Goal: Task Accomplishment & Management: Manage account settings

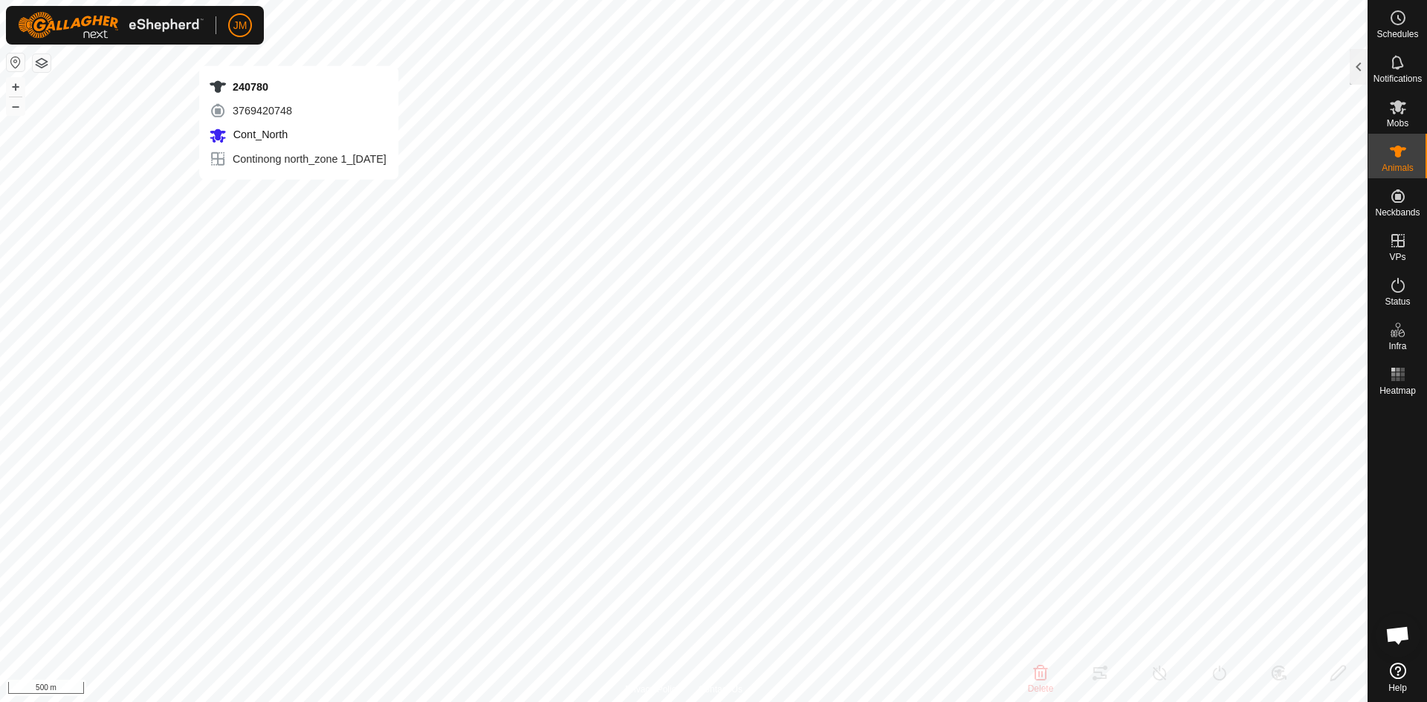
type input "240780"
type input "-"
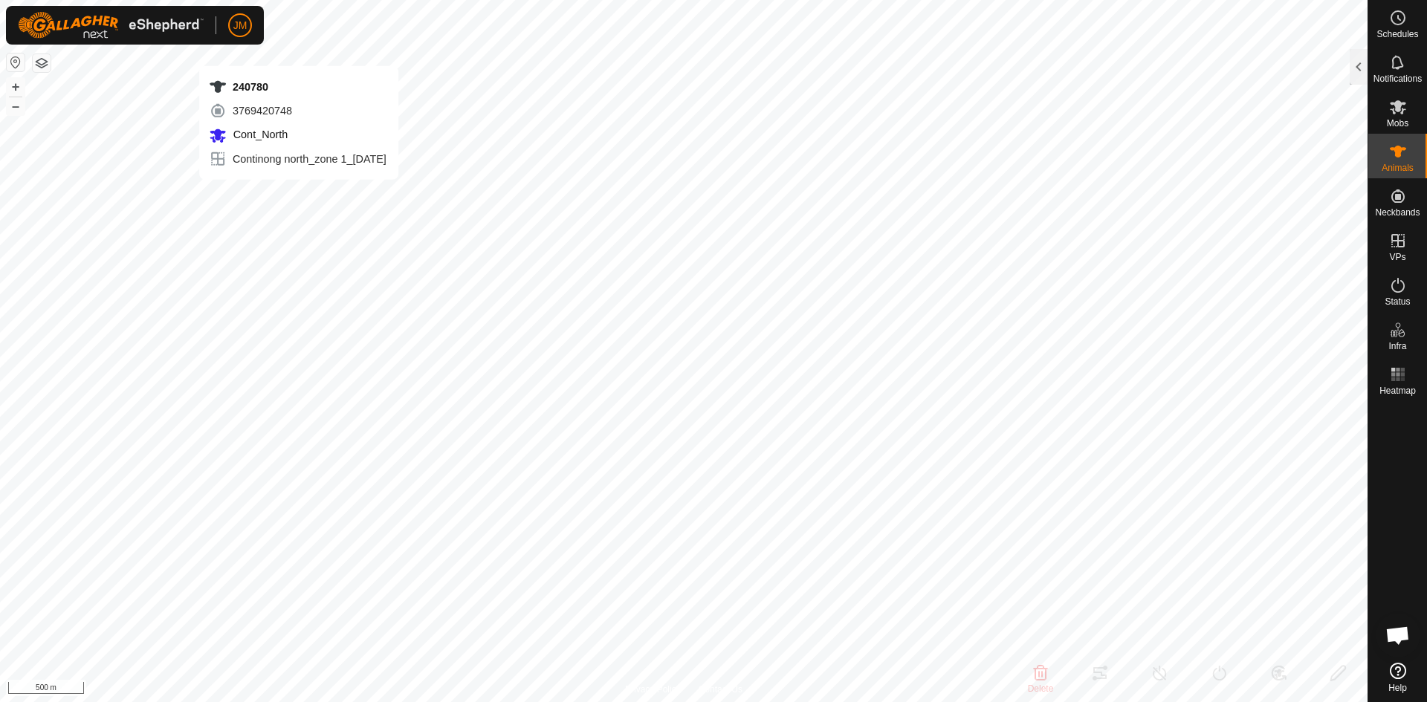
type input "-"
type input "21117"
type input "-"
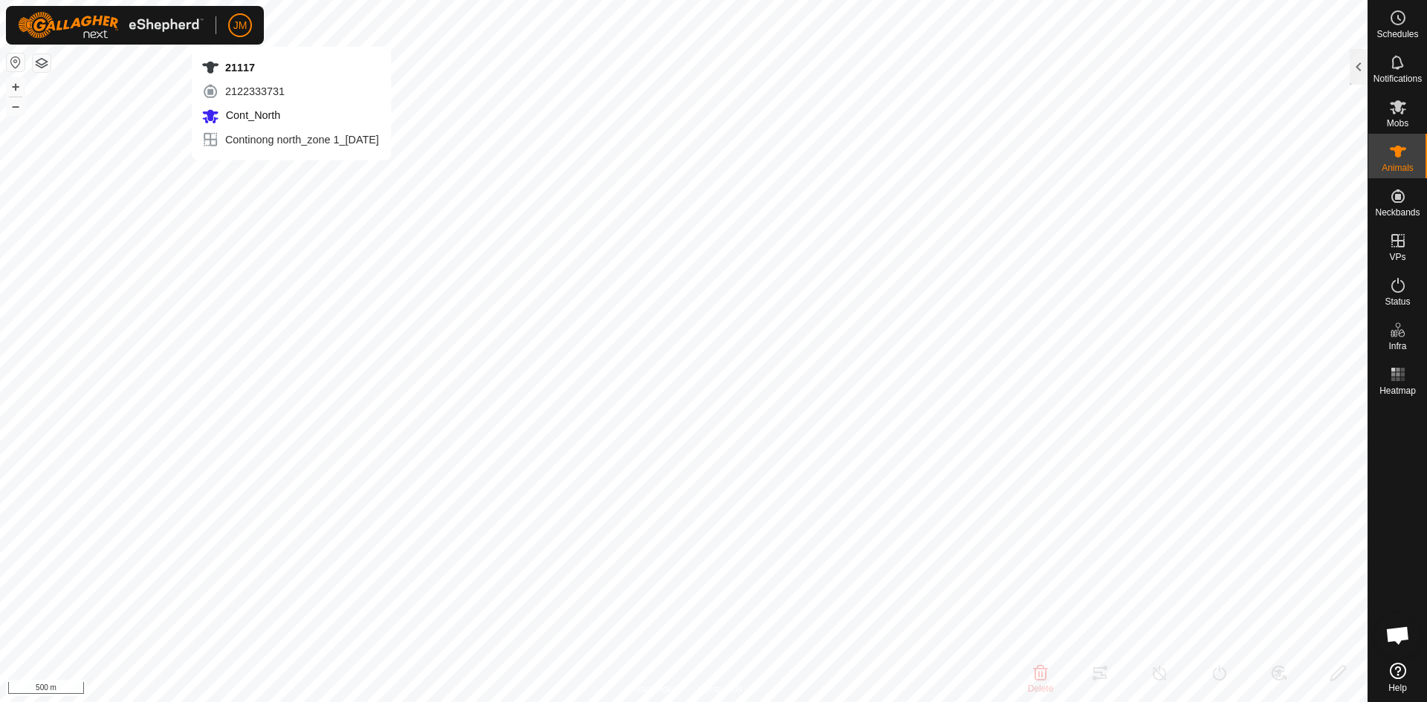
type input "-"
type input "240780"
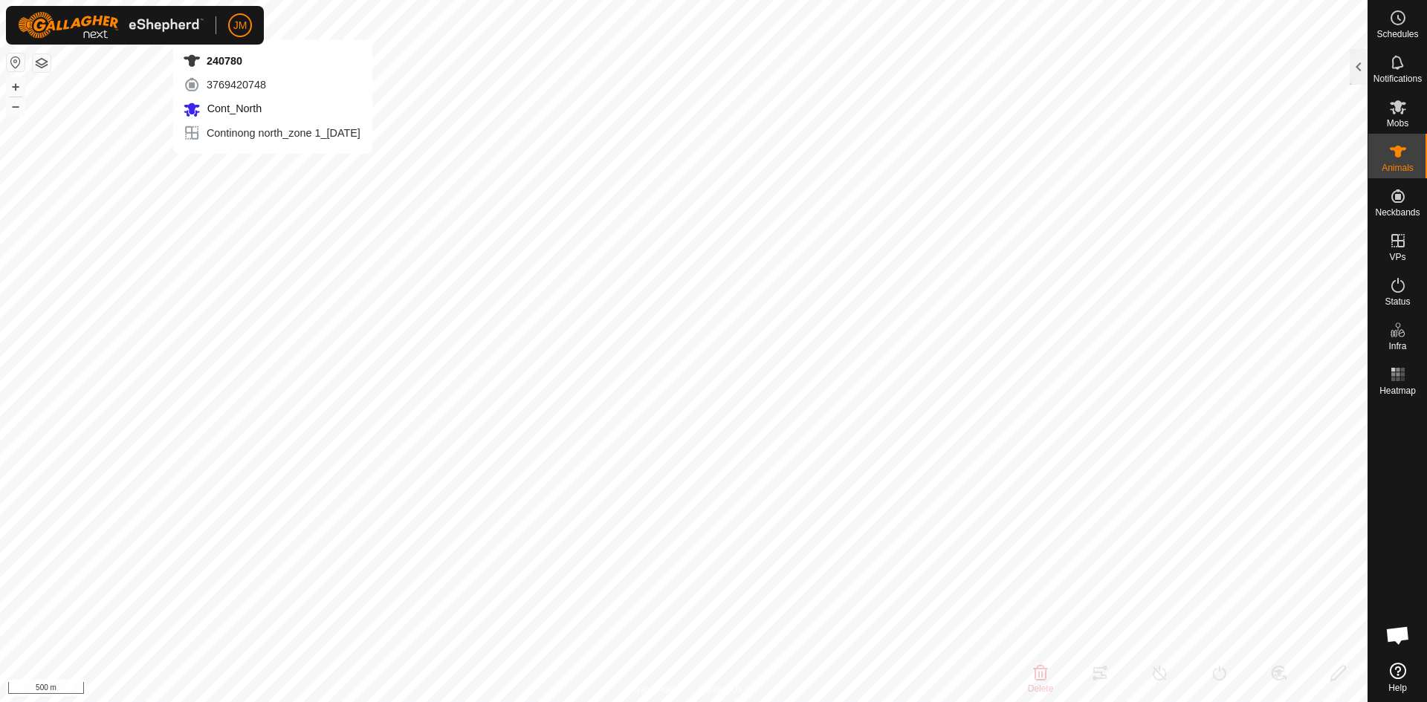
type input "-"
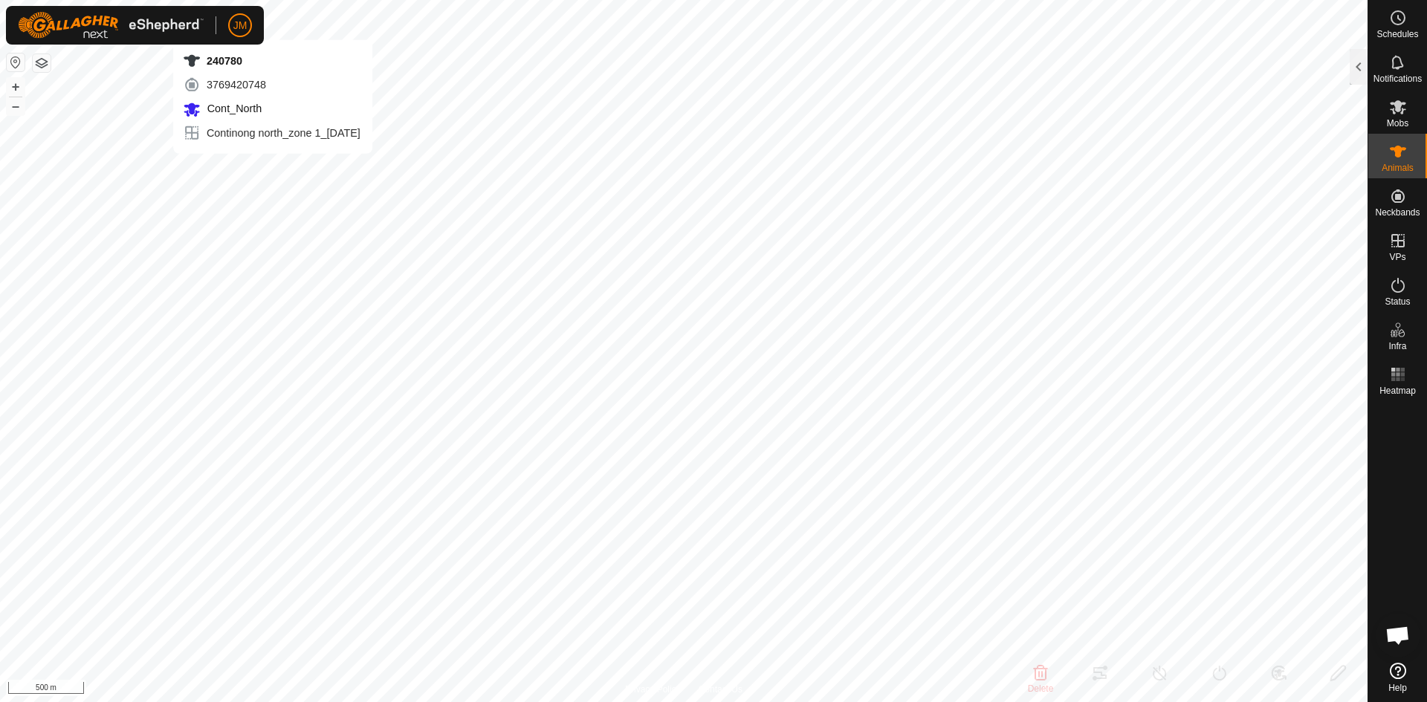
type input "-"
type input "21099"
type input "-"
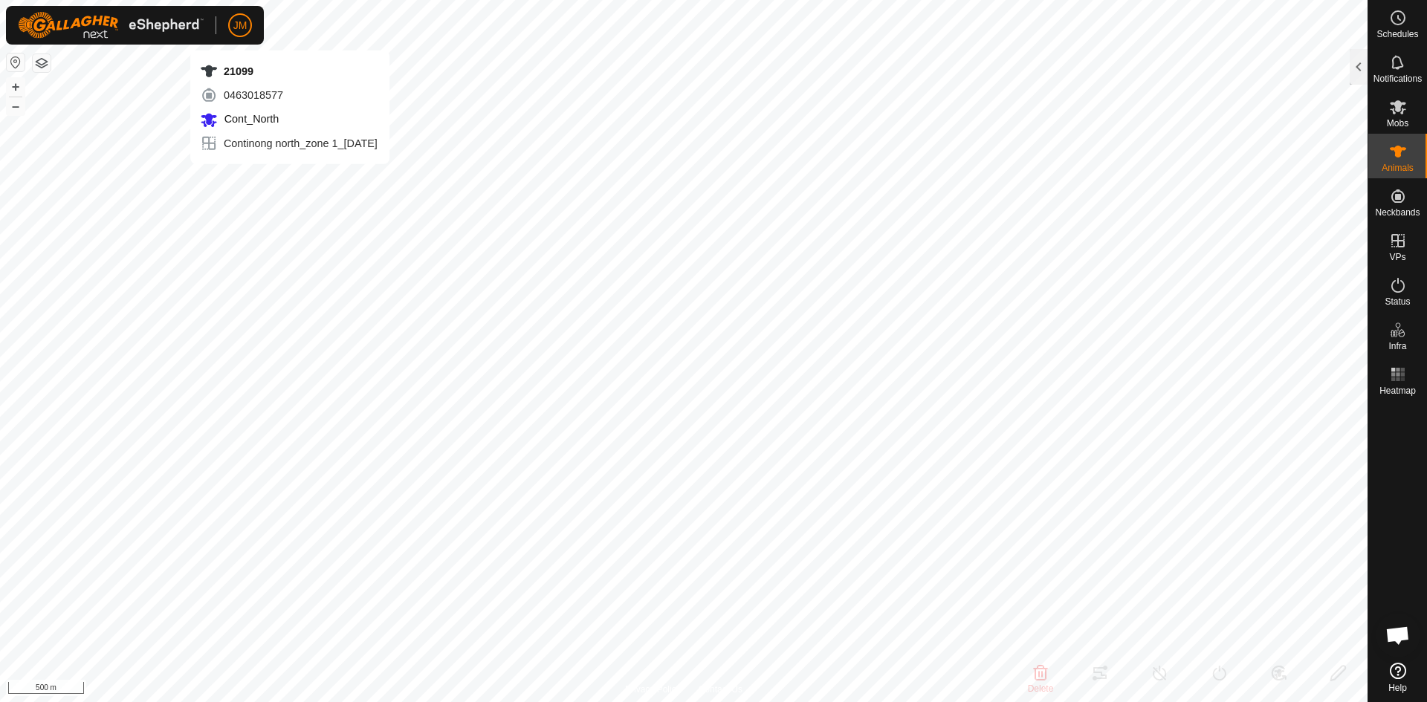
type input "-"
type input "21117"
type input "-"
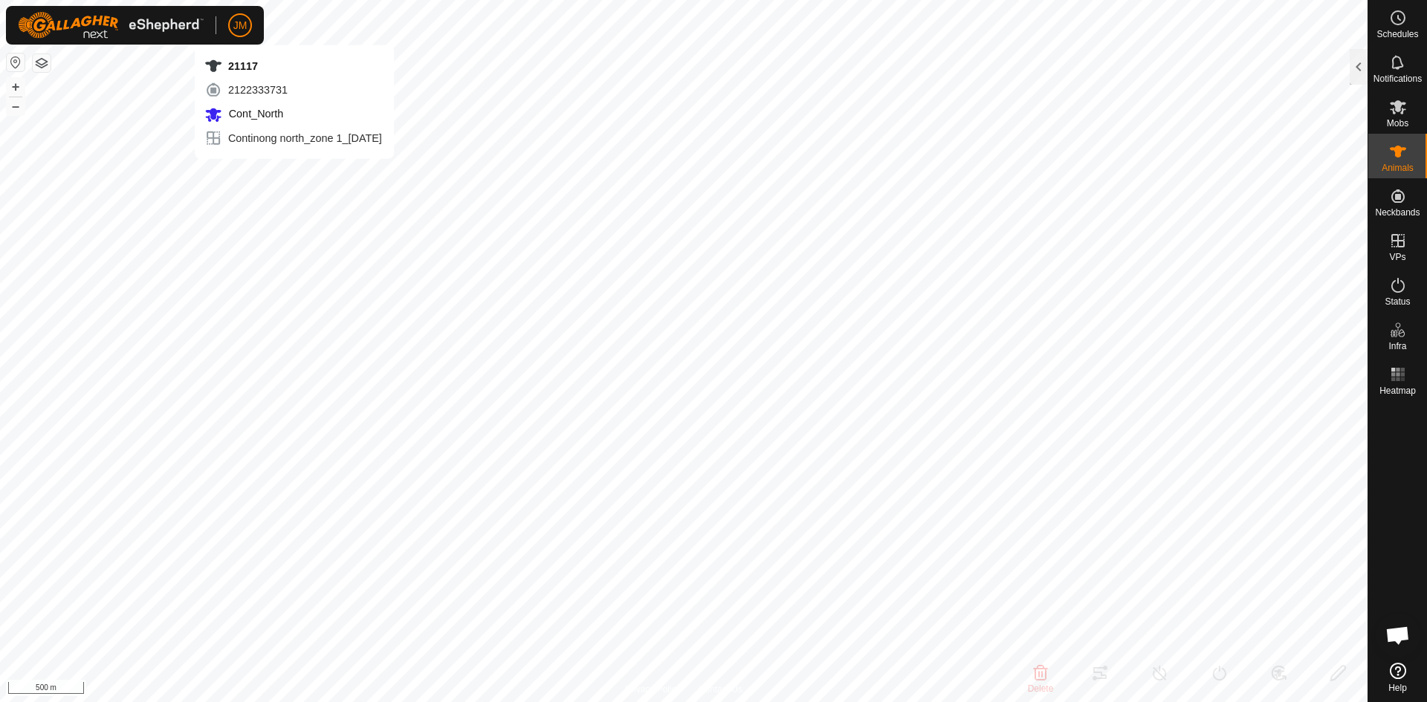
type input "-"
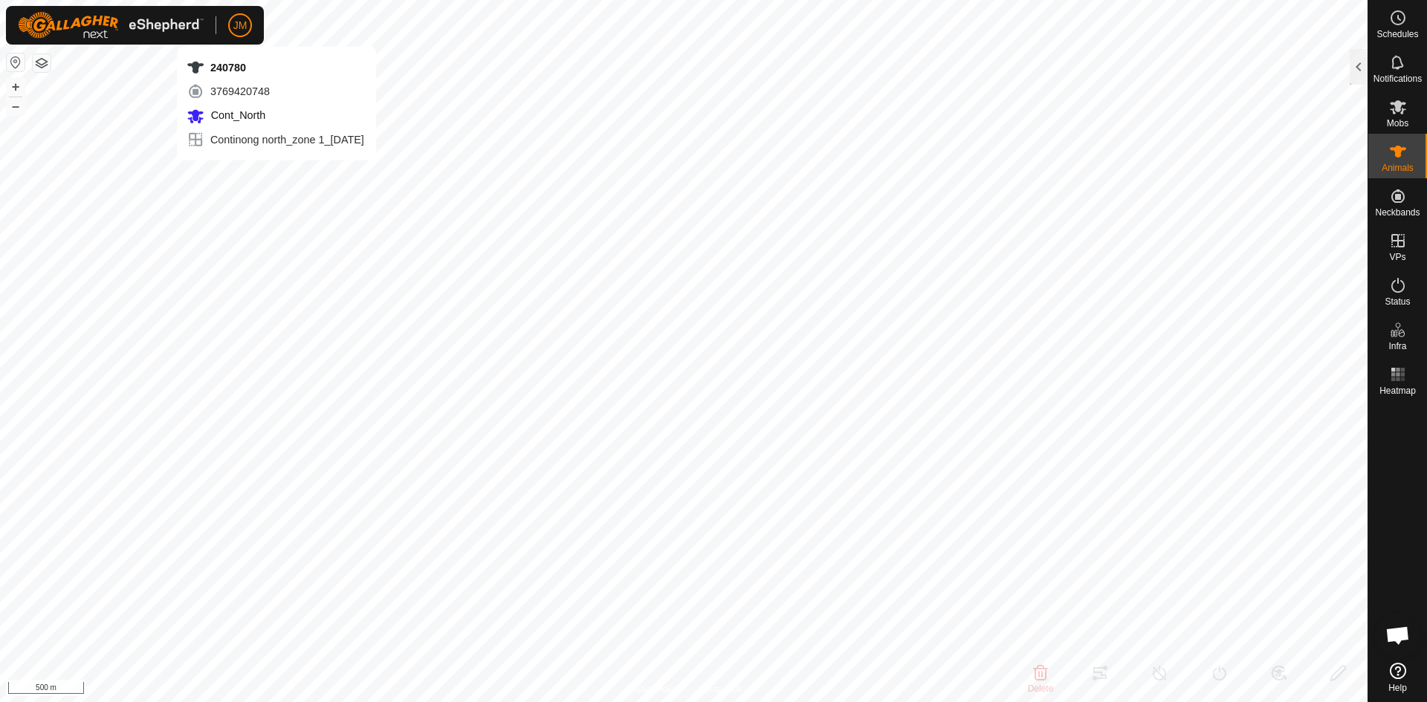
type input "240780"
type input "-"
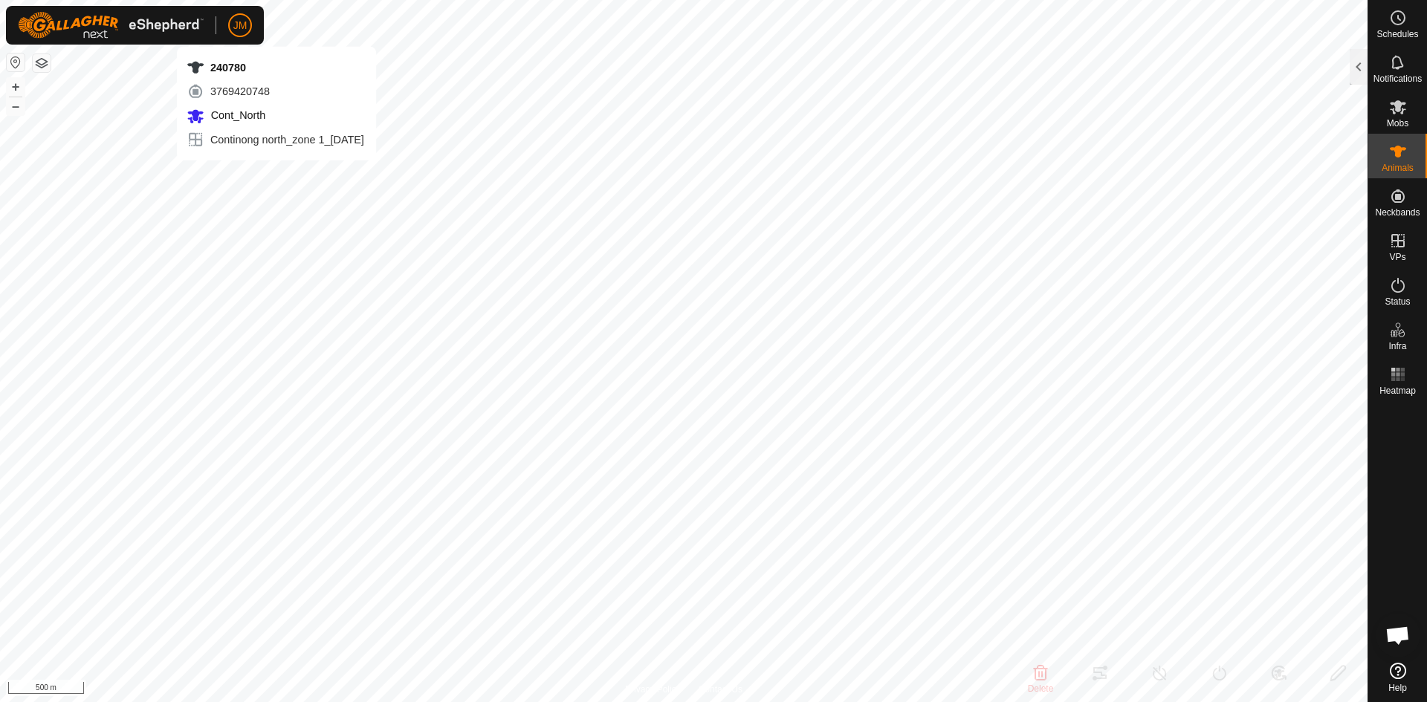
type input "-"
type input "21117"
type input "-"
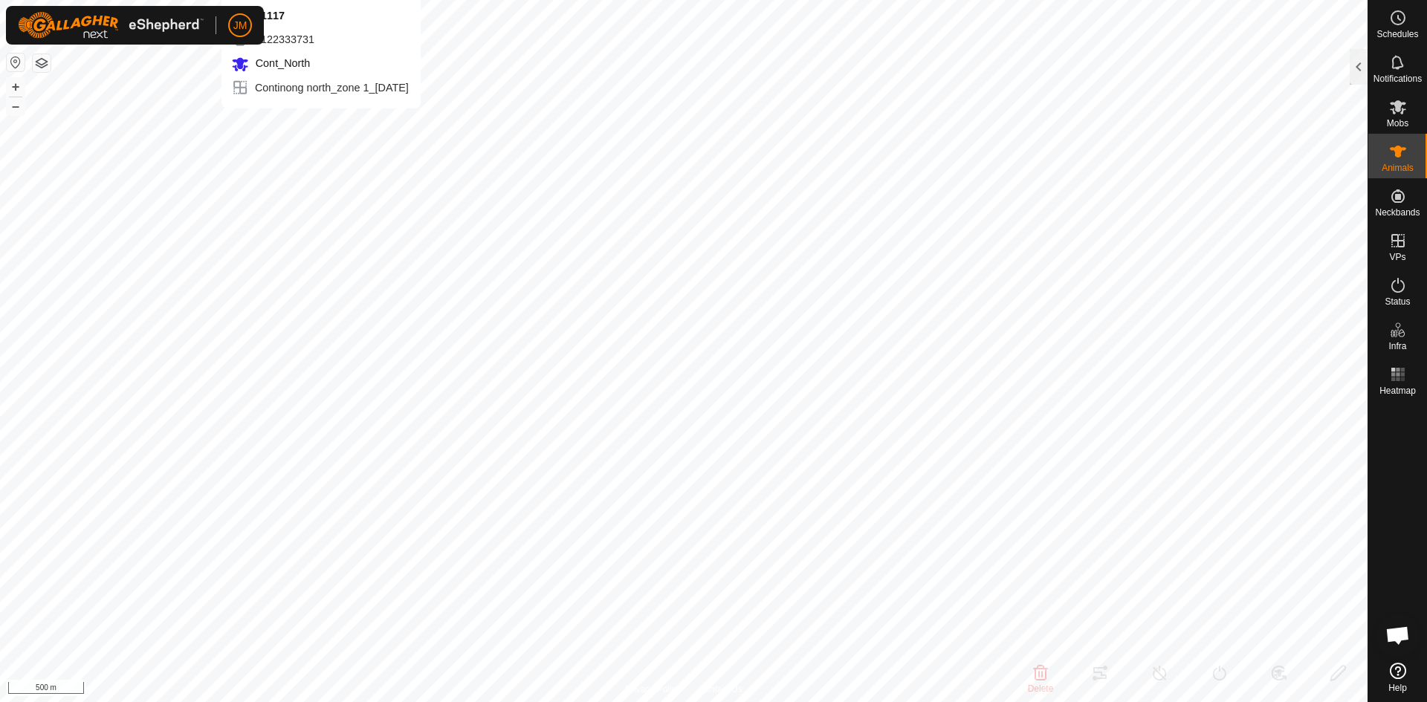
type input "-"
type input "240780"
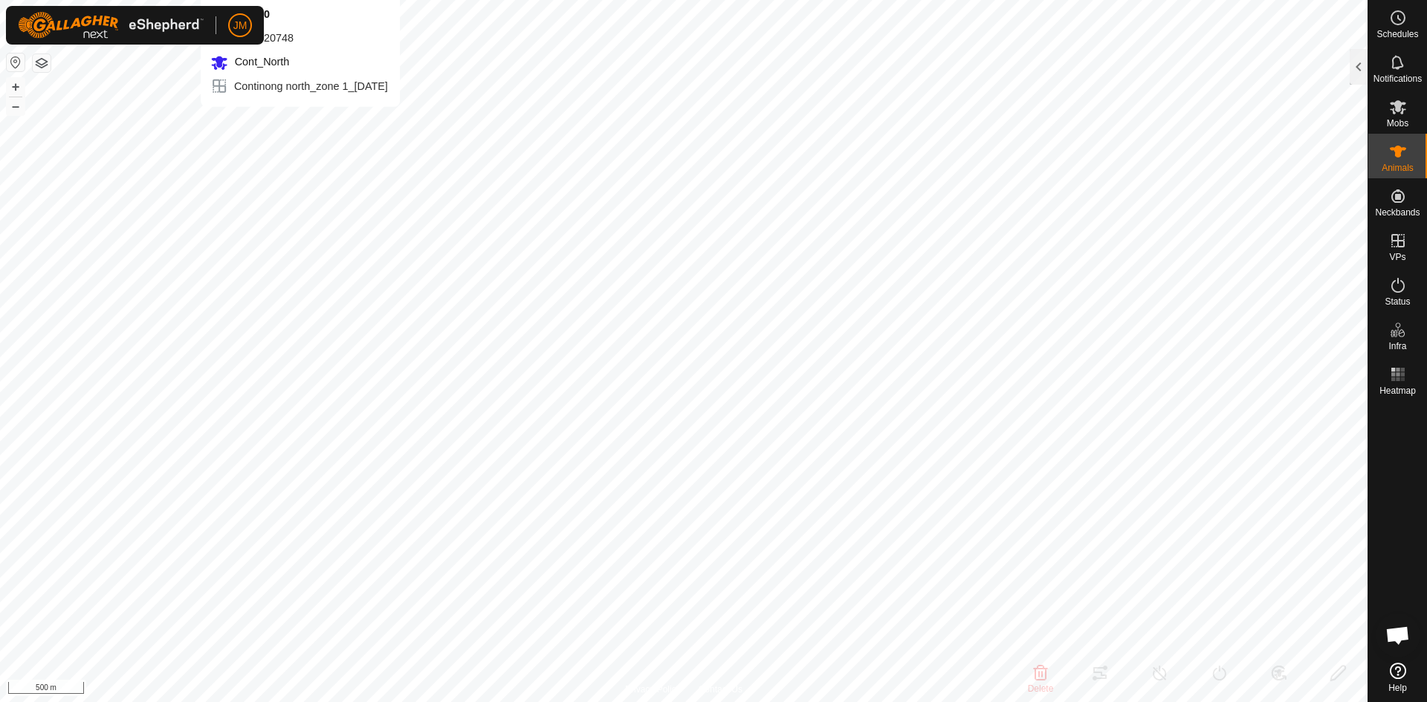
type input "-"
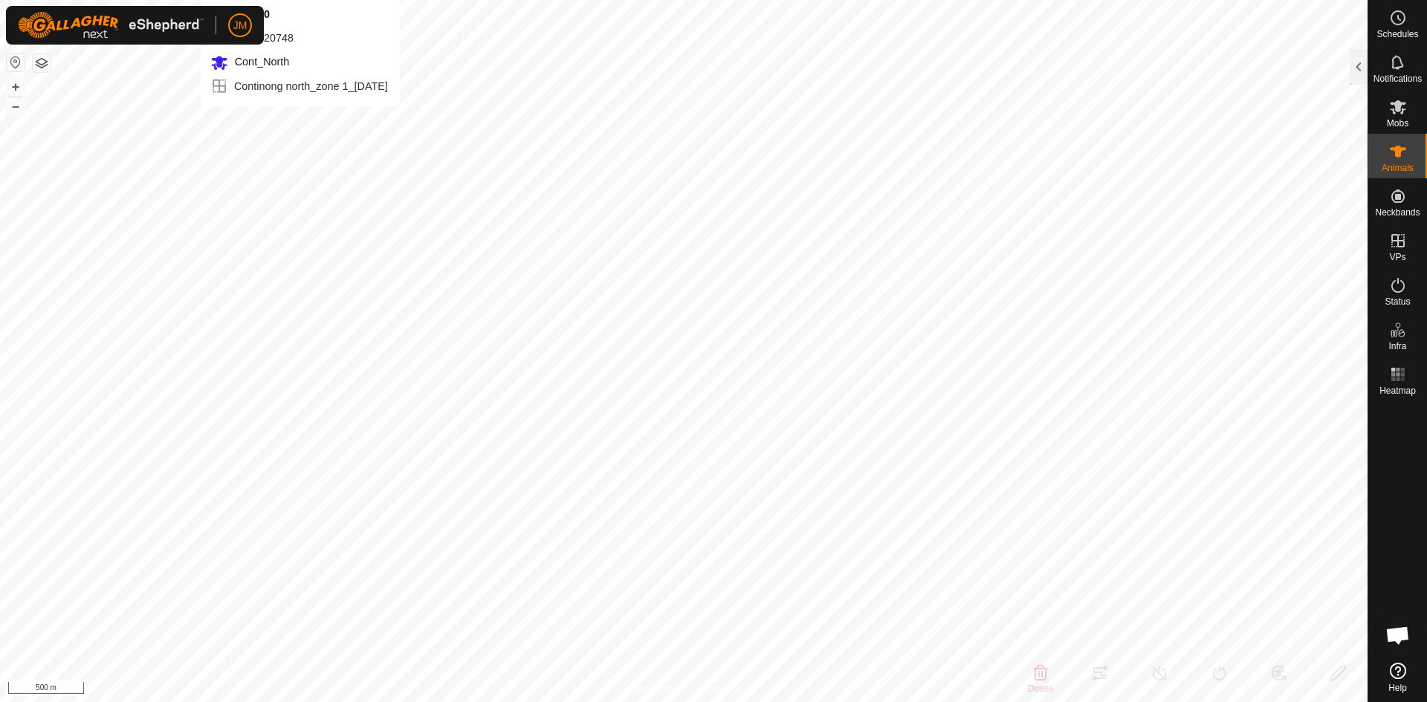
type input "-"
type input "220105"
type input "-"
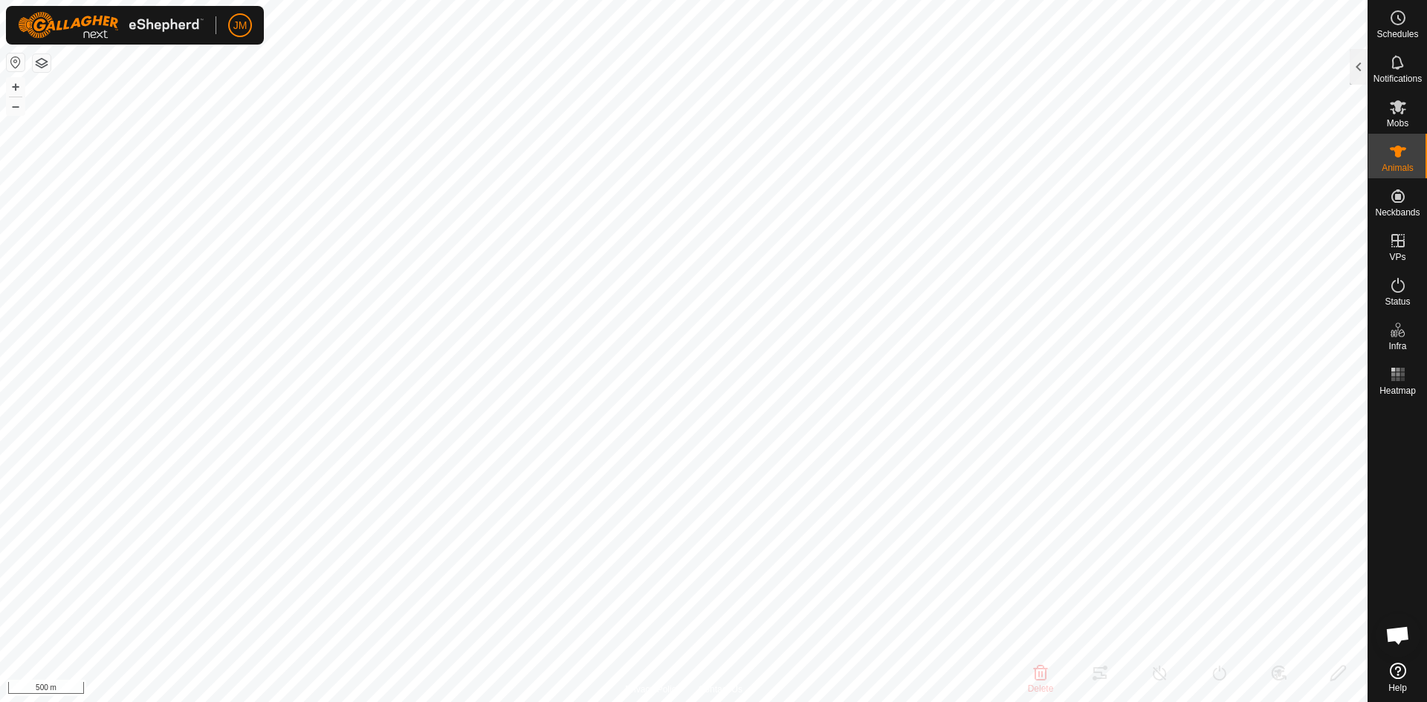
type input "-"
type input "19330"
type input "-"
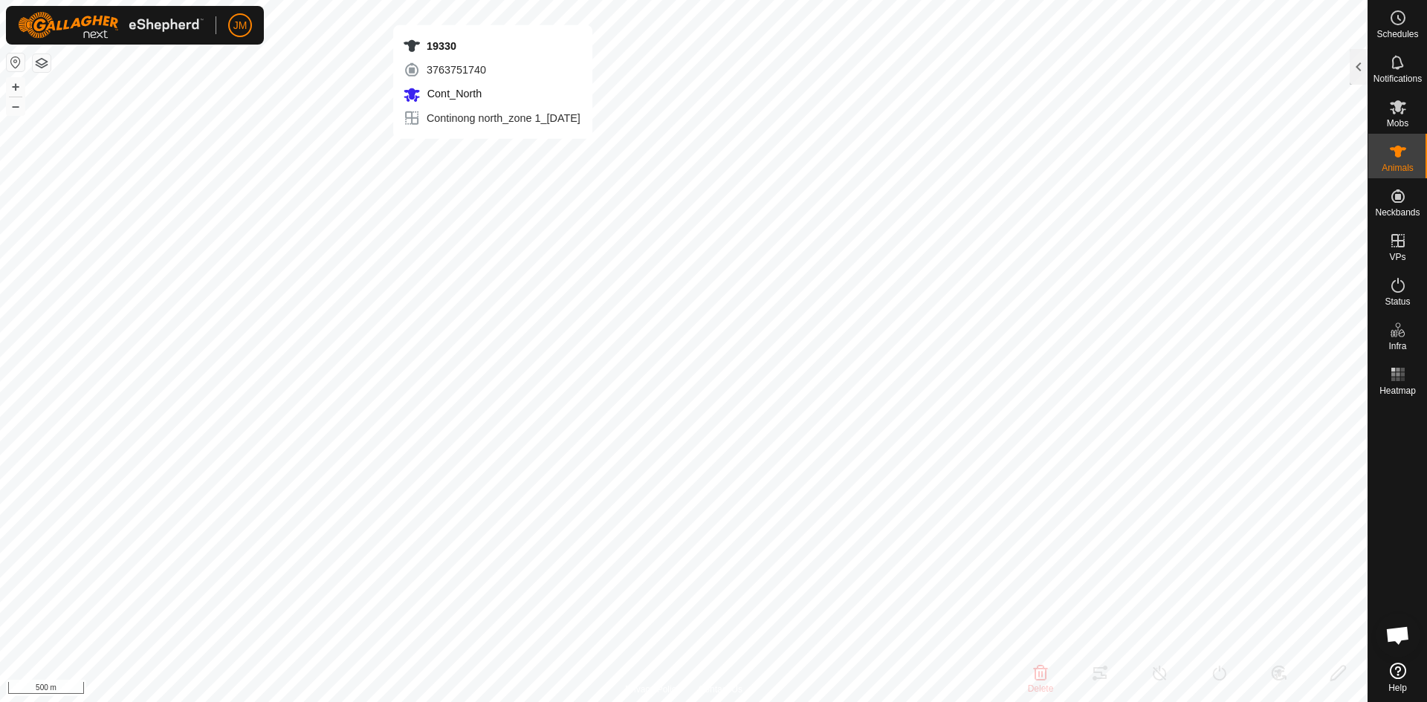
type input "-"
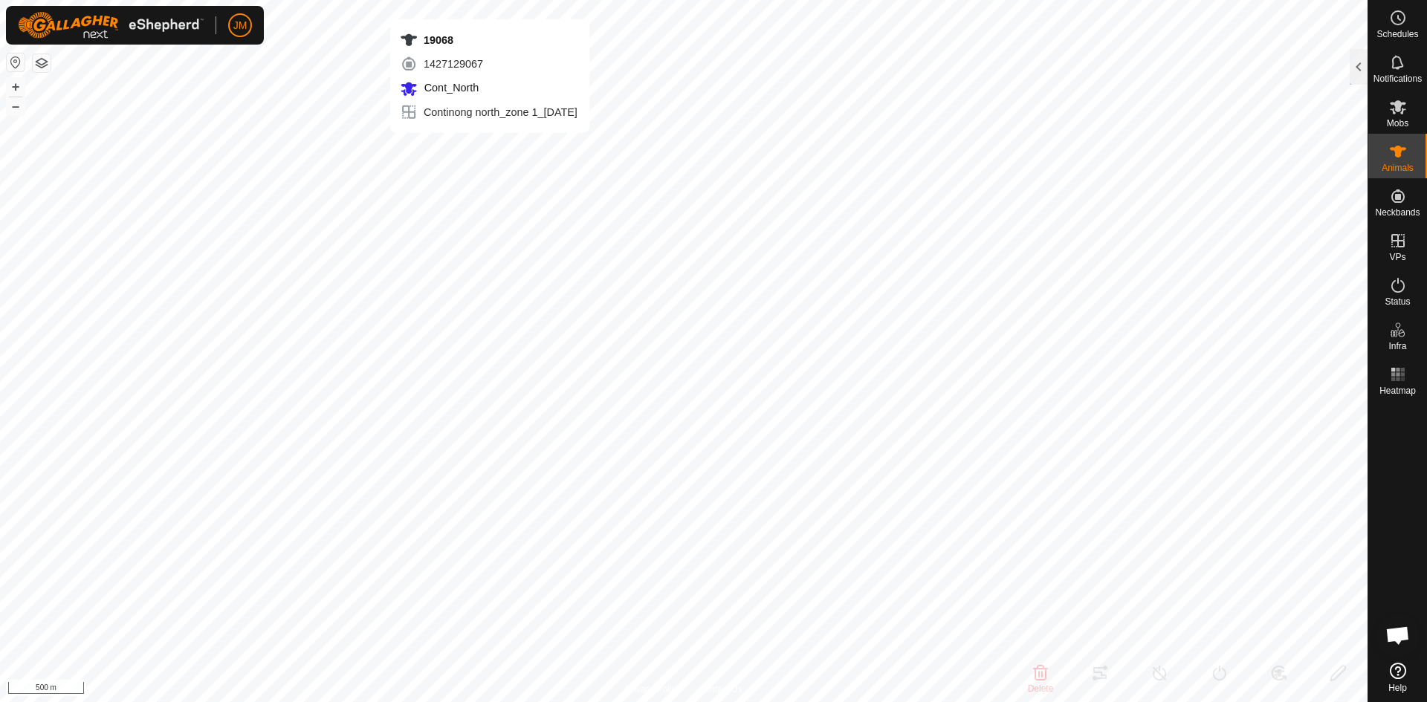
type input "19068"
type input "-"
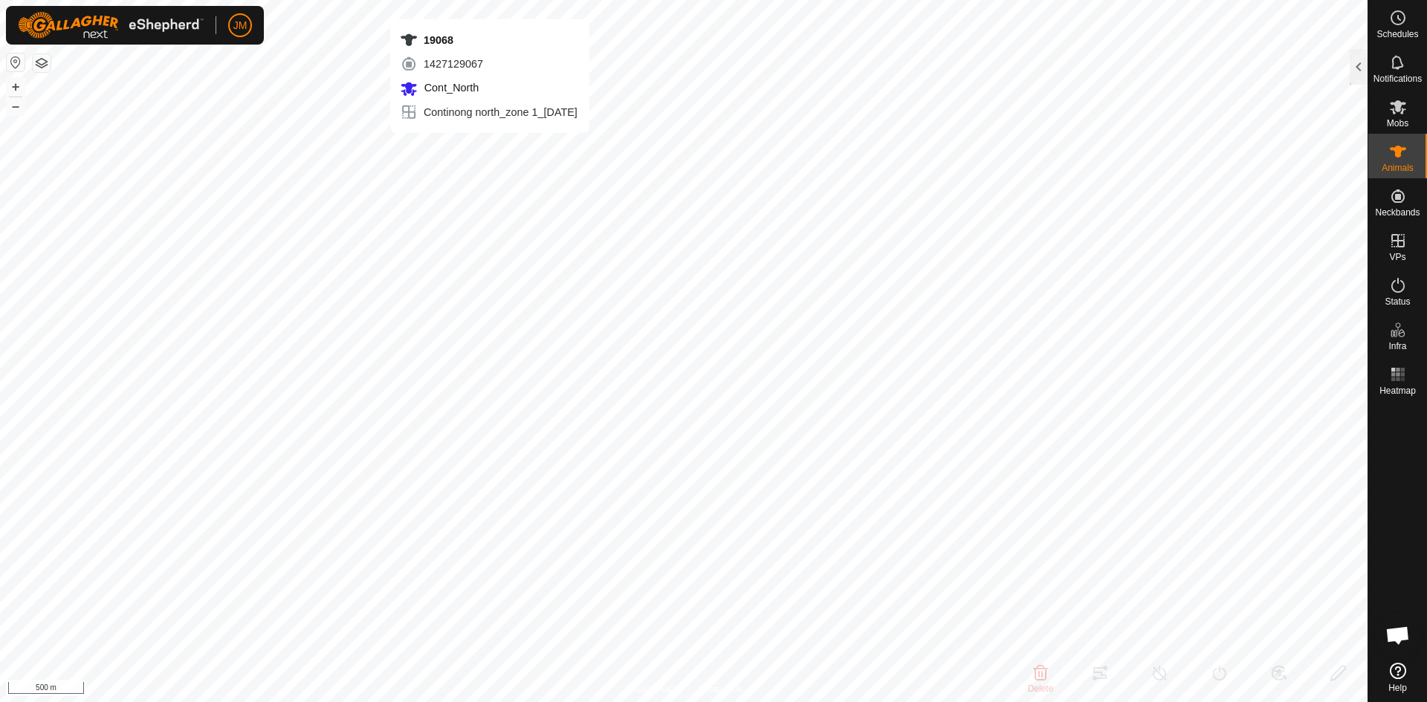
type input "-"
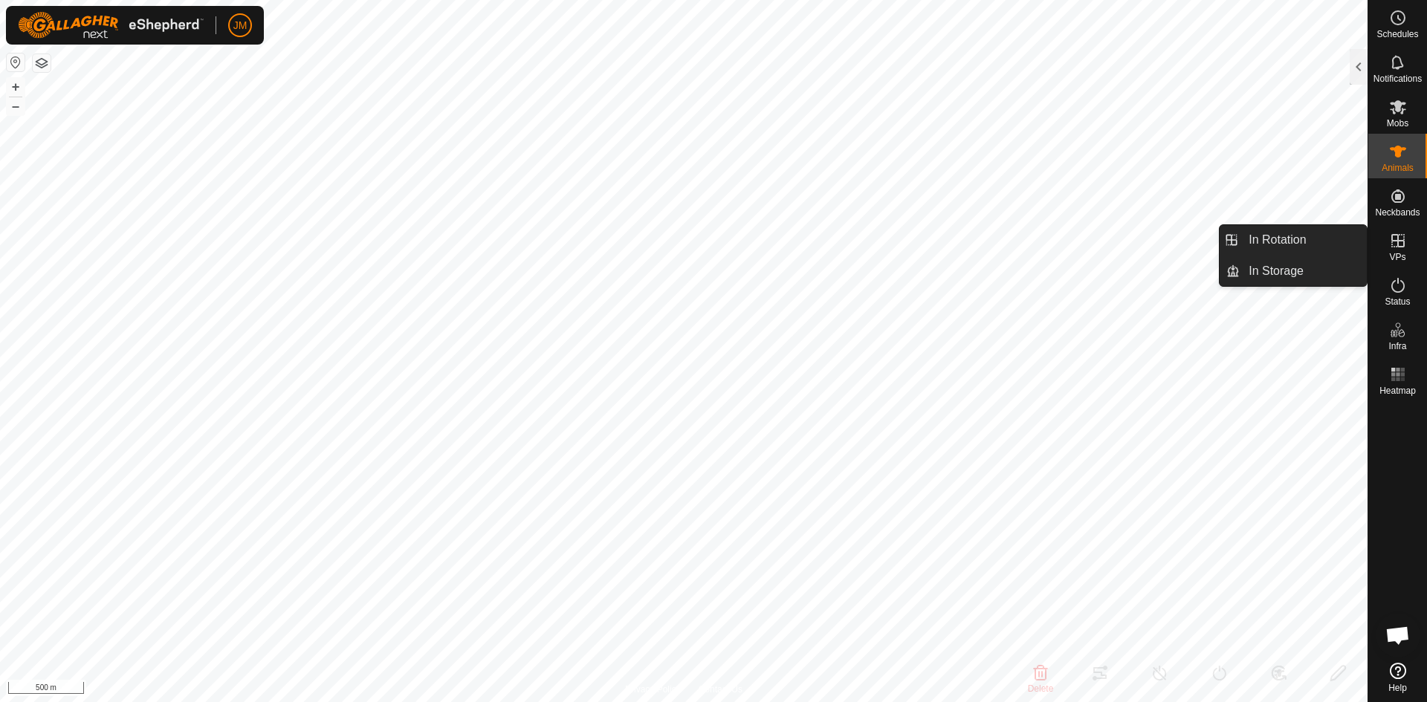
click at [1397, 237] on icon at bounding box center [1397, 240] width 13 height 13
click at [1295, 244] on link "In Rotation" at bounding box center [1303, 240] width 127 height 30
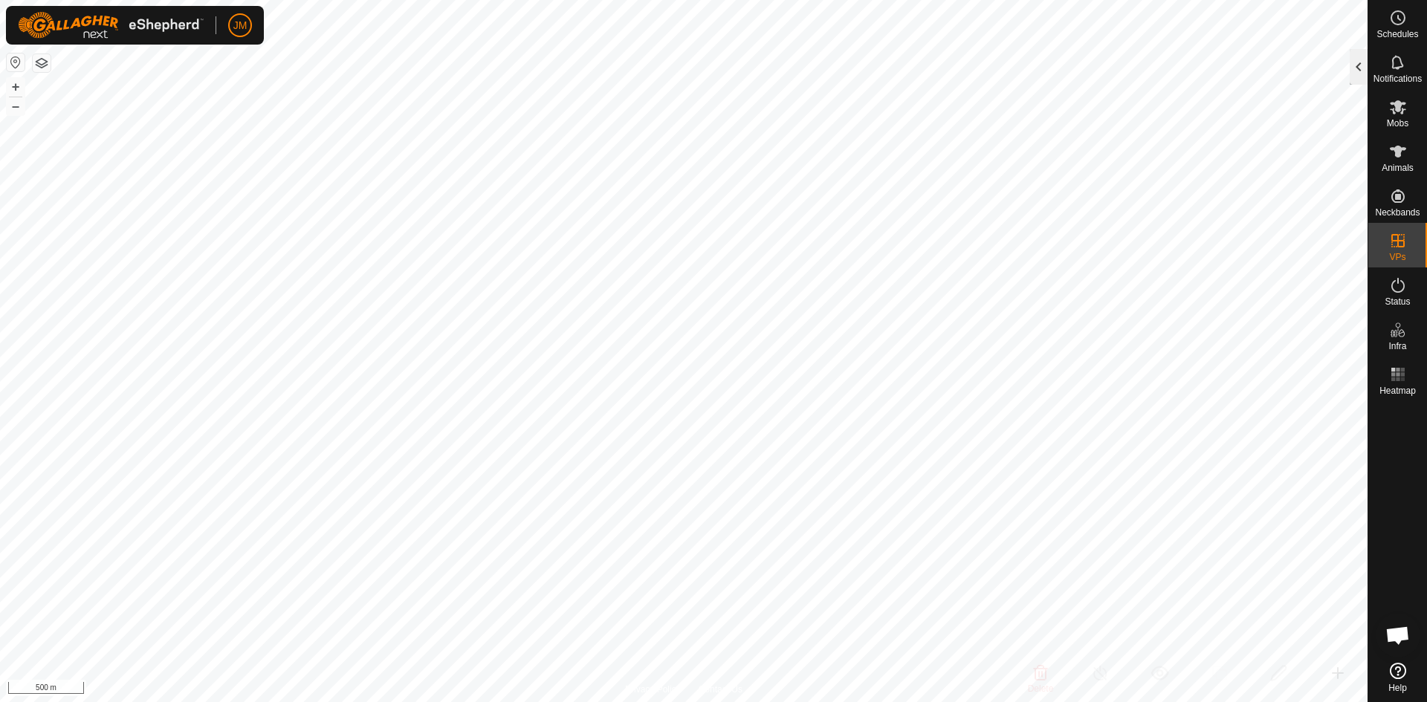
click at [1351, 70] on div at bounding box center [1359, 67] width 18 height 36
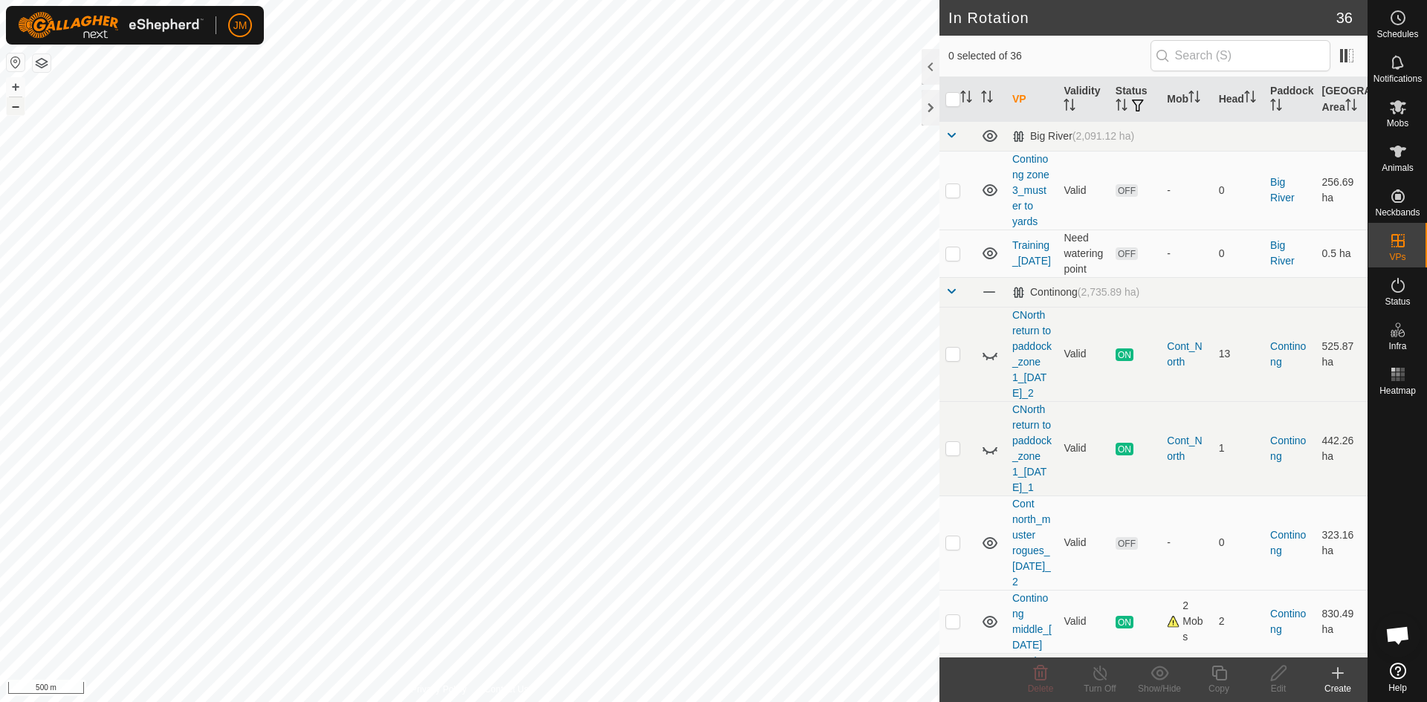
click at [13, 108] on button "–" at bounding box center [16, 106] width 18 height 18
click at [22, 84] on button "+" at bounding box center [16, 87] width 18 height 18
click at [1336, 682] on icon at bounding box center [1338, 673] width 18 height 18
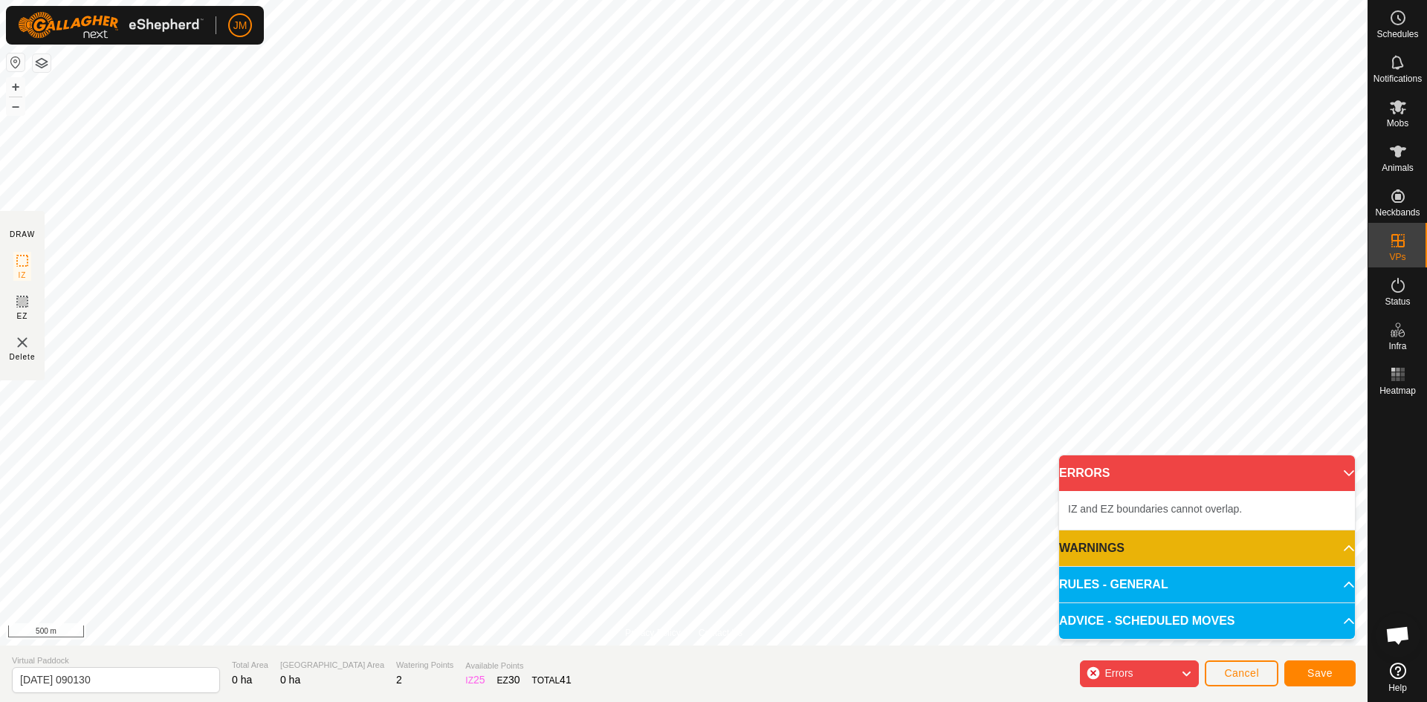
click at [1338, 473] on p-accordion-header "ERRORS" at bounding box center [1207, 474] width 296 height 36
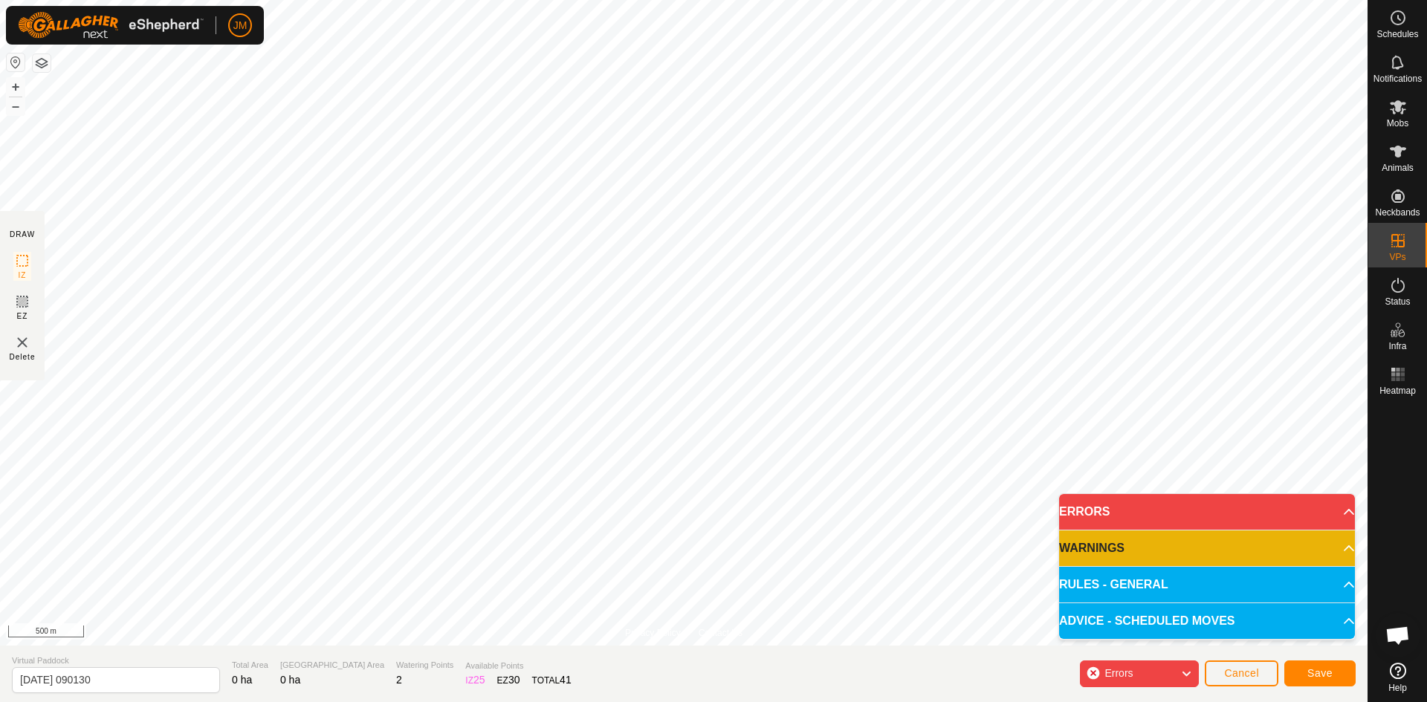
click at [1340, 514] on p-accordion-header "ERRORS" at bounding box center [1207, 512] width 296 height 36
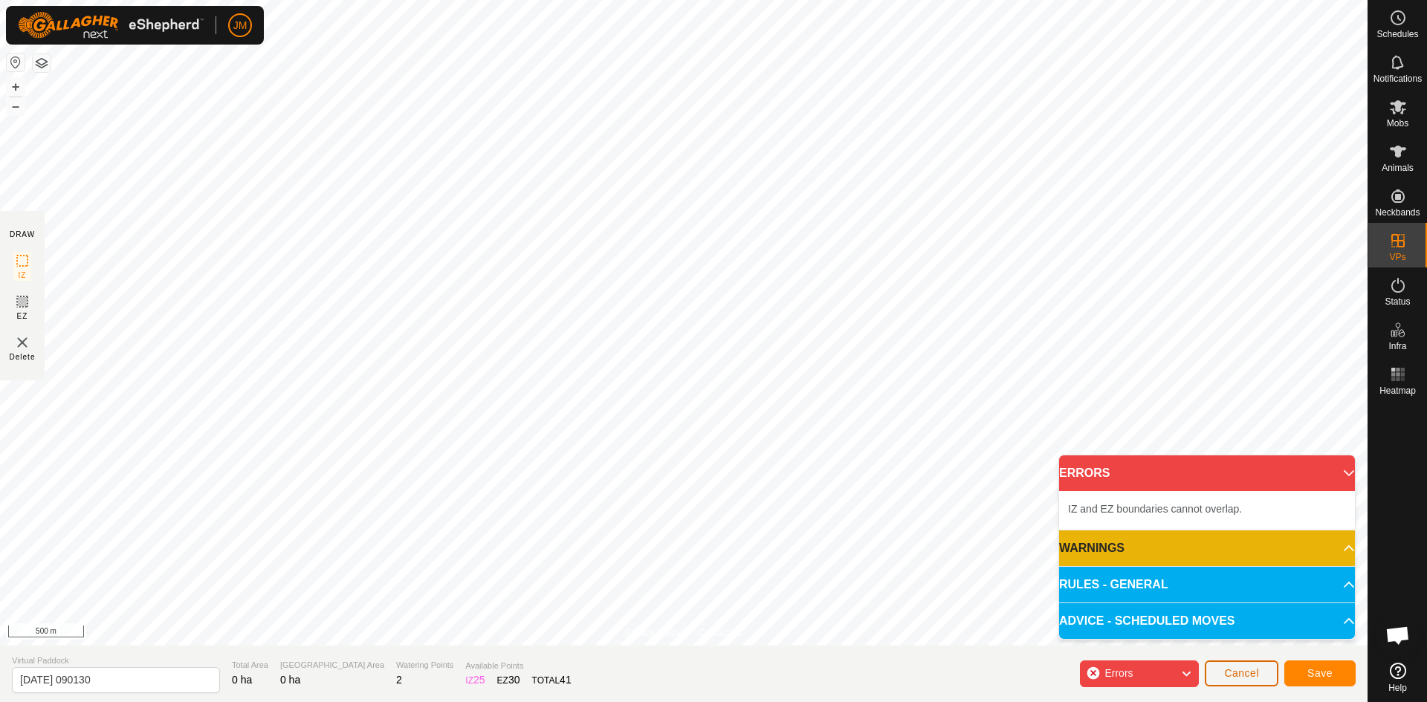
click at [1253, 672] on span "Cancel" at bounding box center [1241, 673] width 35 height 12
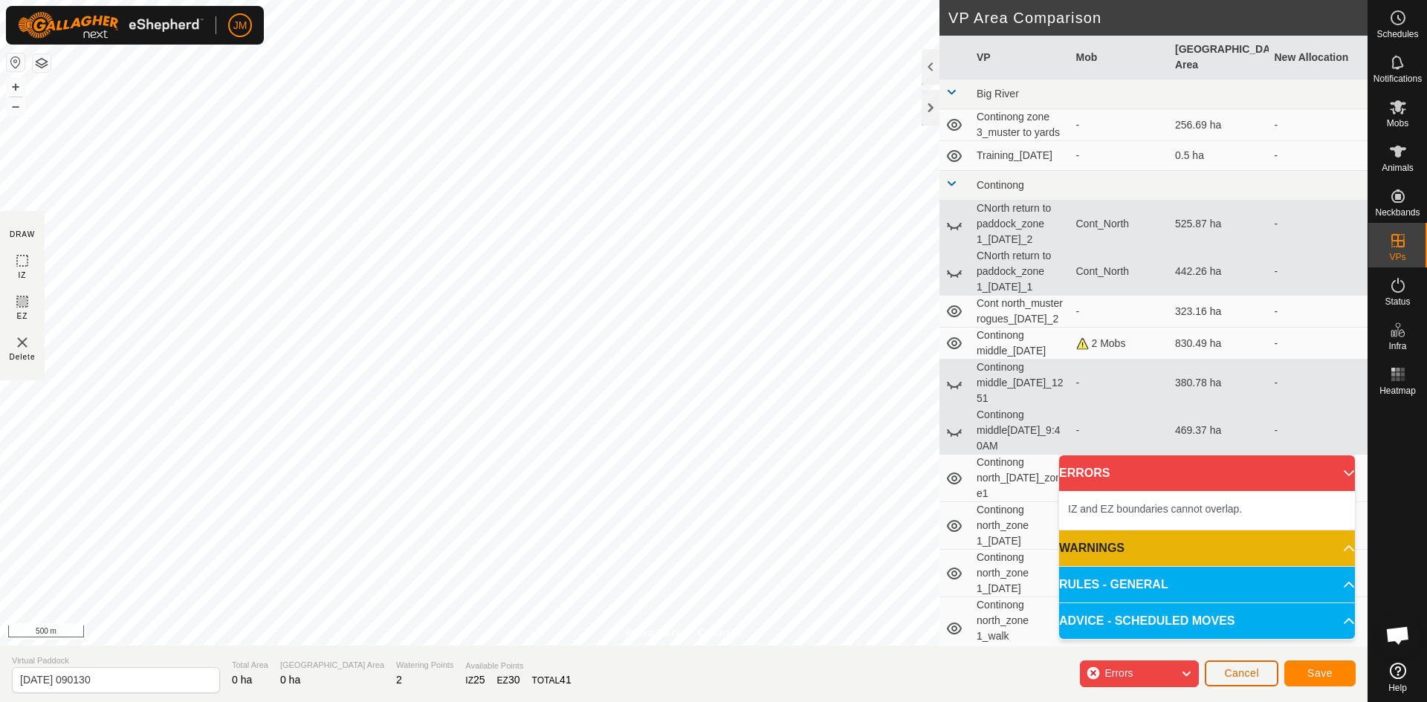
click at [1267, 680] on button "Cancel" at bounding box center [1242, 674] width 74 height 26
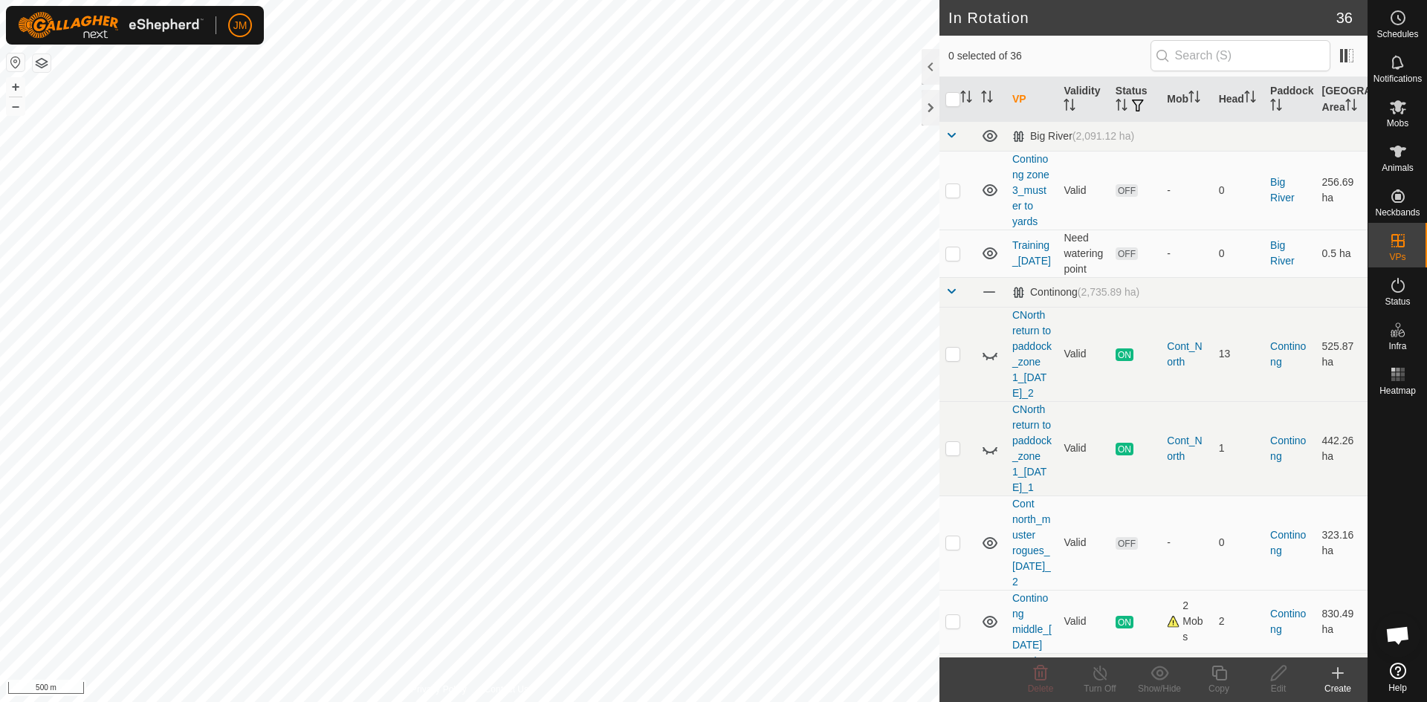
click at [1338, 675] on icon at bounding box center [1338, 673] width 0 height 10
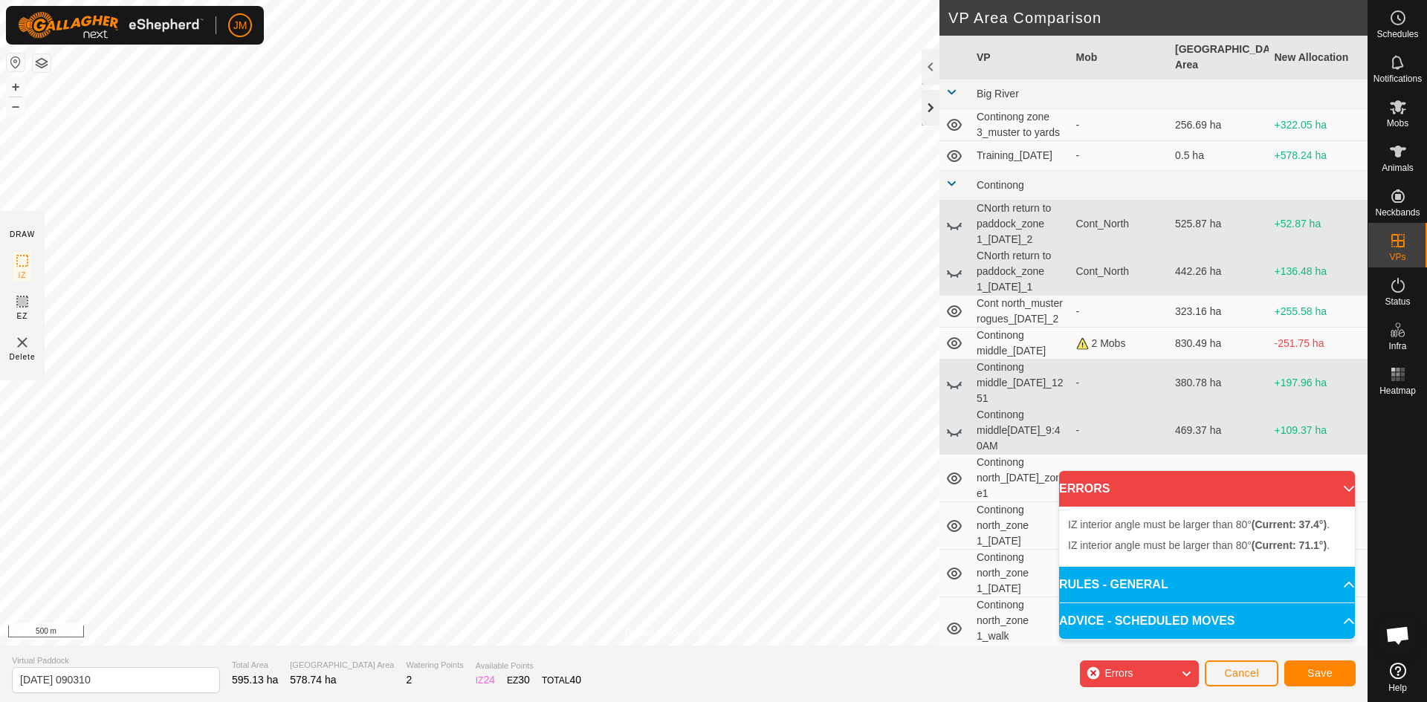
click at [928, 114] on div at bounding box center [931, 108] width 18 height 36
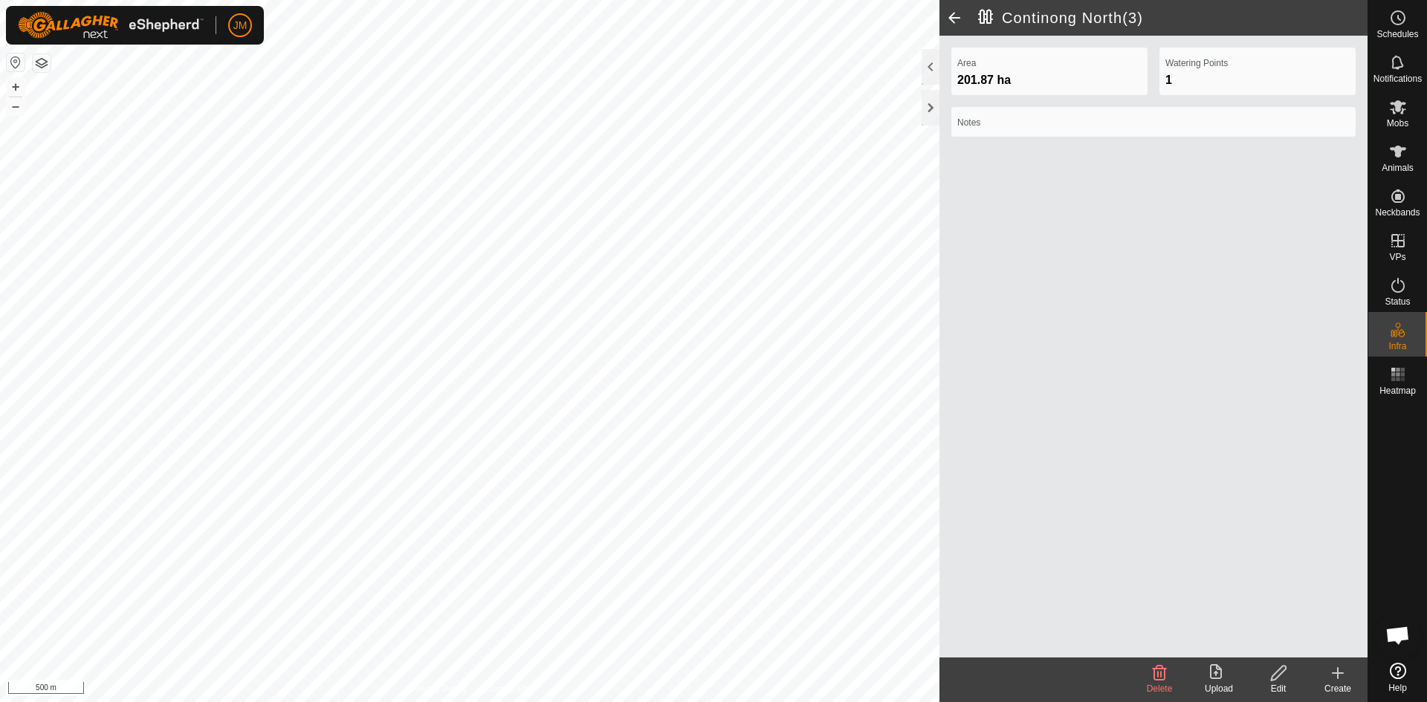
click at [1344, 679] on icon at bounding box center [1338, 673] width 18 height 18
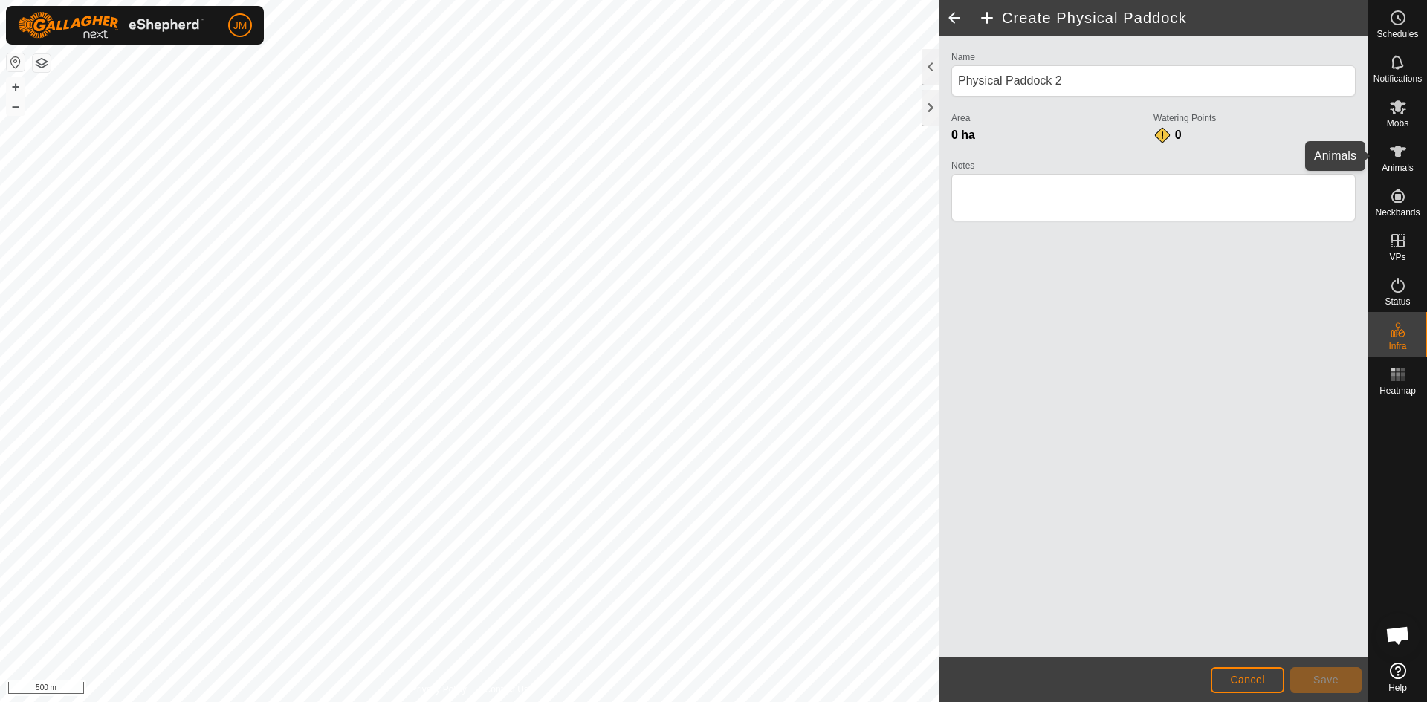
click at [1396, 154] on icon at bounding box center [1398, 152] width 16 height 12
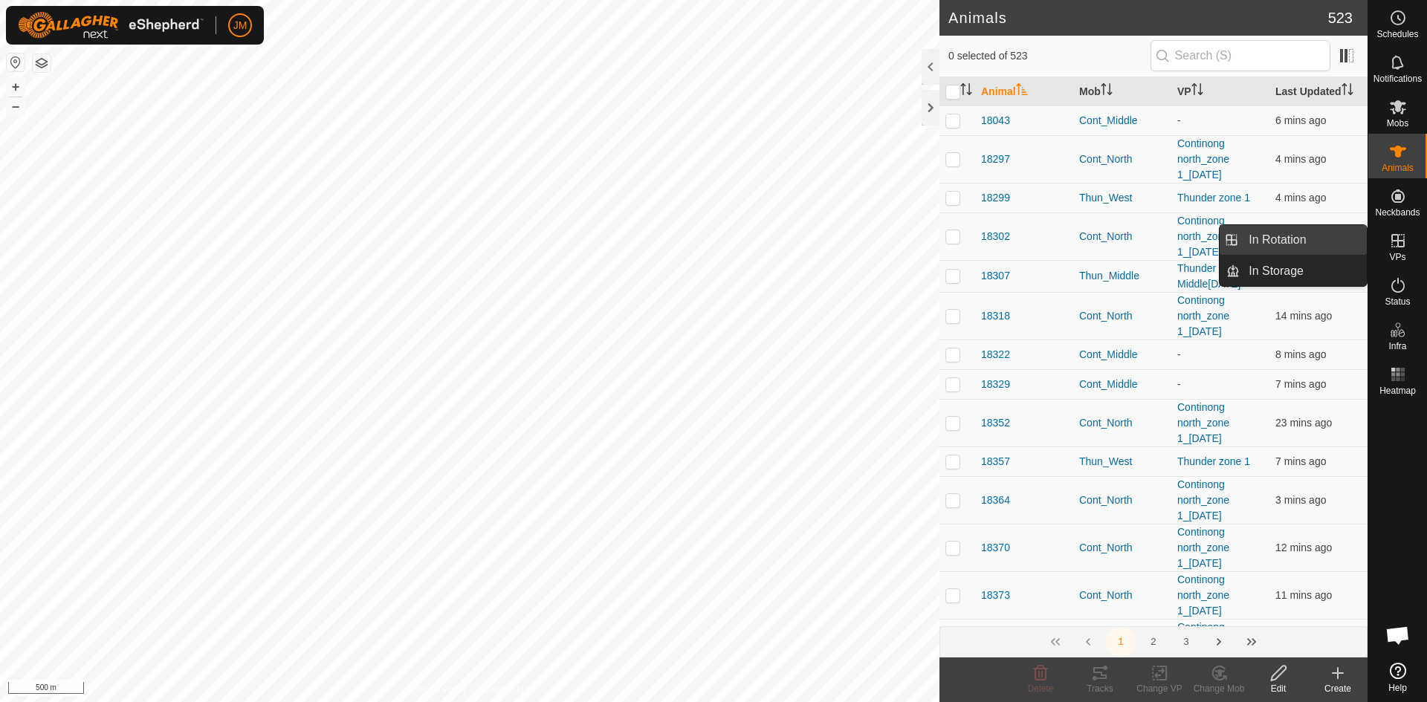
drag, startPoint x: 1398, startPoint y: 251, endPoint x: 1324, endPoint y: 238, distance: 75.5
click at [1368, 238] on es-menu-bar "Schedules Notifications Mobs Animals Neckbands VPs Status Infra Heatmap Help In…" at bounding box center [1397, 351] width 59 height 702
click at [1397, 245] on icon at bounding box center [1398, 241] width 18 height 18
click at [1301, 243] on link "In Rotation" at bounding box center [1303, 240] width 127 height 30
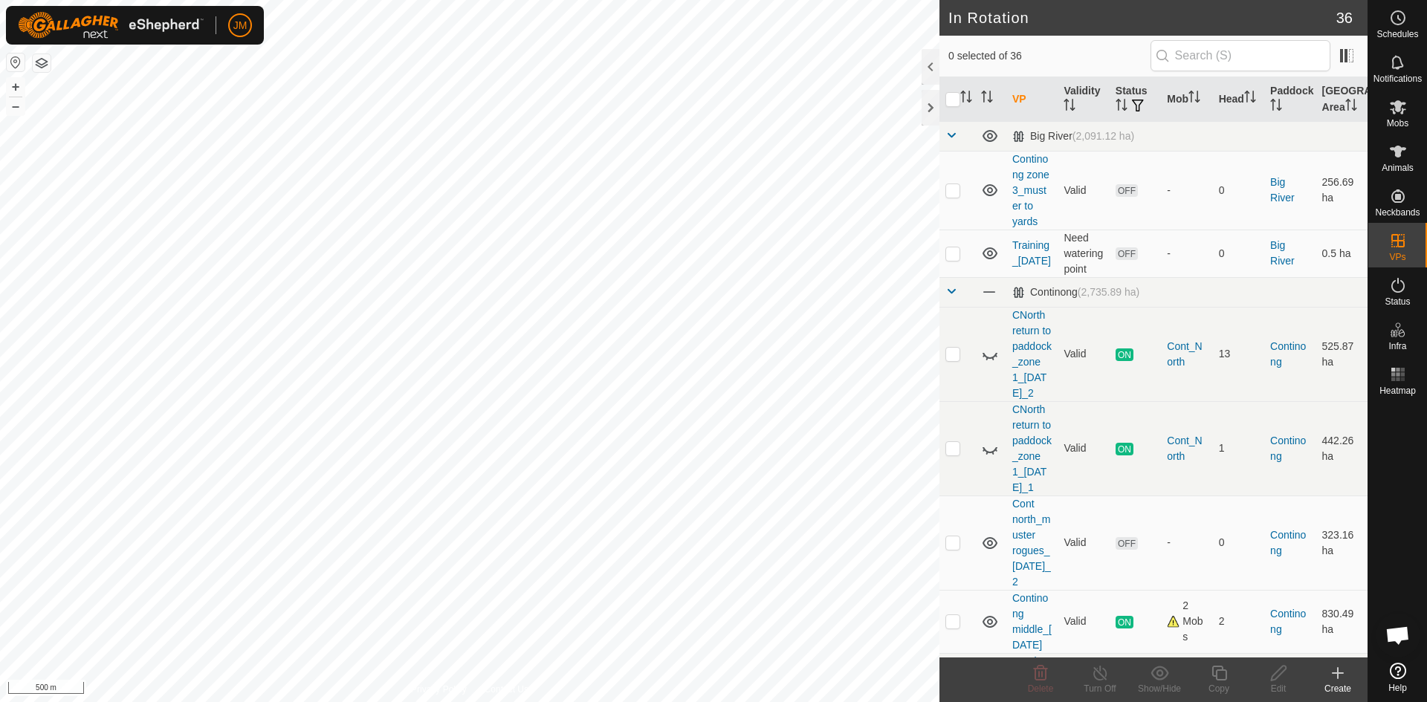
click at [1341, 681] on icon at bounding box center [1338, 673] width 18 height 18
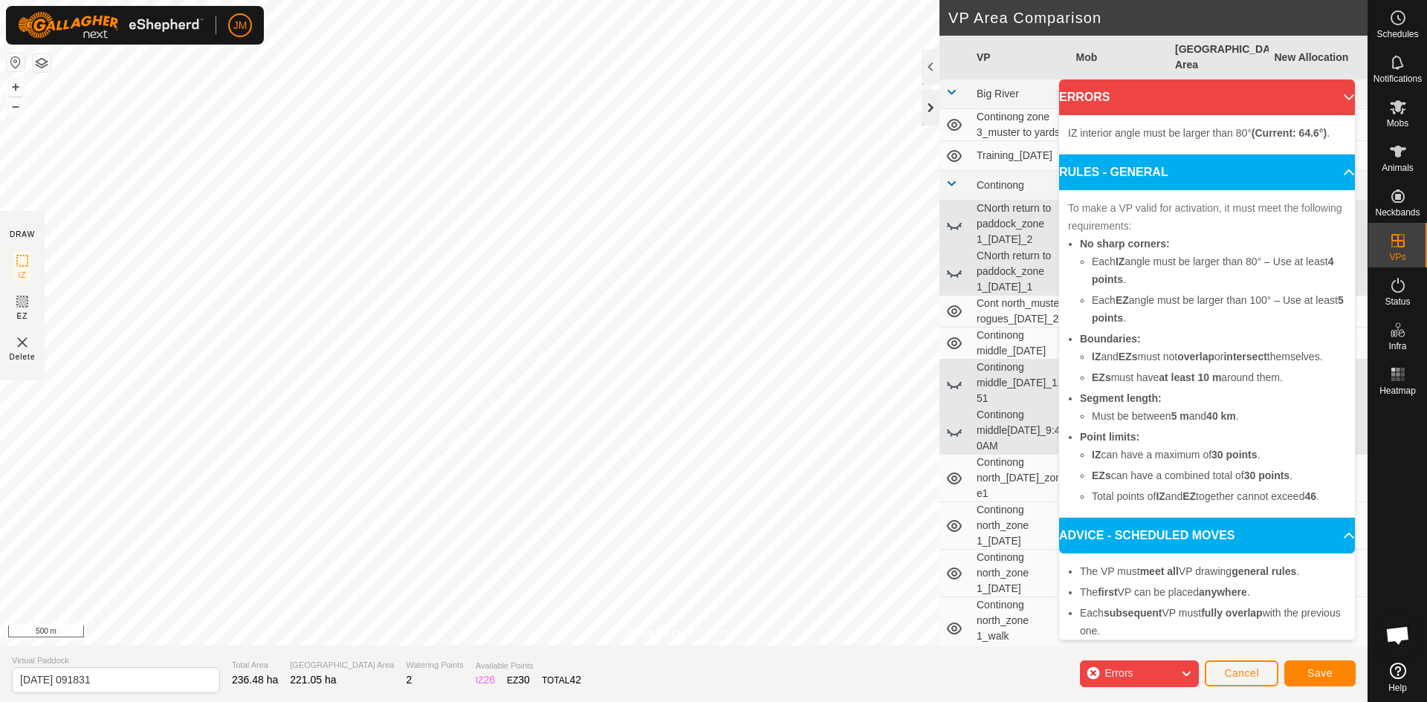
click at [932, 110] on div at bounding box center [931, 108] width 18 height 36
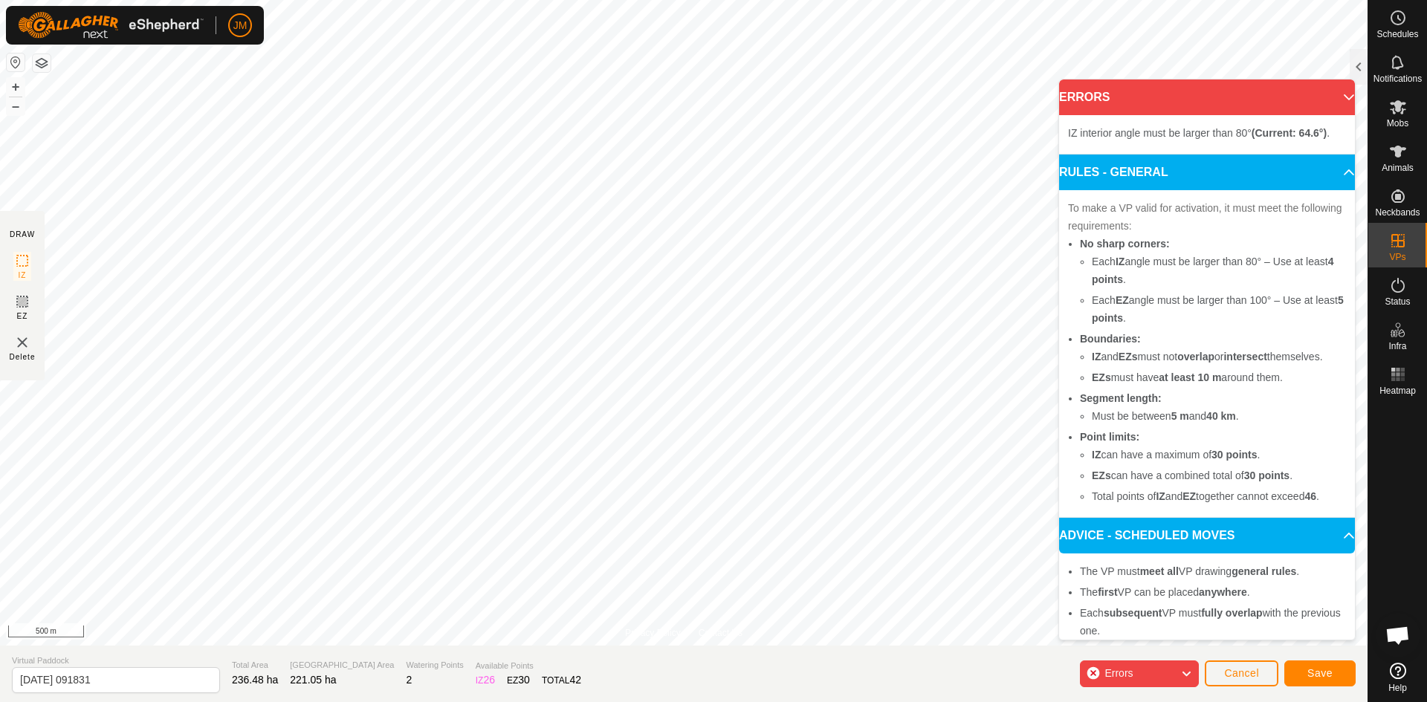
click at [1330, 103] on p-accordion-header "ERRORS" at bounding box center [1207, 98] width 296 height 36
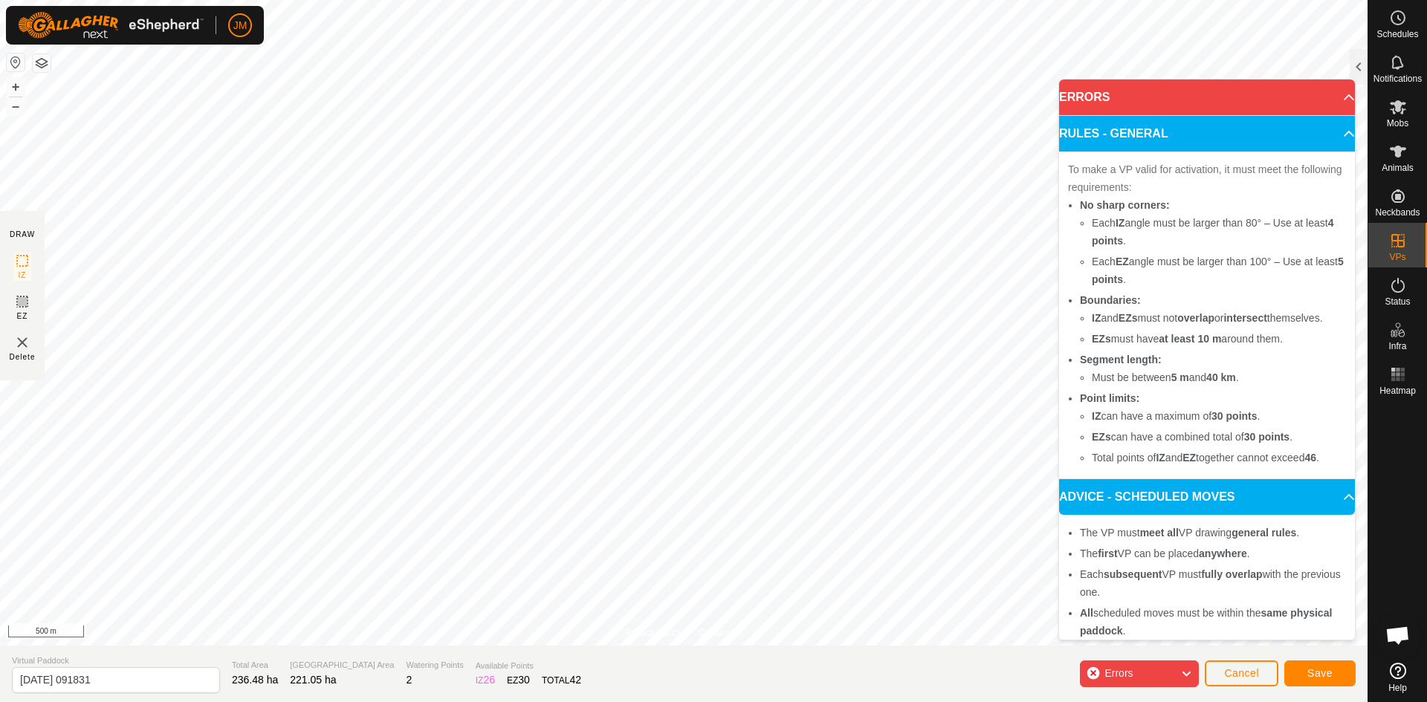
click at [1330, 103] on p-accordion-header "ERRORS" at bounding box center [1207, 98] width 296 height 36
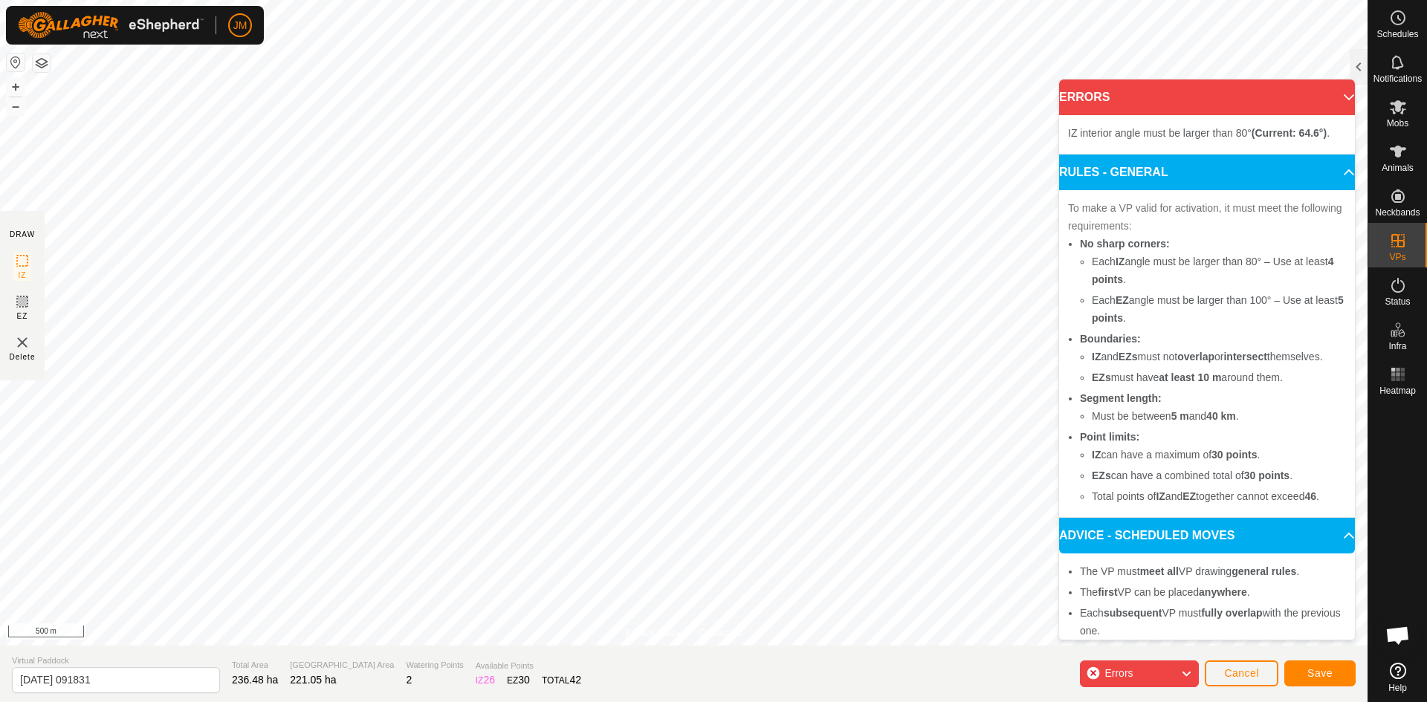
click at [1330, 103] on p-accordion-header "ERRORS" at bounding box center [1207, 98] width 296 height 36
click at [1229, 670] on span "Cancel" at bounding box center [1241, 673] width 35 height 12
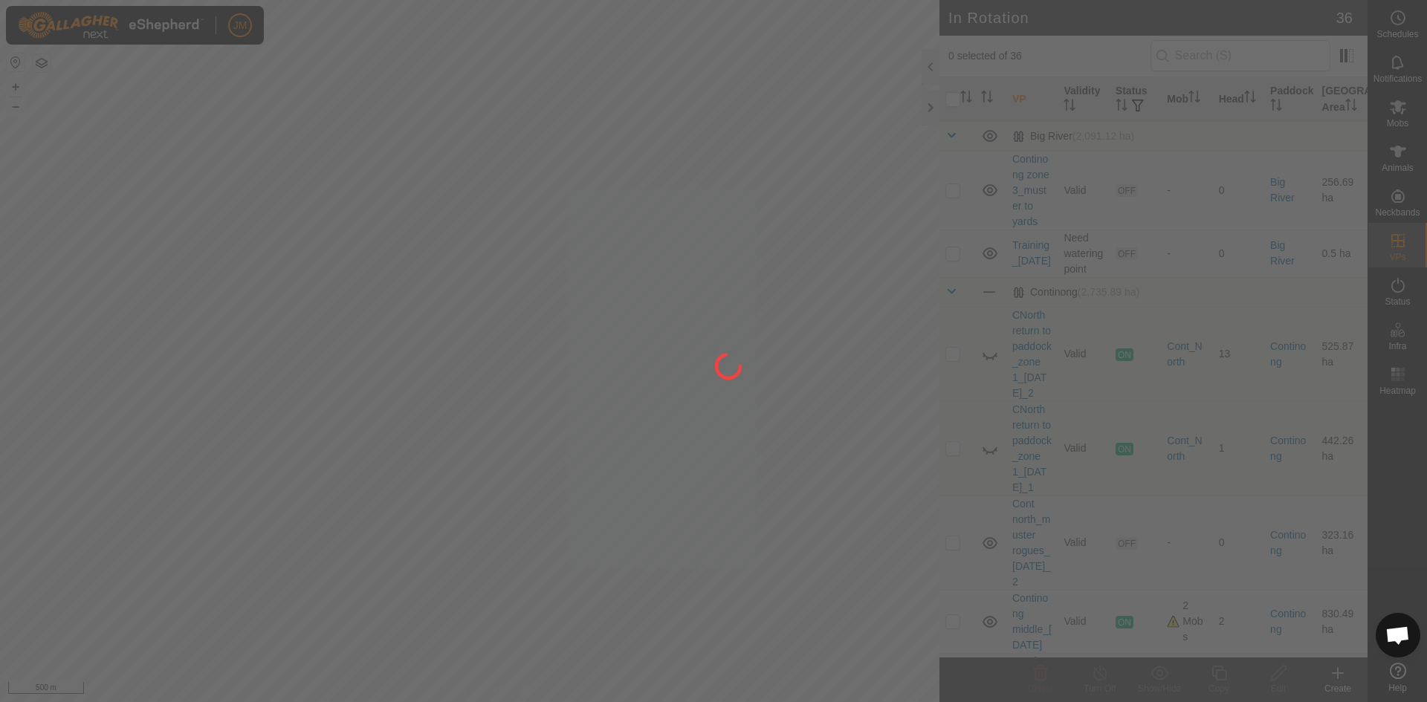
click at [931, 116] on div at bounding box center [713, 351] width 1427 height 702
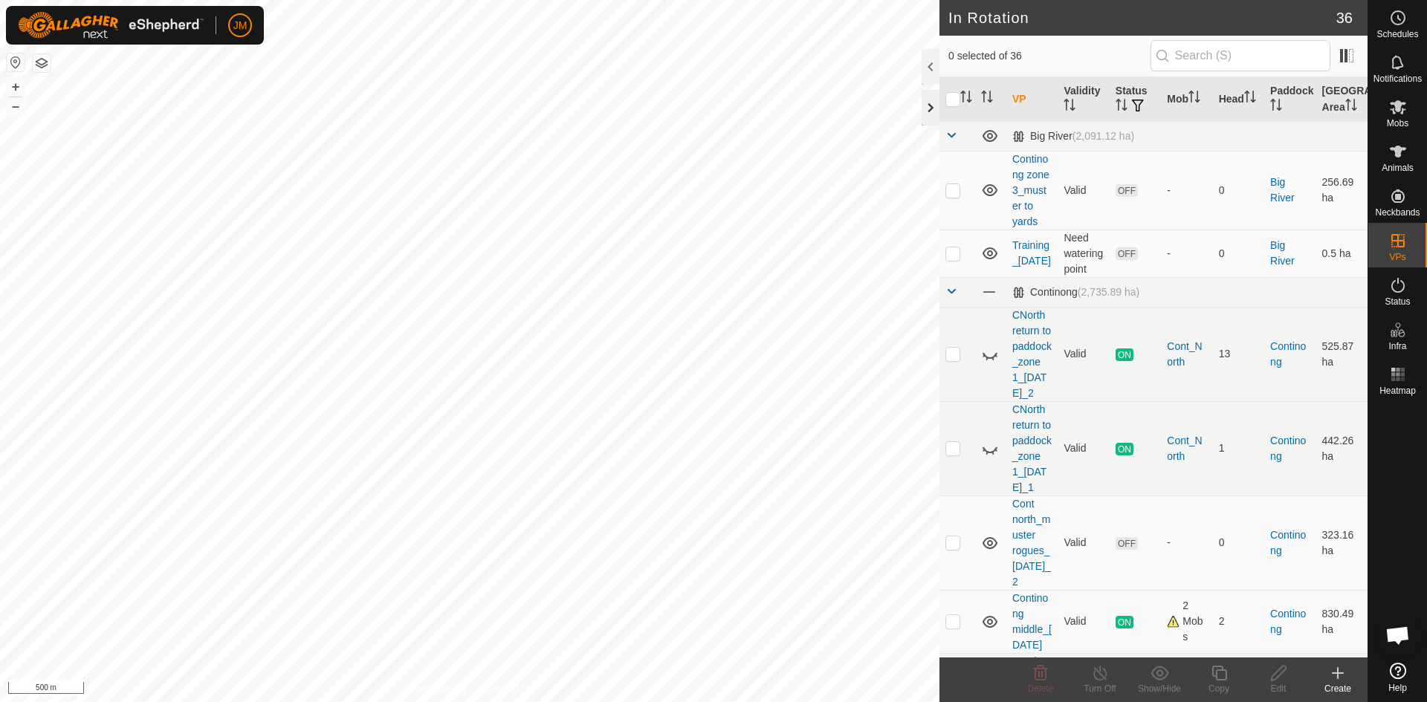
click at [932, 105] on div at bounding box center [931, 108] width 18 height 36
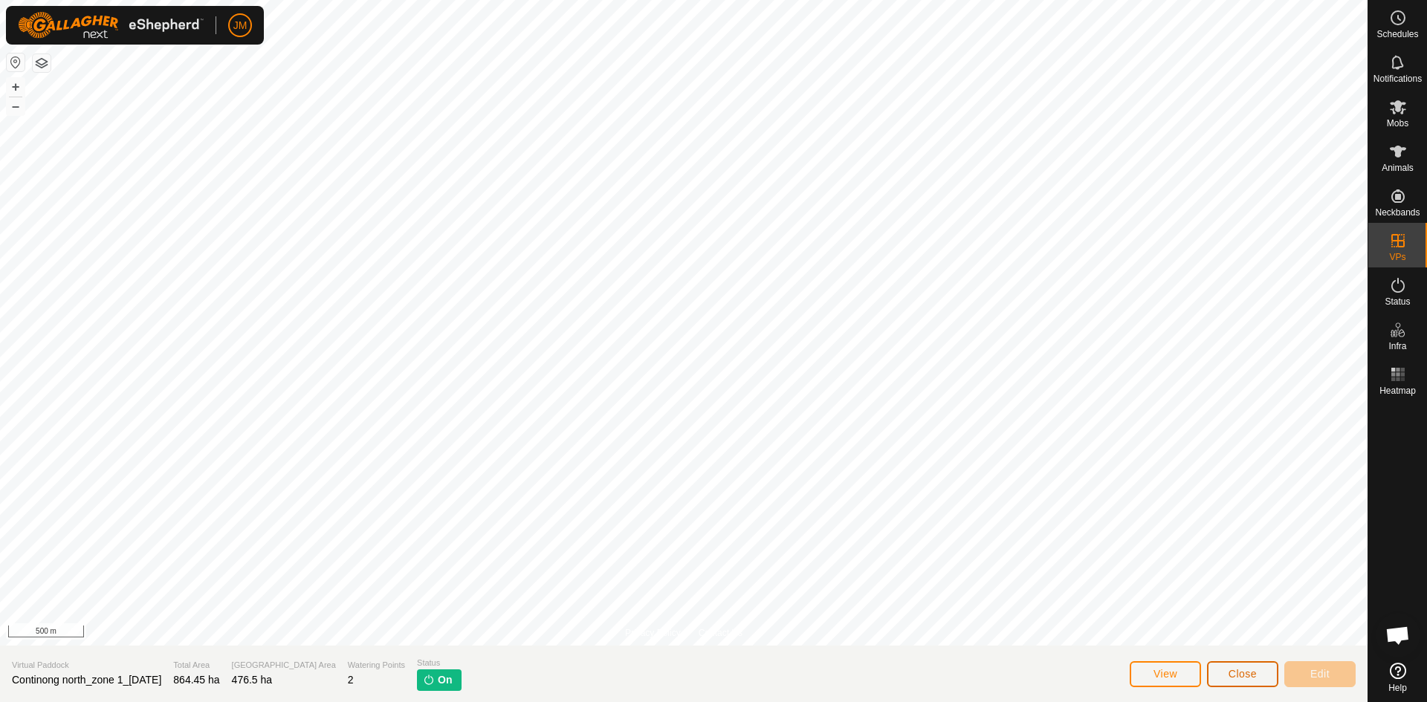
click at [1244, 681] on button "Close" at bounding box center [1242, 675] width 71 height 26
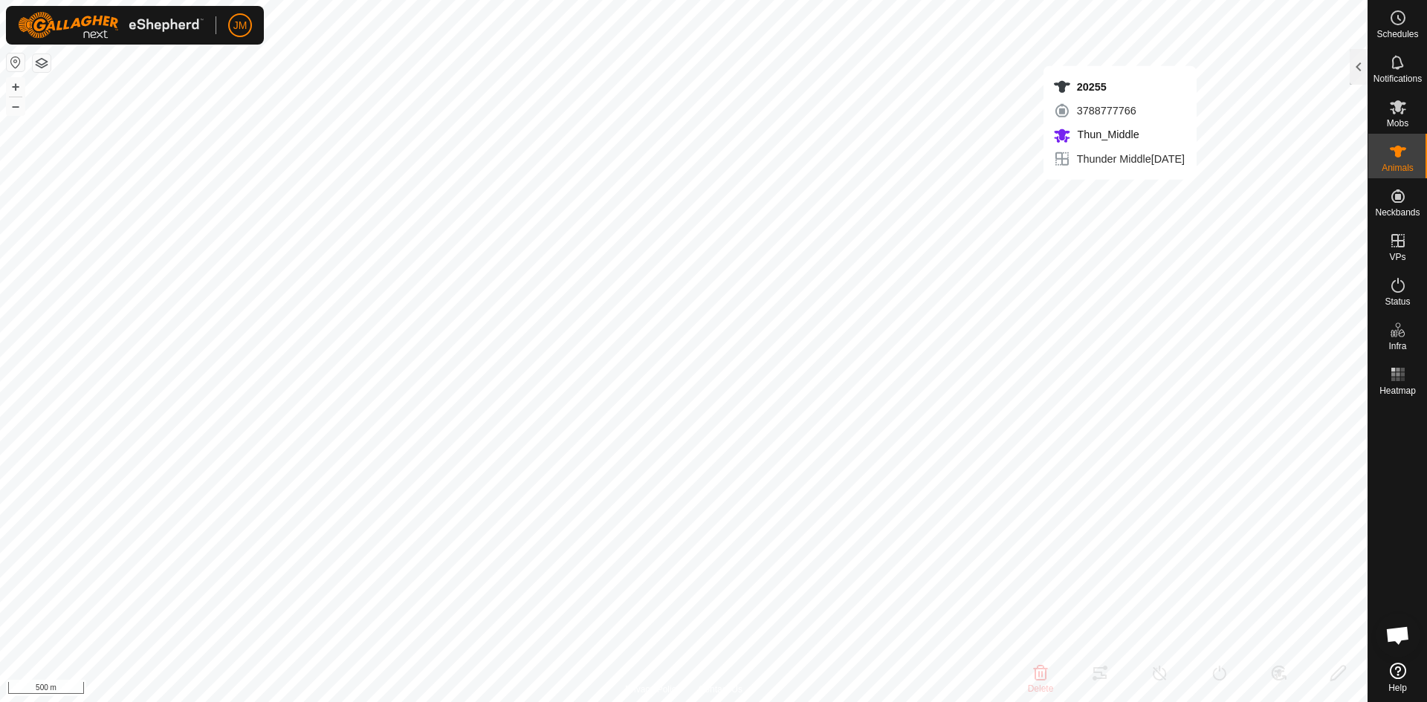
type input "20255"
type input "-"
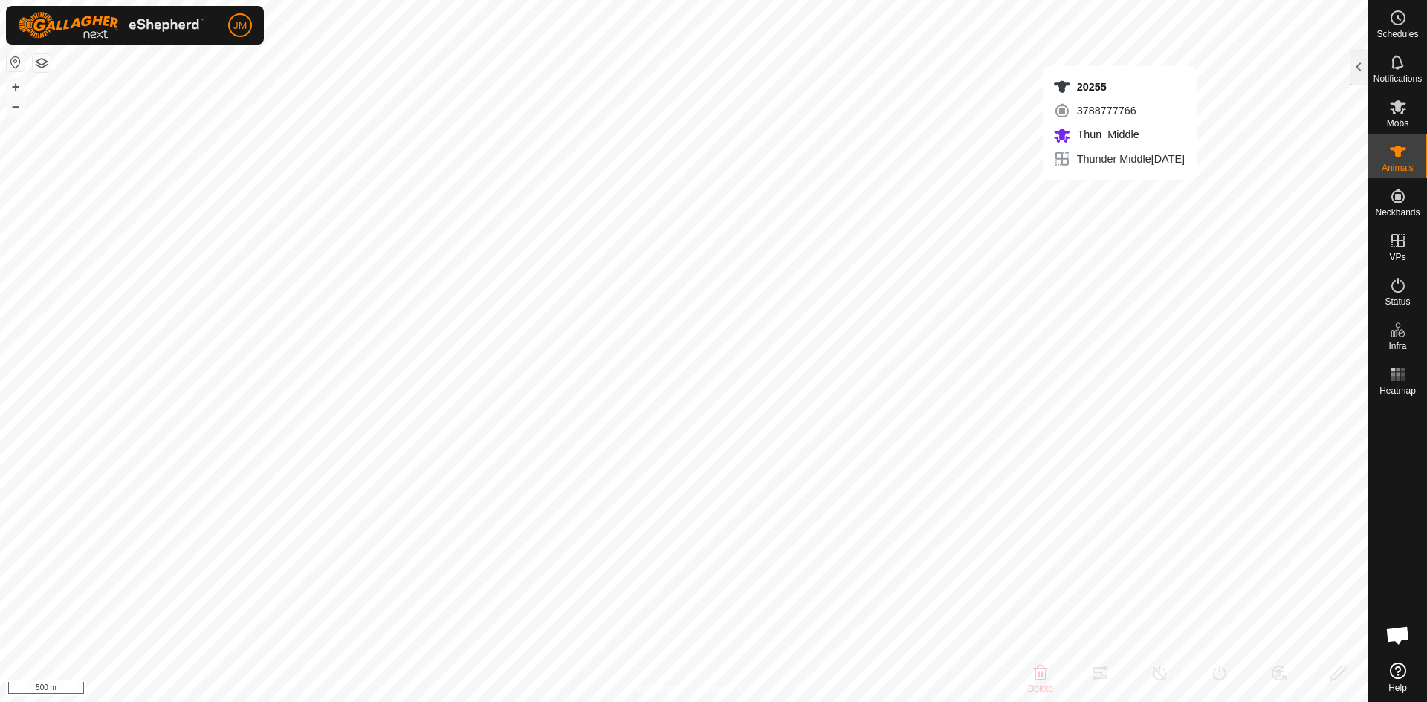
type input "-"
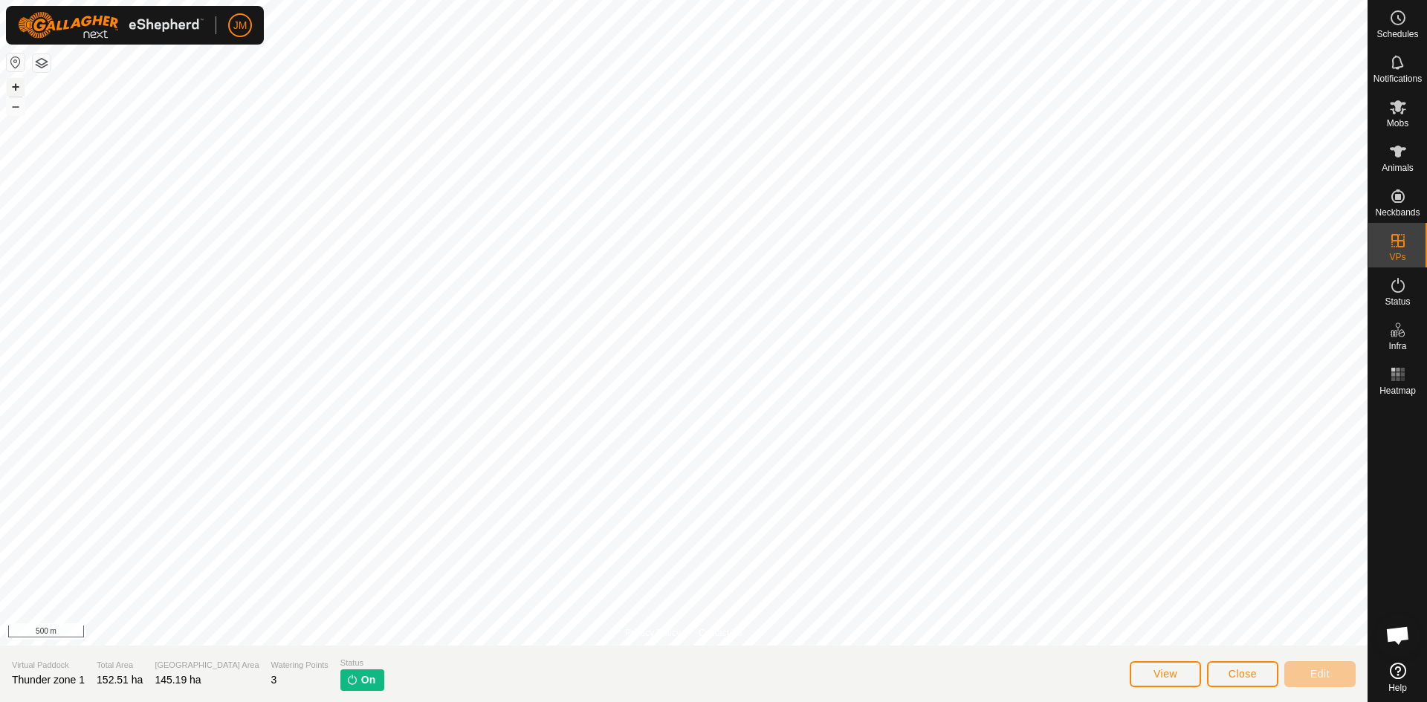
click at [19, 83] on button "+" at bounding box center [16, 87] width 18 height 18
click at [16, 110] on button "–" at bounding box center [16, 106] width 18 height 18
click at [1261, 673] on button "Close" at bounding box center [1242, 675] width 71 height 26
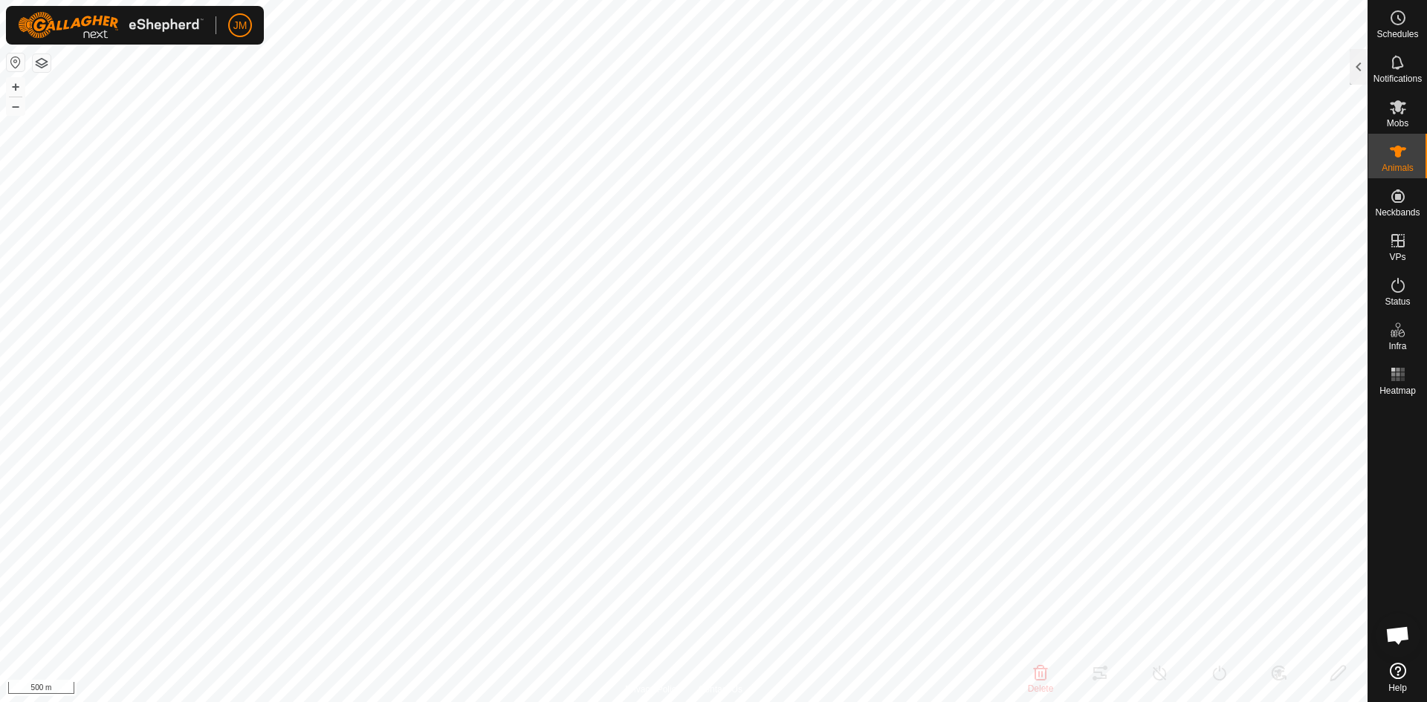
type input "20255"
type input "-"
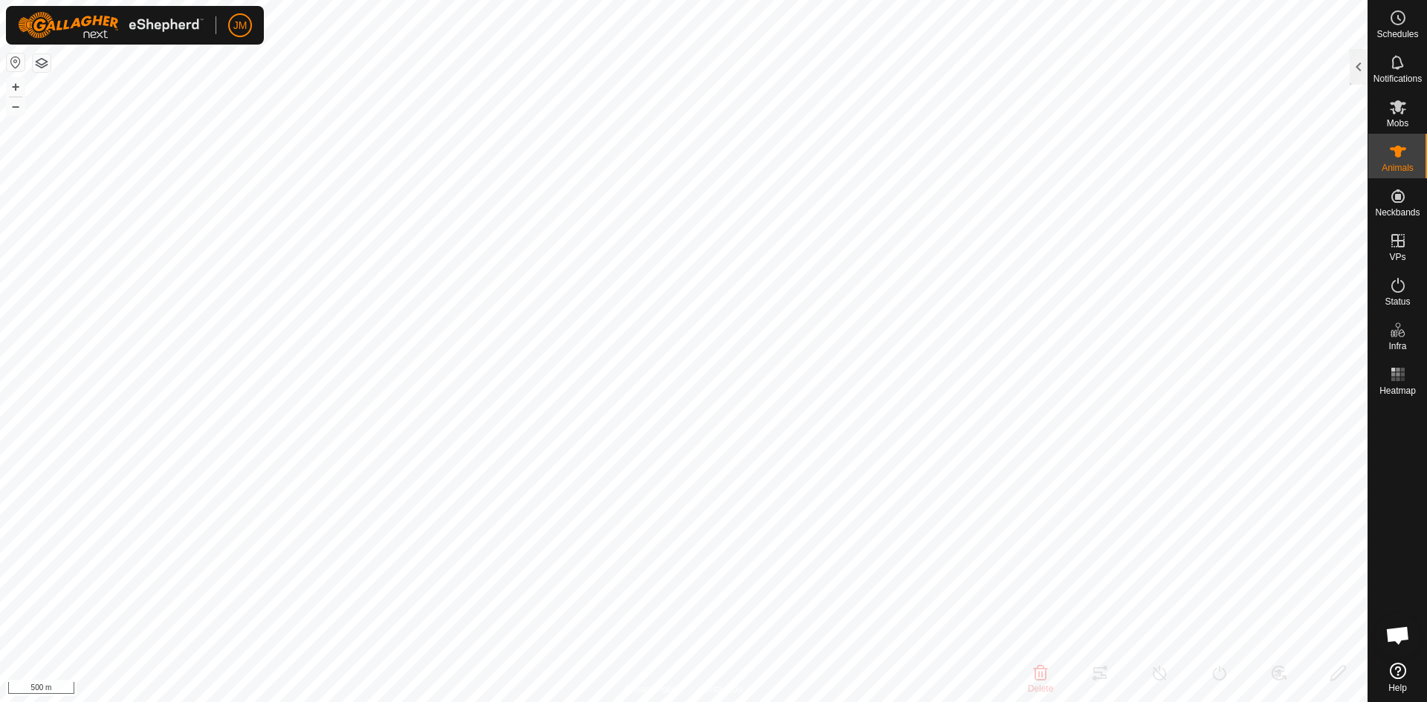
type input "-"
type input "21117"
type input "-"
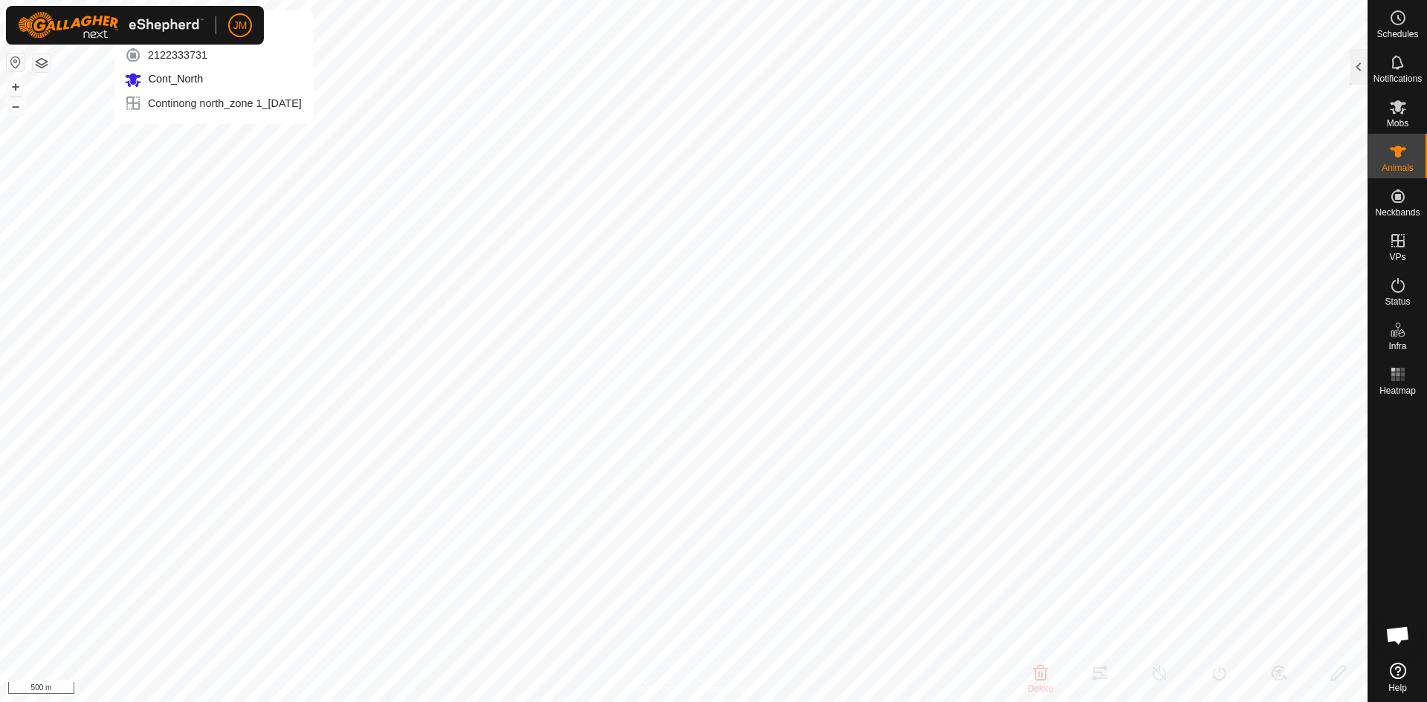
type input "-"
type input "Unknown14"
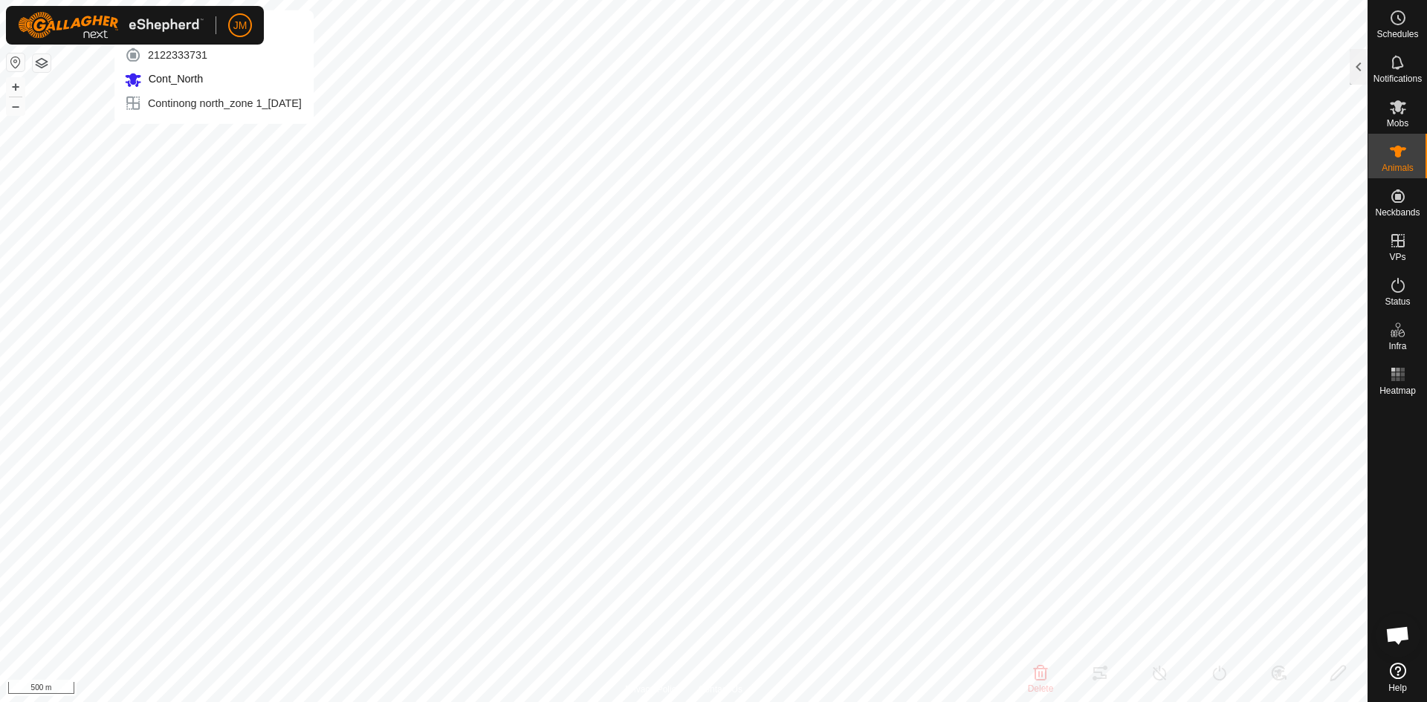
type input "0 kg"
type input "240780"
type input "-"
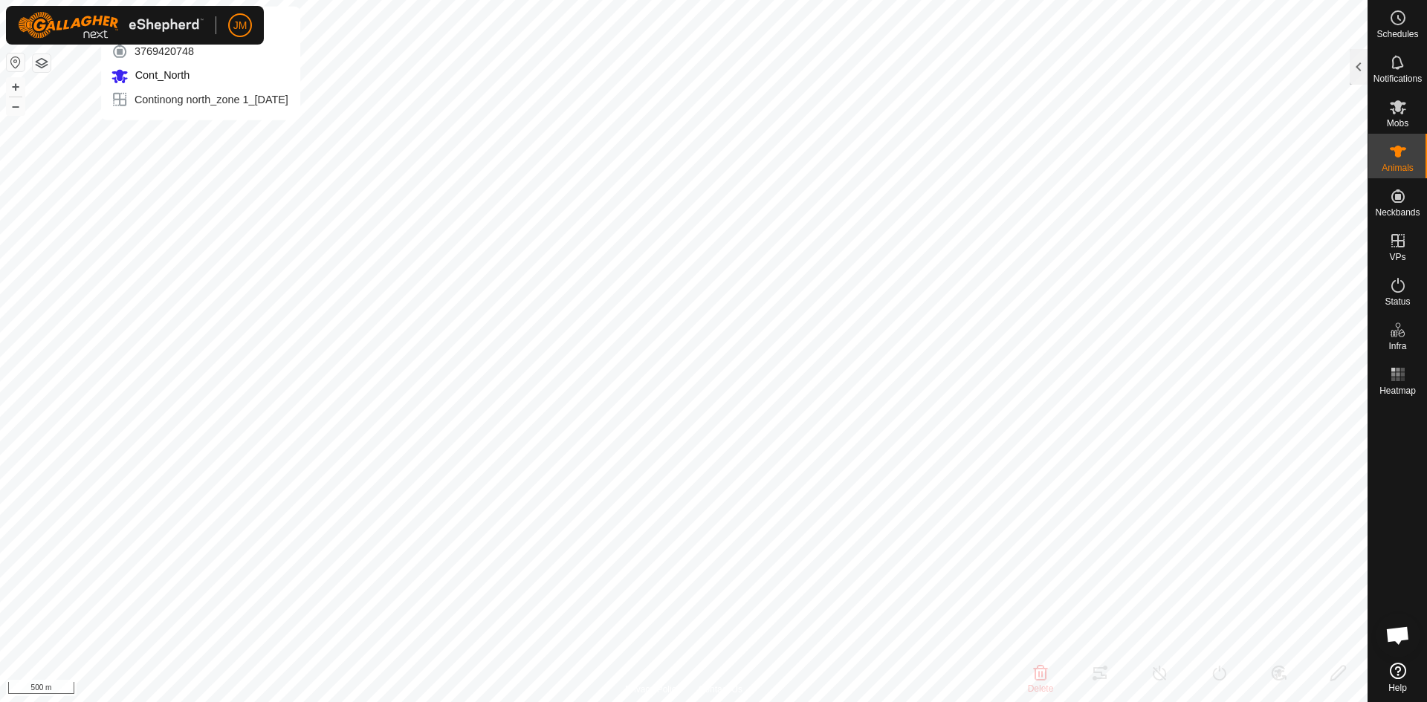
type input "-"
type input "Unknown14"
type input "-"
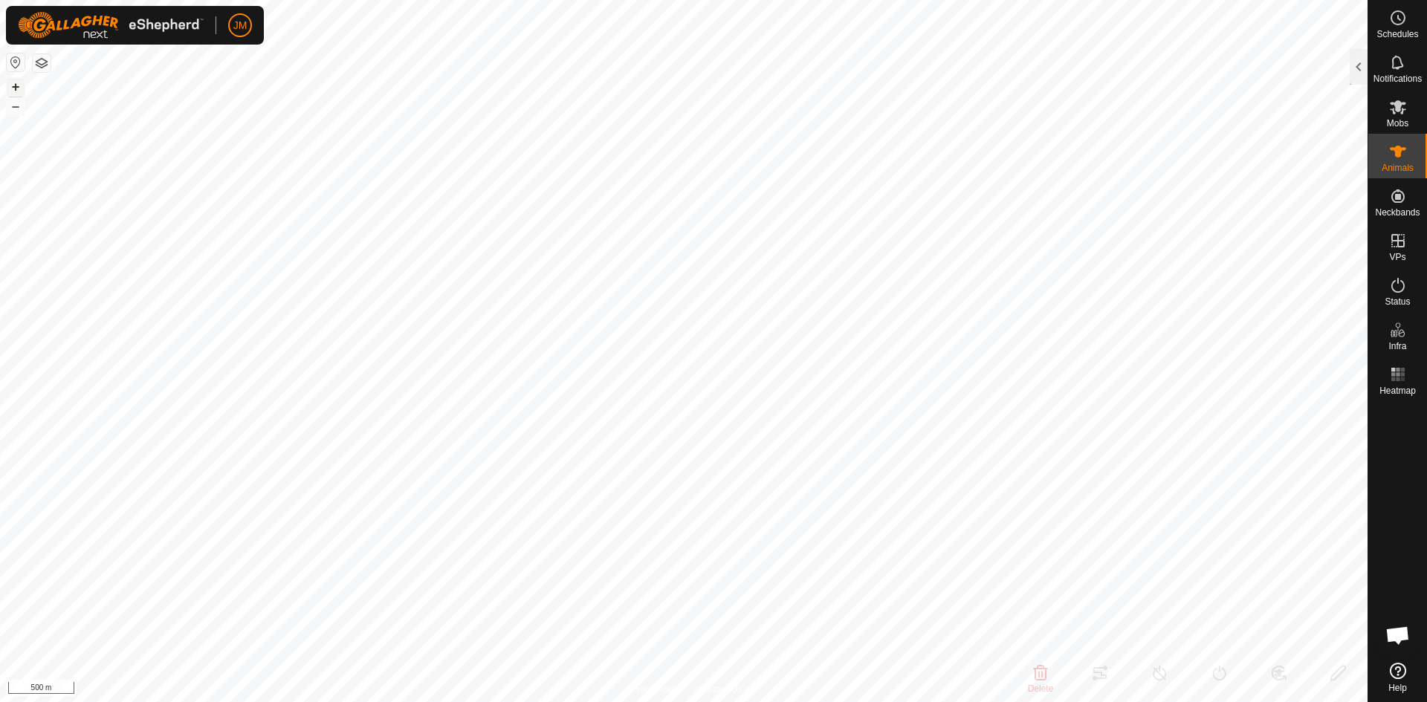
click at [12, 88] on button "+" at bounding box center [16, 87] width 18 height 18
click at [14, 106] on button "–" at bounding box center [16, 106] width 18 height 18
click at [15, 89] on button "+" at bounding box center [16, 87] width 18 height 18
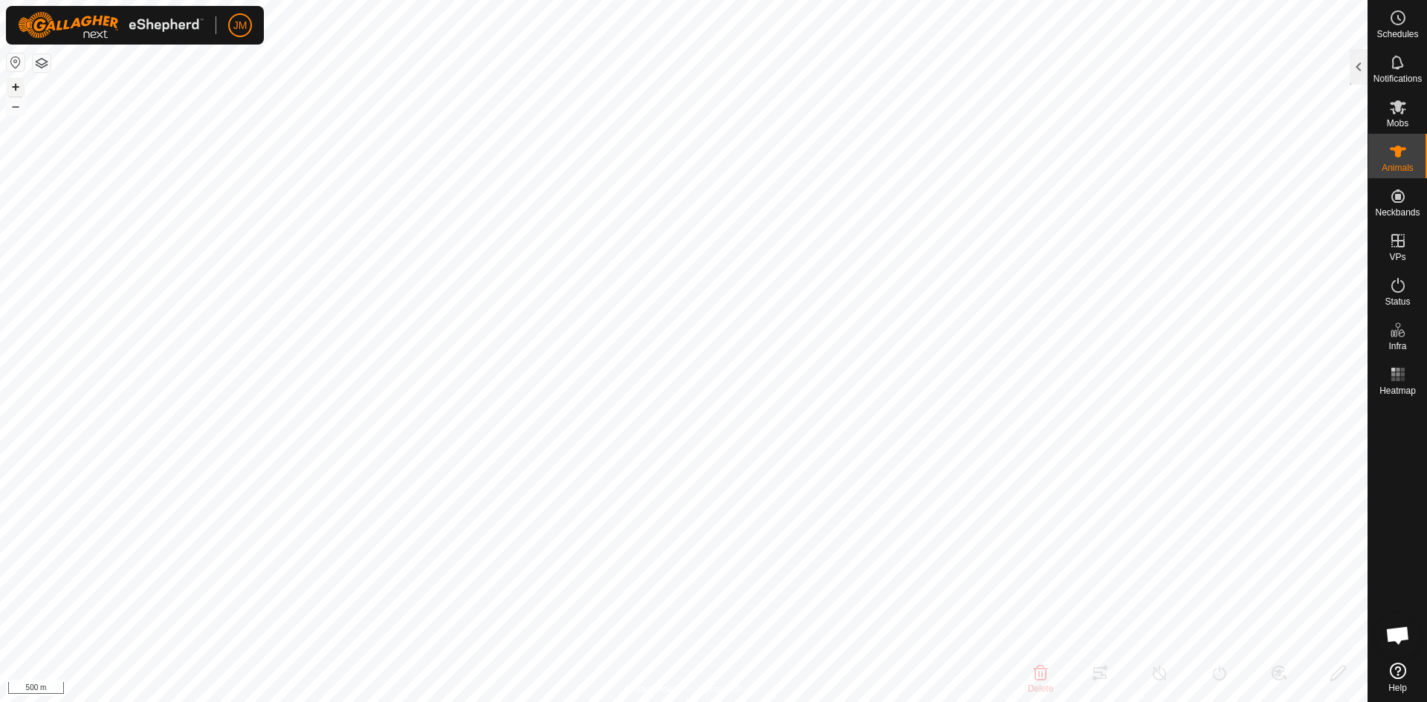
click at [15, 89] on button "+" at bounding box center [16, 87] width 18 height 18
click at [14, 107] on button "–" at bounding box center [16, 106] width 18 height 18
click at [1362, 78] on div at bounding box center [1359, 67] width 18 height 36
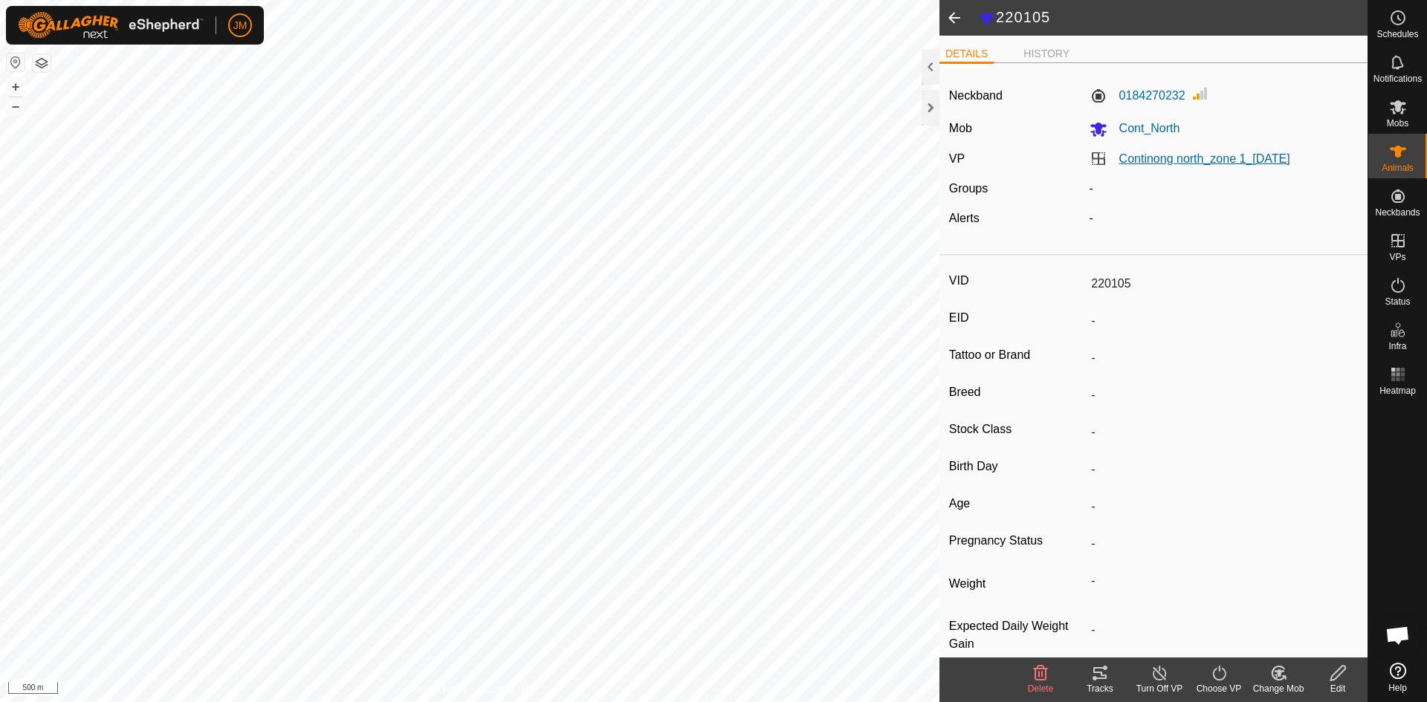
click at [1204, 161] on link "Continong north_zone 1_[DATE]" at bounding box center [1204, 158] width 171 height 13
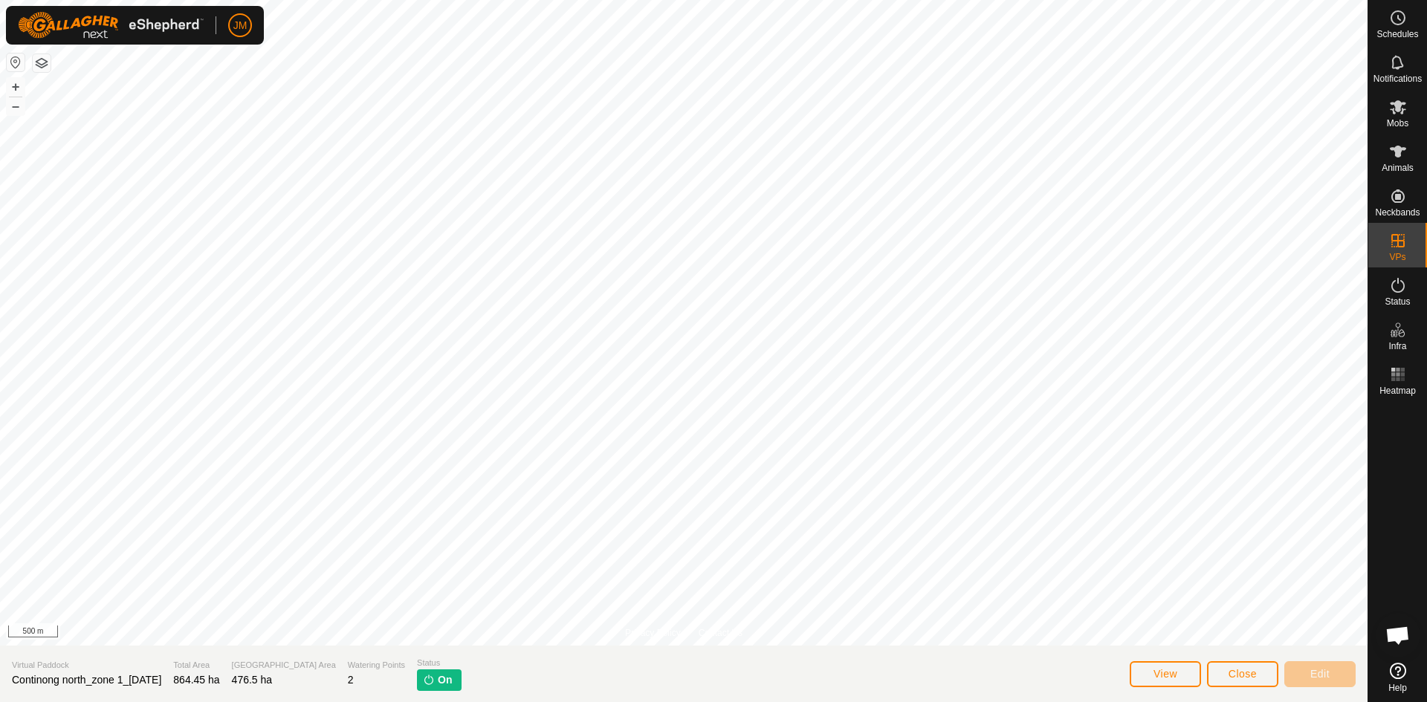
click at [106, 673] on div "Virtual Paddock Continong north_zone 1_21Sept2025" at bounding box center [86, 674] width 149 height 30
copy span "Continong north_zone 1_[DATE]"
click at [1238, 679] on span "Close" at bounding box center [1243, 674] width 28 height 12
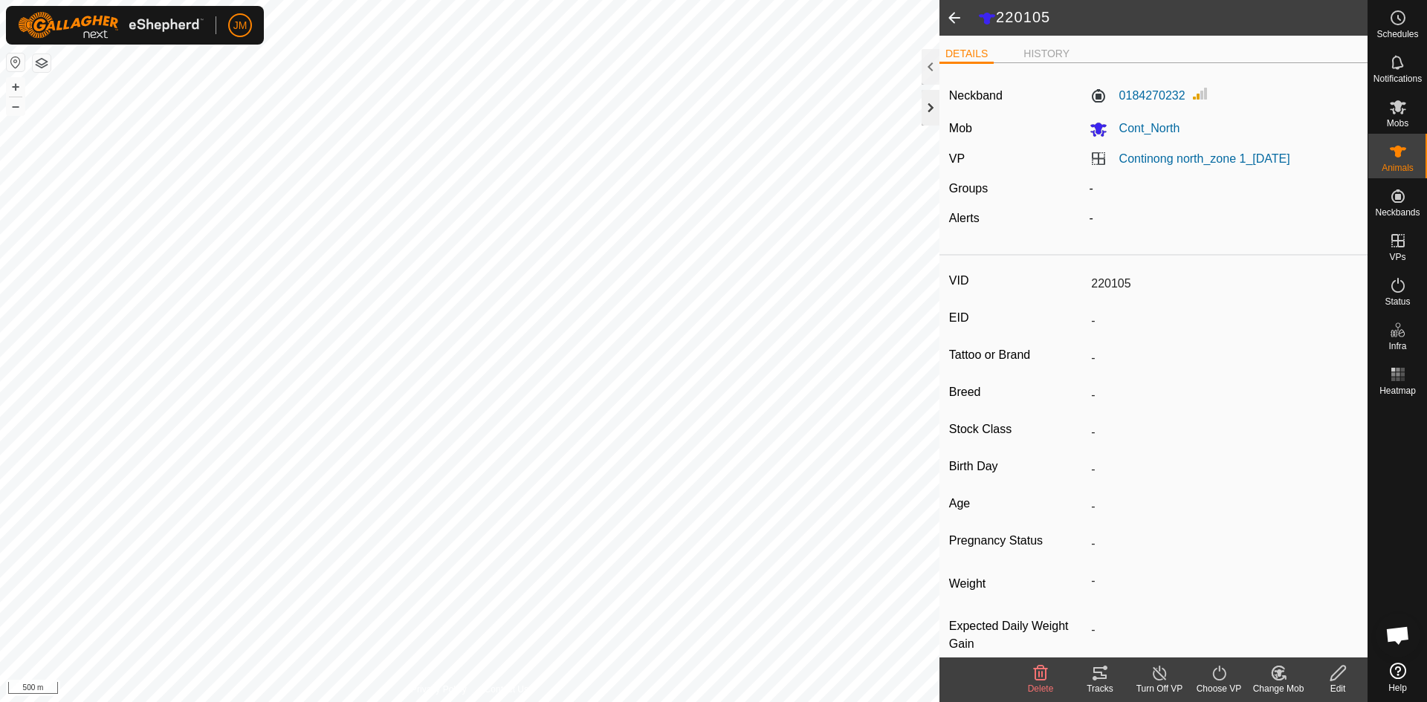
click at [928, 106] on div at bounding box center [931, 108] width 18 height 36
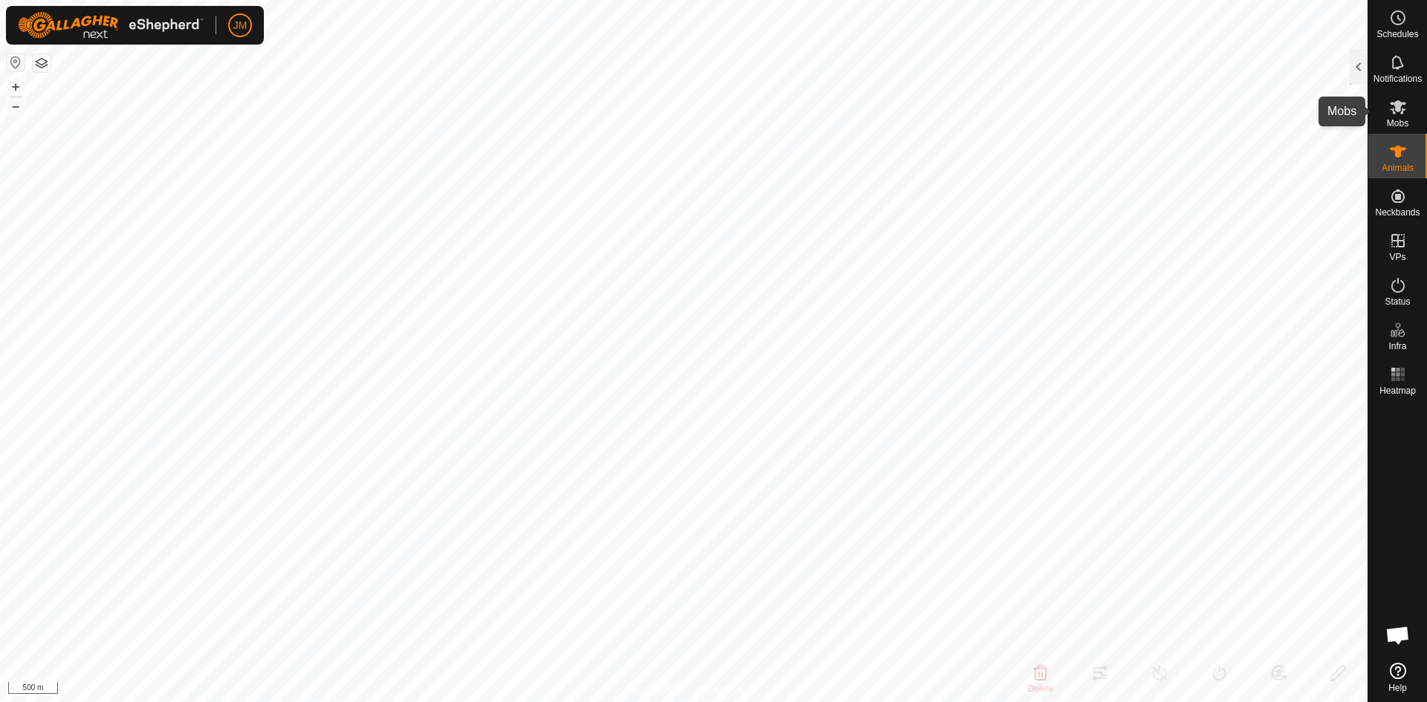
click at [1387, 120] on span "Mobs" at bounding box center [1398, 123] width 22 height 9
click at [1396, 156] on icon at bounding box center [1398, 152] width 16 height 12
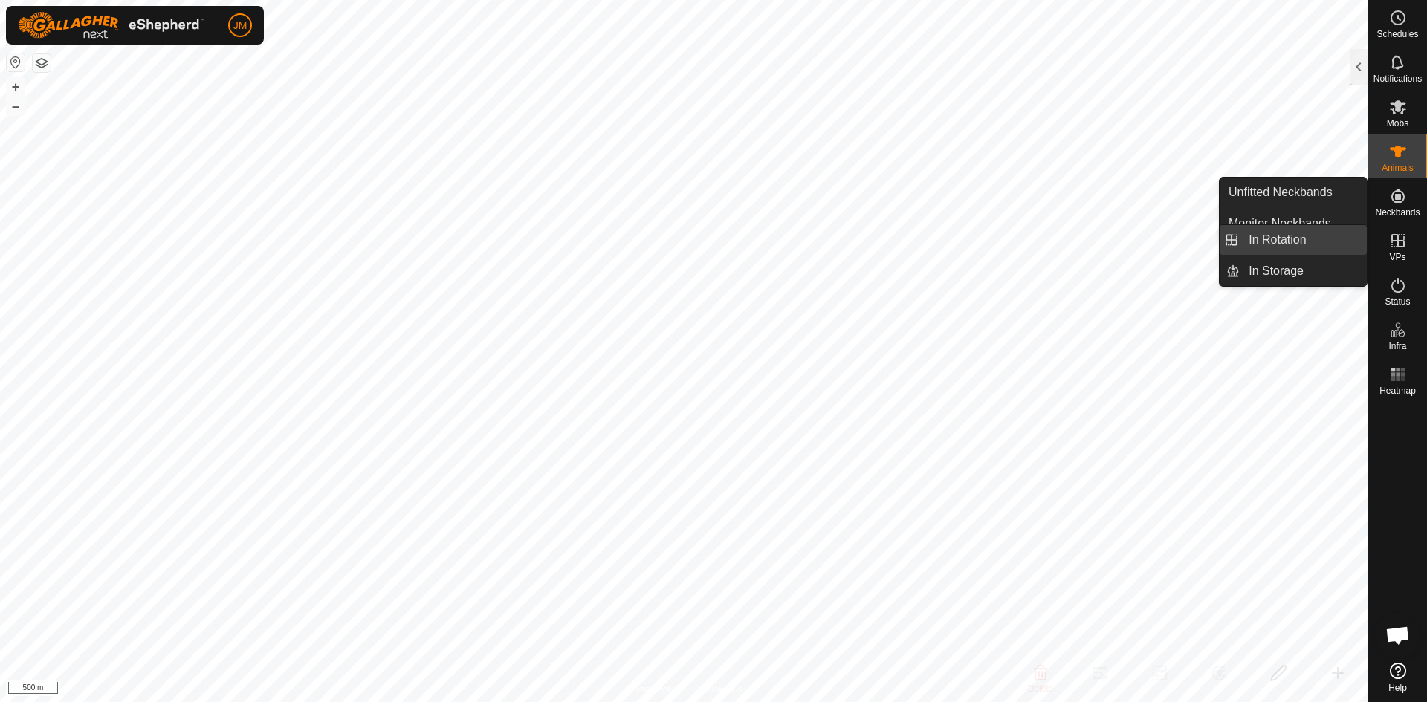
click at [1331, 243] on link "In Rotation" at bounding box center [1303, 240] width 127 height 30
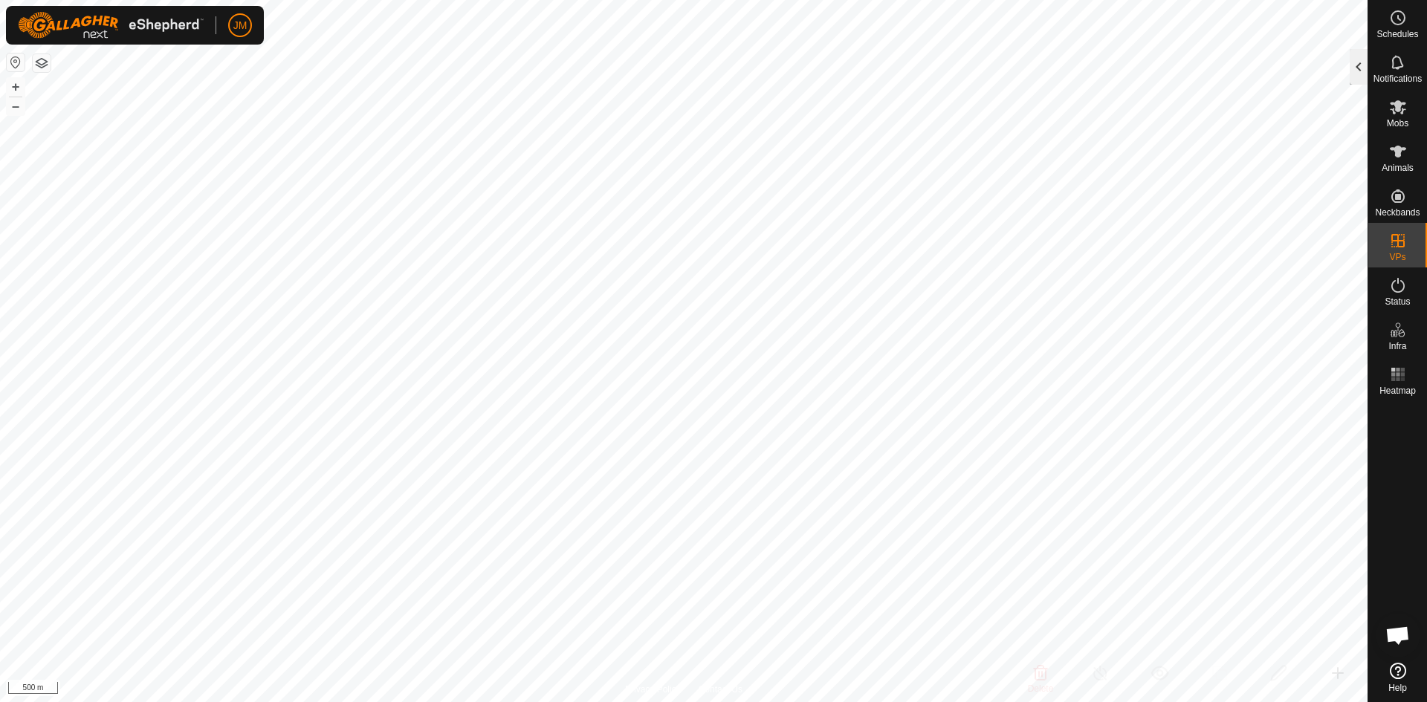
click at [1358, 80] on div at bounding box center [1359, 67] width 18 height 36
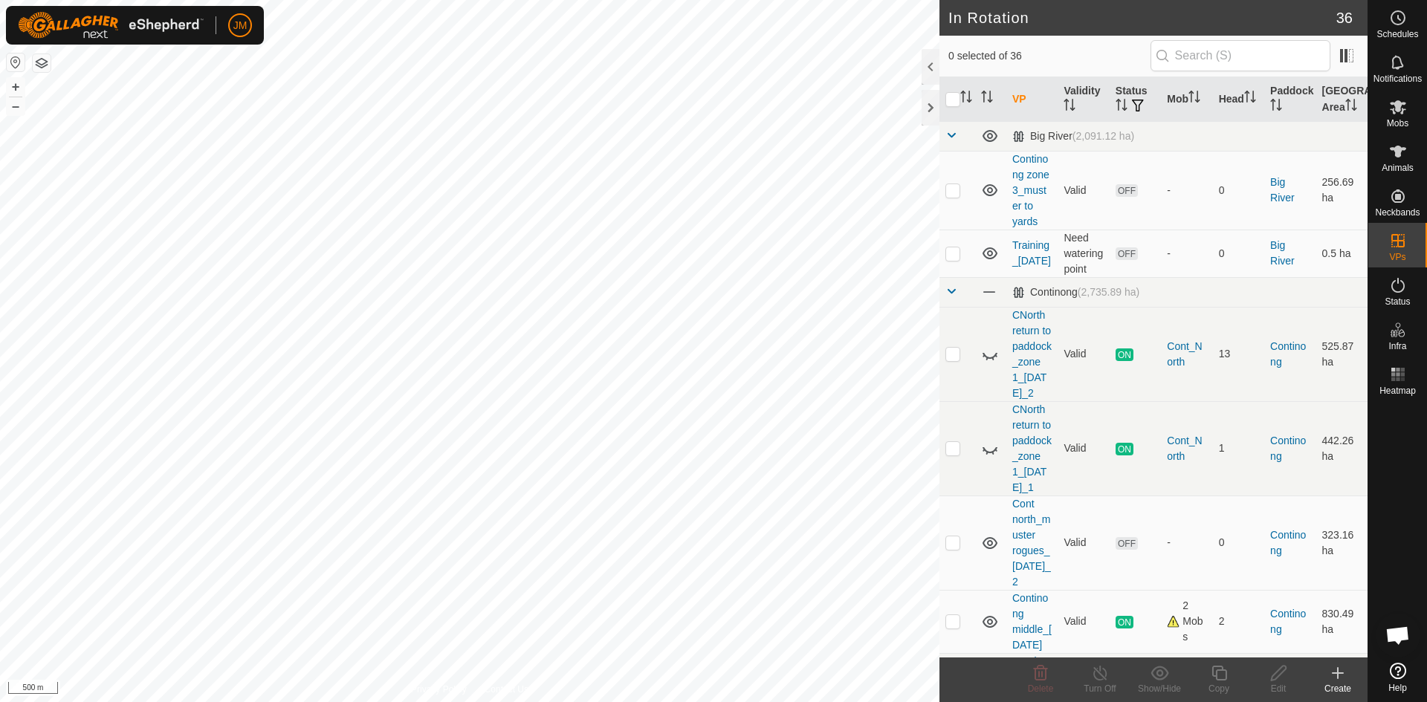
click at [1339, 673] on icon at bounding box center [1338, 673] width 10 height 0
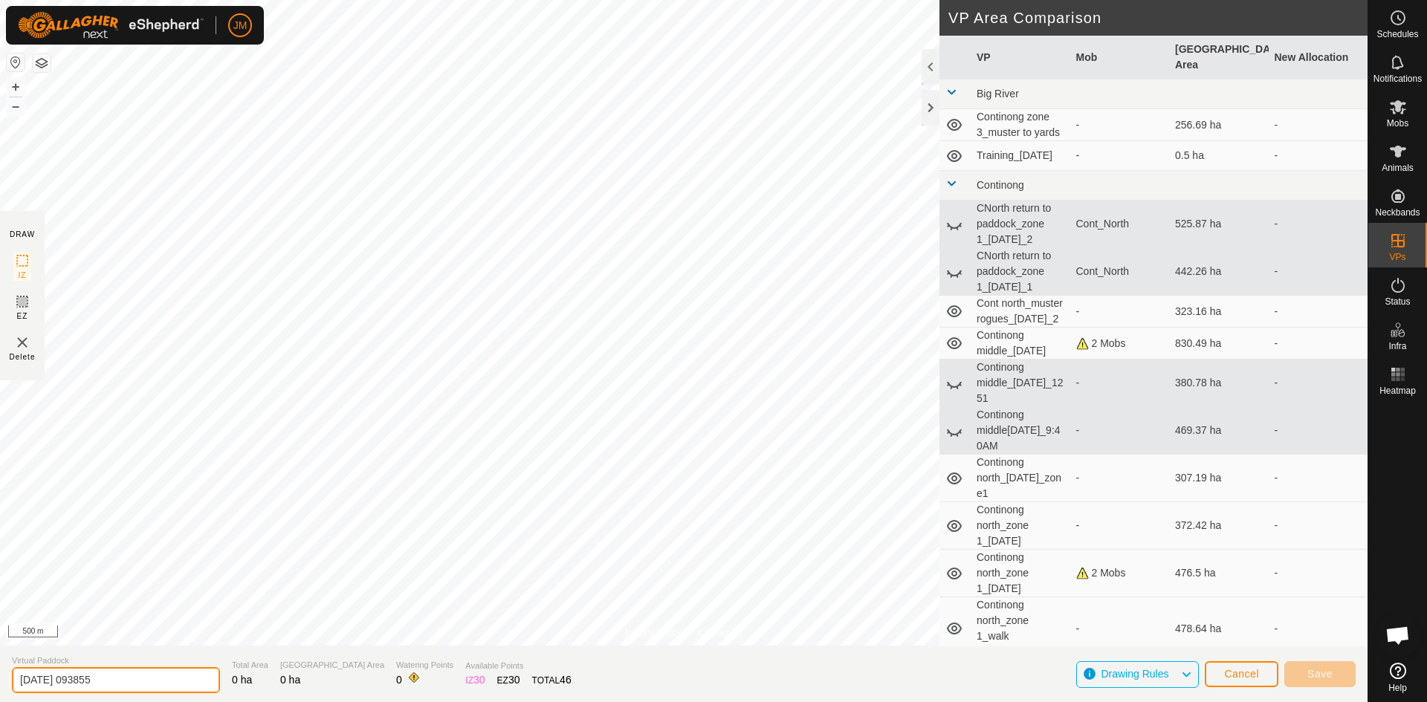
drag, startPoint x: 135, startPoint y: 679, endPoint x: -6, endPoint y: 667, distance: 141.7
click at [0, 667] on html "JM Schedules Notifications Mobs Animals Neckbands VPs Status Infra Heatmap Help…" at bounding box center [713, 351] width 1427 height 702
click at [1238, 673] on span "Cancel" at bounding box center [1241, 674] width 35 height 12
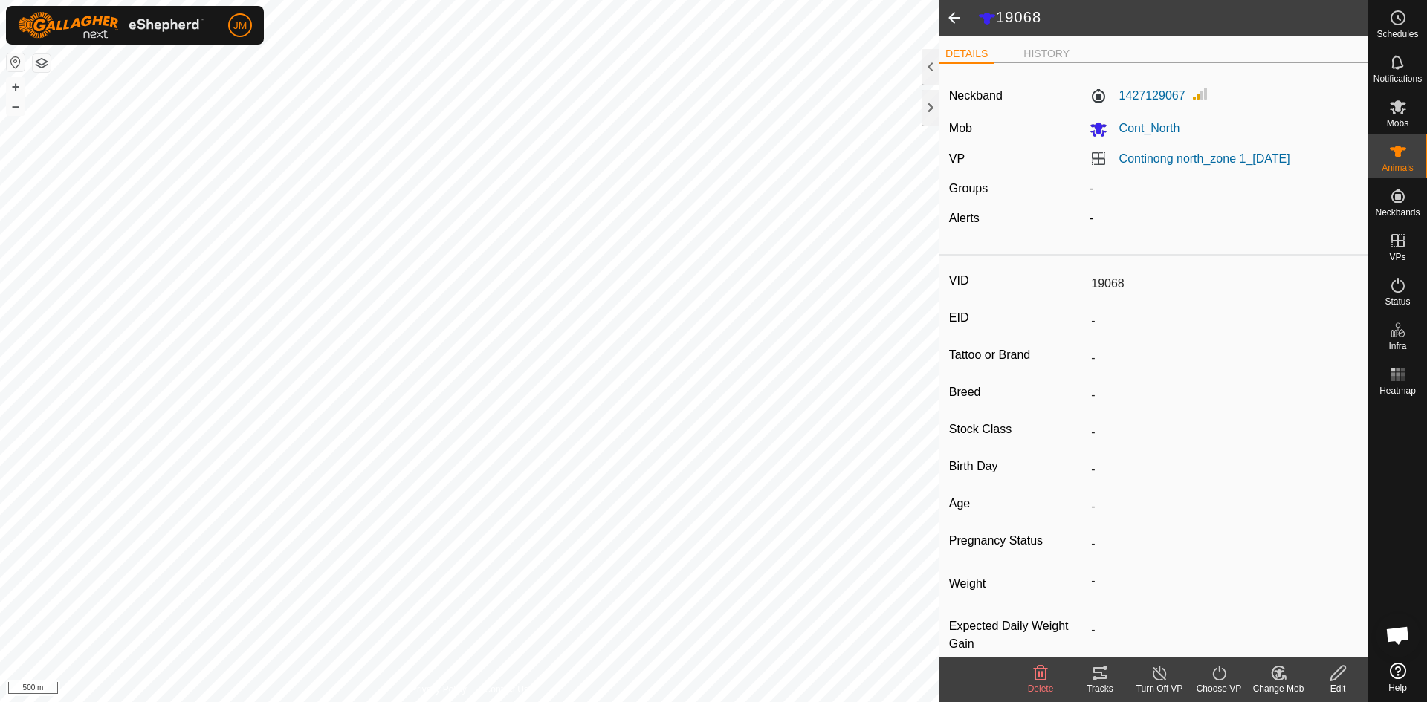
drag, startPoint x: 1338, startPoint y: 155, endPoint x: 1109, endPoint y: 162, distance: 229.0
click at [1109, 162] on div "Continong north_zone 1_[DATE]" at bounding box center [1224, 159] width 281 height 18
copy link "Continong north_zone 1_[DATE]"
click at [1397, 112] on icon at bounding box center [1398, 107] width 18 height 18
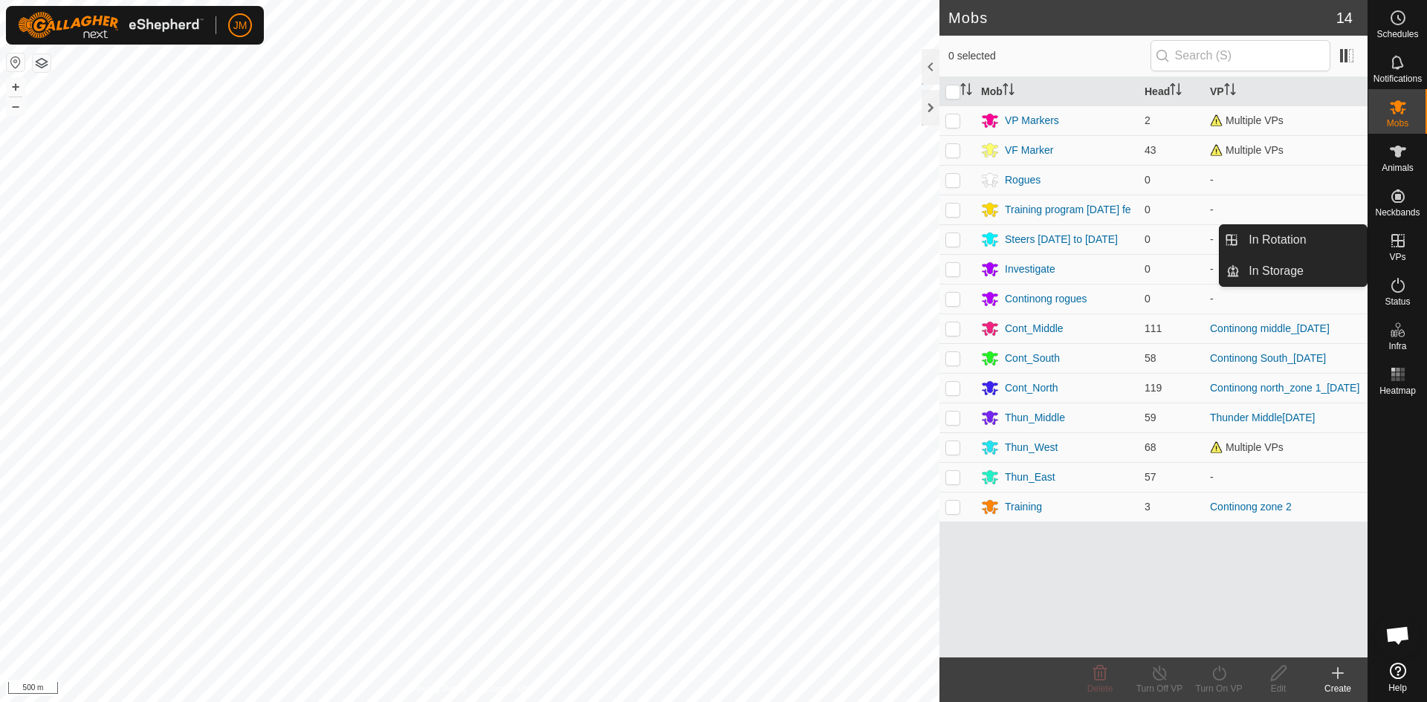
click at [1334, 235] on link "In Rotation" at bounding box center [1303, 240] width 127 height 30
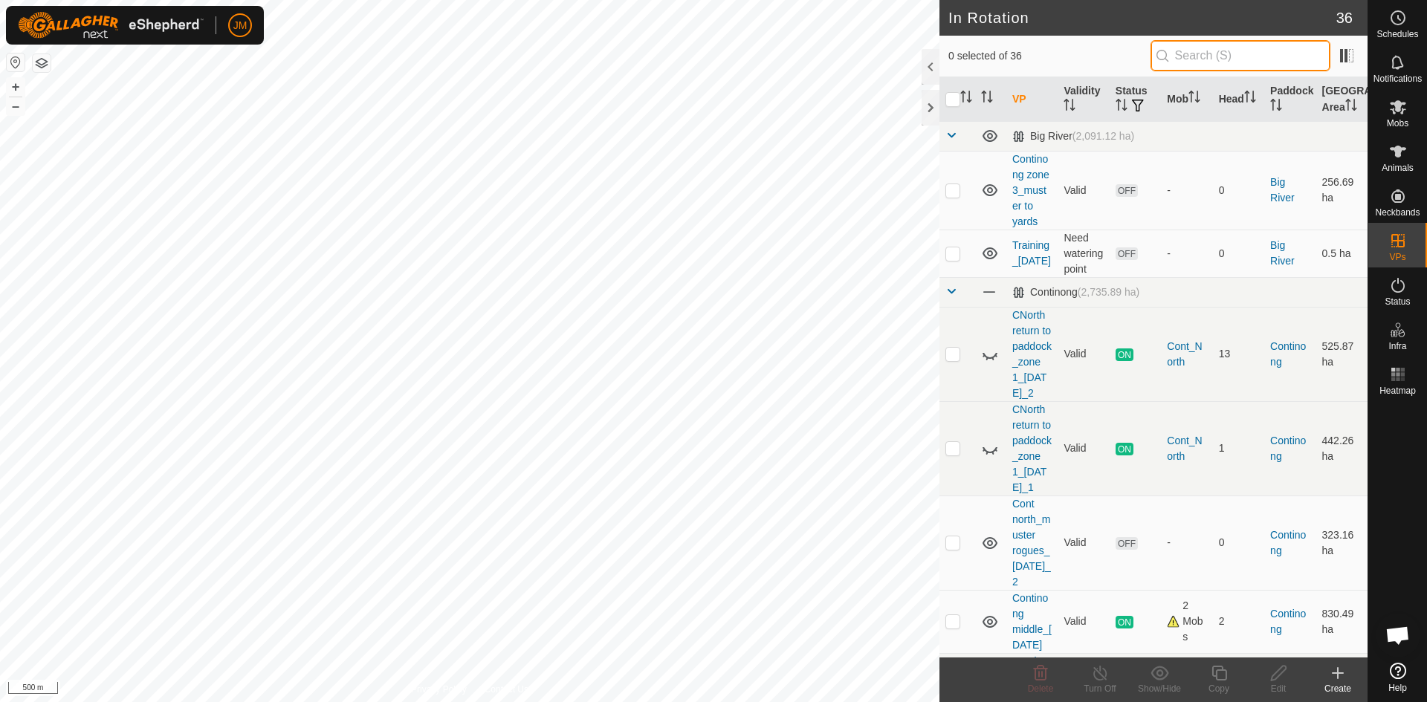
click at [1199, 48] on input "text" at bounding box center [1241, 55] width 180 height 31
paste input "Continong north_zone 1_[DATE]"
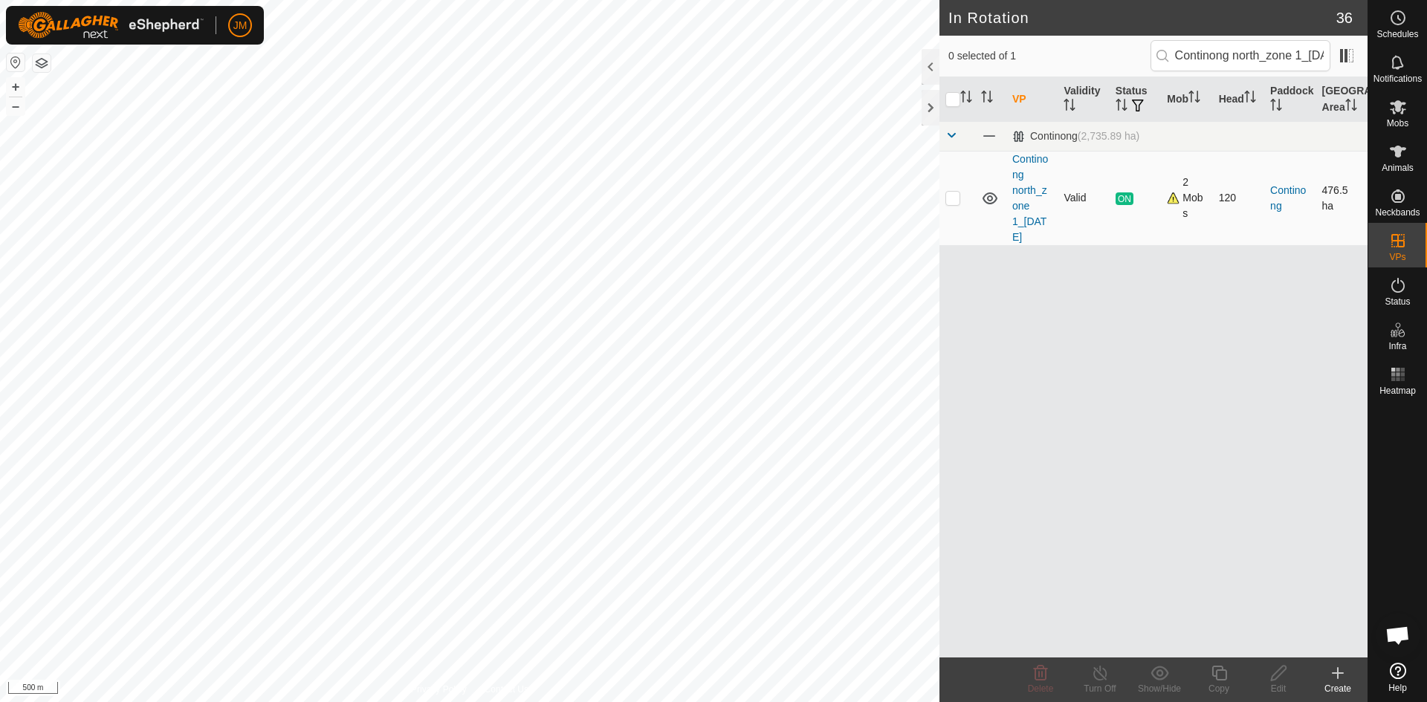
click at [948, 197] on p-checkbox at bounding box center [952, 198] width 15 height 12
click at [1213, 676] on icon at bounding box center [1219, 673] width 15 height 15
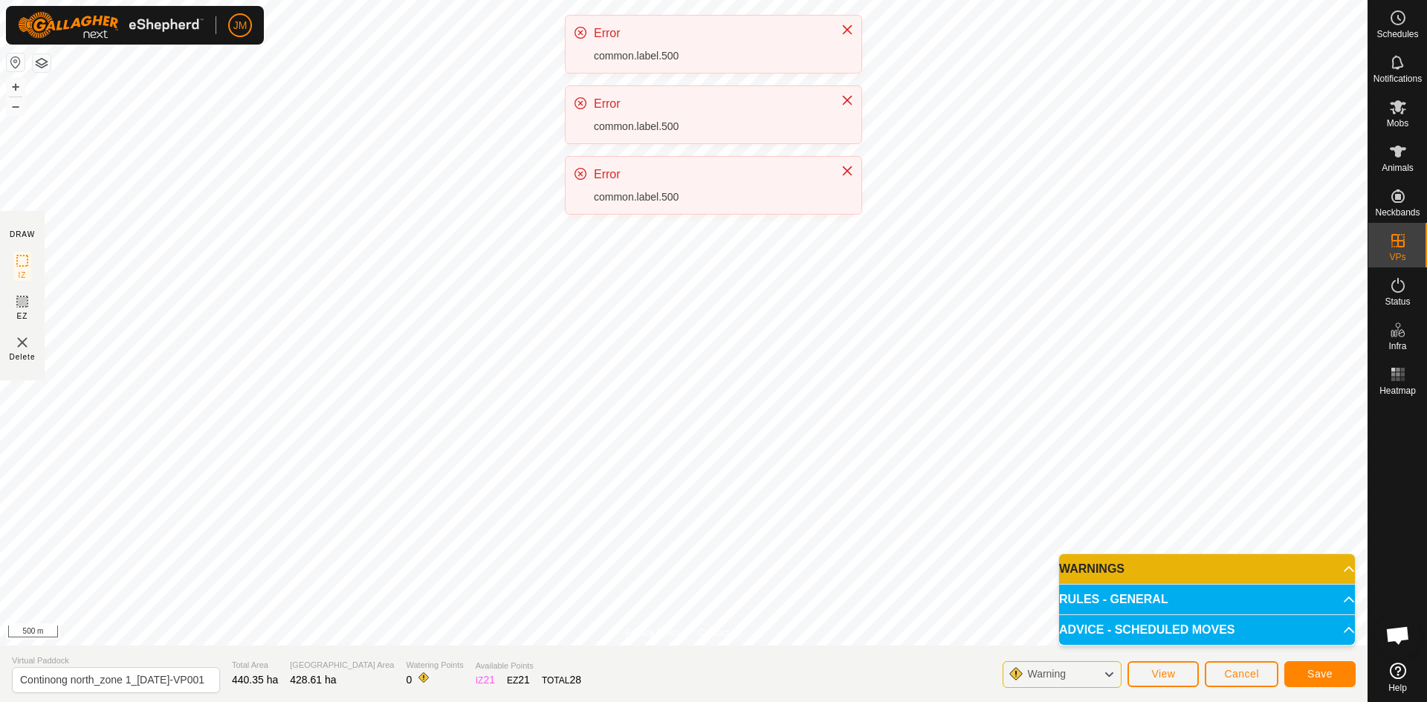
click at [632, 224] on div "Error common.label.500 Error common.label.500 Error common.label.500" at bounding box center [713, 121] width 297 height 212
click at [656, 259] on div "JM Schedules Notifications Mobs Animals Neckbands VPs Status Infra Heatmap Help…" at bounding box center [713, 351] width 1427 height 702
click at [629, 222] on div "JM Schedules Notifications Mobs Animals Neckbands VPs Status Infra Heatmap Help…" at bounding box center [713, 351] width 1427 height 702
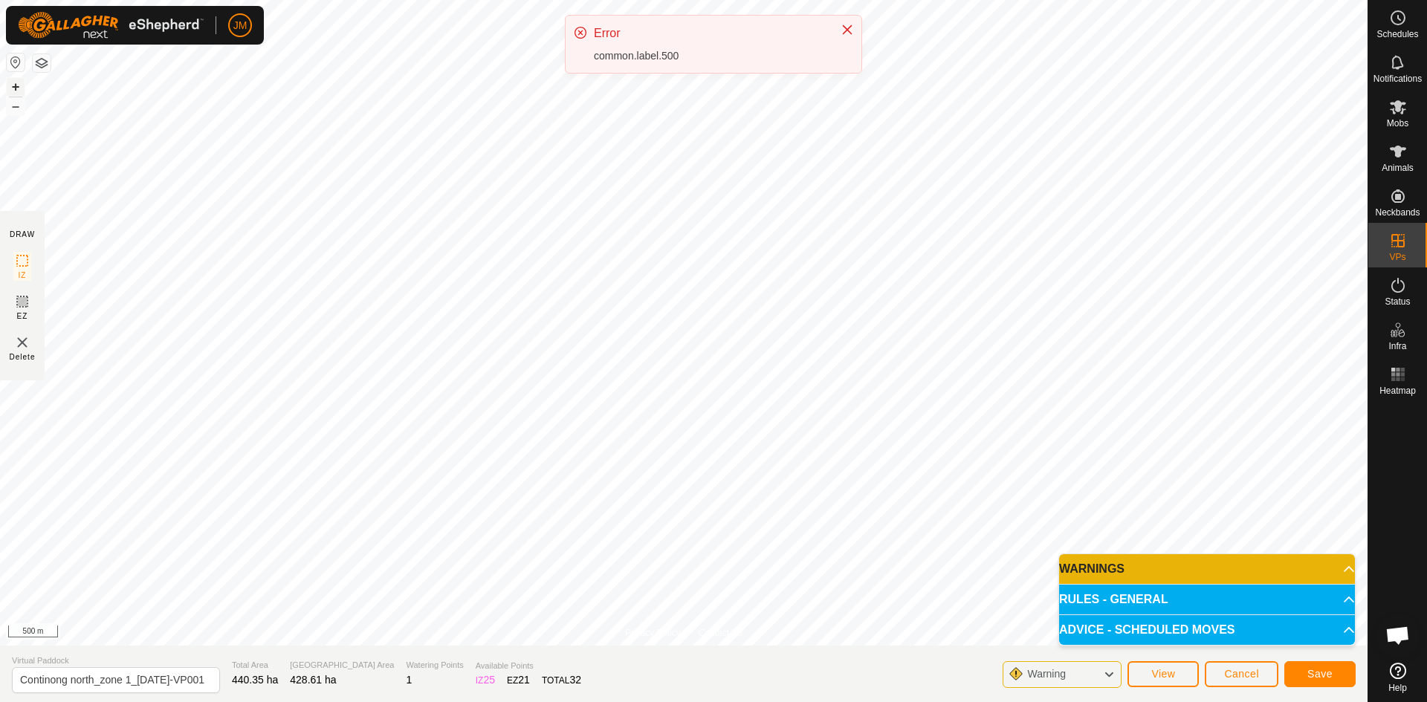
click at [20, 88] on button "+" at bounding box center [16, 87] width 18 height 18
click at [187, 685] on input "Continong north_zone 1_[DATE]-VP001" at bounding box center [116, 680] width 208 height 26
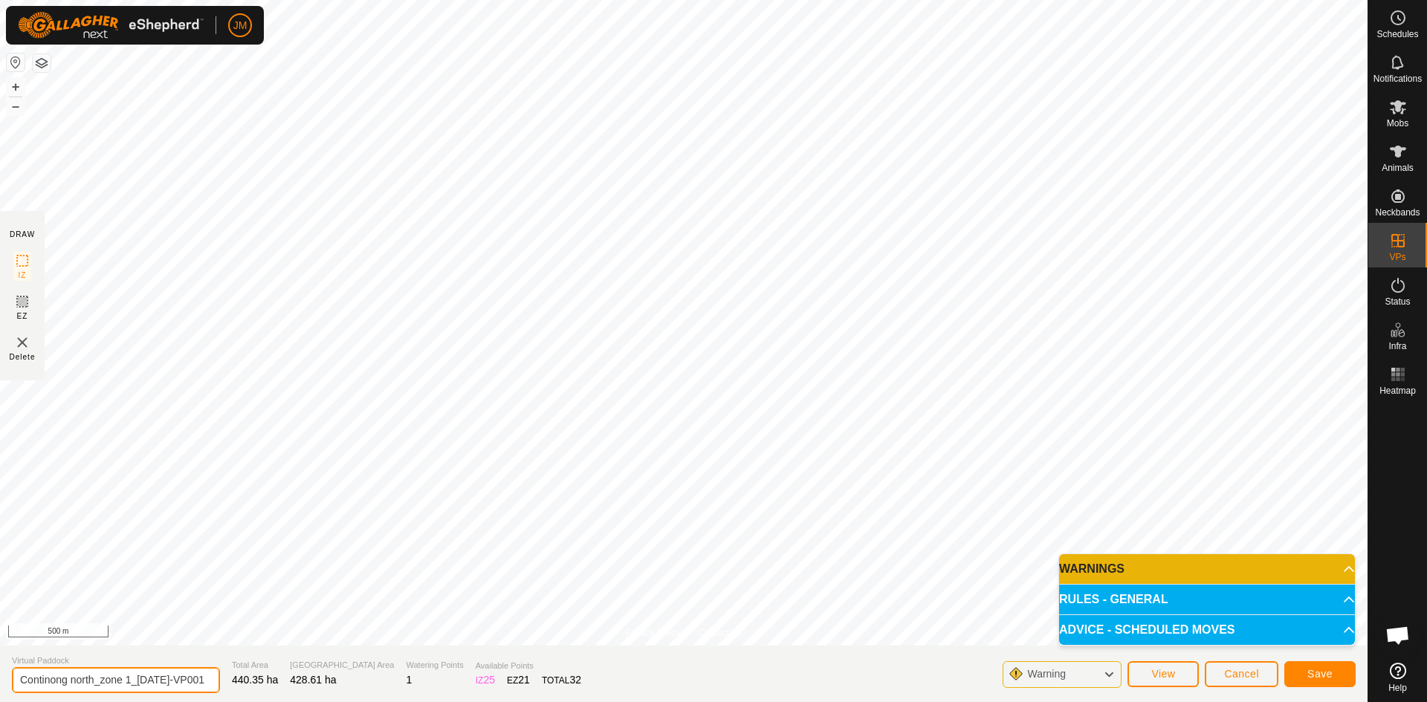
click at [126, 681] on input "Continong north_zone 1_[DATE]-VP001" at bounding box center [116, 680] width 208 height 26
drag, startPoint x: 138, startPoint y: 679, endPoint x: 149, endPoint y: 683, distance: 12.5
click at [149, 683] on input "Continong north_zone 1_[DATE]-VP001" at bounding box center [116, 680] width 208 height 26
drag, startPoint x: 191, startPoint y: 681, endPoint x: 207, endPoint y: 684, distance: 15.9
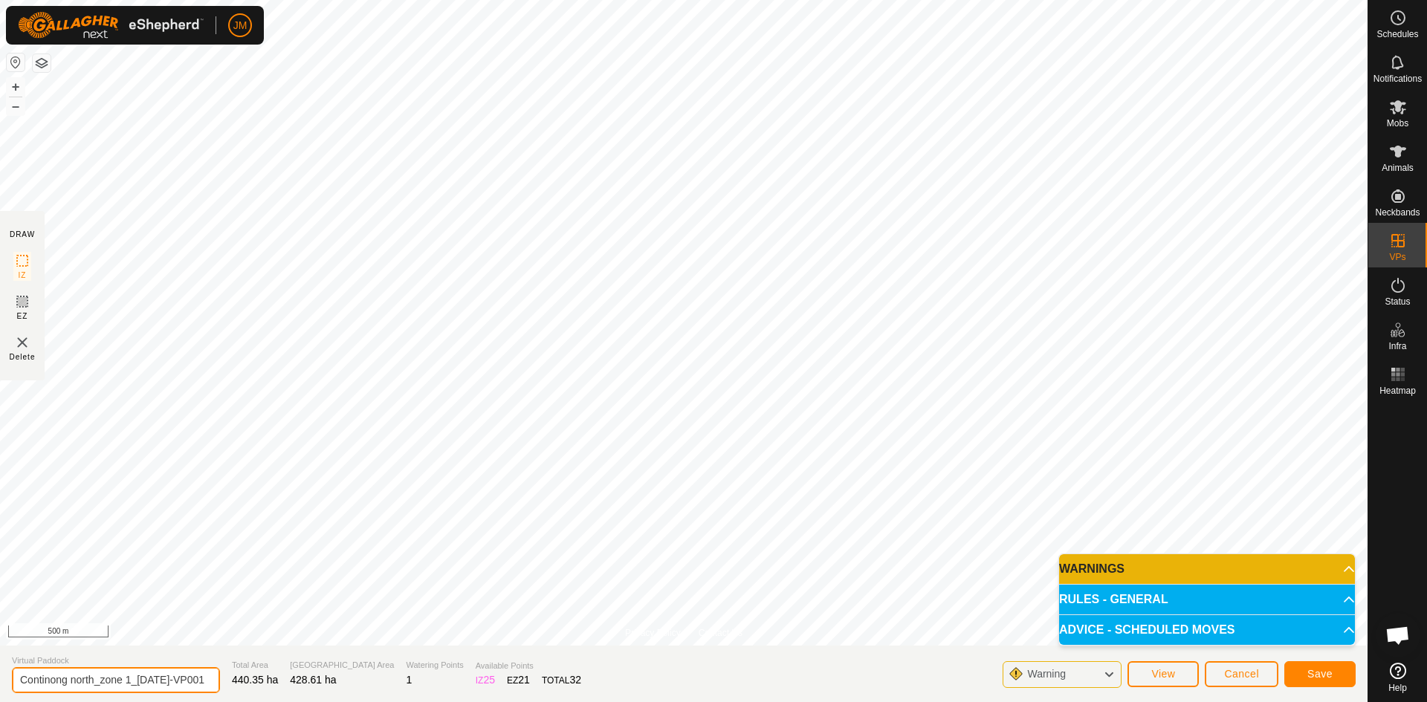
click at [207, 684] on section "Virtual Paddock Continong north_zone 1_26Sept2025-VP001 Total Area 440.35 ha Gr…" at bounding box center [684, 674] width 1368 height 56
drag, startPoint x: 130, startPoint y: 678, endPoint x: 99, endPoint y: 683, distance: 31.6
click at [99, 683] on input "Continong north_zone 1_26Sept2025" at bounding box center [116, 680] width 208 height 26
click at [184, 682] on input "Continong north_26Sept2025" at bounding box center [116, 680] width 208 height 26
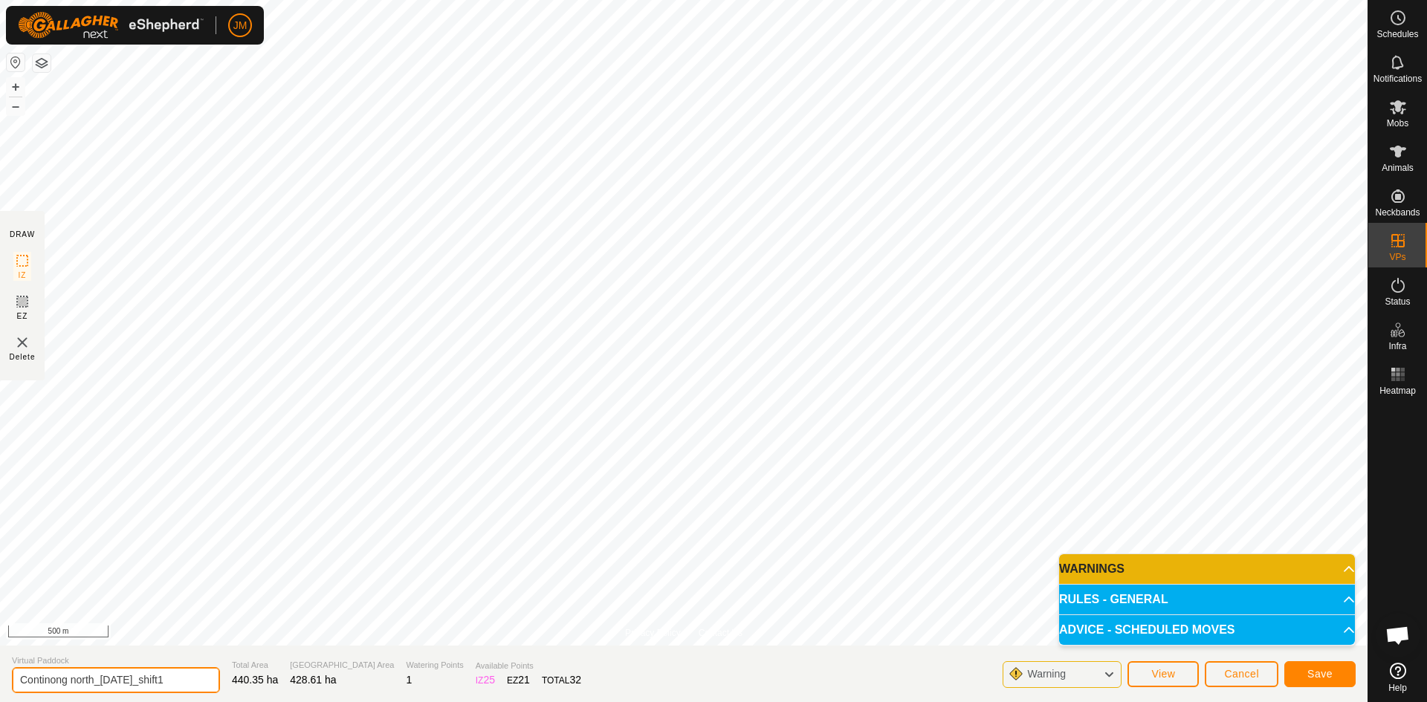
drag, startPoint x: 187, startPoint y: 680, endPoint x: 164, endPoint y: 681, distance: 23.8
click at [164, 681] on input "Continong north_26Sept2025_shift1" at bounding box center [116, 680] width 208 height 26
click at [95, 683] on input "Continong north_26Sept2025_" at bounding box center [116, 680] width 208 height 26
click at [100, 683] on input "Continong north_26Sept2025_" at bounding box center [116, 680] width 208 height 26
paste input "shift1"
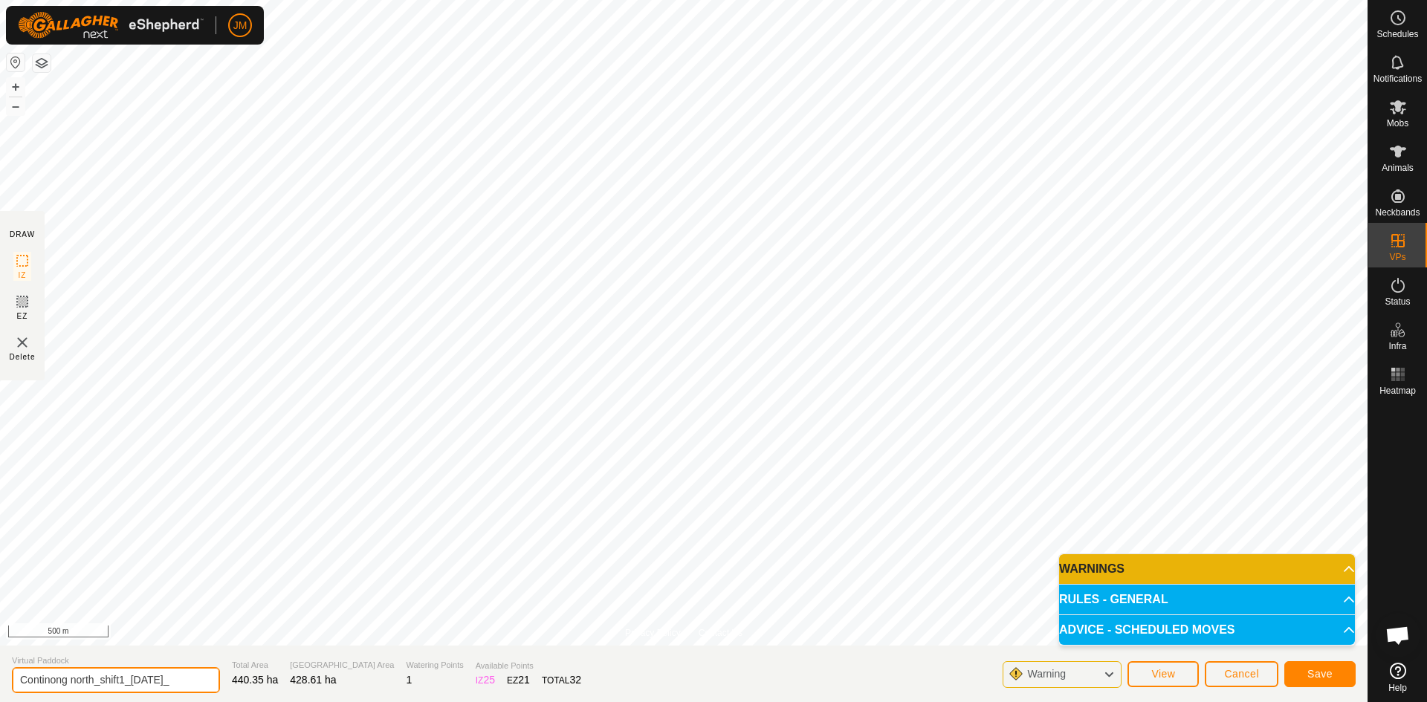
click at [195, 685] on input "Continong north_shift1_26Sept2025_" at bounding box center [116, 680] width 208 height 26
click at [25, 302] on icon at bounding box center [22, 302] width 18 height 18
click at [26, 270] on span "IZ" at bounding box center [23, 275] width 8 height 11
drag, startPoint x: 195, startPoint y: 681, endPoint x: 9, endPoint y: 670, distance: 186.2
click at [9, 670] on section "Virtual Paddock Continong north_shift1_26Sept2025 Total Area 440.35 ha Grazing …" at bounding box center [684, 674] width 1368 height 56
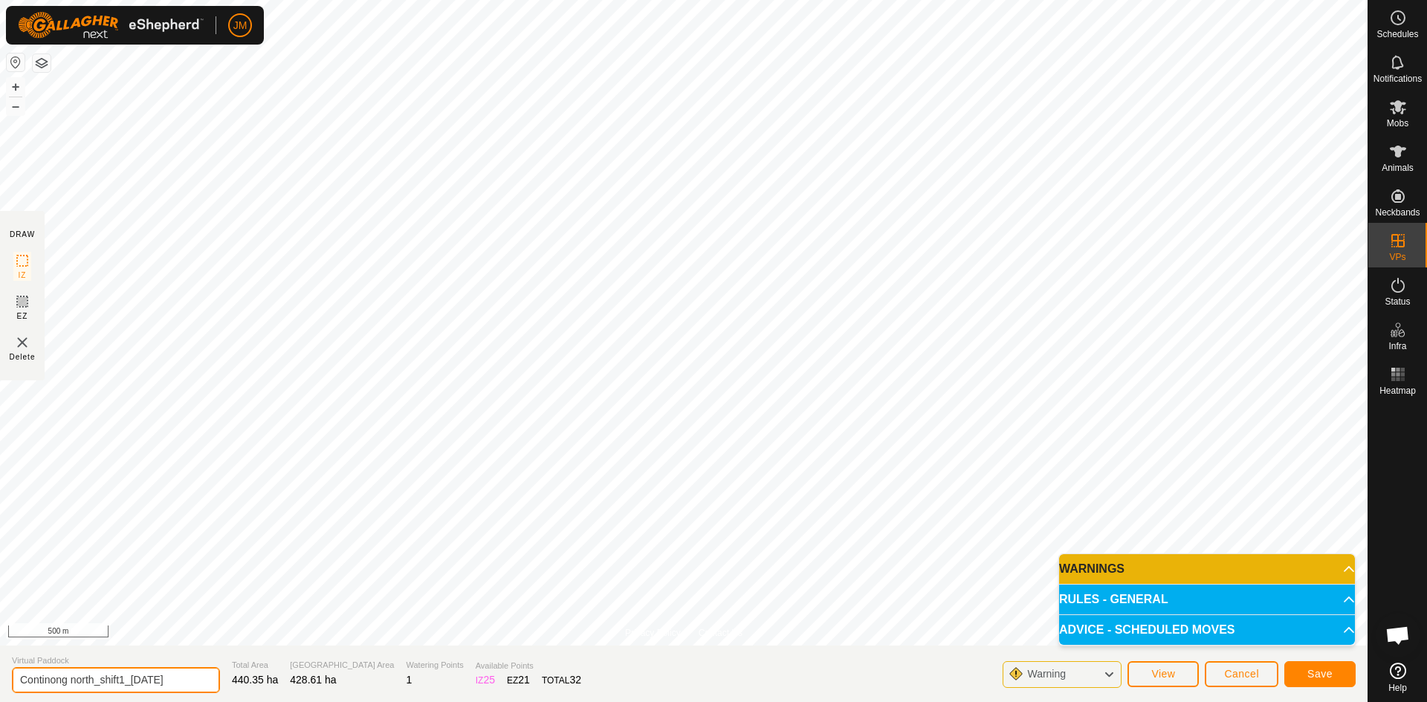
click at [196, 685] on input "Continong north_shift1_[DATE]" at bounding box center [116, 680] width 208 height 26
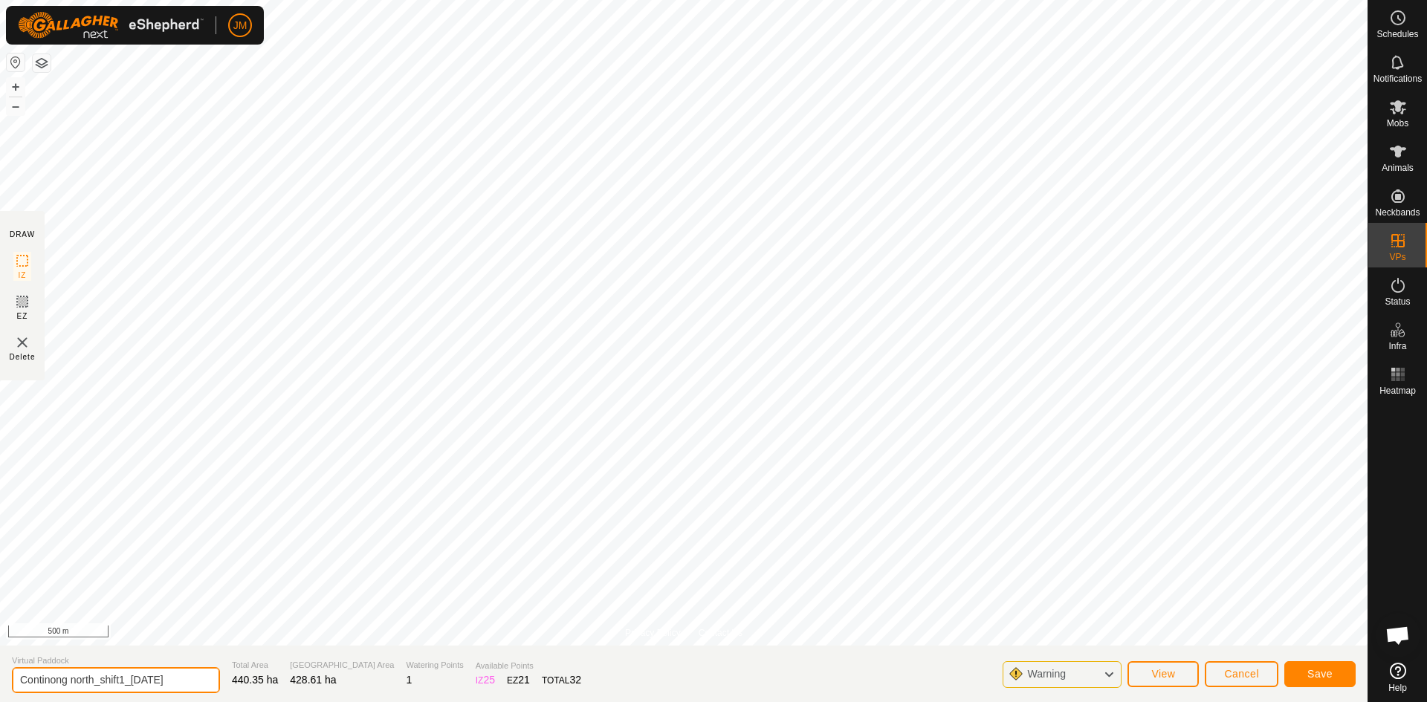
click at [93, 682] on input "Continong north_shift1_[DATE]" at bounding box center [116, 680] width 208 height 26
click at [175, 684] on input "Continong north_shift1_[DATE]" at bounding box center [116, 680] width 208 height 26
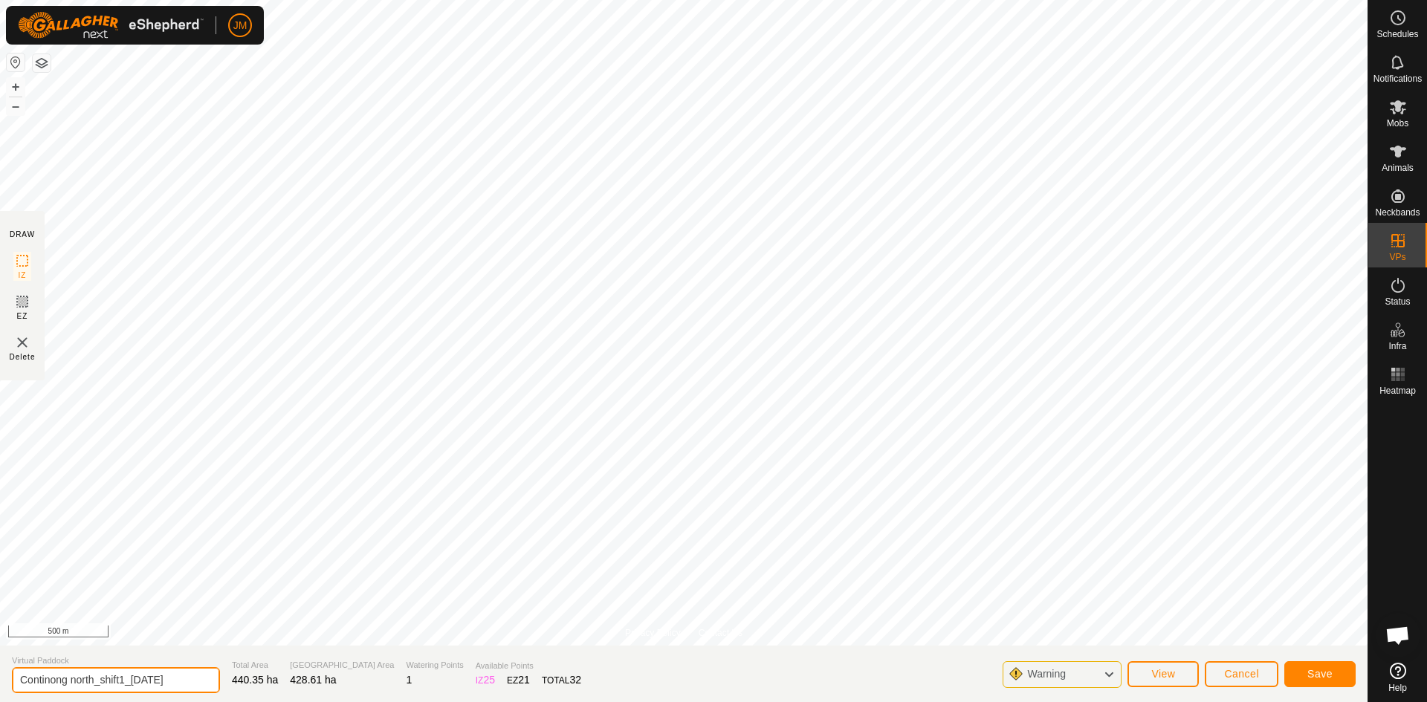
click at [175, 684] on input "Continong north_shift1_[DATE]" at bounding box center [116, 680] width 208 height 26
click at [165, 679] on input "Continong north_shift1_[DATE]" at bounding box center [116, 680] width 208 height 26
click at [189, 683] on input "Continong north_shift1_[DATE]" at bounding box center [116, 680] width 208 height 26
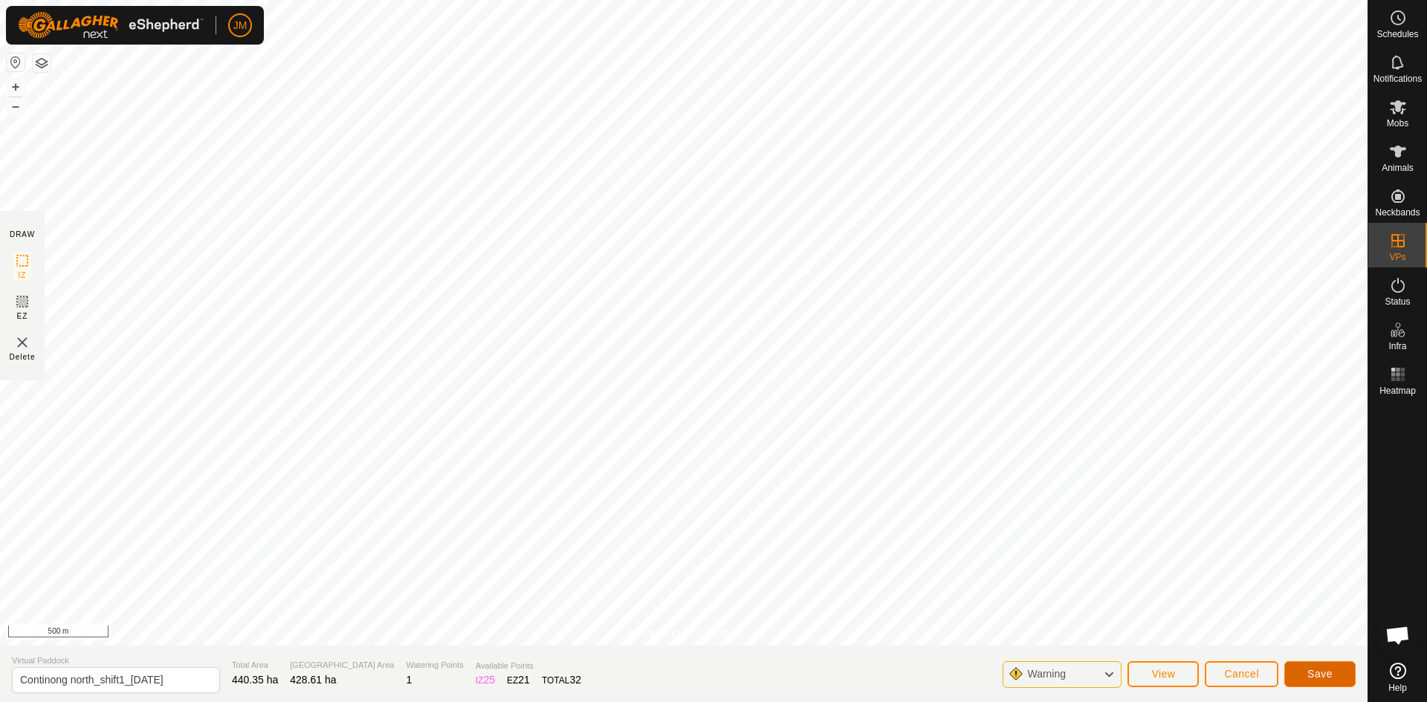
click at [1320, 676] on span "Save" at bounding box center [1319, 674] width 25 height 12
click at [23, 307] on rect at bounding box center [22, 302] width 12 height 12
click at [18, 261] on rect at bounding box center [22, 261] width 12 height 12
click at [189, 676] on input "Continong north_shift1_[DATE]" at bounding box center [116, 680] width 208 height 26
click at [1103, 677] on icon at bounding box center [1109, 674] width 12 height 19
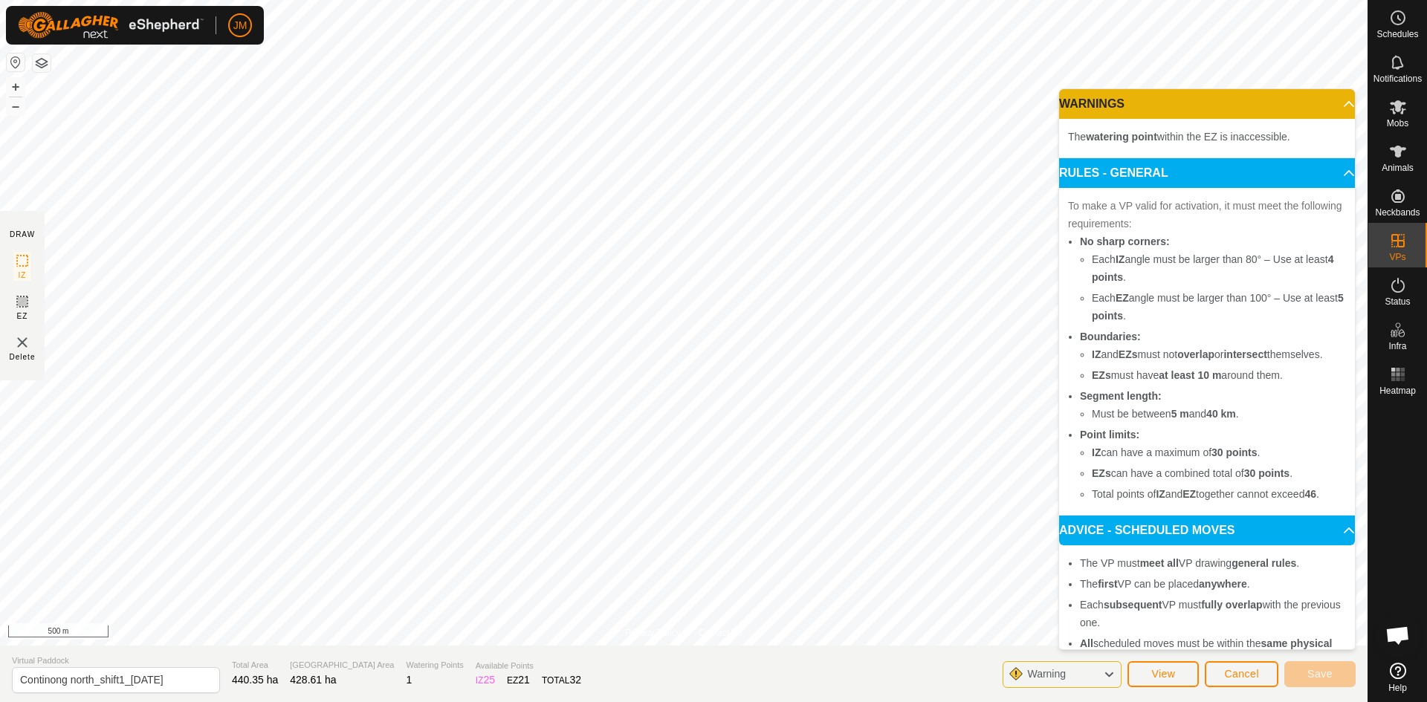
click at [1112, 670] on icon at bounding box center [1109, 674] width 12 height 19
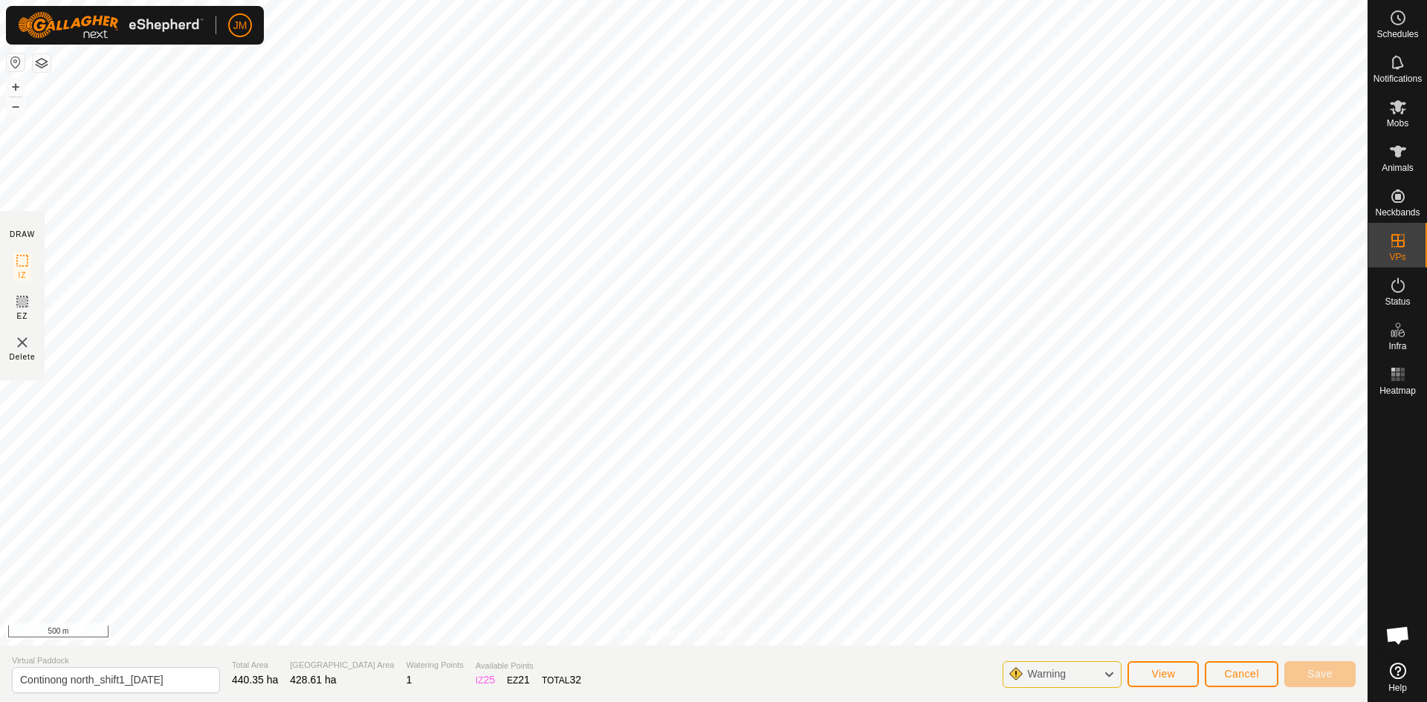
click at [1112, 670] on icon at bounding box center [1109, 674] width 12 height 19
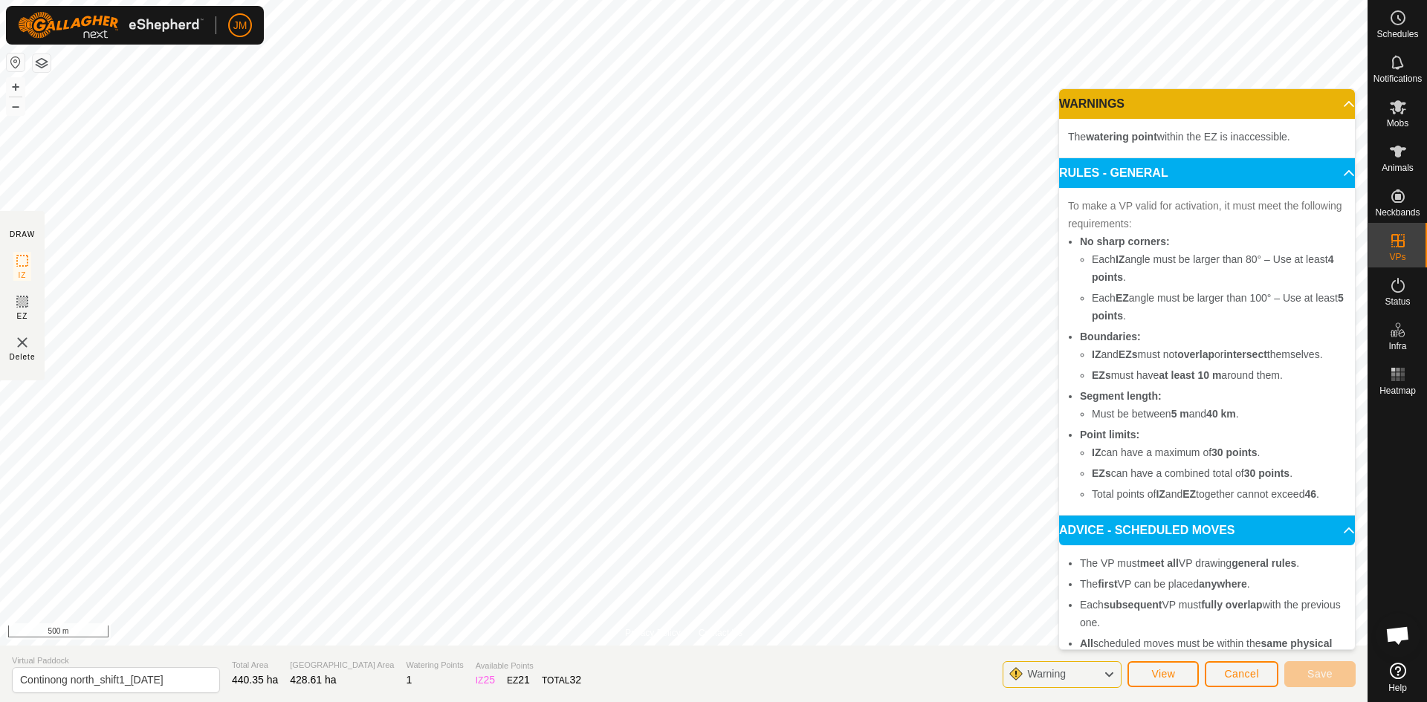
click at [1112, 670] on icon at bounding box center [1109, 674] width 12 height 19
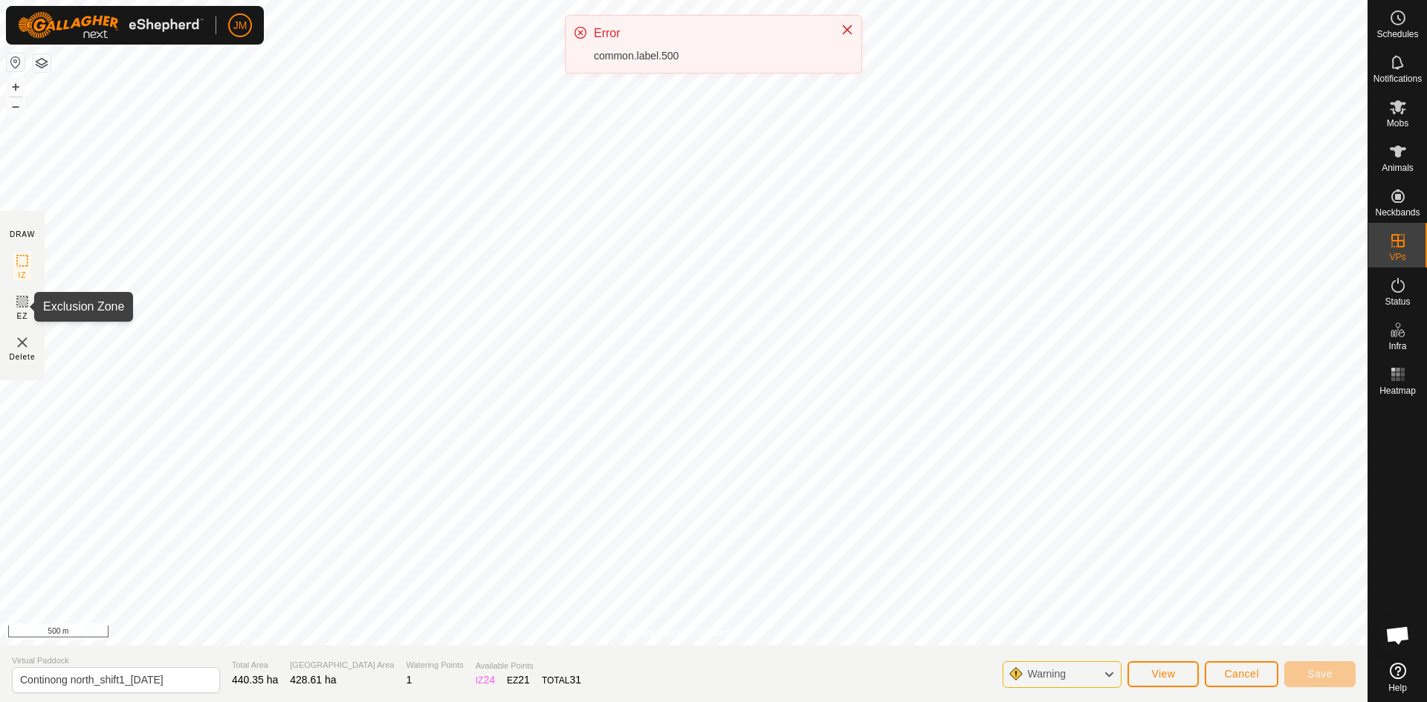
click at [16, 305] on rect at bounding box center [22, 302] width 12 height 12
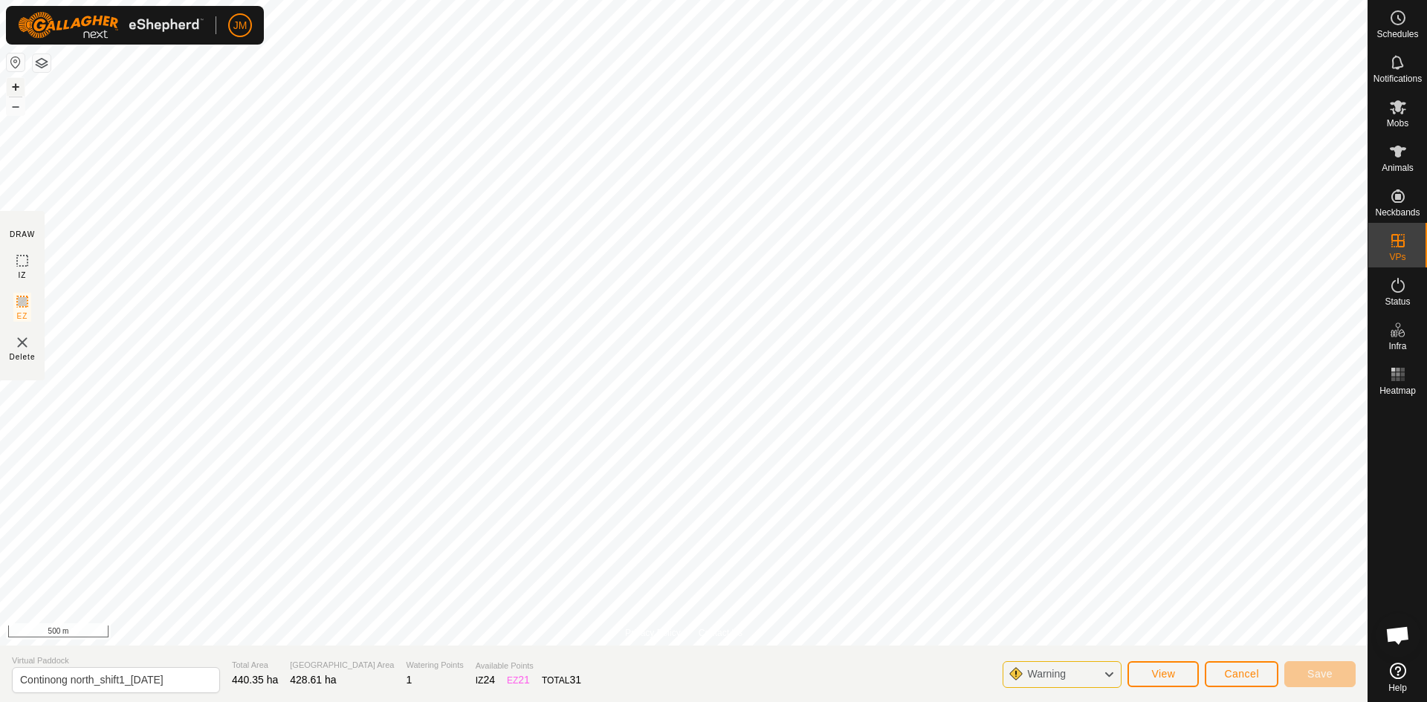
click at [21, 88] on button "+" at bounding box center [16, 87] width 18 height 18
click at [16, 106] on button "–" at bounding box center [16, 106] width 18 height 18
click at [28, 265] on icon at bounding box center [22, 261] width 18 height 18
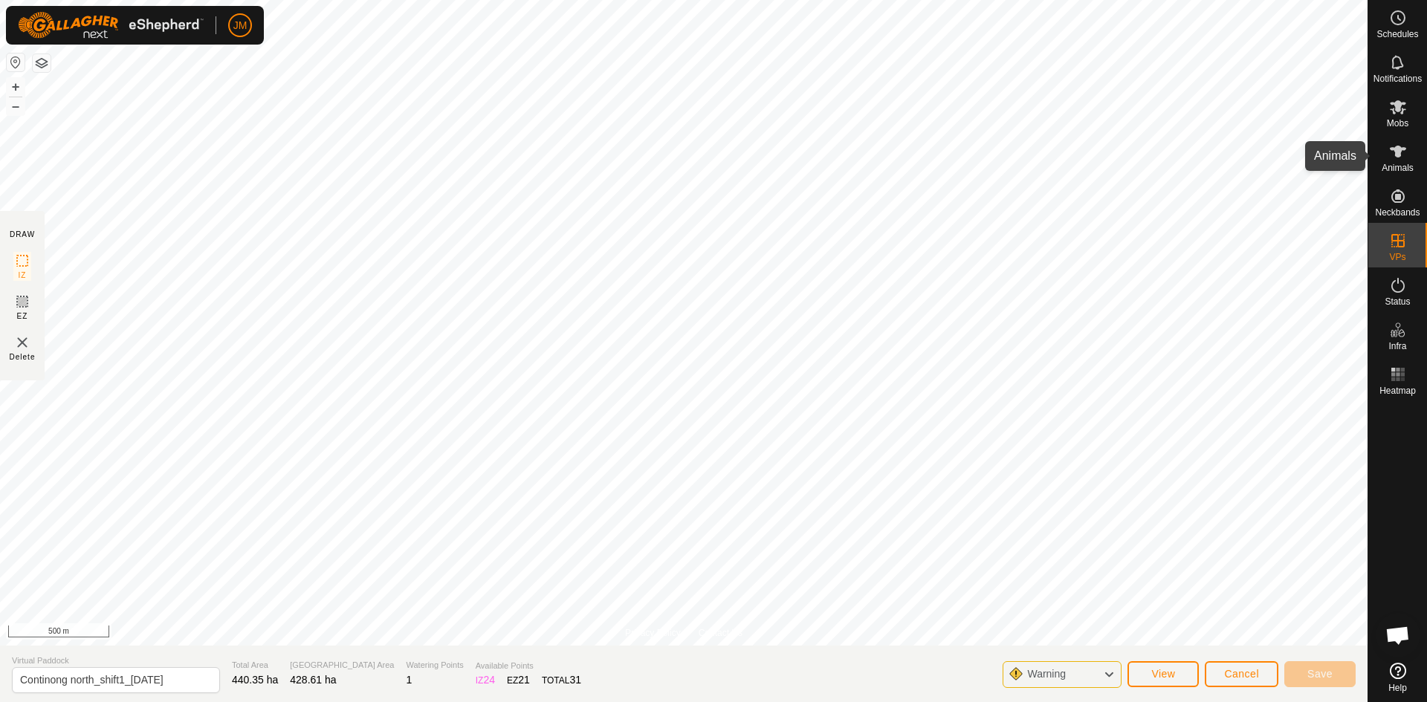
click at [1406, 165] on span "Animals" at bounding box center [1398, 168] width 32 height 9
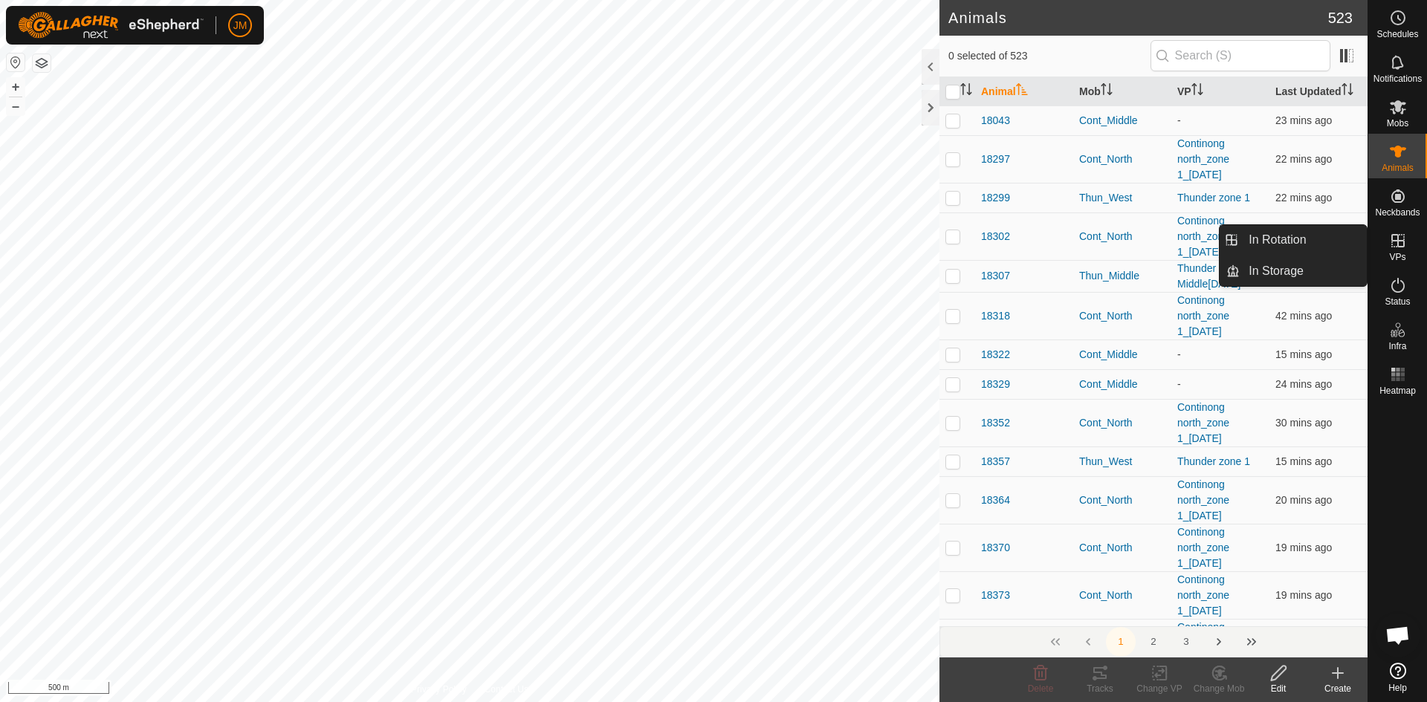
click at [1399, 249] on icon at bounding box center [1398, 241] width 18 height 18
click at [1304, 241] on link "In Rotation" at bounding box center [1303, 240] width 127 height 30
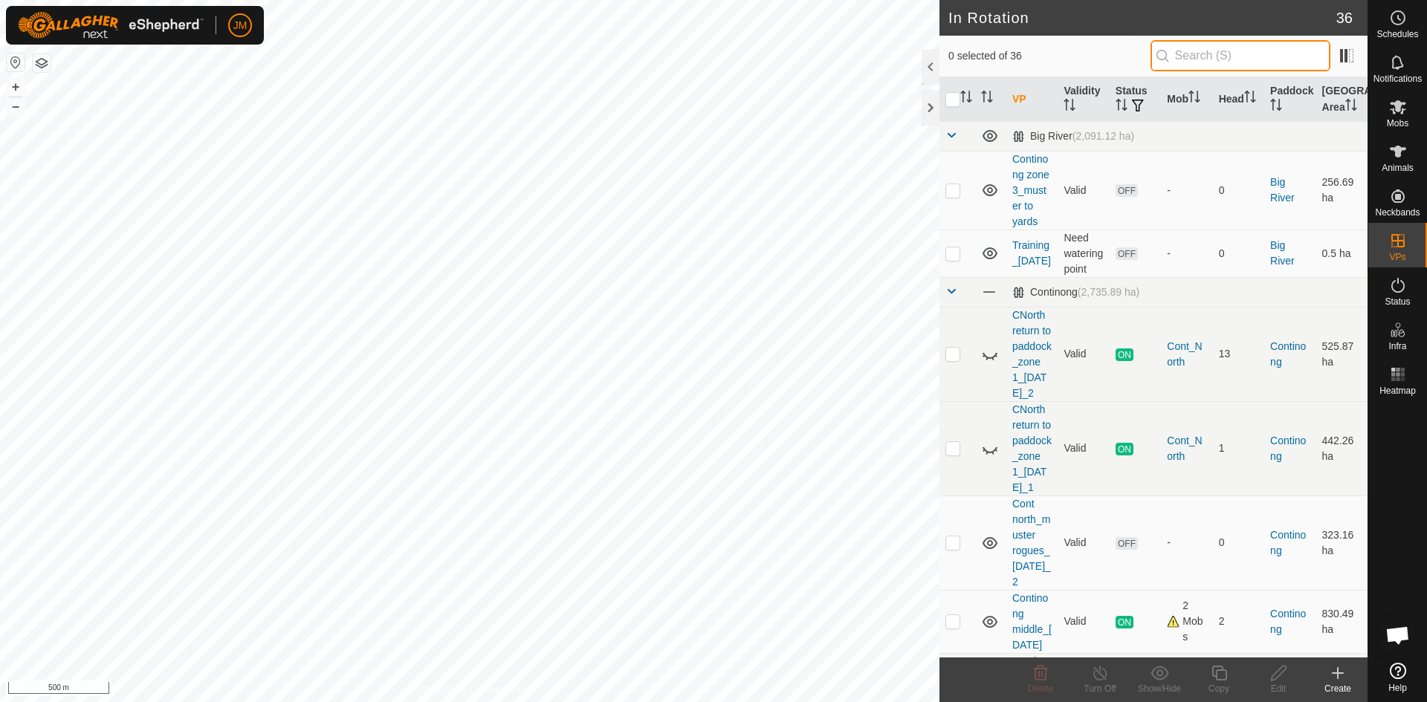
click at [1186, 51] on input "text" at bounding box center [1241, 55] width 180 height 31
paste input "Continong north_shift1_[DATE]"
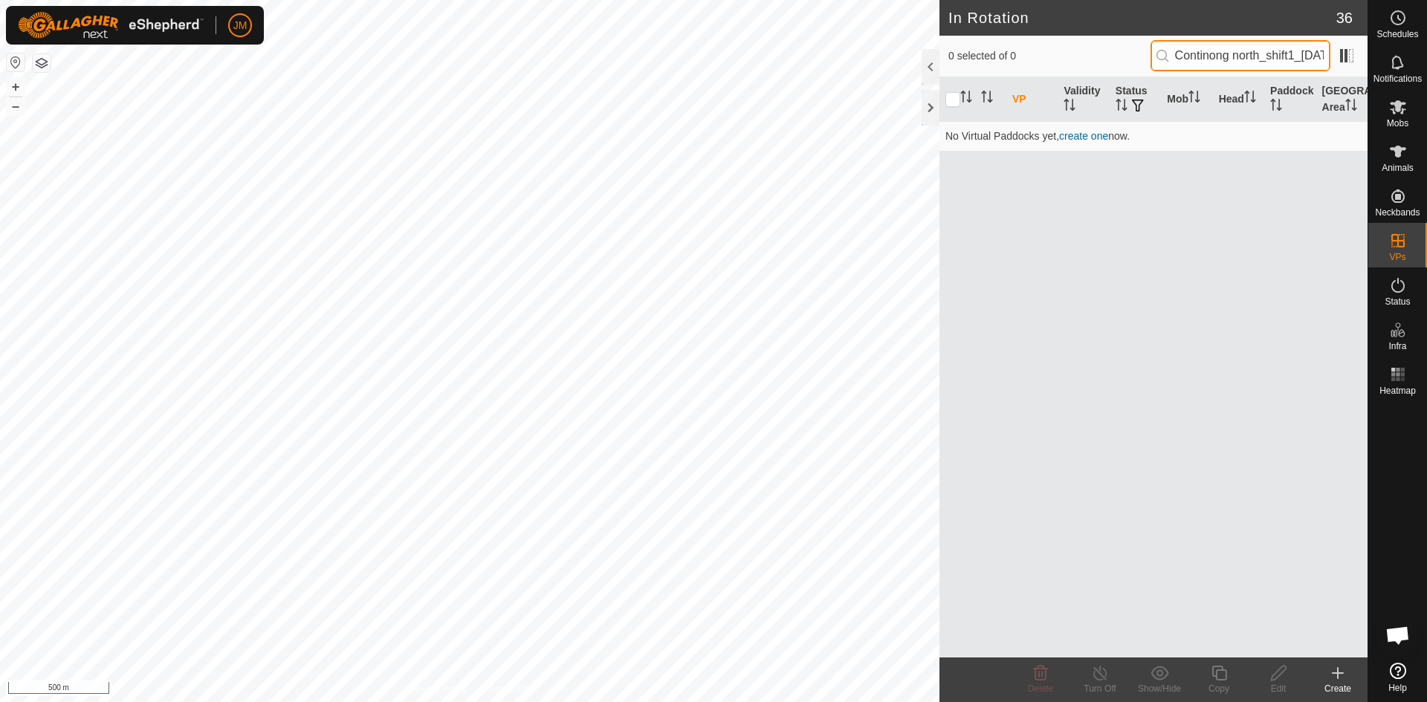
scroll to position [0, 45]
click at [1215, 53] on input "Continong north_shift1_[DATE]" at bounding box center [1241, 55] width 180 height 31
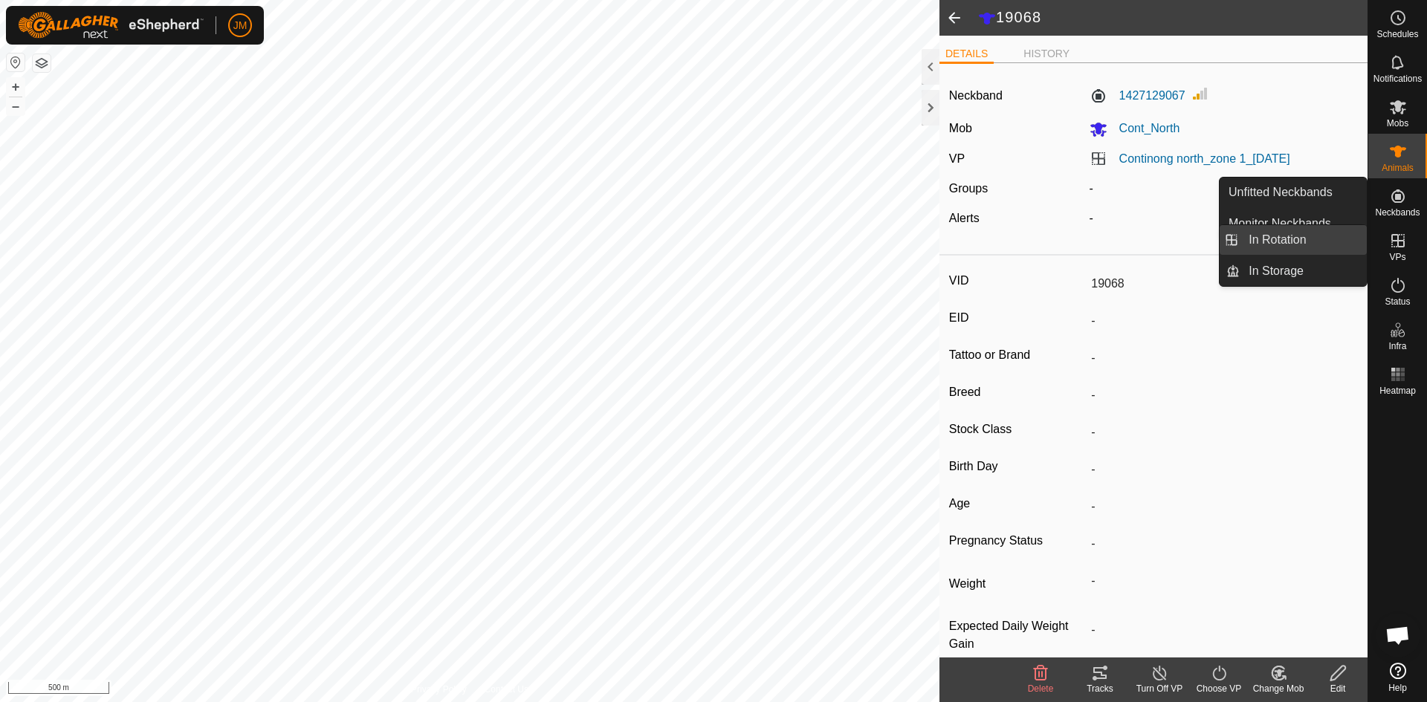
click at [1317, 235] on link "In Rotation" at bounding box center [1303, 240] width 127 height 30
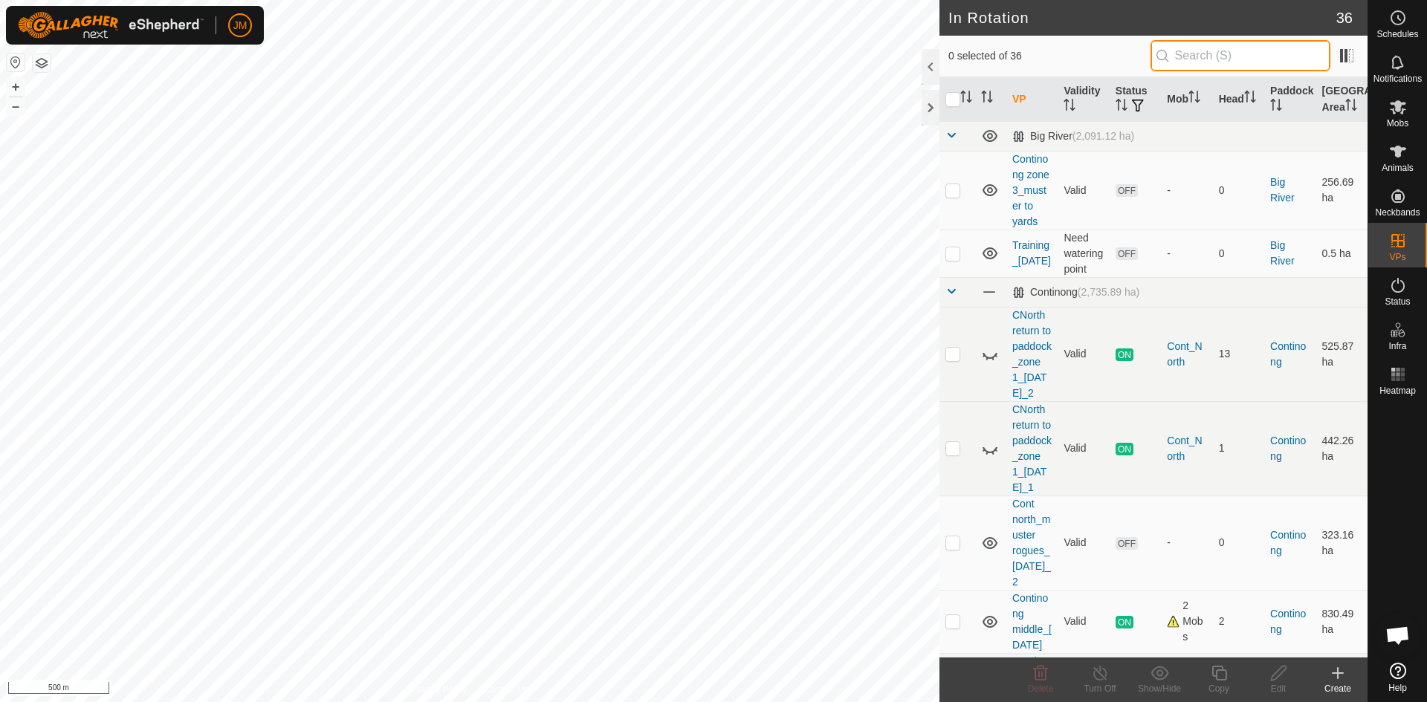
click at [1203, 63] on input "text" at bounding box center [1241, 55] width 180 height 31
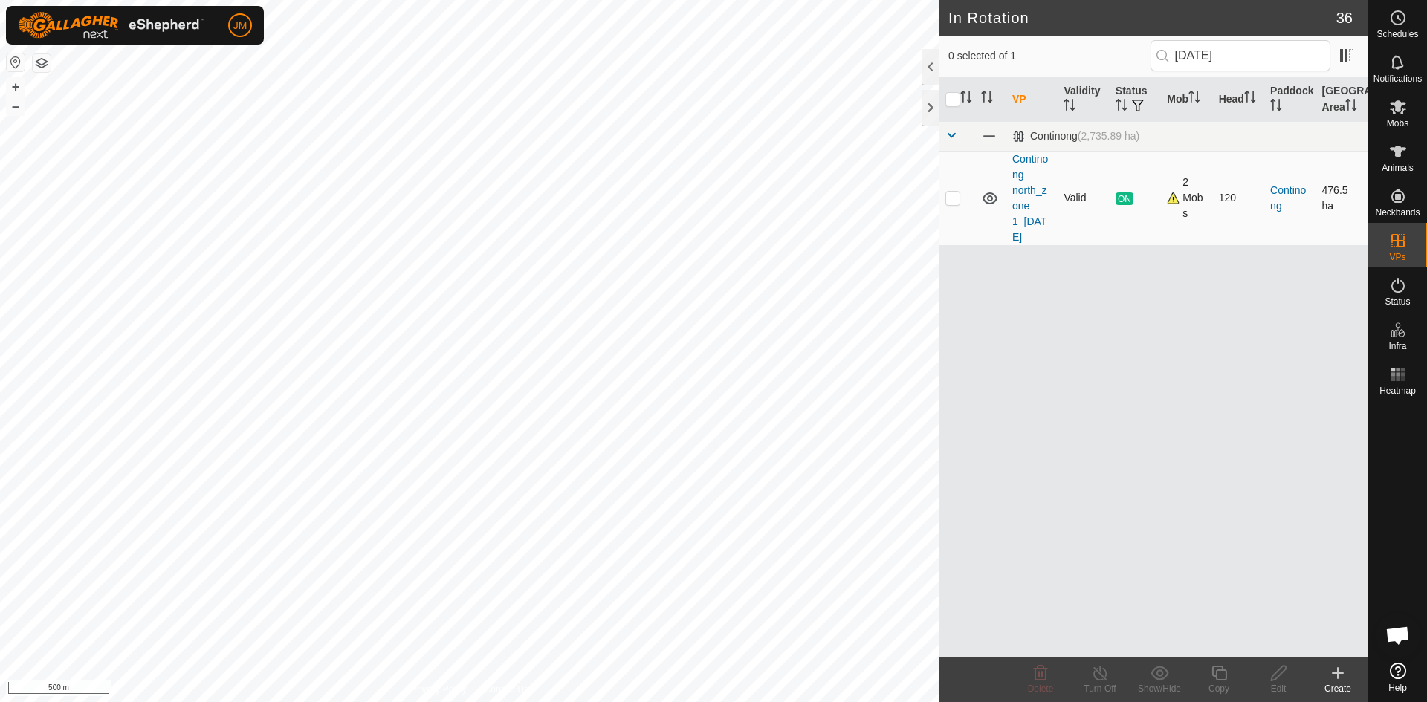
click at [955, 197] on p-checkbox at bounding box center [952, 198] width 15 height 12
click at [1218, 676] on icon at bounding box center [1219, 673] width 19 height 18
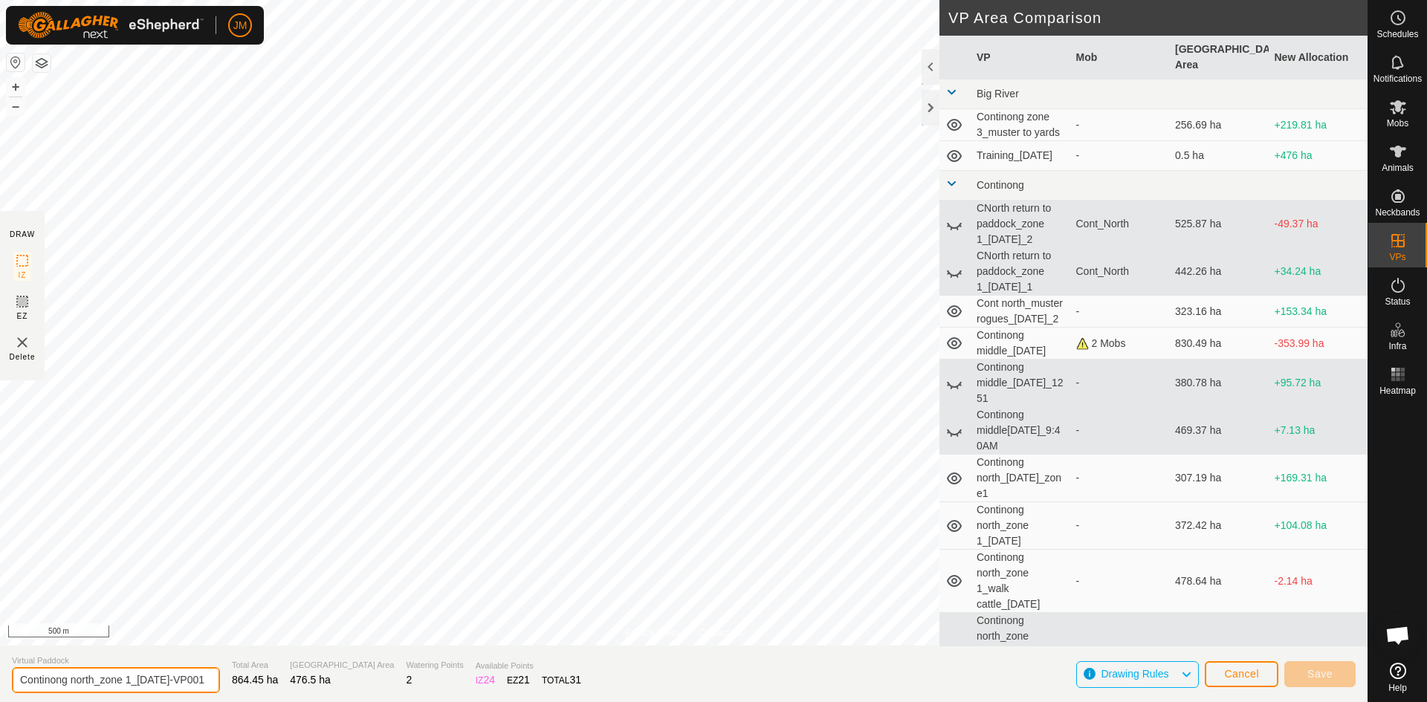
click at [144, 689] on input "Continong north_zone 1_[DATE]-VP001" at bounding box center [116, 680] width 208 height 26
drag, startPoint x: 170, startPoint y: 685, endPoint x: 227, endPoint y: 682, distance: 57.3
click at [227, 682] on section "Virtual Paddock Continong north_zone 1_21Sept2025-VP001 Total Area 864.45 ha Gr…" at bounding box center [684, 674] width 1368 height 56
click at [164, 673] on input "Continong north_zone 1_[DATE]-VP001" at bounding box center [116, 680] width 208 height 26
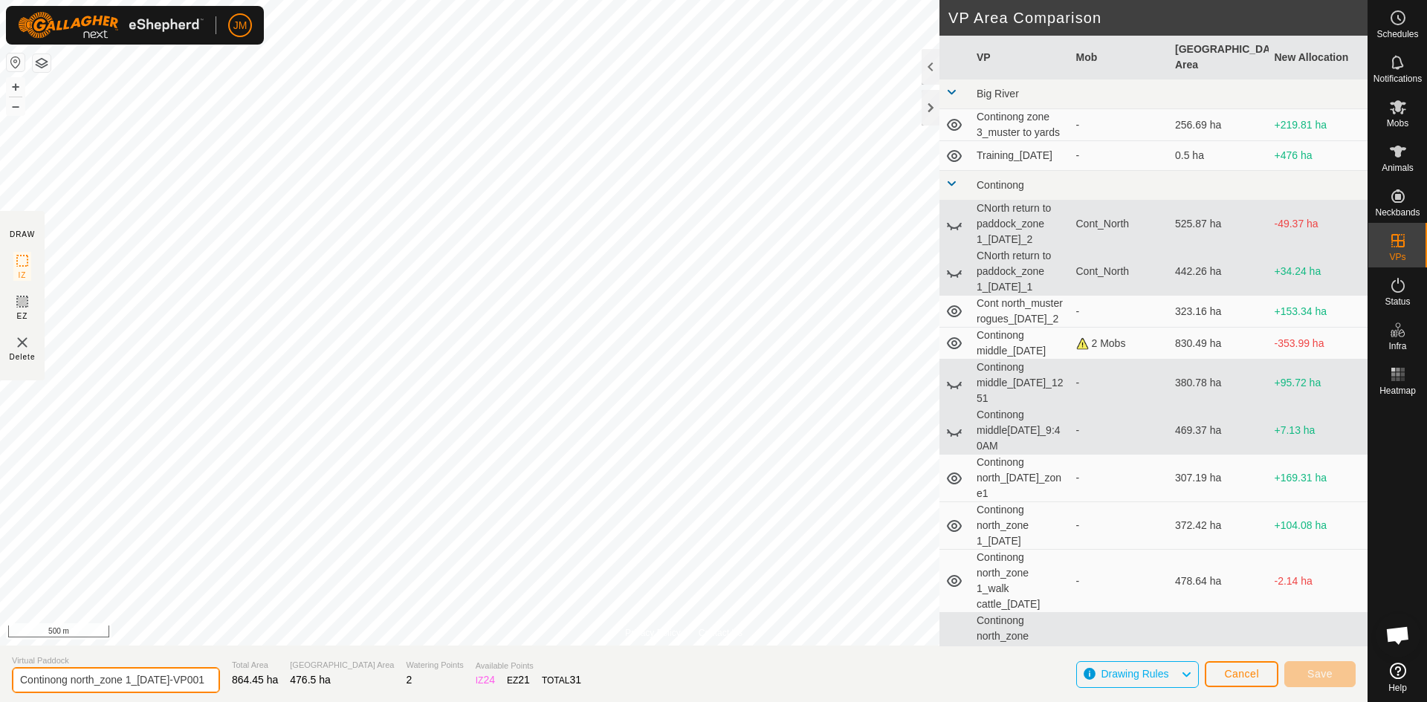
drag, startPoint x: 165, startPoint y: 677, endPoint x: 221, endPoint y: 673, distance: 55.9
click at [221, 673] on section "Virtual Paddock Continong north_zone 1_21Sept2025-VP001 Total Area 864.45 ha Gr…" at bounding box center [684, 674] width 1368 height 56
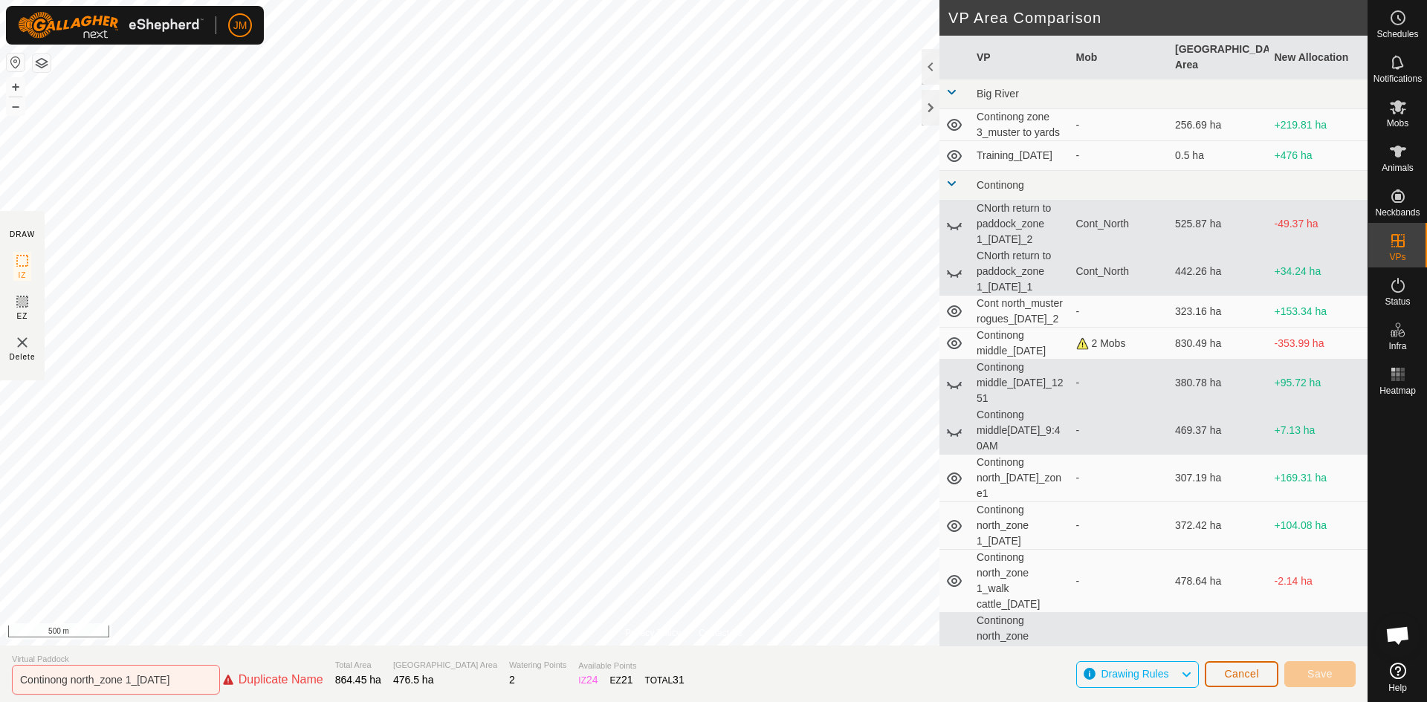
click at [1237, 676] on span "Cancel" at bounding box center [1241, 674] width 35 height 12
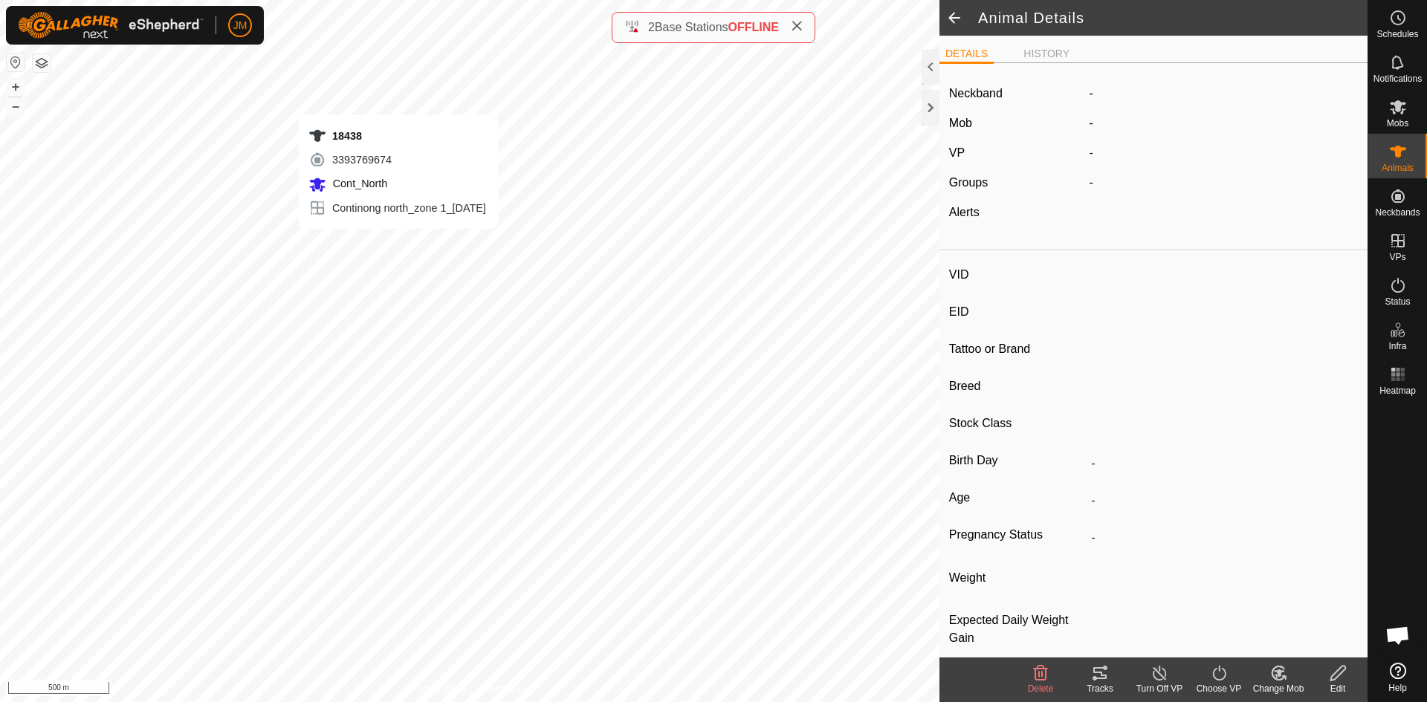
type input "18438"
type input "-"
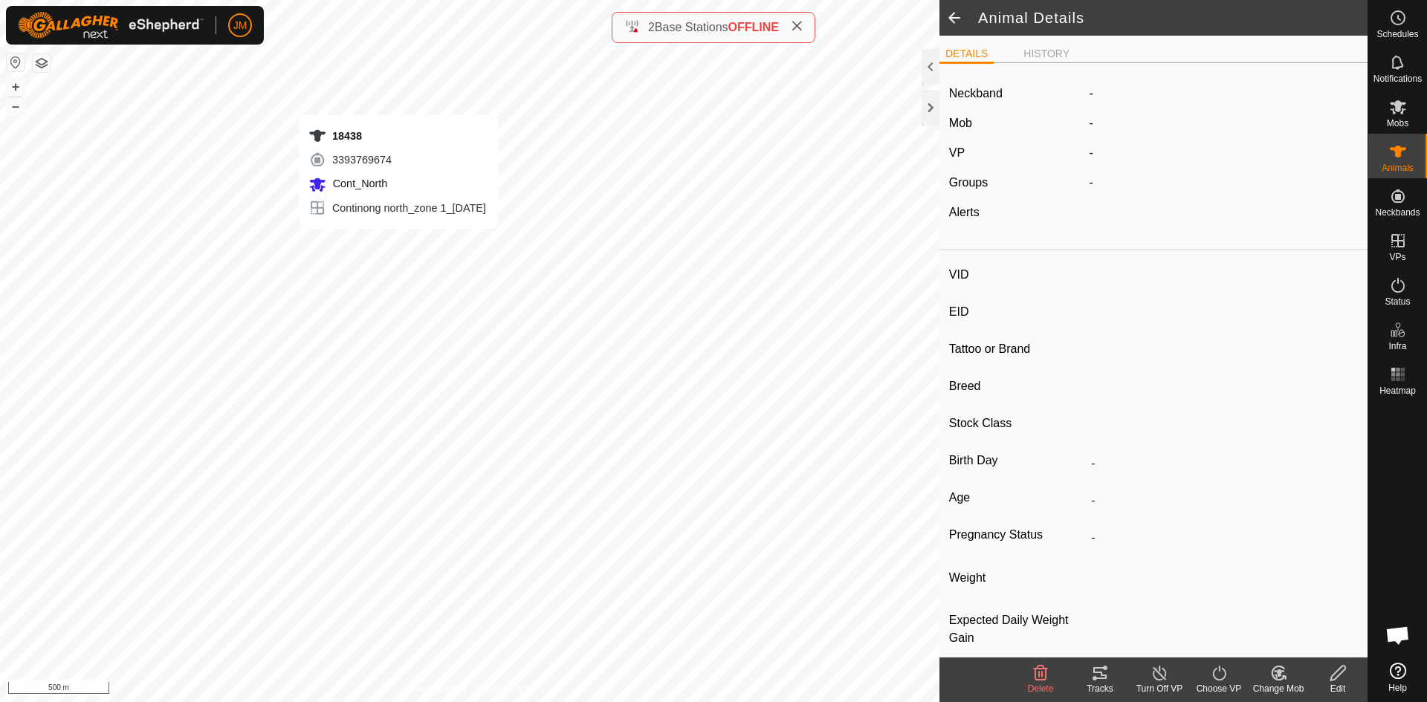
type input "-"
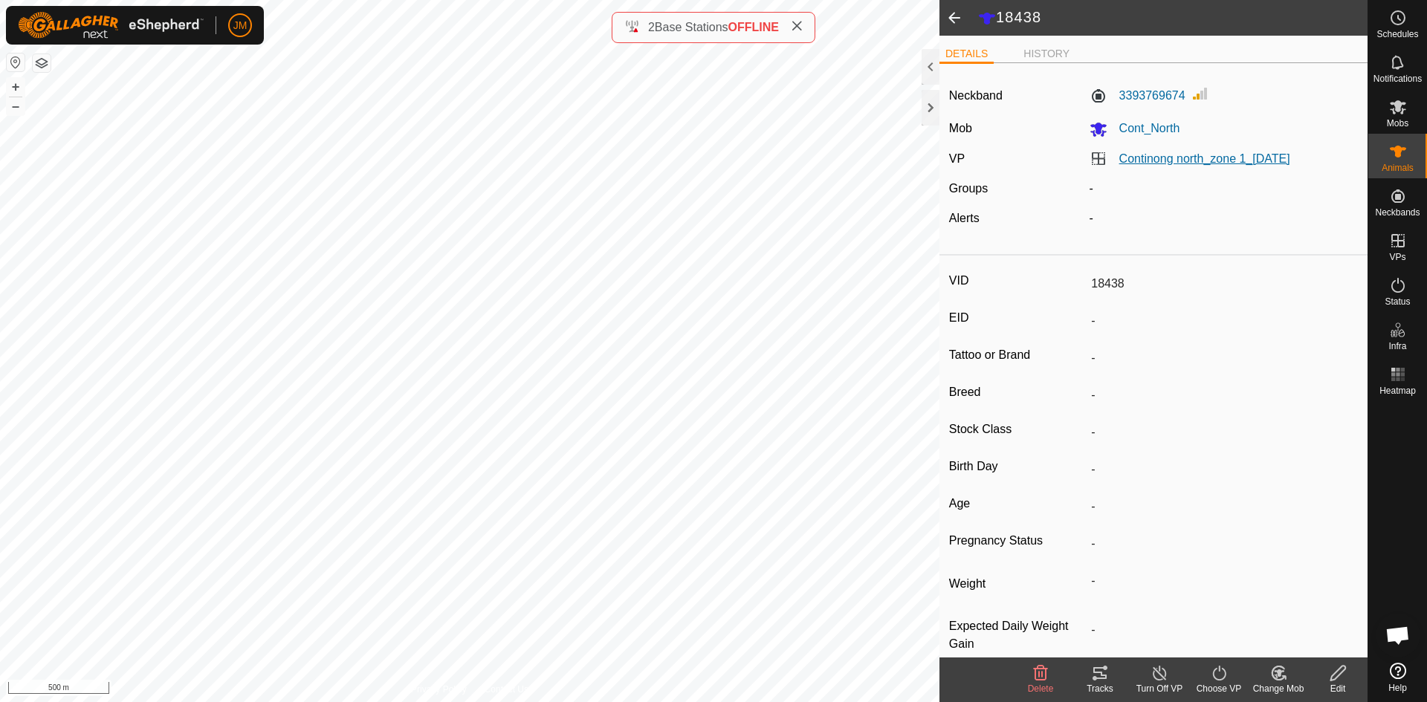
click at [1143, 154] on link "Continong north_zone 1_[DATE]" at bounding box center [1204, 158] width 171 height 13
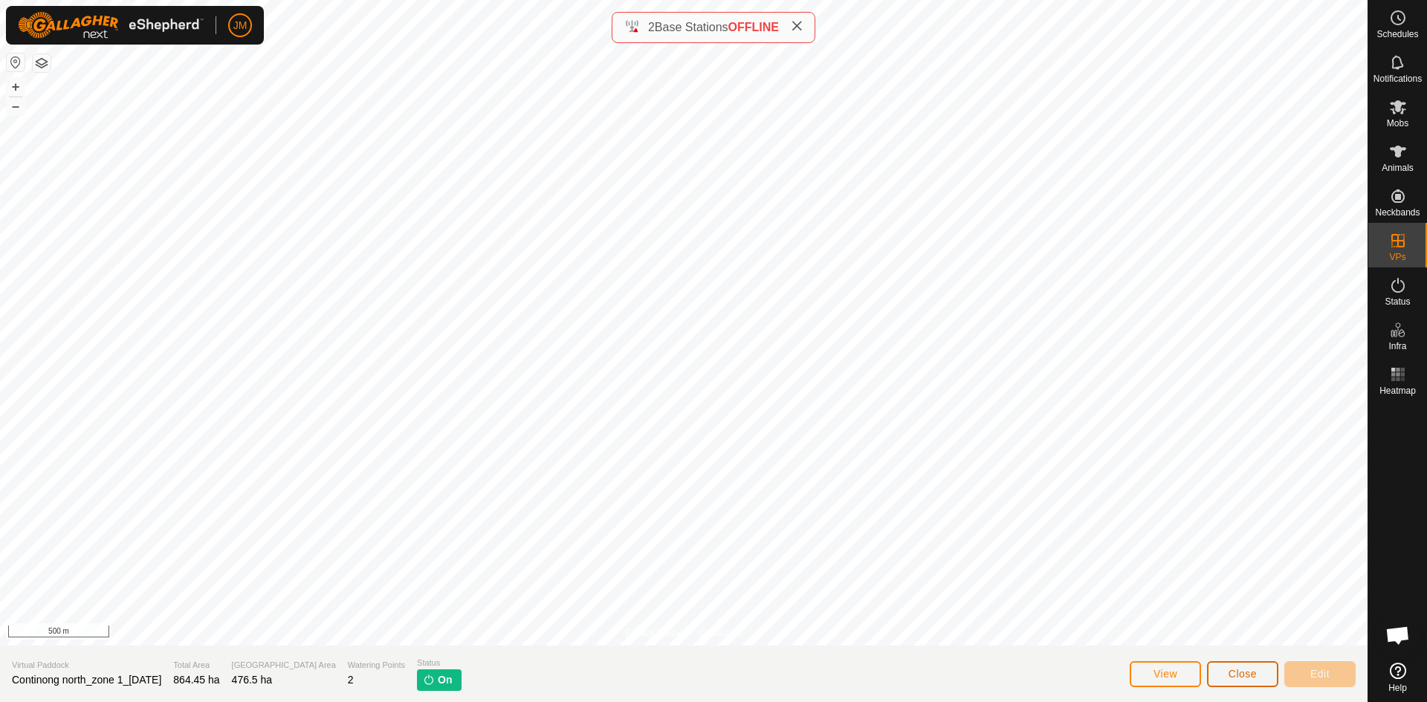
click at [1235, 680] on button "Close" at bounding box center [1242, 675] width 71 height 26
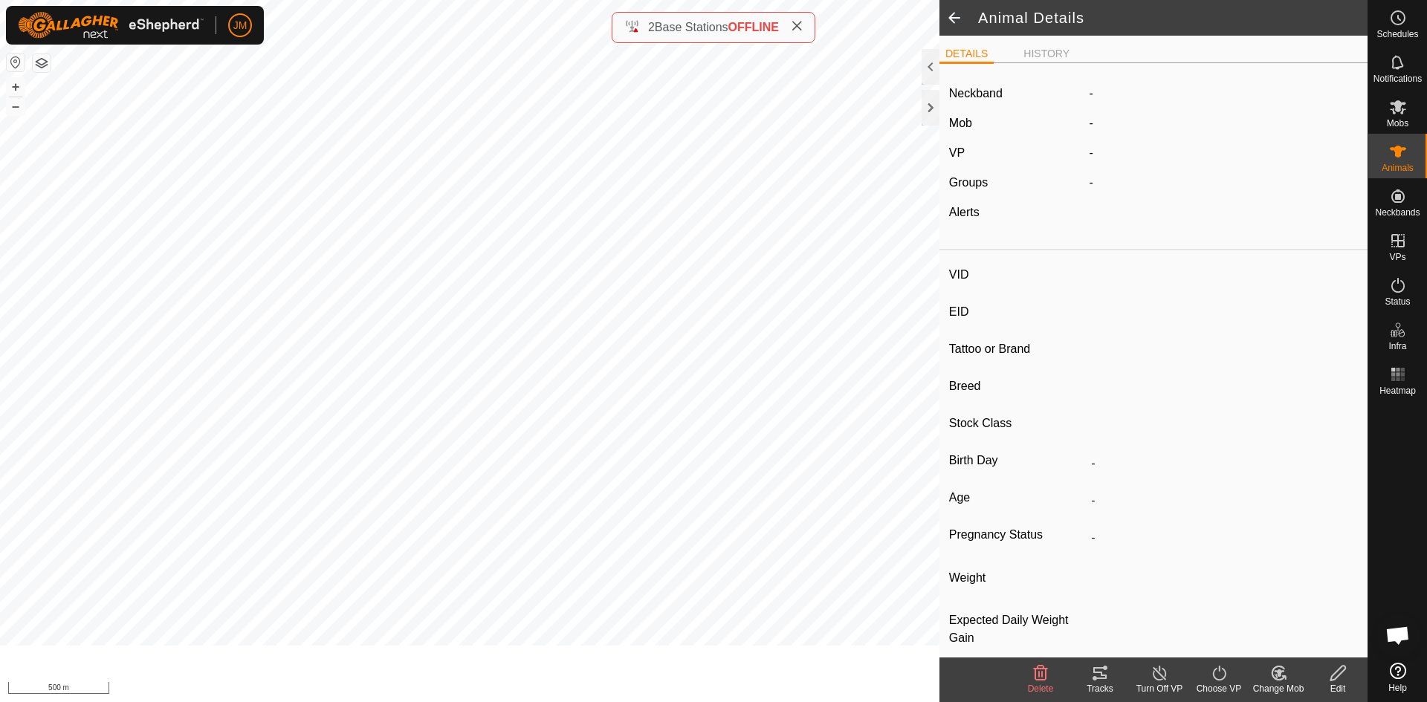
type input "18438"
type input "-"
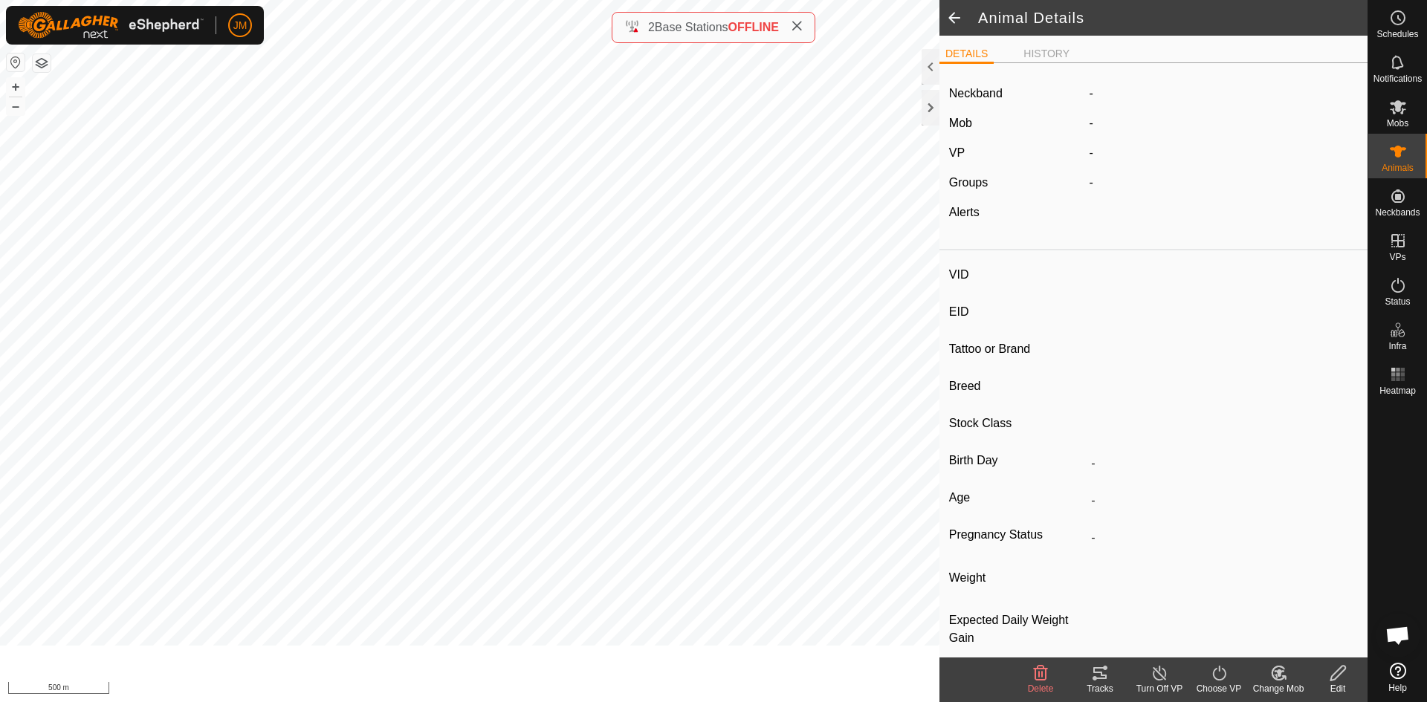
type input "-"
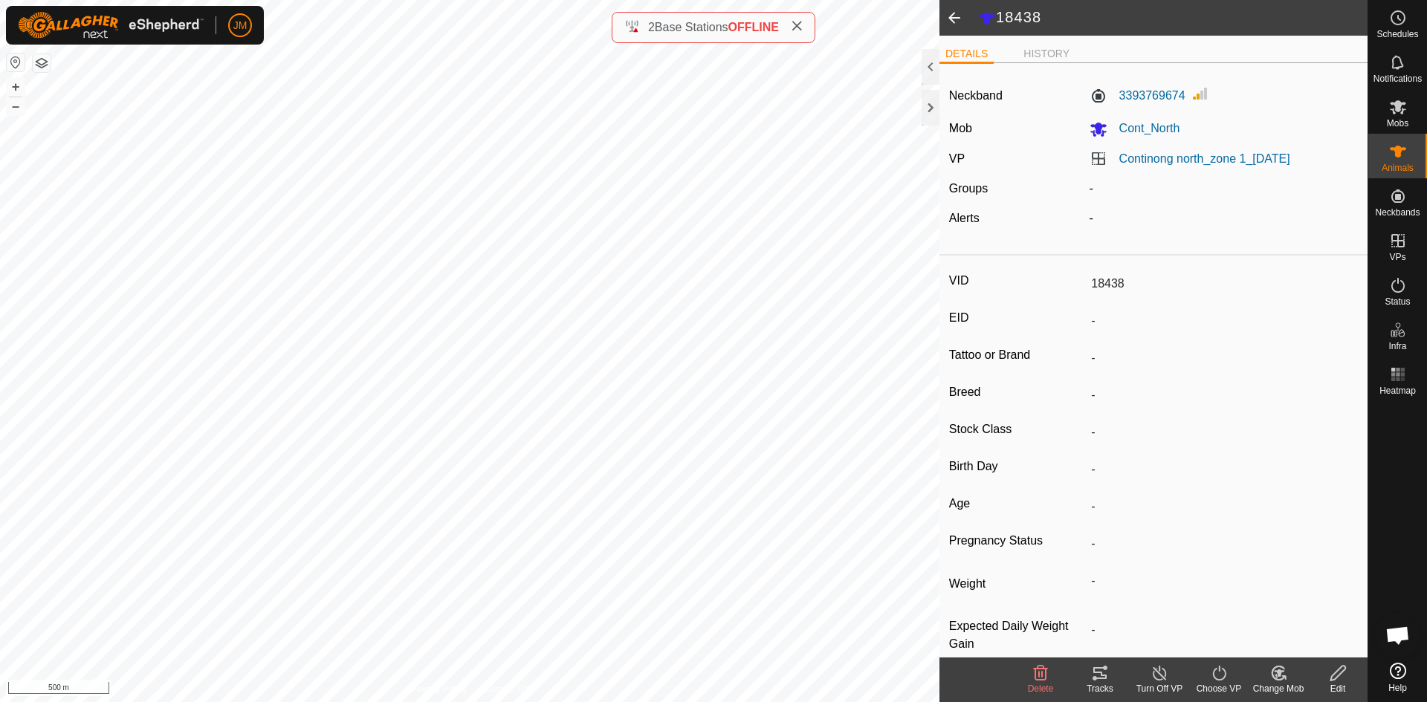
drag, startPoint x: 1334, startPoint y: 160, endPoint x: 1110, endPoint y: 153, distance: 224.6
click at [1110, 153] on div "Continong north_zone 1_[DATE]" at bounding box center [1224, 159] width 281 height 18
copy link "Continong north_zone 1_[DATE]"
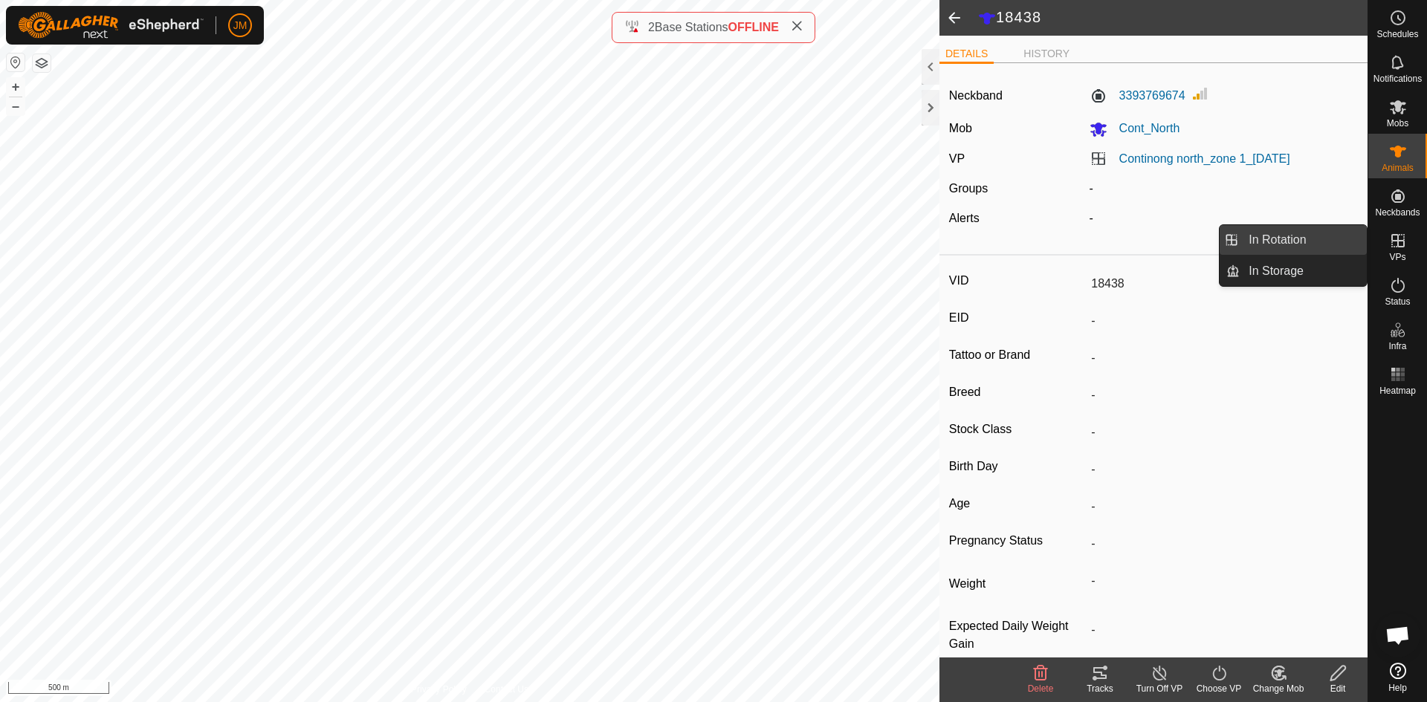
click at [1341, 242] on link "In Rotation" at bounding box center [1303, 240] width 127 height 30
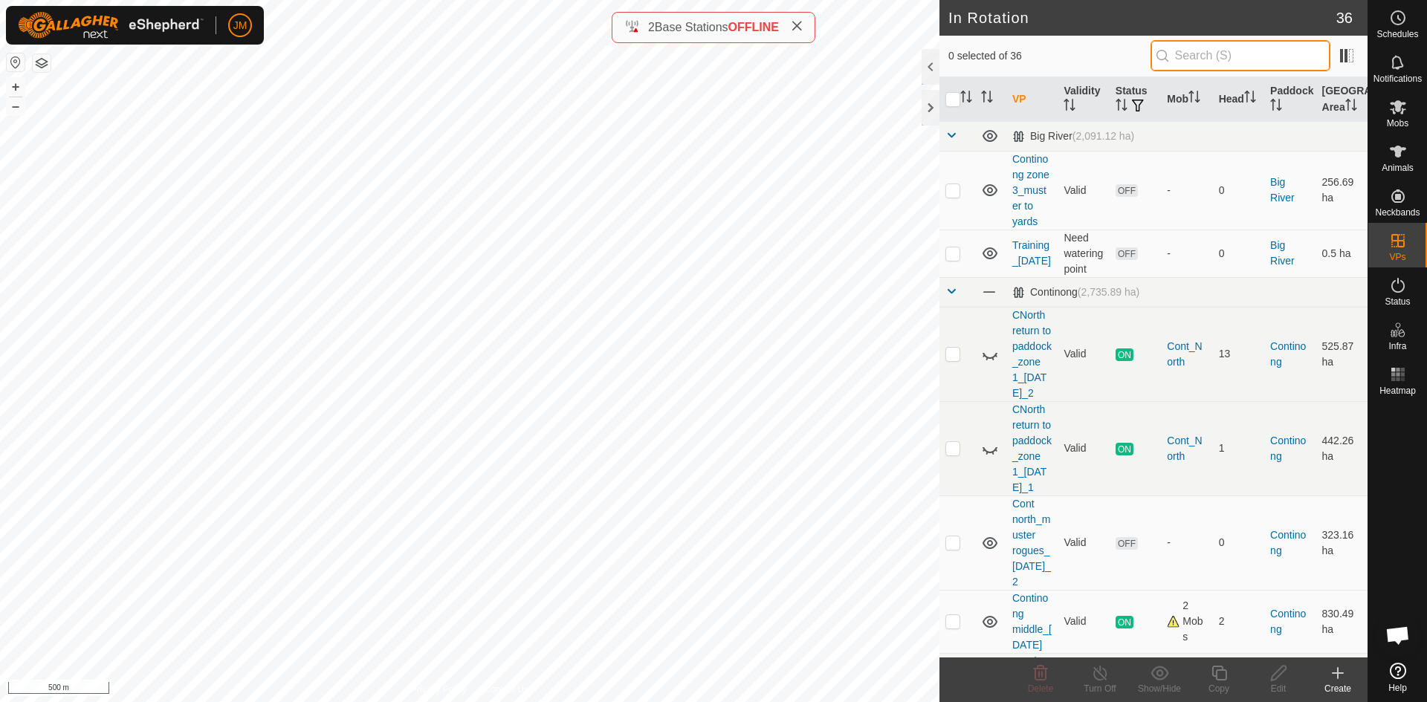
click at [1174, 55] on input "text" at bounding box center [1241, 55] width 180 height 31
paste input "Continong north_zone 1_[DATE]"
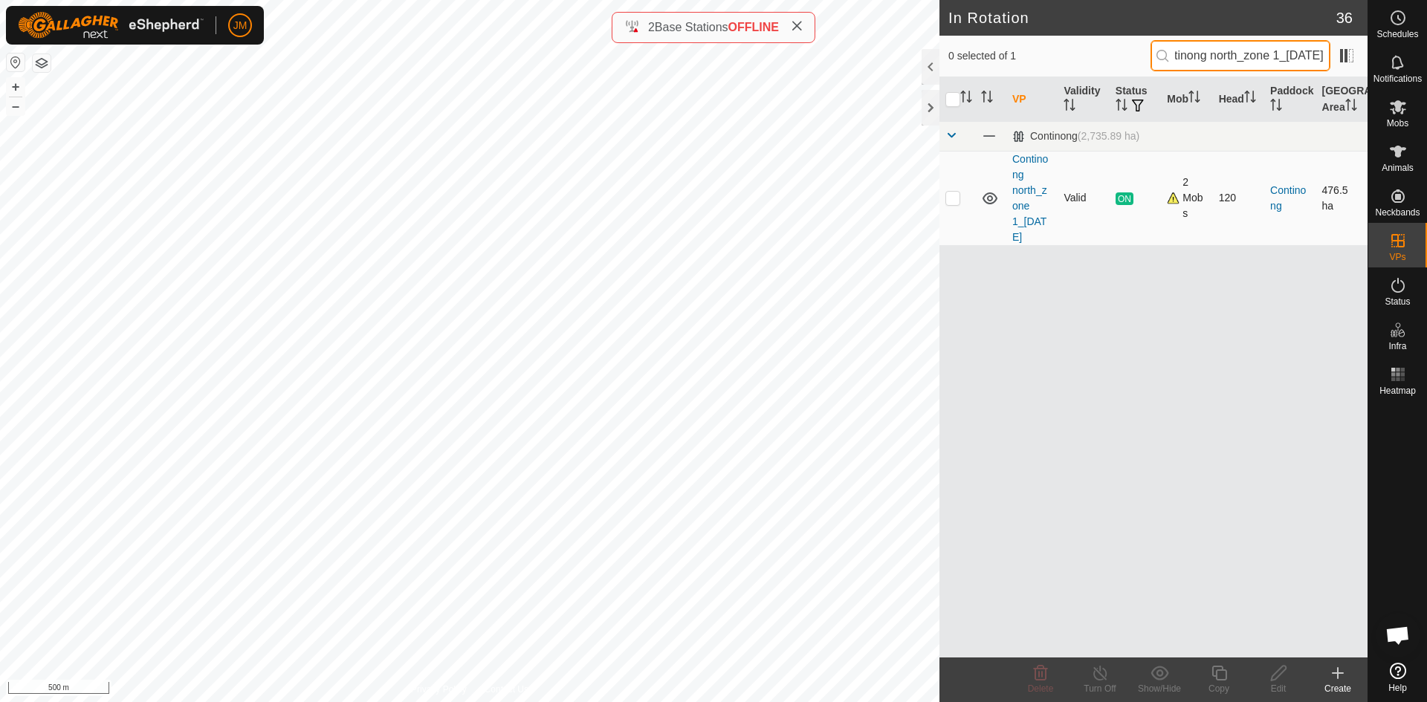
type input "Continong north_zone 1_[DATE]"
click at [960, 202] on p-checkbox at bounding box center [952, 198] width 15 height 12
checkbox input "true"
click at [1216, 673] on icon at bounding box center [1219, 673] width 15 height 15
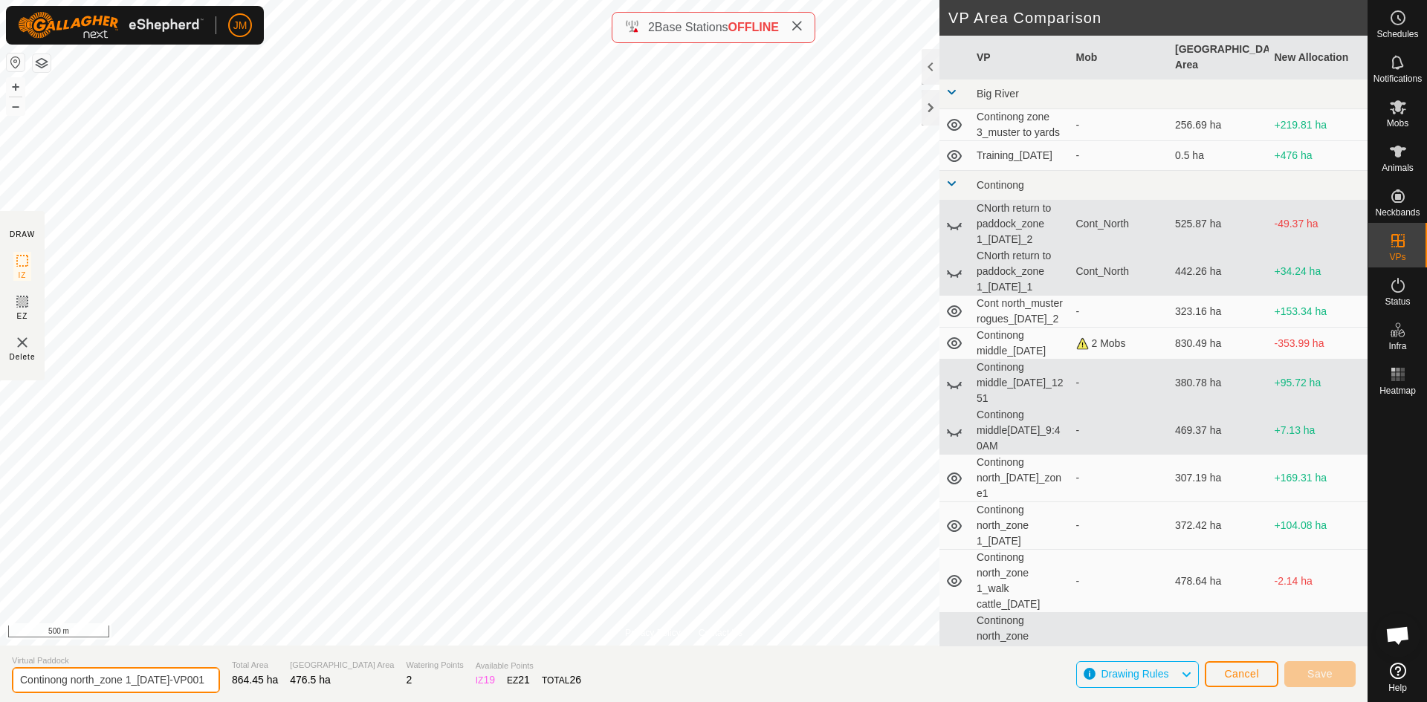
click at [166, 677] on input "Continong north_zone 1_[DATE]-VP001" at bounding box center [116, 680] width 208 height 26
click at [118, 682] on input "Continong north_zone 1_[DATE]-VP001" at bounding box center [116, 680] width 208 height 26
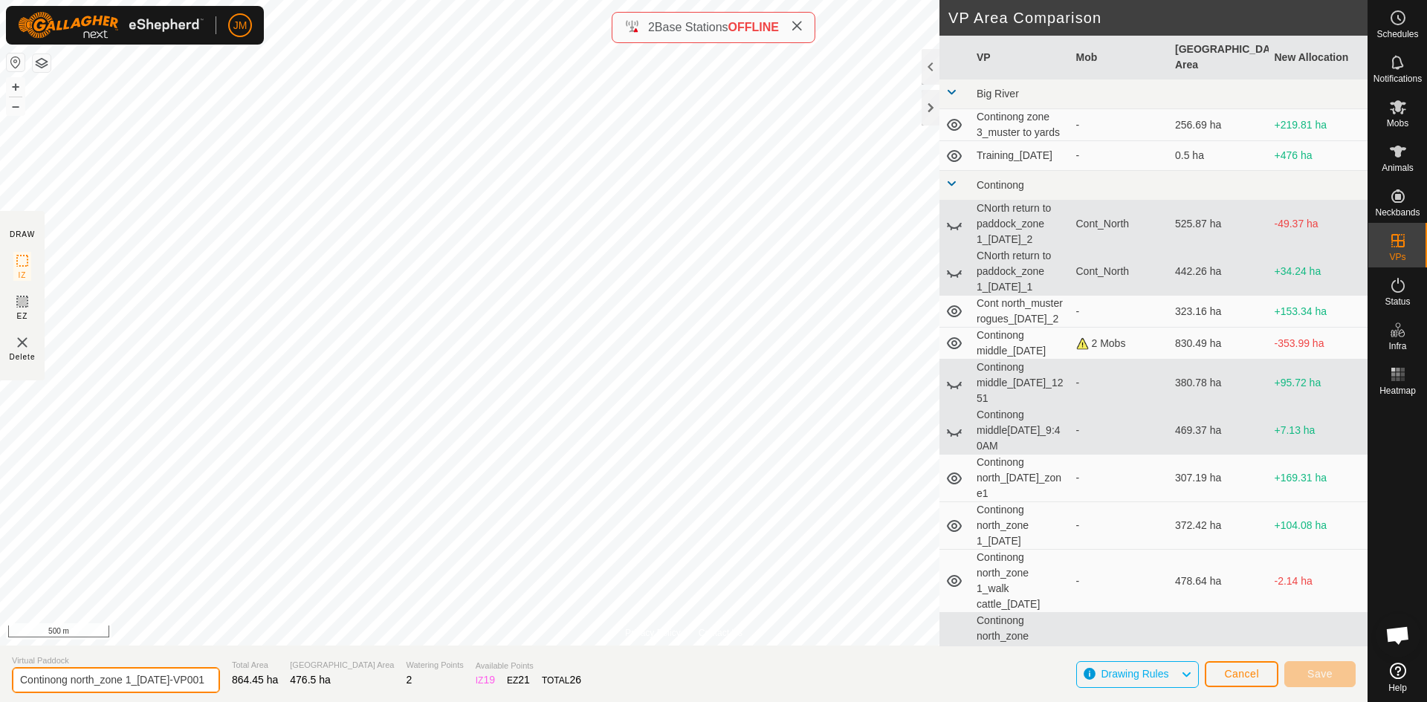
drag, startPoint x: 135, startPoint y: 684, endPoint x: 274, endPoint y: 699, distance: 139.9
click at [274, 699] on section "Virtual Paddock Continong north_zone 1_21Sept2025-VP001 Total Area 864.45 ha Gr…" at bounding box center [684, 674] width 1368 height 56
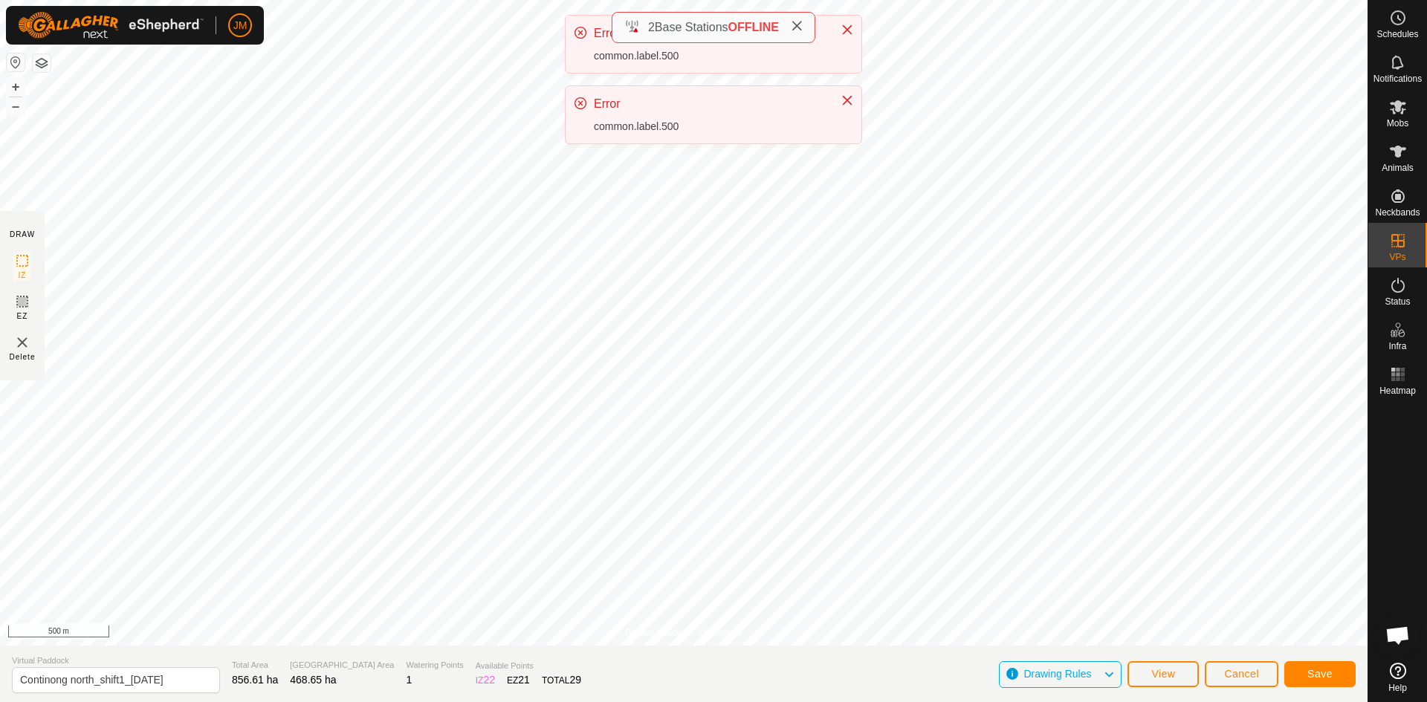
click at [813, 138] on div "JM Schedules Notifications Mobs Animals Neckbands VPs Status Infra Heatmap Help…" at bounding box center [713, 351] width 1427 height 702
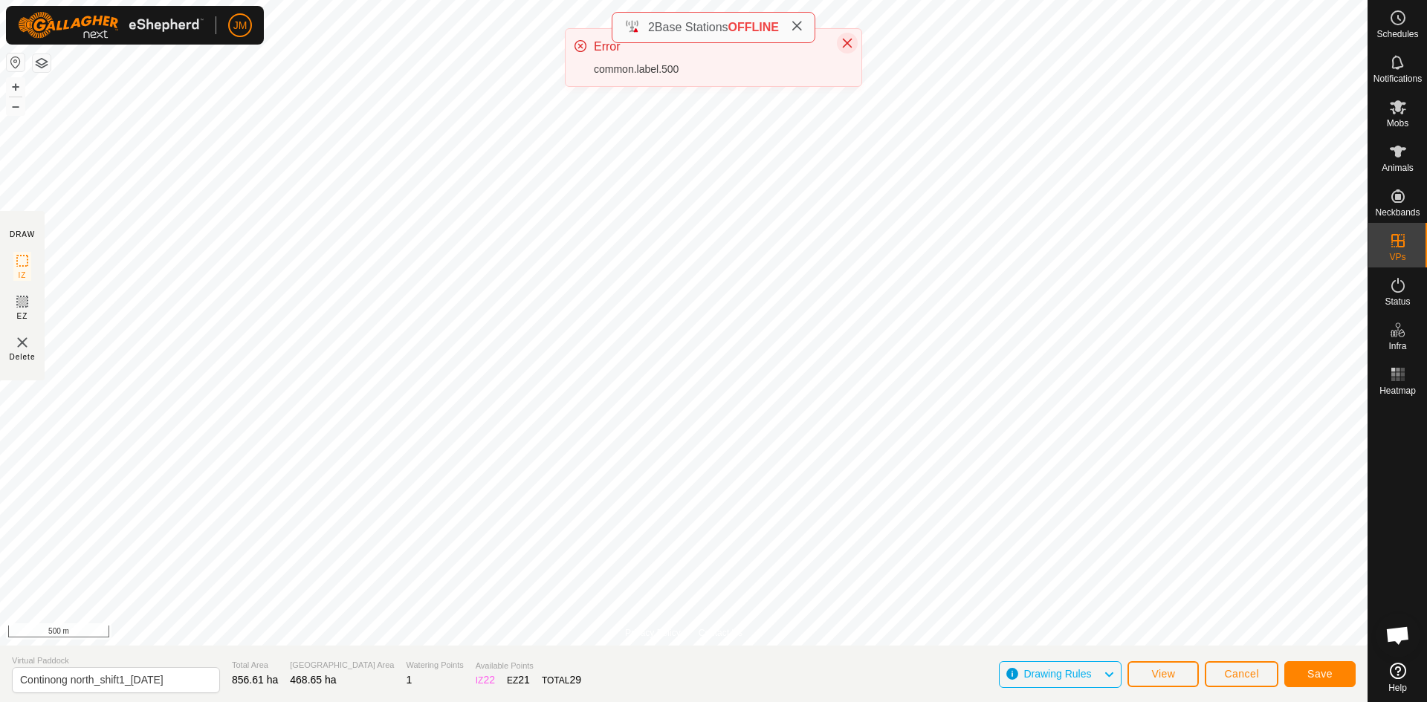
click at [845, 86] on div "Error common.label.500" at bounding box center [714, 57] width 296 height 57
click at [852, 28] on icon "Close" at bounding box center [847, 30] width 12 height 12
click at [20, 89] on button "+" at bounding box center [16, 87] width 18 height 18
click at [18, 109] on button "–" at bounding box center [16, 106] width 18 height 18
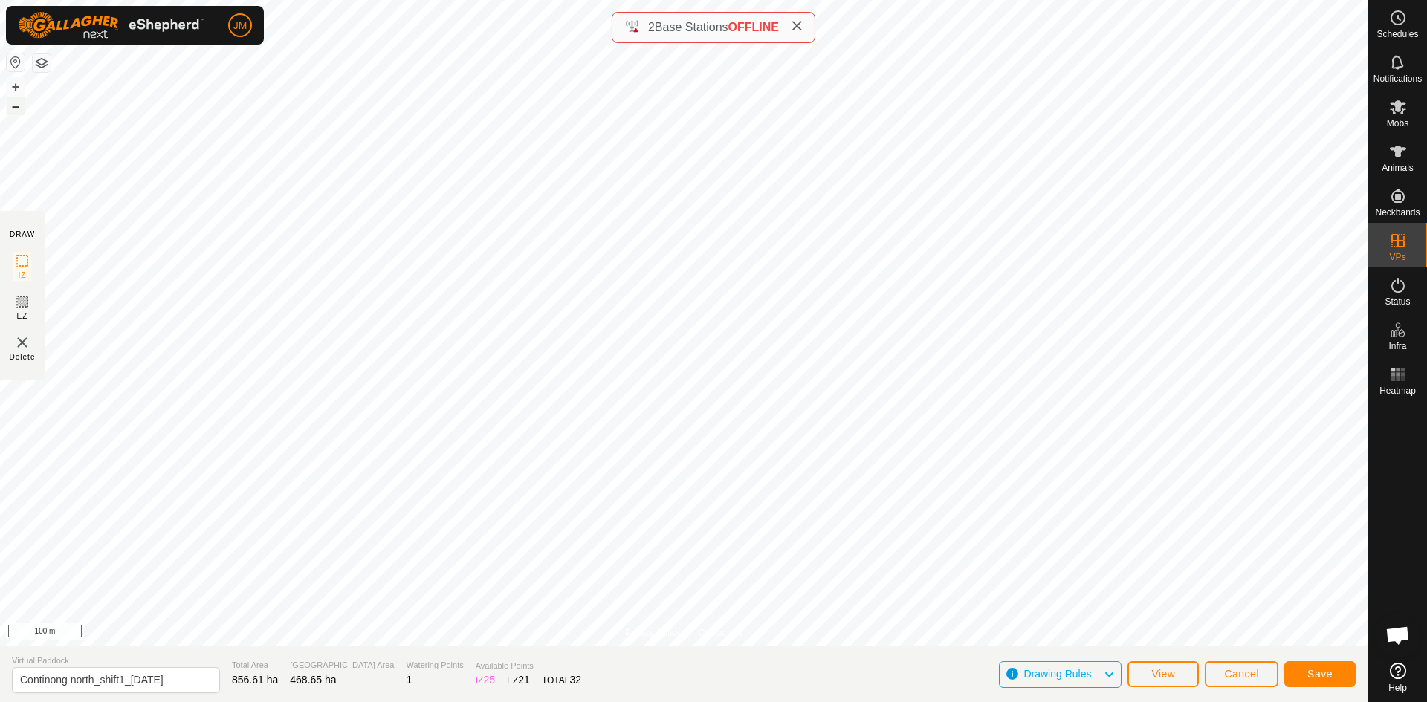
click at [18, 109] on button "–" at bounding box center [16, 106] width 18 height 18
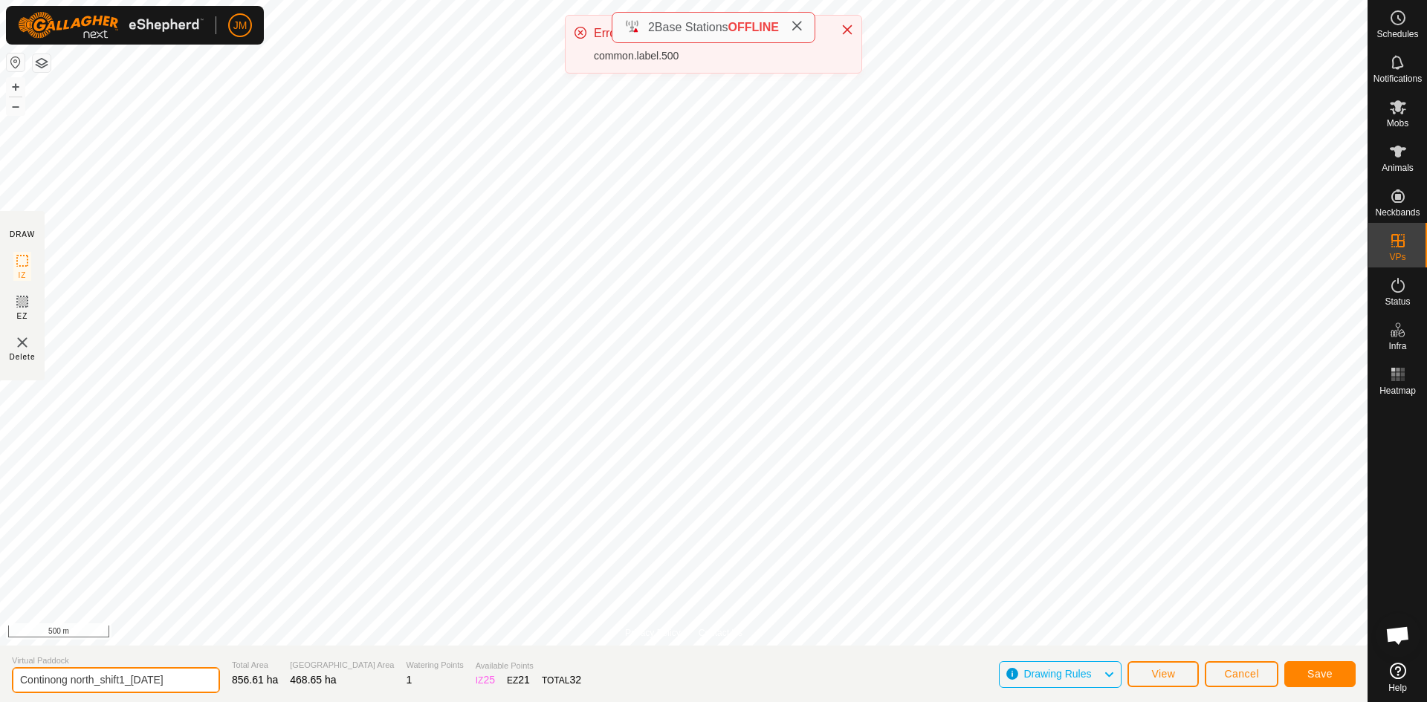
click at [199, 683] on input "Continong north_shift1_[DATE]" at bounding box center [116, 680] width 208 height 26
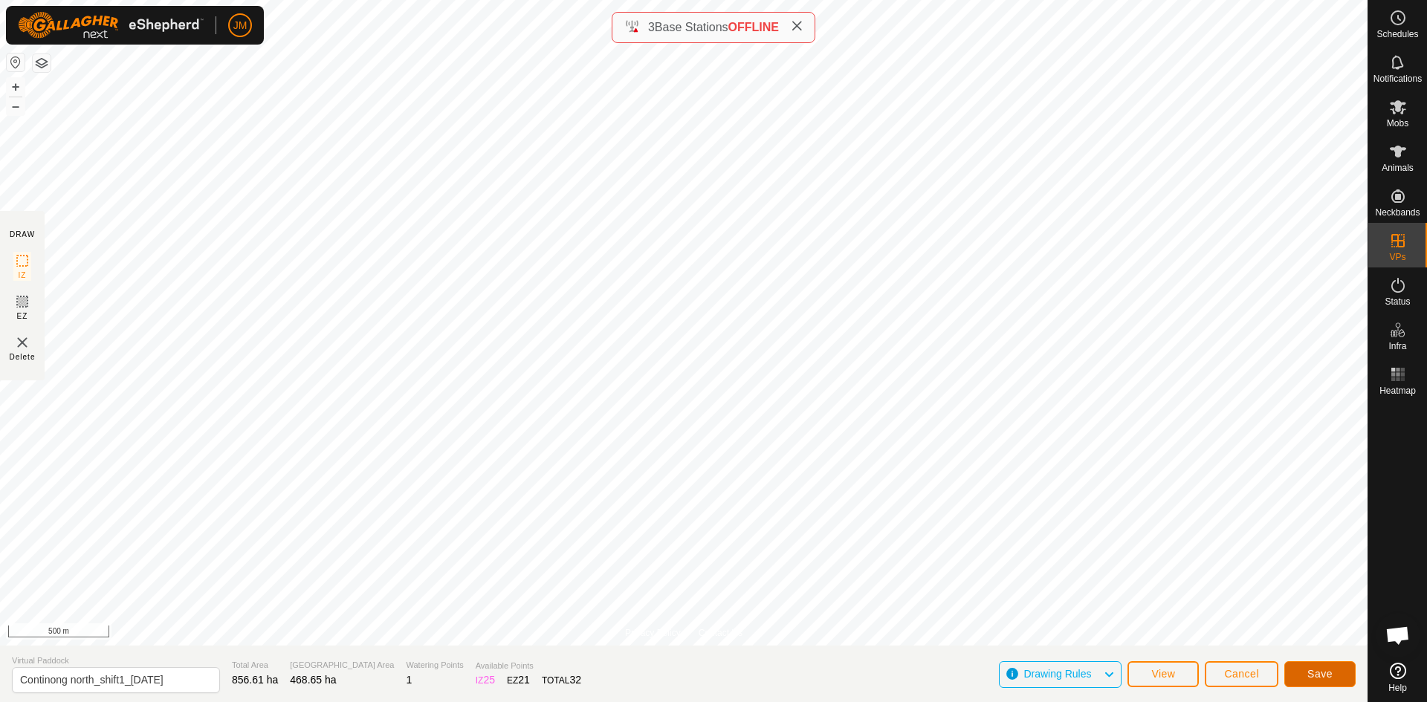
click at [1322, 676] on span "Save" at bounding box center [1319, 674] width 25 height 12
click at [192, 684] on input "Continong north_shift1_[DATE]" at bounding box center [116, 680] width 208 height 26
click at [1108, 673] on icon at bounding box center [1109, 674] width 12 height 19
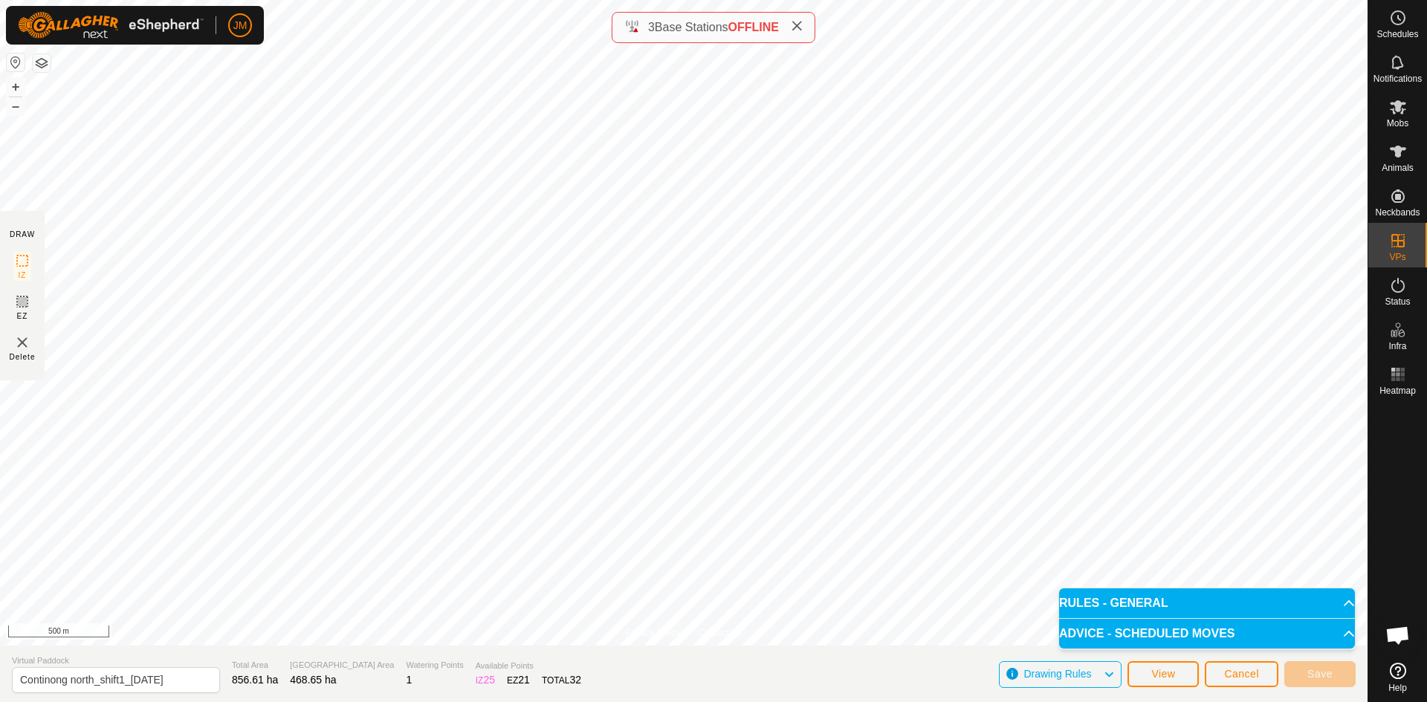
click at [1168, 630] on p-accordion-header "ADVICE - SCHEDULED MOVES" at bounding box center [1207, 634] width 296 height 30
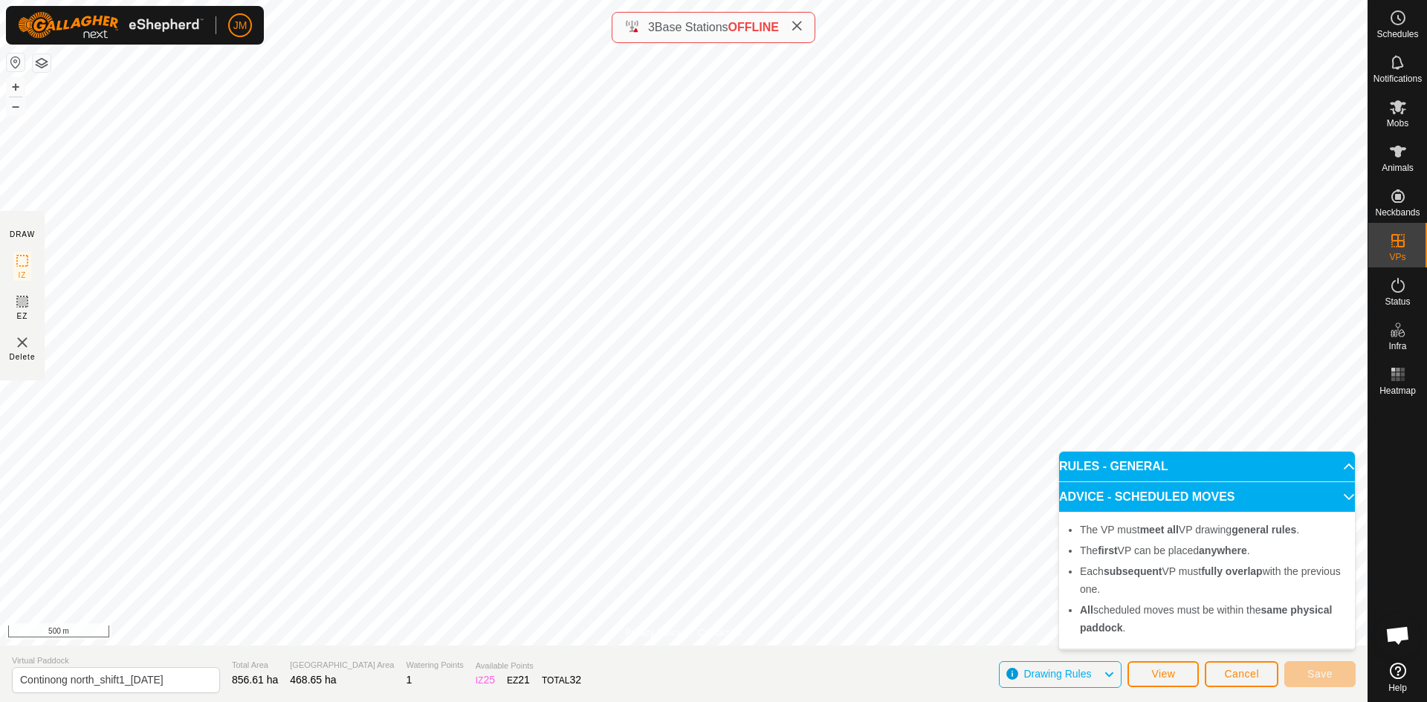
click at [1341, 494] on p-accordion-header "ADVICE - SCHEDULED MOVES" at bounding box center [1207, 497] width 296 height 30
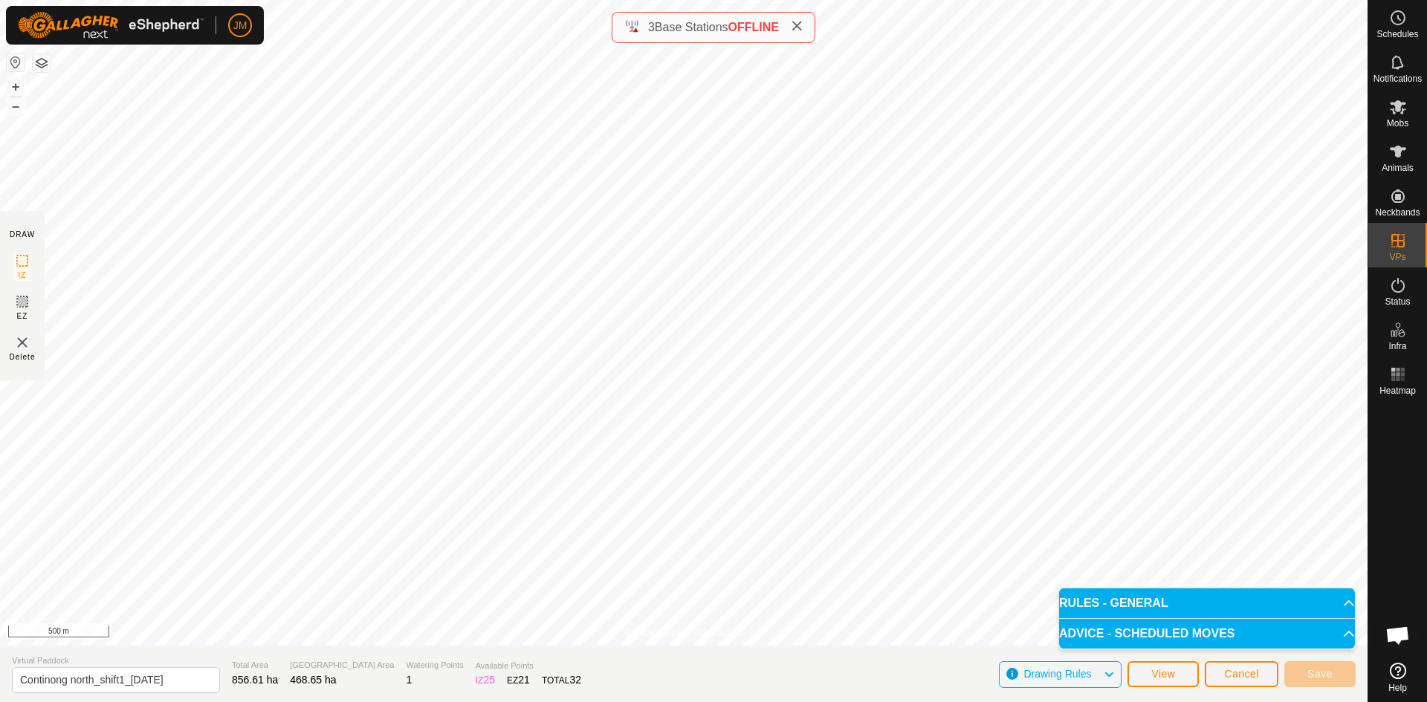
click at [1340, 599] on p-accordion-header "RULES - GENERAL" at bounding box center [1207, 604] width 296 height 30
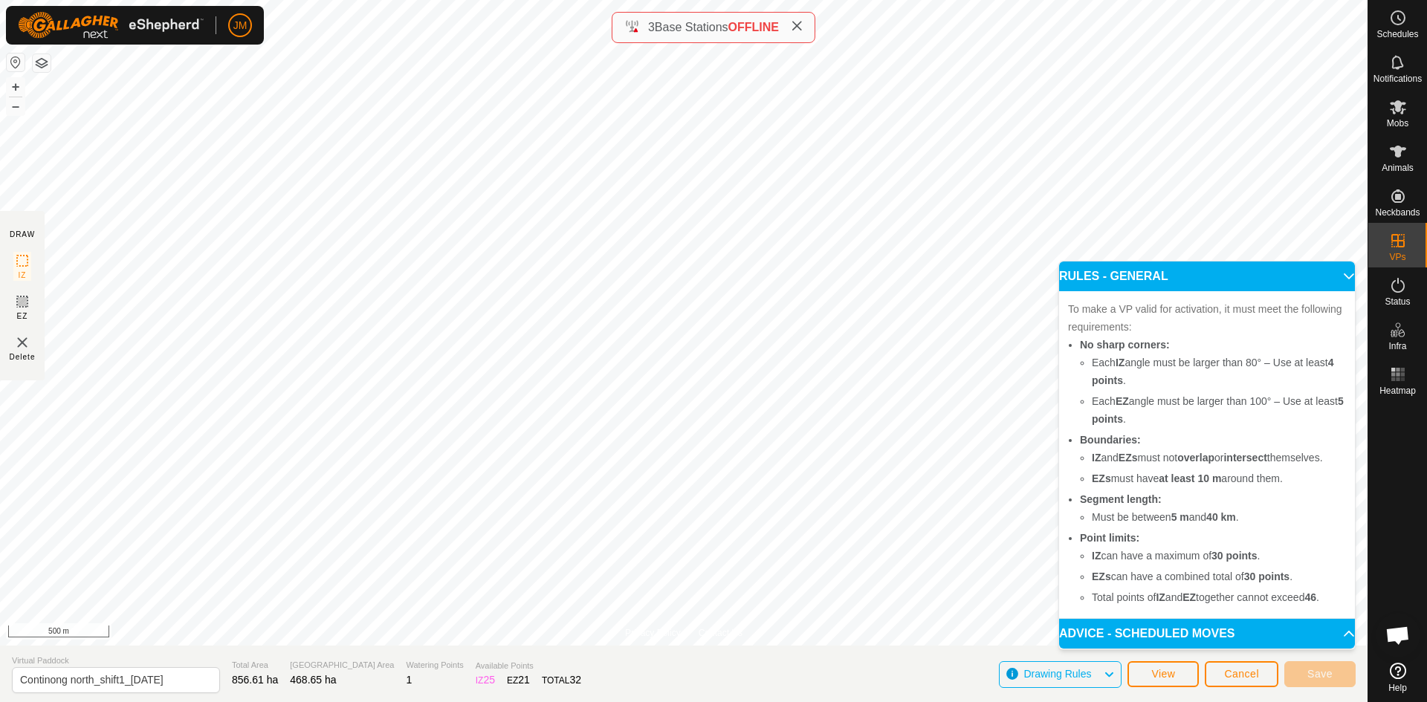
click at [1342, 275] on p-accordion-header "RULES - GENERAL" at bounding box center [1207, 277] width 296 height 30
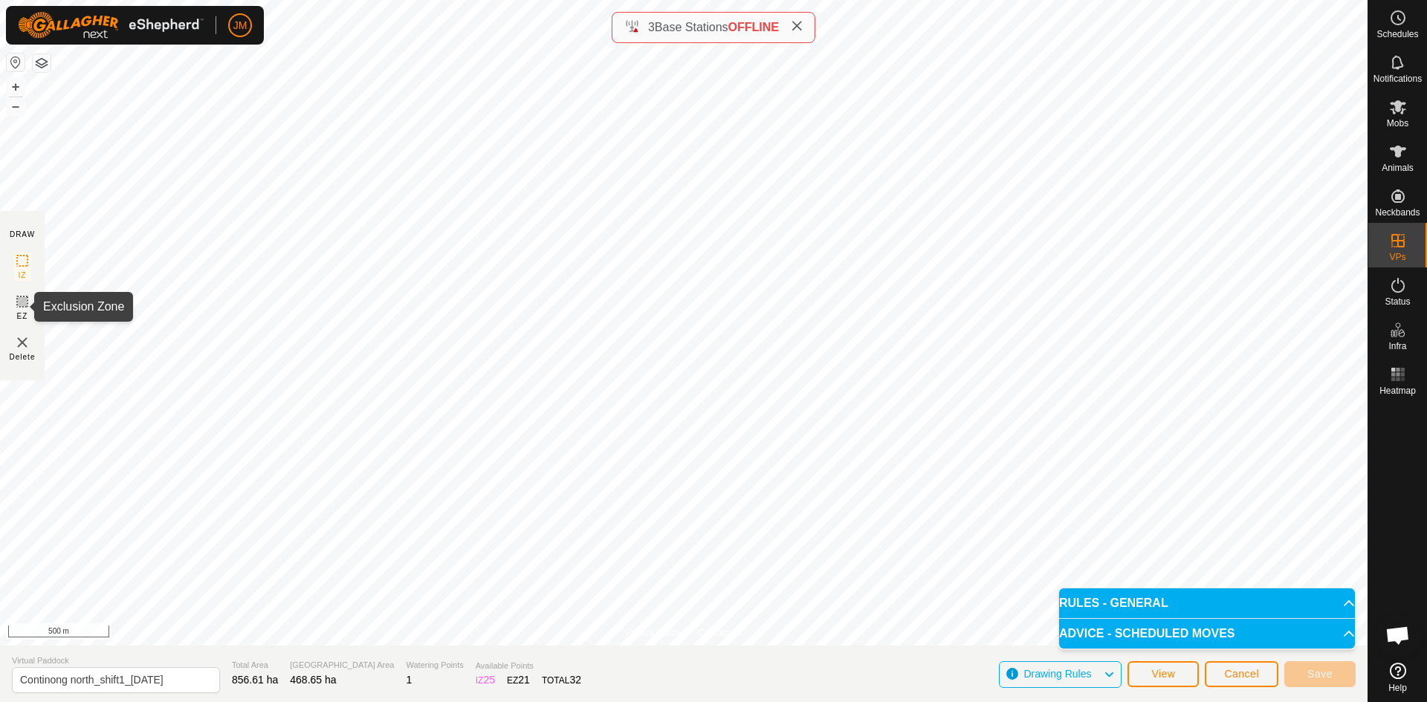
click at [15, 313] on div "EZ" at bounding box center [22, 307] width 18 height 29
click at [19, 88] on button "+" at bounding box center [16, 87] width 18 height 18
click at [633, 42] on div "Privacy Policy Contact Us Type: Inclusion Zone undefined Animal + – ⇧ i 100 m D…" at bounding box center [684, 351] width 1368 height 702
click at [12, 89] on button "+" at bounding box center [16, 87] width 18 height 18
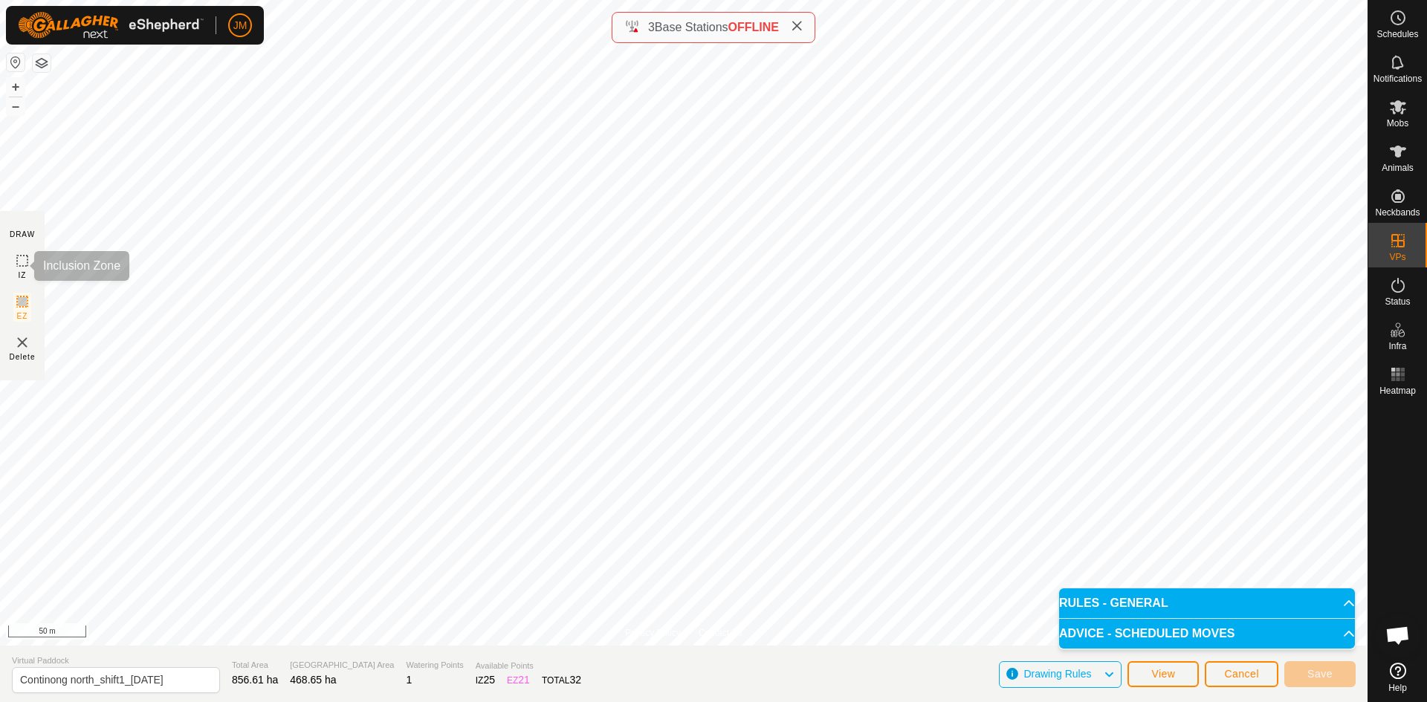
click at [17, 264] on rect at bounding box center [22, 261] width 12 height 12
click at [15, 109] on button "–" at bounding box center [16, 106] width 18 height 18
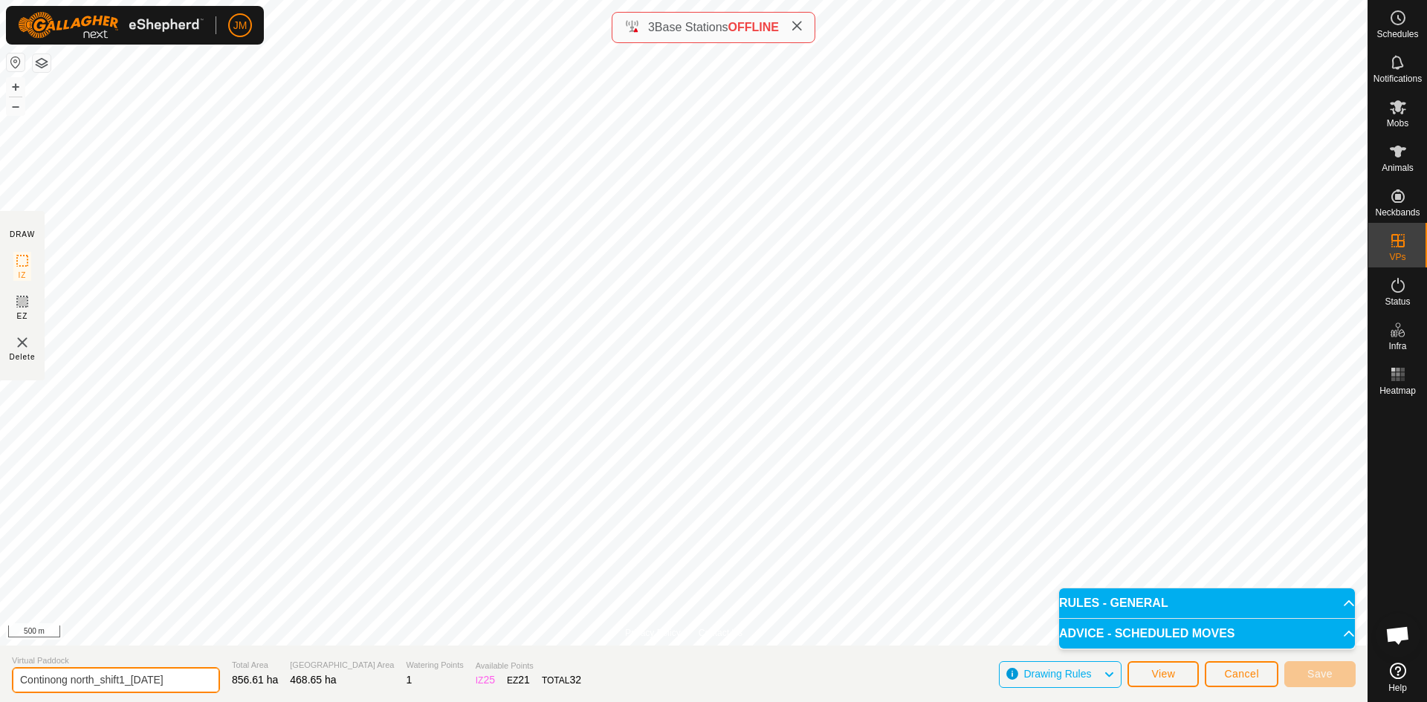
click at [179, 682] on input "Continong north_shift1_[DATE]" at bounding box center [116, 680] width 208 height 26
type input "Continong north_shift1_[DATE]"
click at [196, 679] on input "Continong north_shift1_[DATE]" at bounding box center [116, 680] width 208 height 26
click at [1168, 670] on span "View" at bounding box center [1163, 674] width 24 height 12
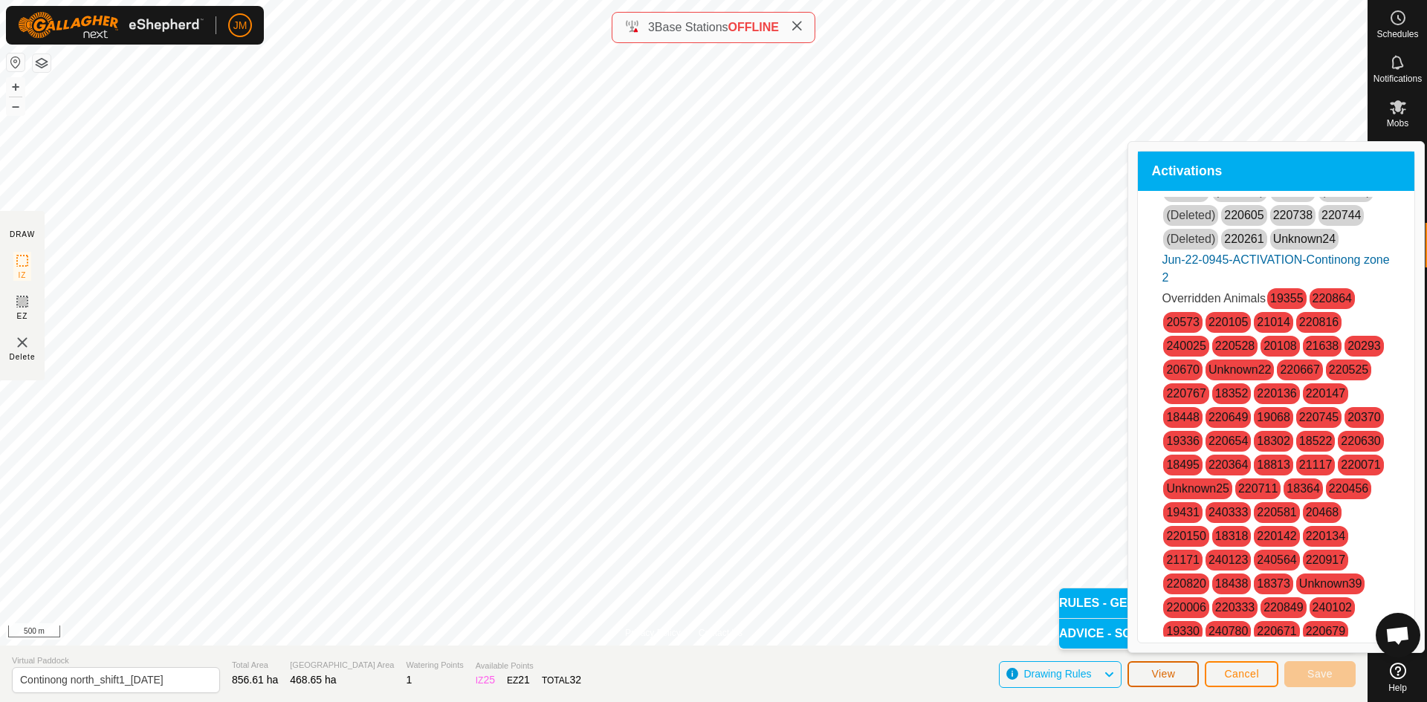
scroll to position [1308, 0]
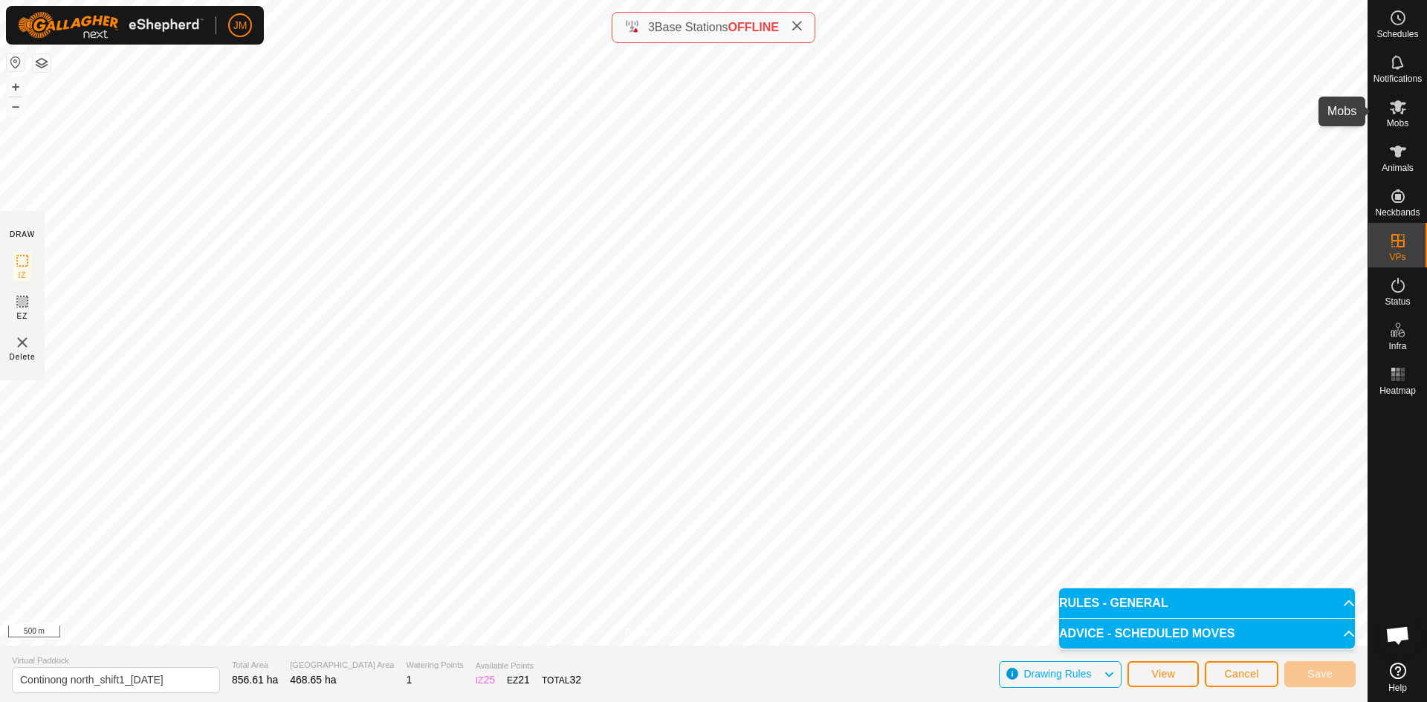
click at [1394, 111] on icon at bounding box center [1398, 107] width 18 height 18
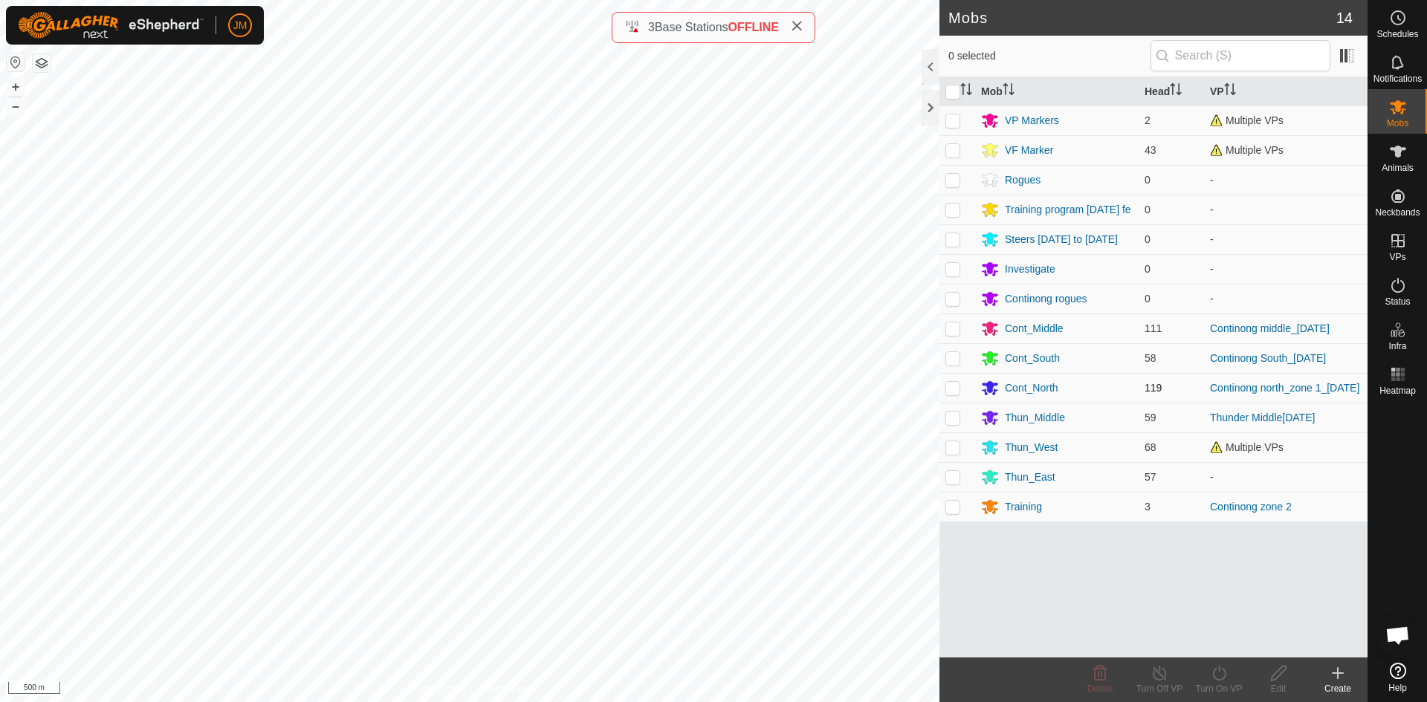
click at [954, 393] on p-checkbox at bounding box center [952, 388] width 15 height 12
checkbox input "true"
click at [1157, 676] on icon at bounding box center [1160, 673] width 19 height 18
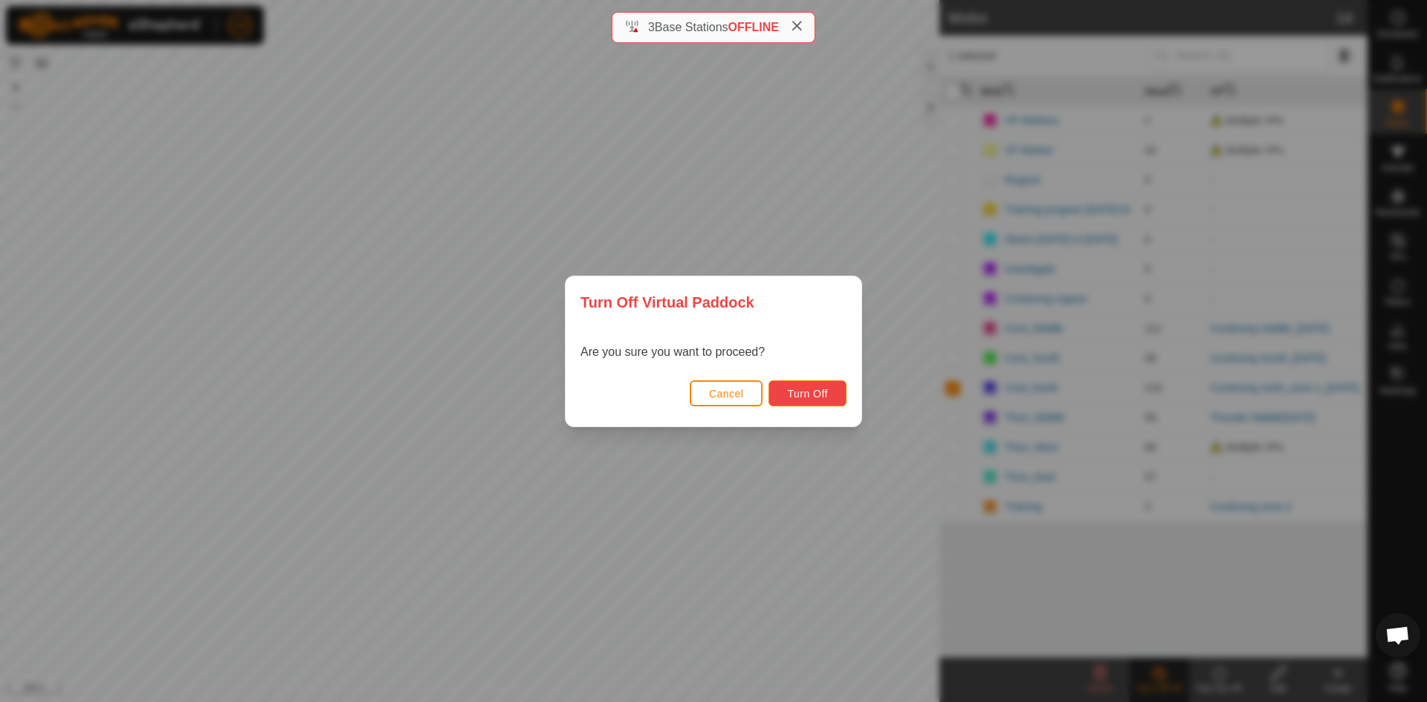
click at [805, 395] on span "Turn Off" at bounding box center [807, 394] width 41 height 12
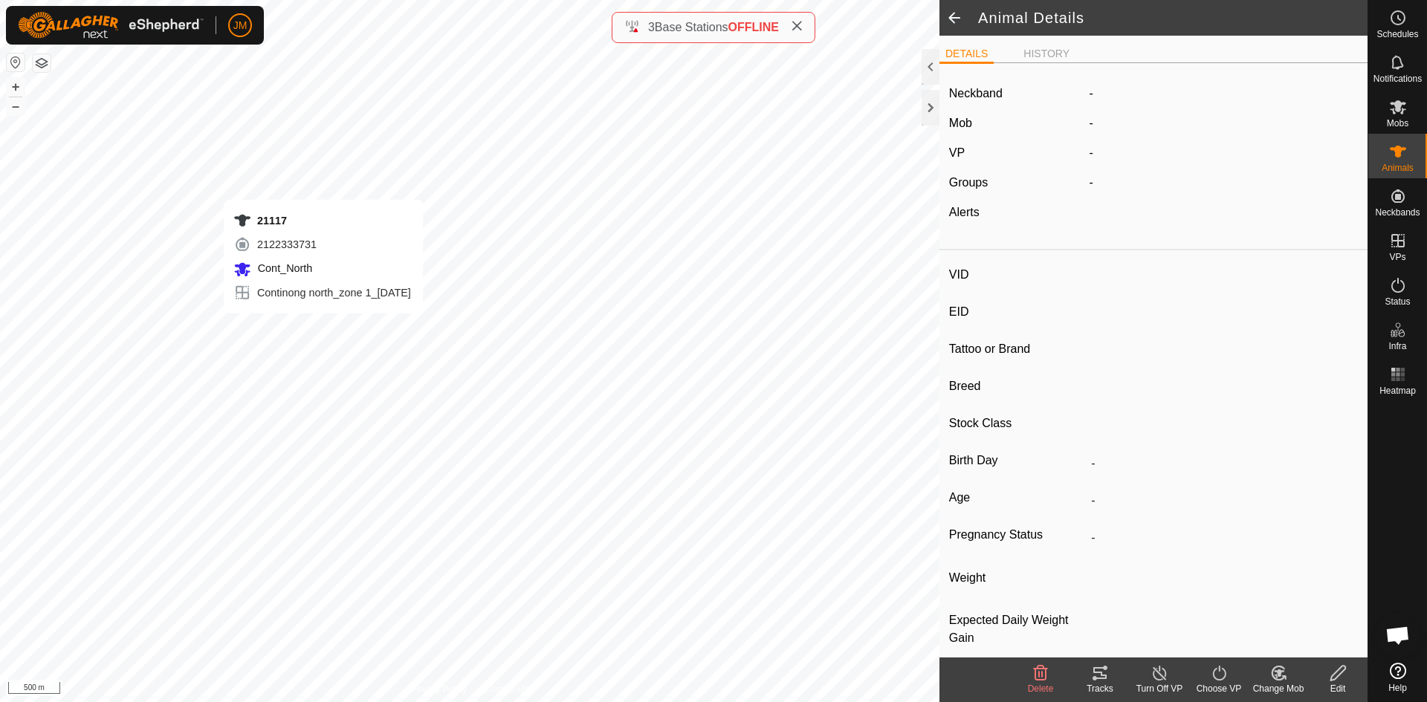
type input "21117"
type input "-"
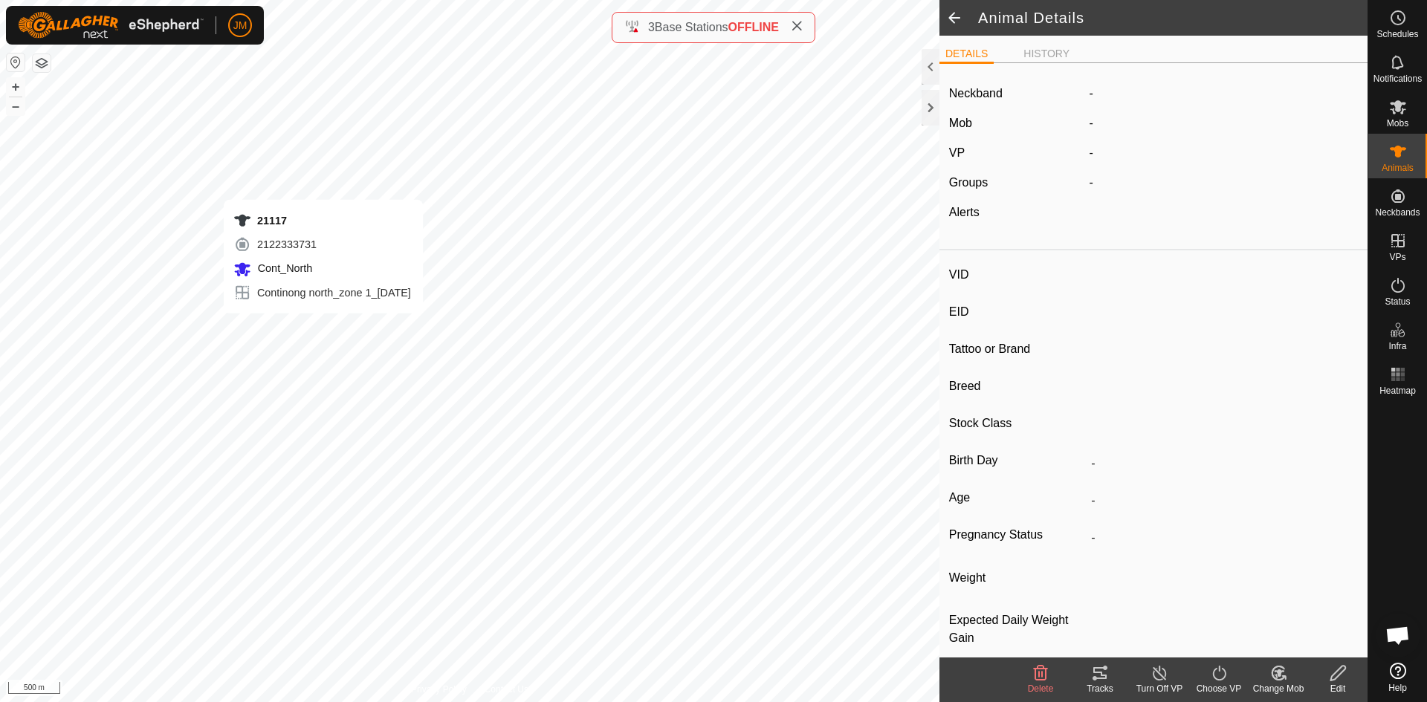
type input "-"
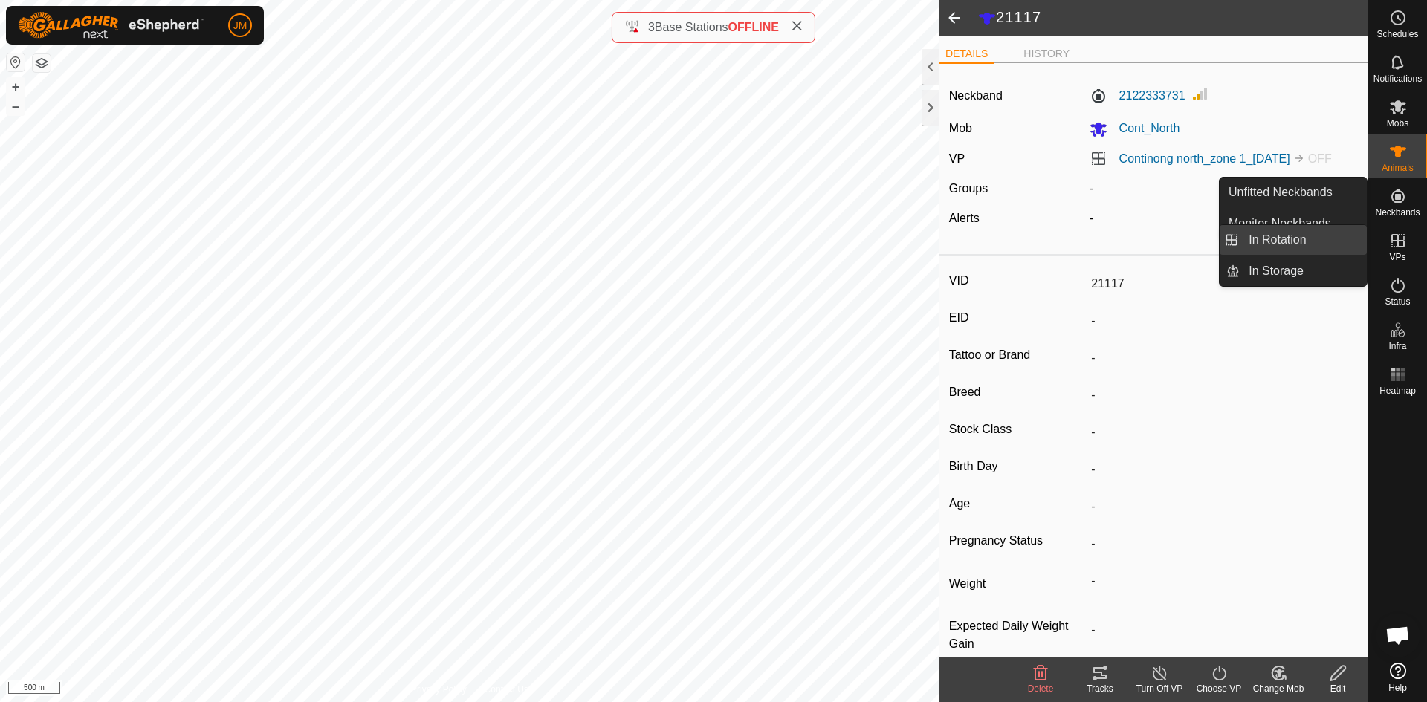
click at [1323, 245] on link "In Rotation" at bounding box center [1303, 240] width 127 height 30
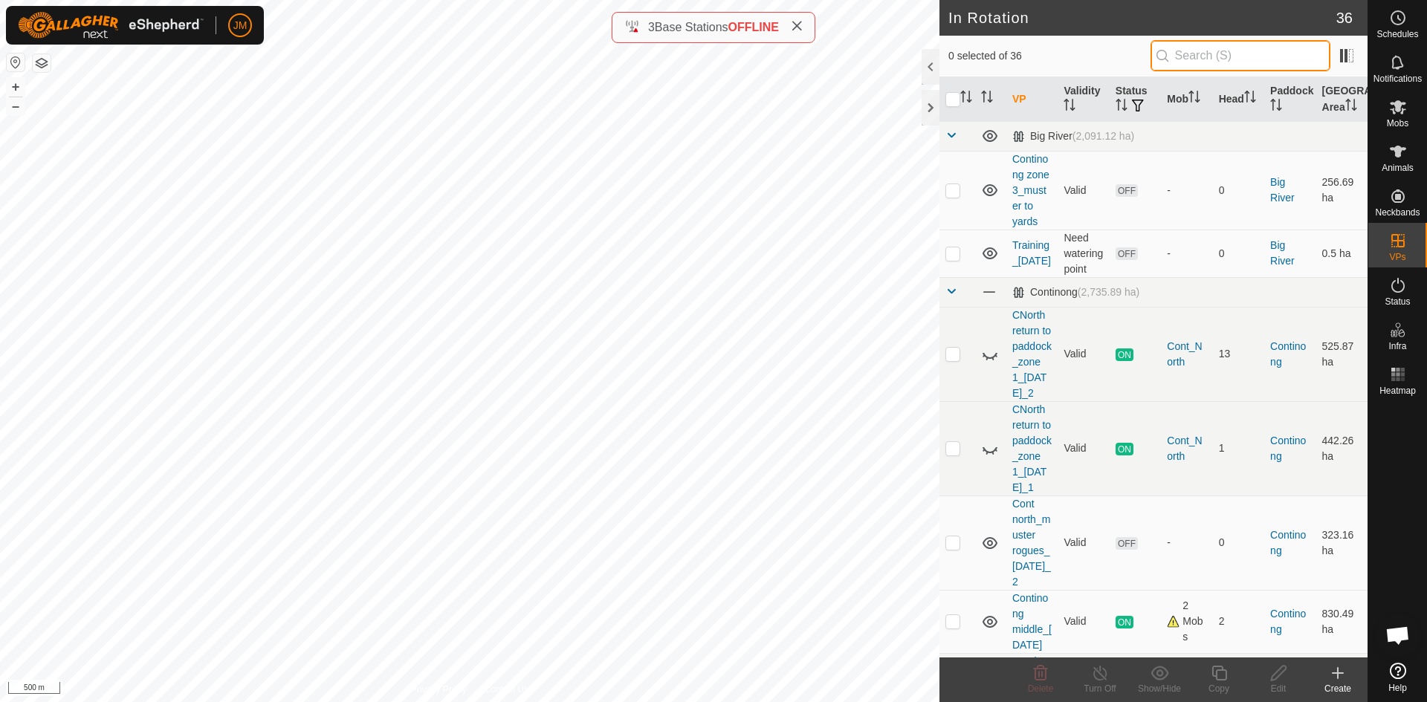
click at [1223, 48] on input "text" at bounding box center [1241, 55] width 180 height 31
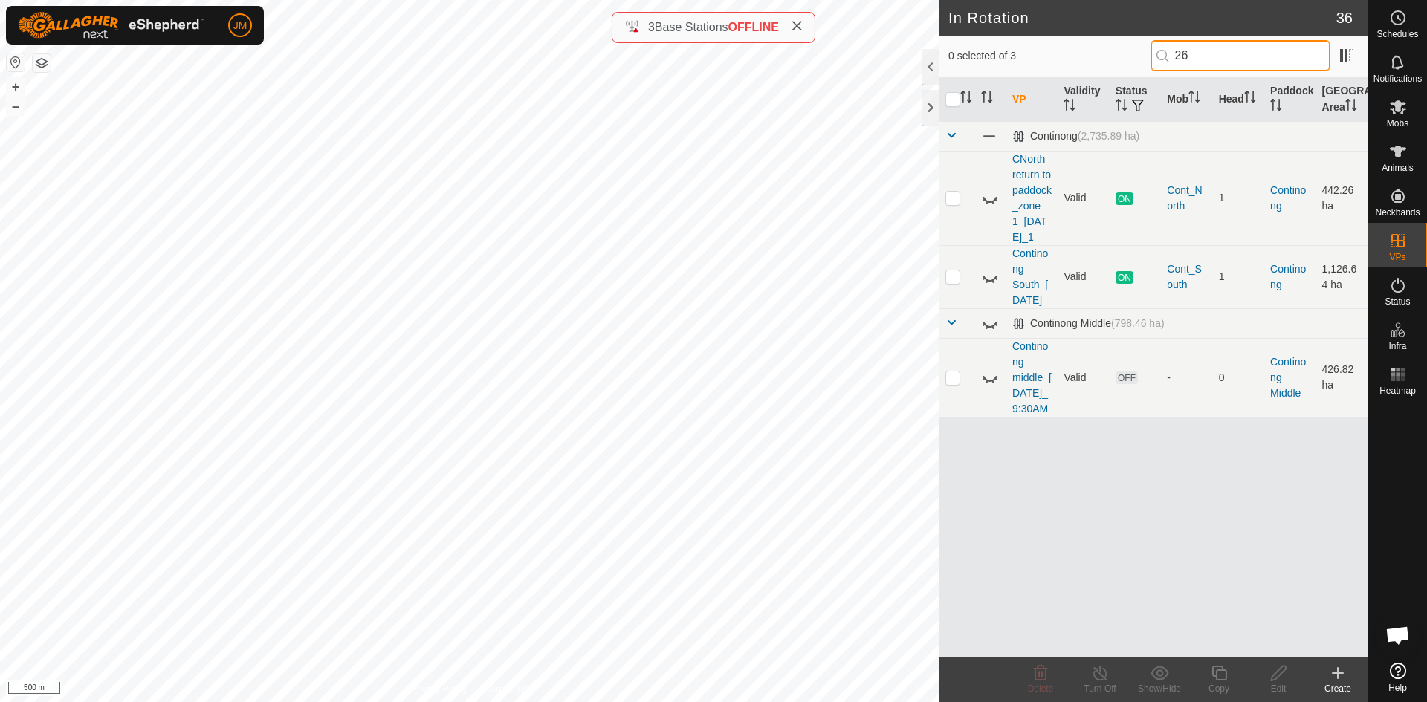
type input "2"
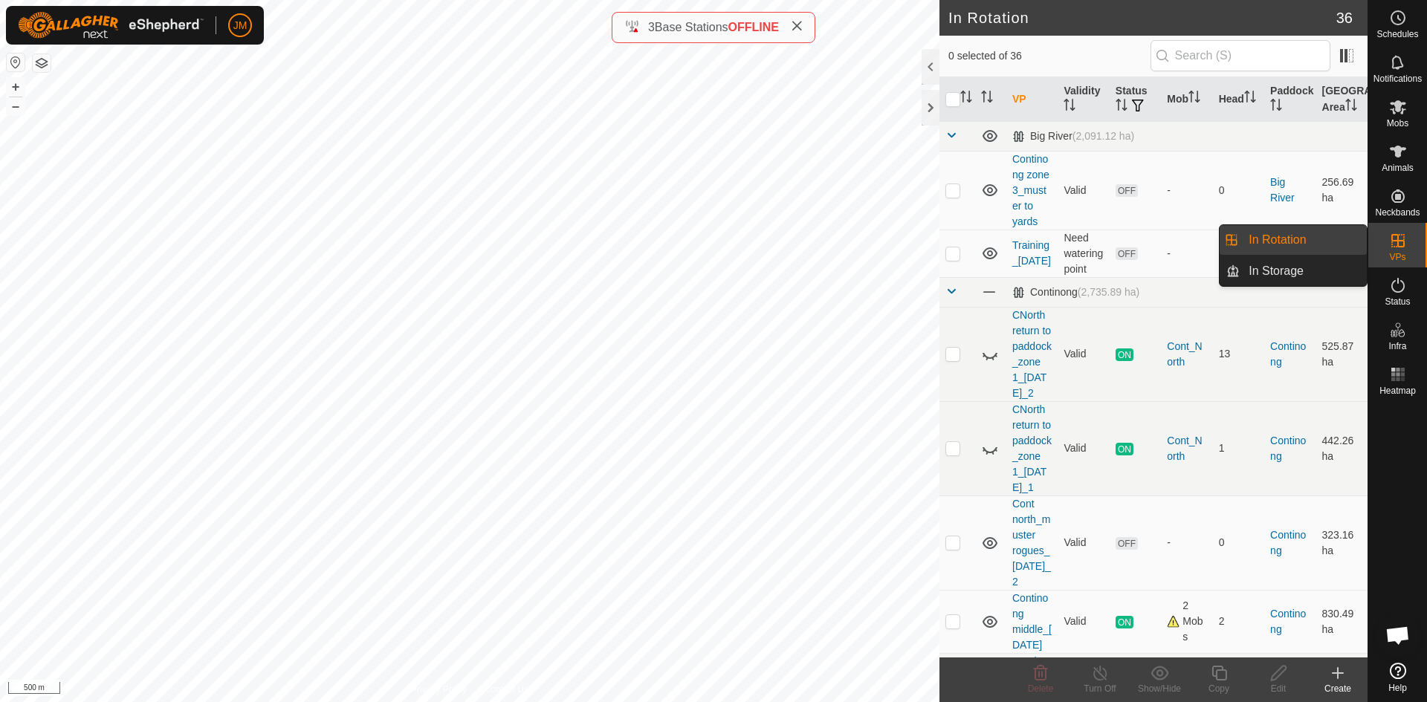
click at [1297, 241] on link "In Rotation" at bounding box center [1303, 240] width 127 height 30
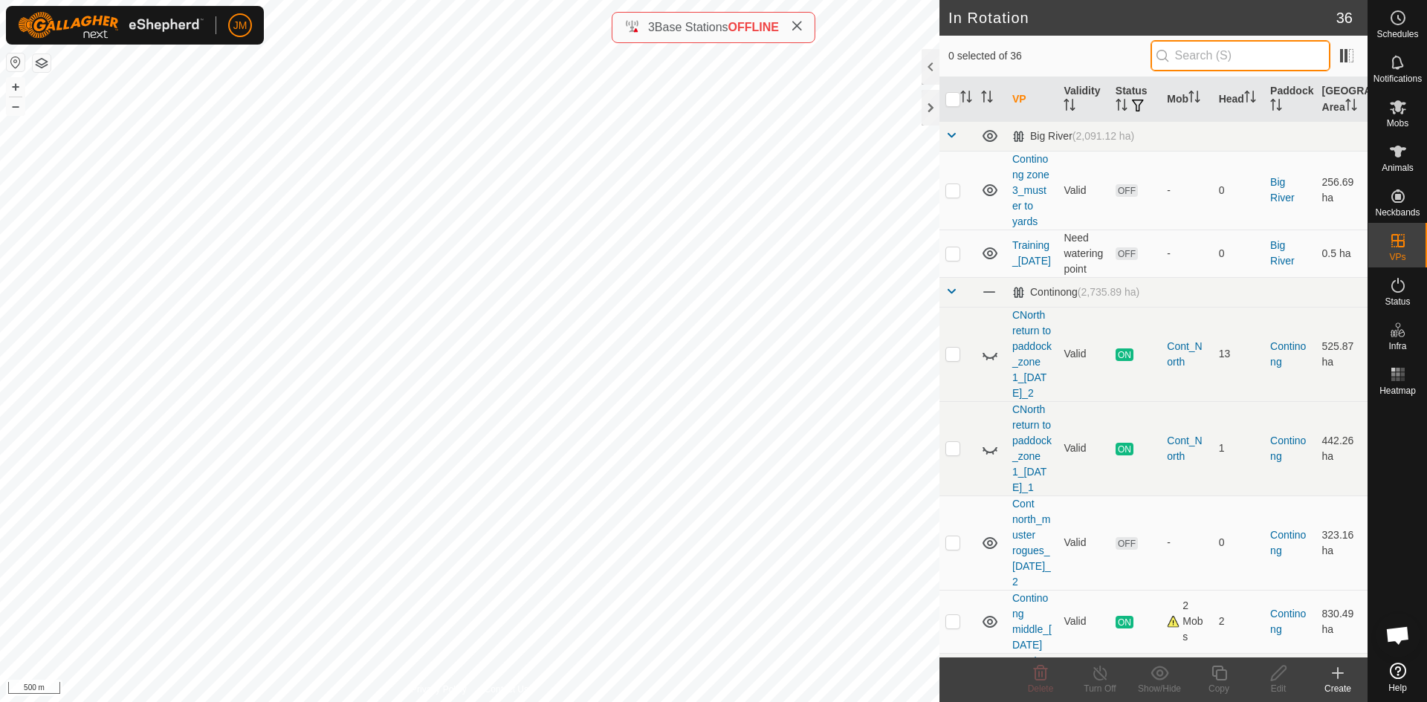
click at [1231, 54] on input "text" at bounding box center [1241, 55] width 180 height 31
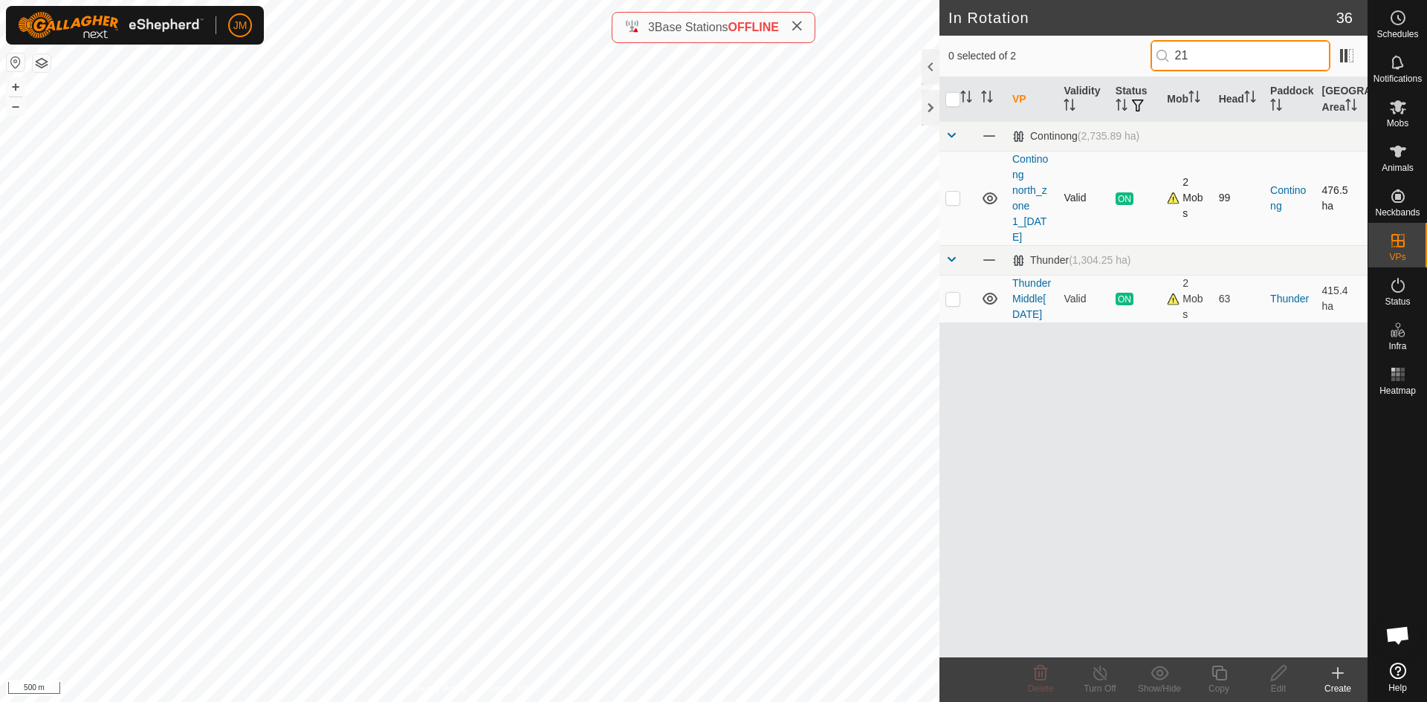
type input "21"
click at [954, 198] on p-checkbox at bounding box center [952, 198] width 15 height 12
checkbox input "true"
click at [1219, 678] on icon at bounding box center [1219, 673] width 19 height 18
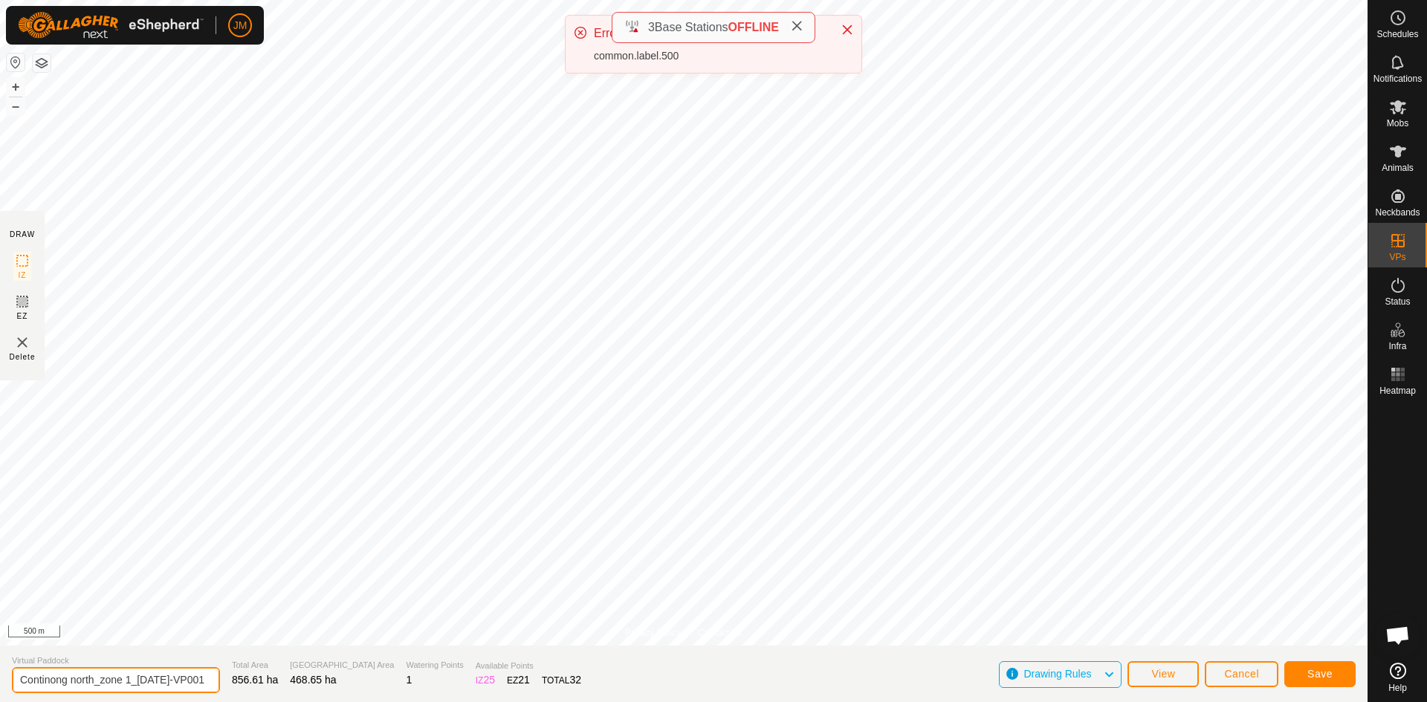
click at [131, 679] on input "Continong north_zone 1_[DATE]-VP001" at bounding box center [116, 680] width 208 height 26
click at [99, 675] on input "Continong north_zone 1_[DATE]-VP001" at bounding box center [116, 680] width 208 height 26
click at [133, 681] on input "Continong north_shift1_21Sept2025-VP001" at bounding box center [116, 680] width 208 height 26
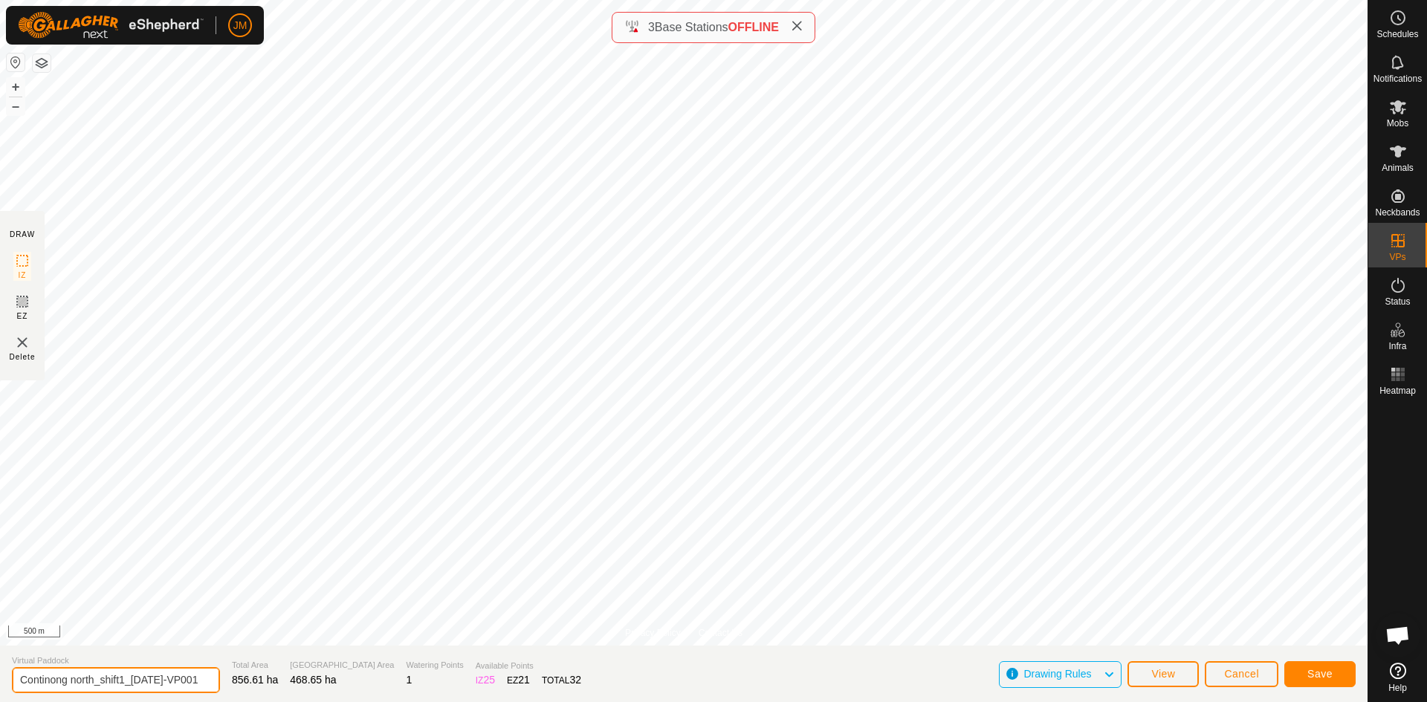
scroll to position [0, 23]
drag, startPoint x: 178, startPoint y: 684, endPoint x: 239, endPoint y: 683, distance: 61.0
click at [239, 683] on section "Virtual Paddock Continong north_shift1_26Sept2025-VP001 Total Area 856.61 ha Gr…" at bounding box center [684, 674] width 1368 height 56
type input "Continong north_shift1_[DATE]"
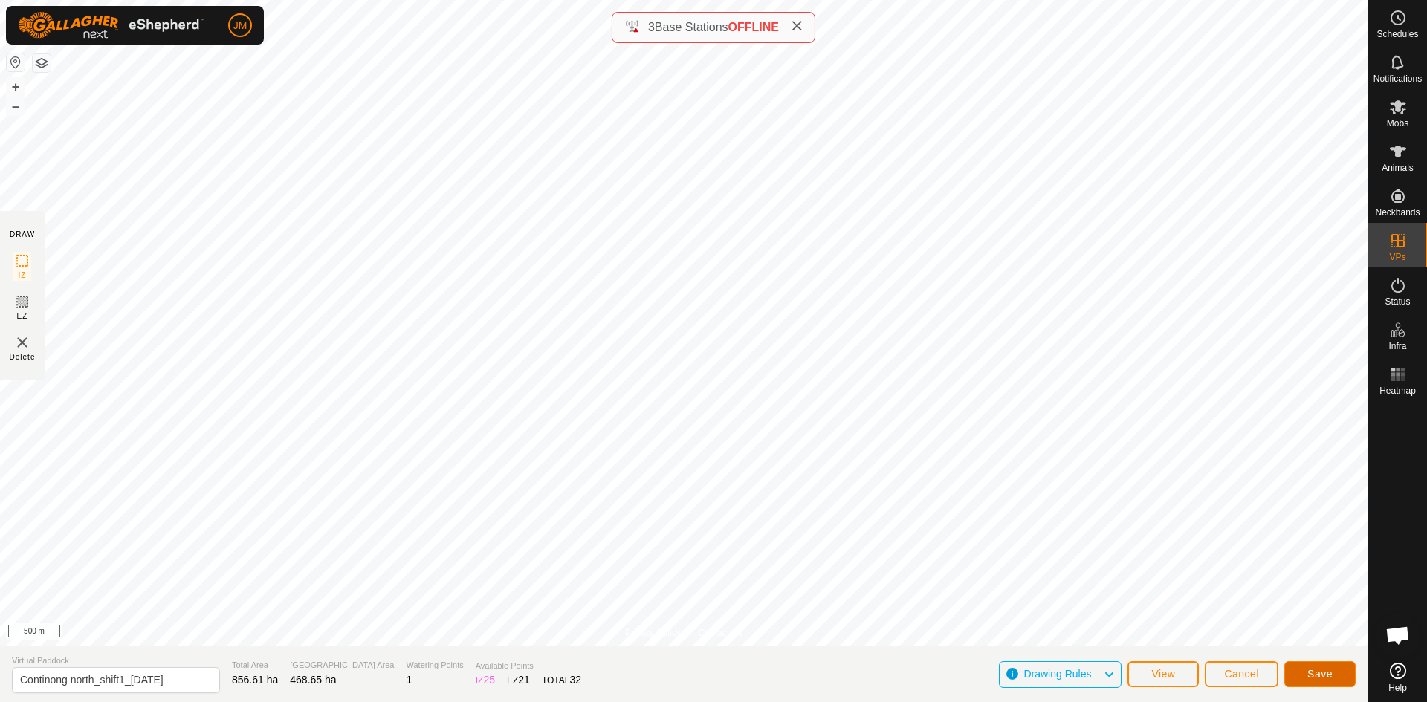
click at [1314, 674] on span "Save" at bounding box center [1319, 674] width 25 height 12
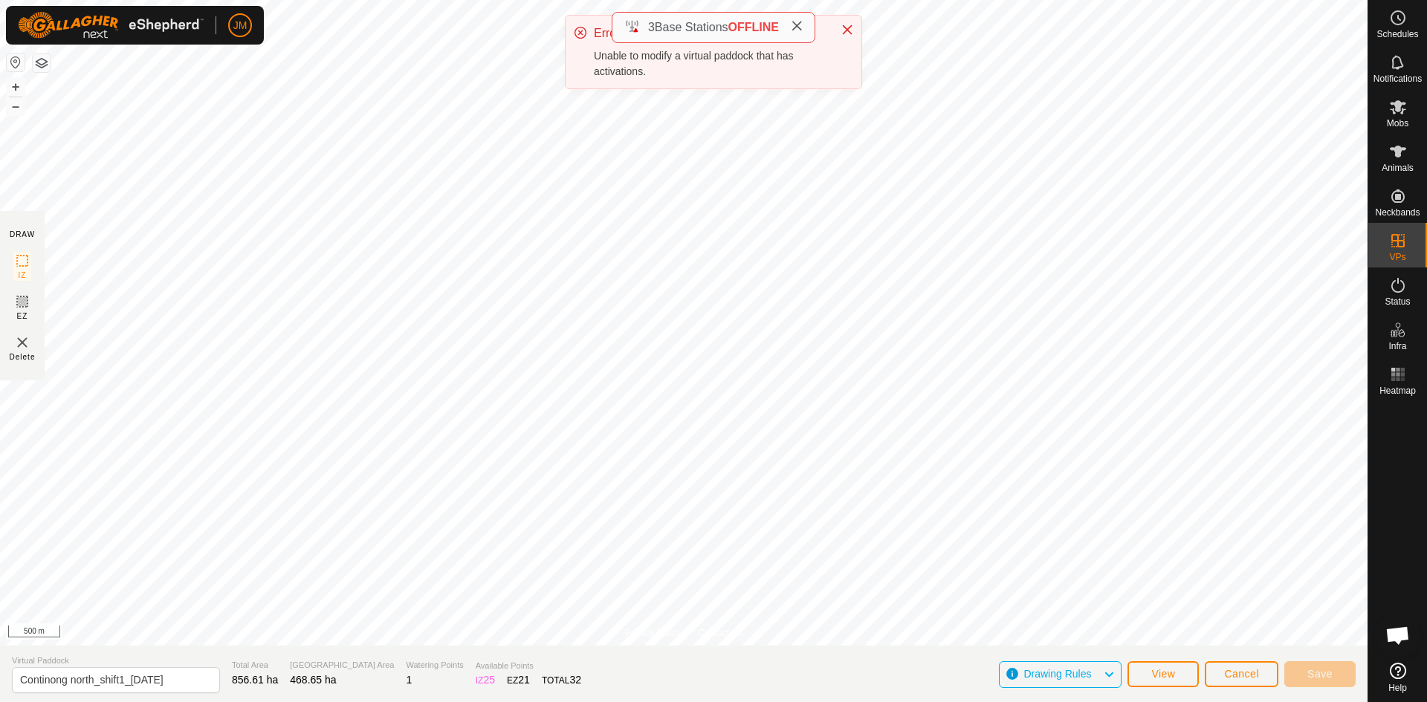
click at [726, 54] on div "Unable to modify a virtual paddock that has activations." at bounding box center [710, 63] width 232 height 31
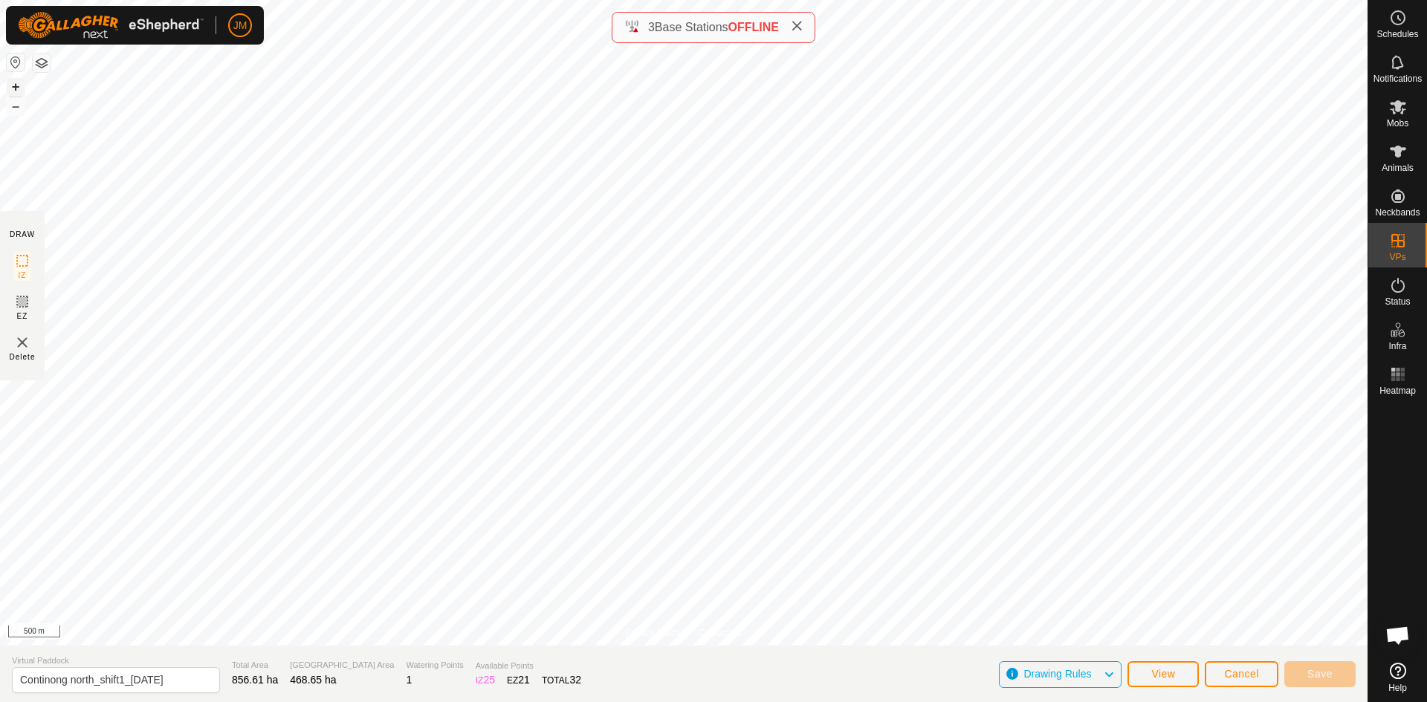
click at [16, 90] on button "+" at bounding box center [16, 87] width 18 height 18
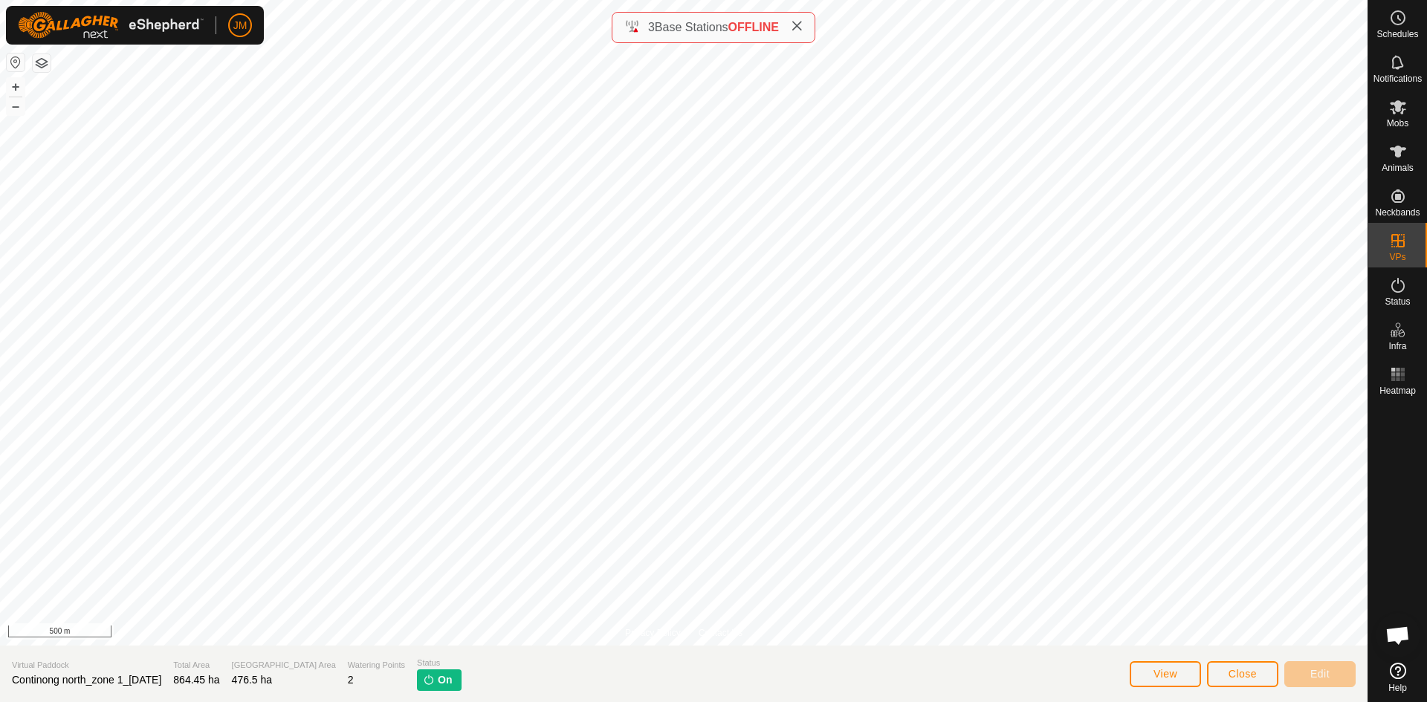
click at [145, 682] on span "Continong north_zone 1_[DATE]" at bounding box center [86, 680] width 149 height 12
copy span "Continong north_zone 1_[DATE]"
click at [1393, 161] on es-animals-svg-icon at bounding box center [1398, 152] width 27 height 24
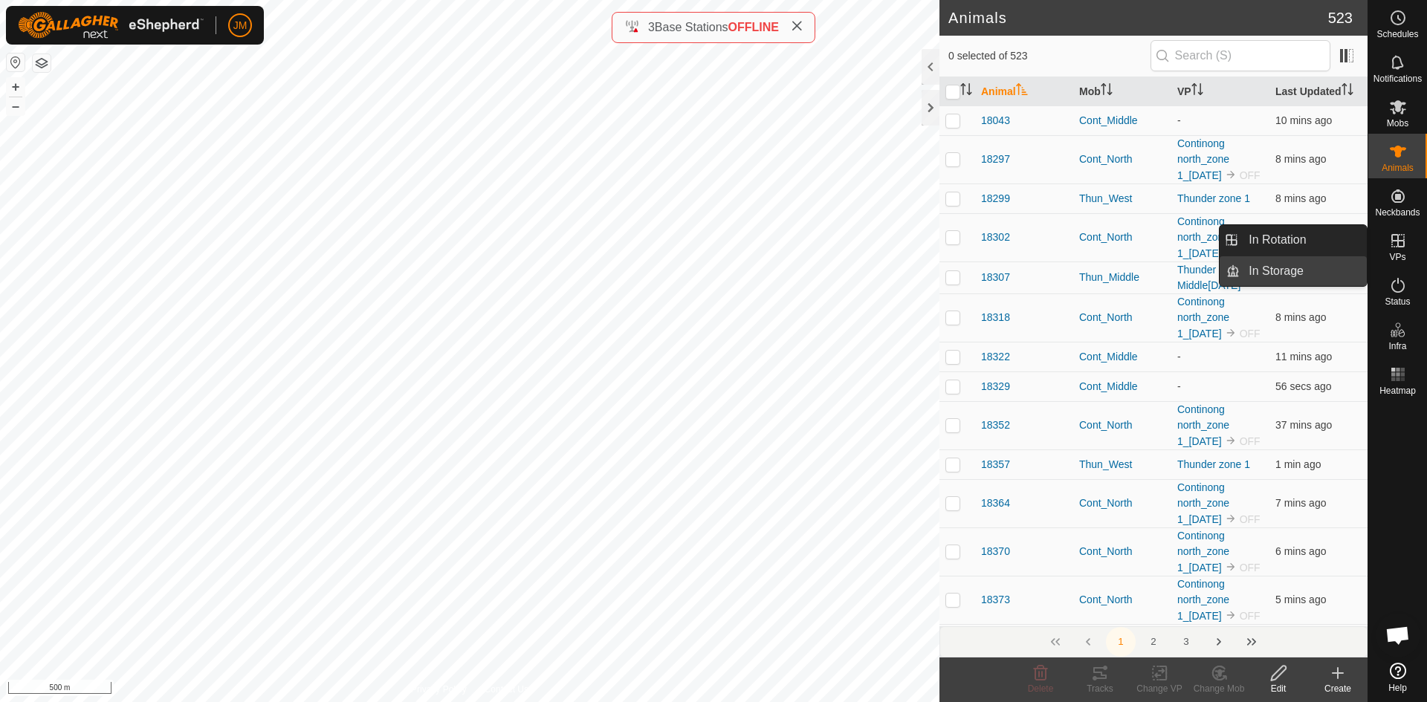
click at [1304, 265] on link "In Storage" at bounding box center [1303, 271] width 127 height 30
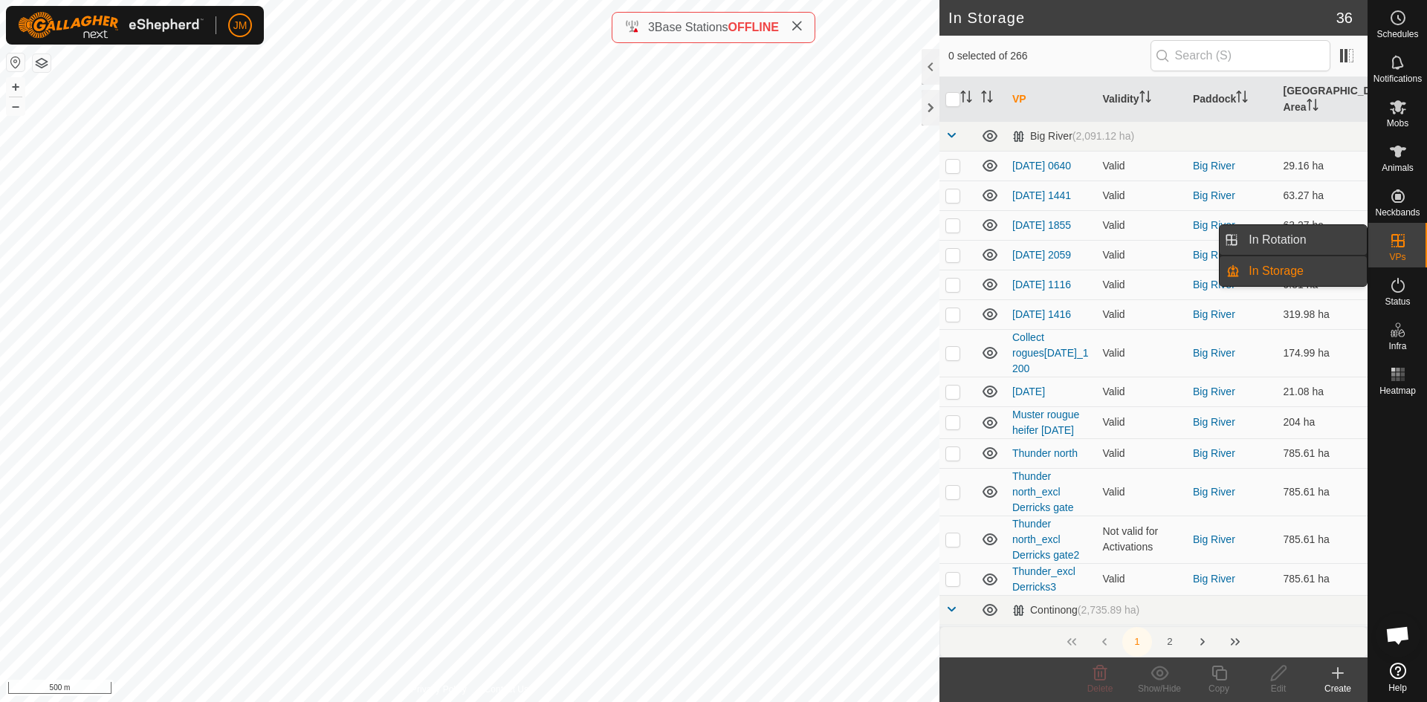
click at [1296, 248] on link "In Rotation" at bounding box center [1303, 240] width 127 height 30
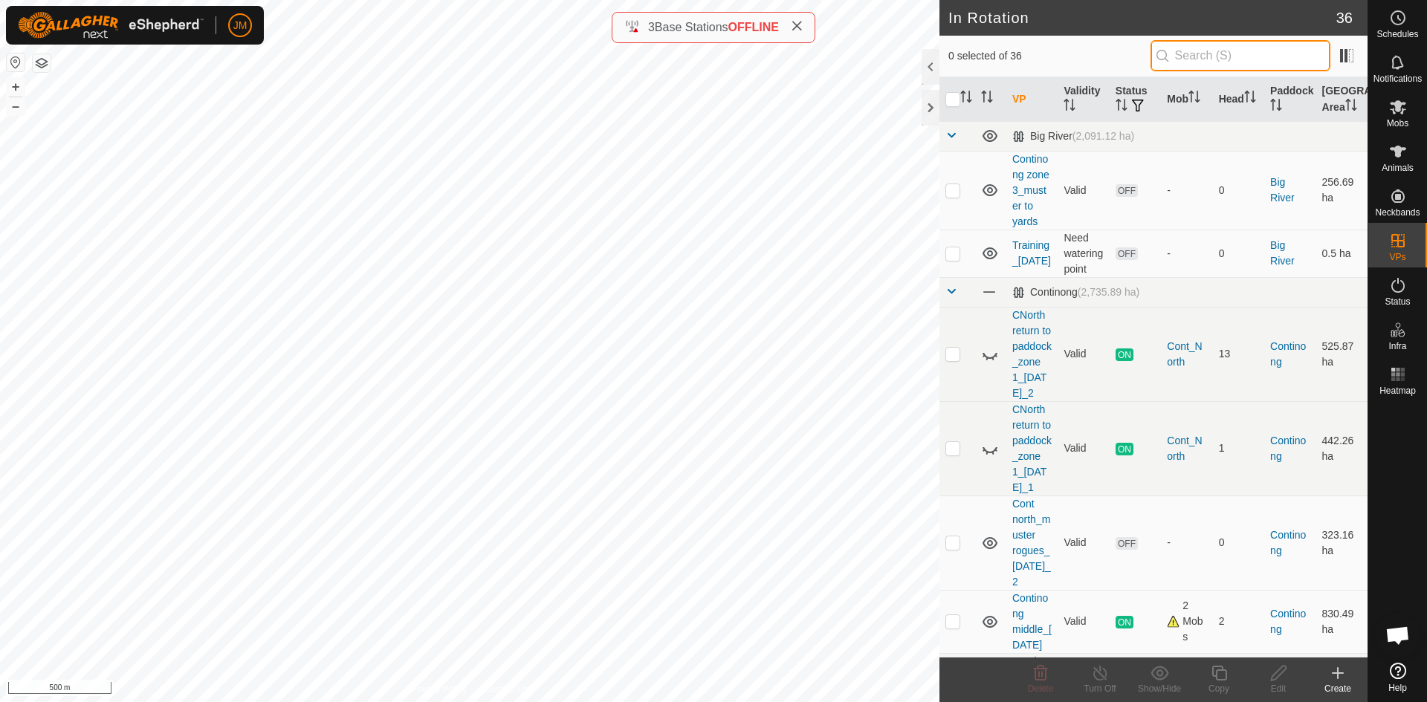
click at [1225, 66] on input "text" at bounding box center [1241, 55] width 180 height 31
paste input "Continong north_zone 1_[DATE]"
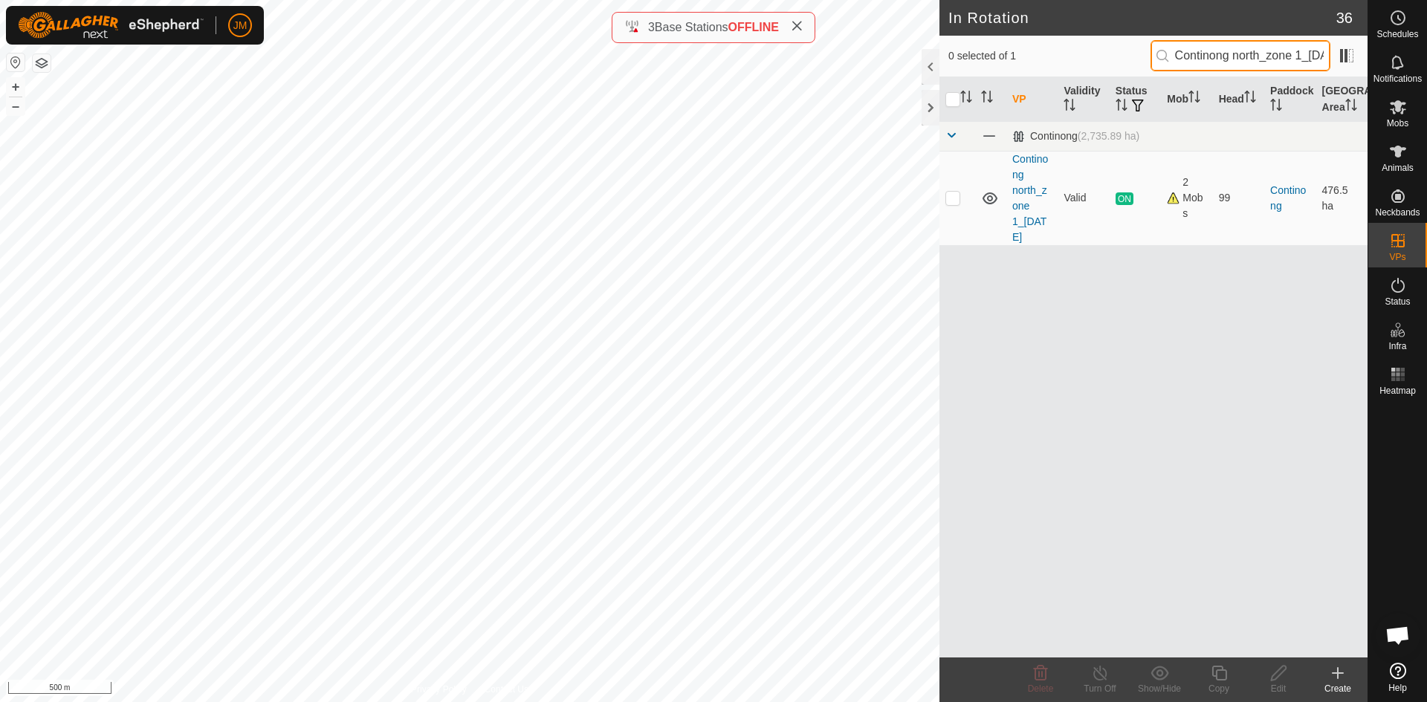
scroll to position [0, 53]
type input "Continong north_zone 1_[DATE]"
click at [948, 201] on p-checkbox at bounding box center [952, 198] width 15 height 12
checkbox input "true"
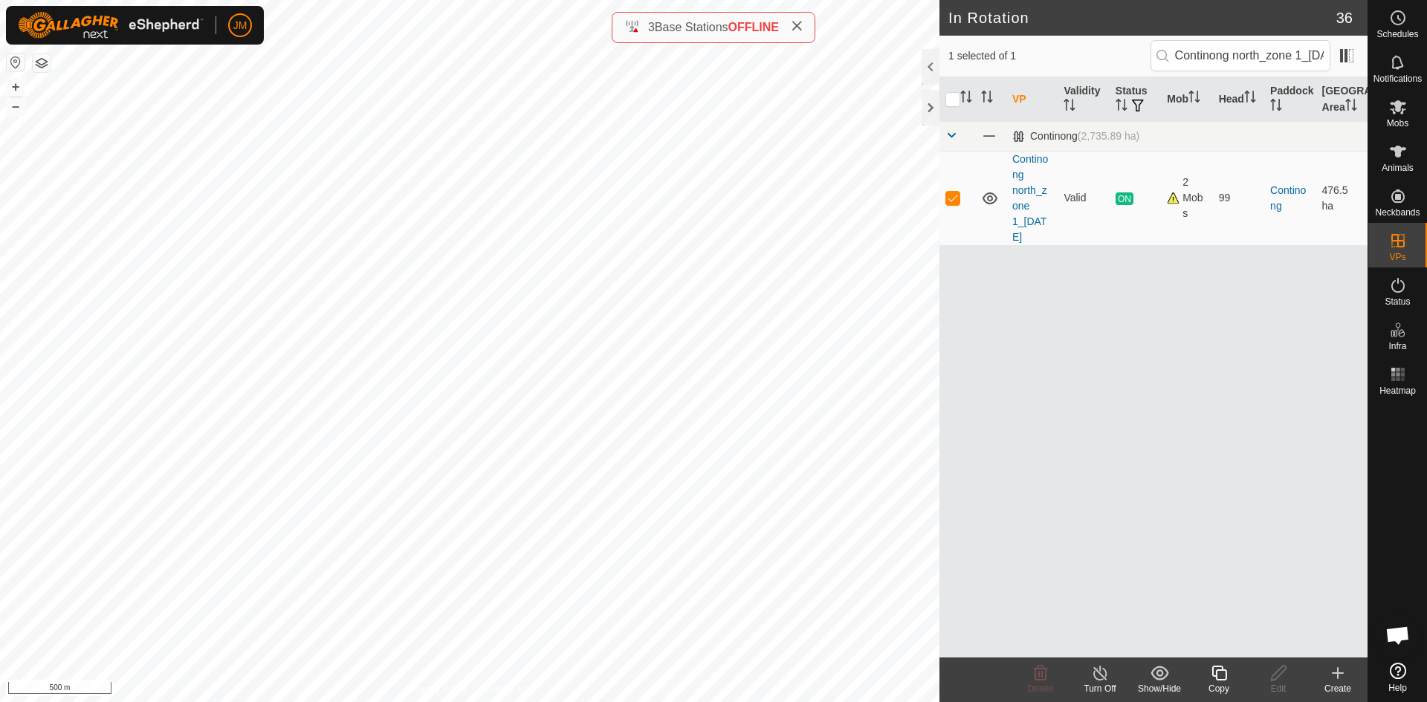
click at [1220, 673] on icon at bounding box center [1219, 673] width 19 height 18
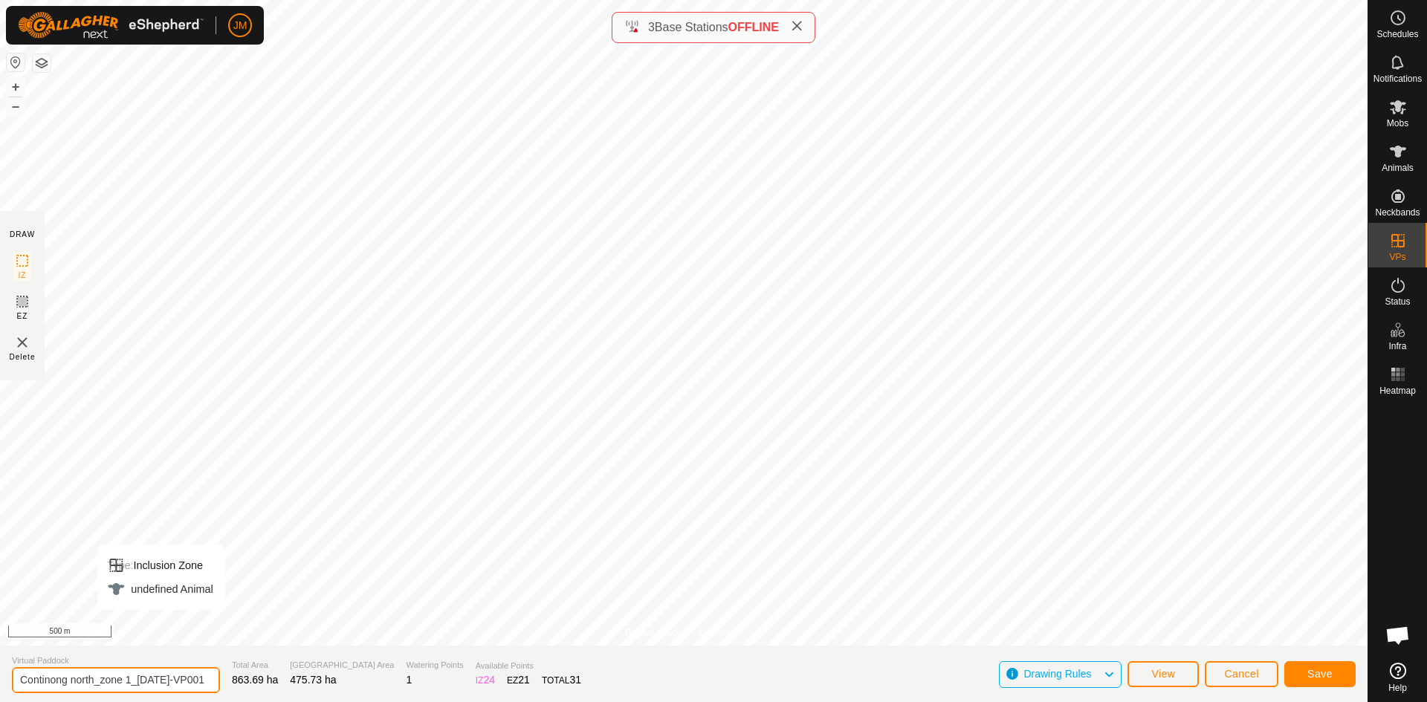
scroll to position [0, 29]
drag, startPoint x: 97, startPoint y: 685, endPoint x: 220, endPoint y: 676, distance: 123.0
click at [220, 676] on section "Virtual Paddock Continong north_zone 1_[DATE]-VP001 Total Area 863.69 ha Grazin…" at bounding box center [684, 674] width 1368 height 56
click at [232, 676] on span "863.69 ha" at bounding box center [255, 680] width 46 height 12
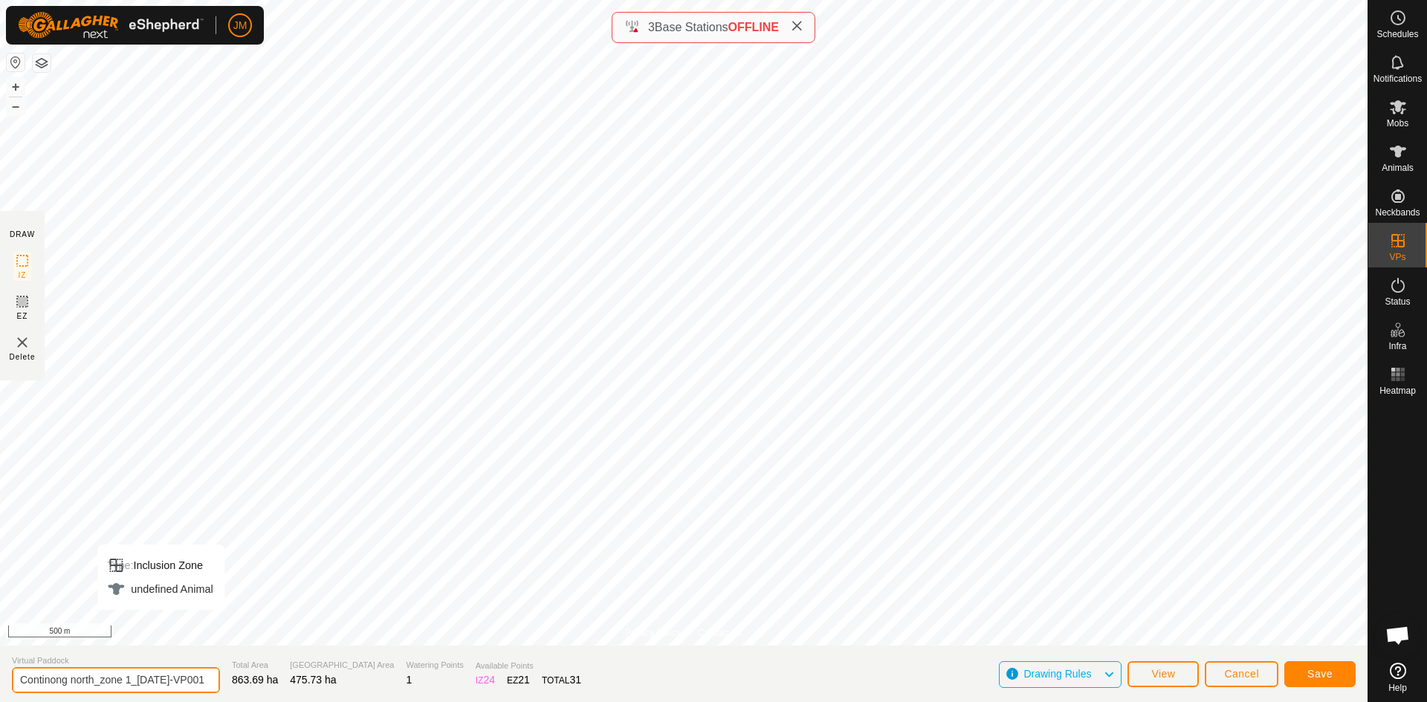
click at [80, 678] on input "Continong north_zone 1_[DATE]-VP001" at bounding box center [116, 680] width 208 height 26
type input "Continong north_shift1_[DATE]"
click at [1318, 675] on span "Save" at bounding box center [1319, 674] width 25 height 12
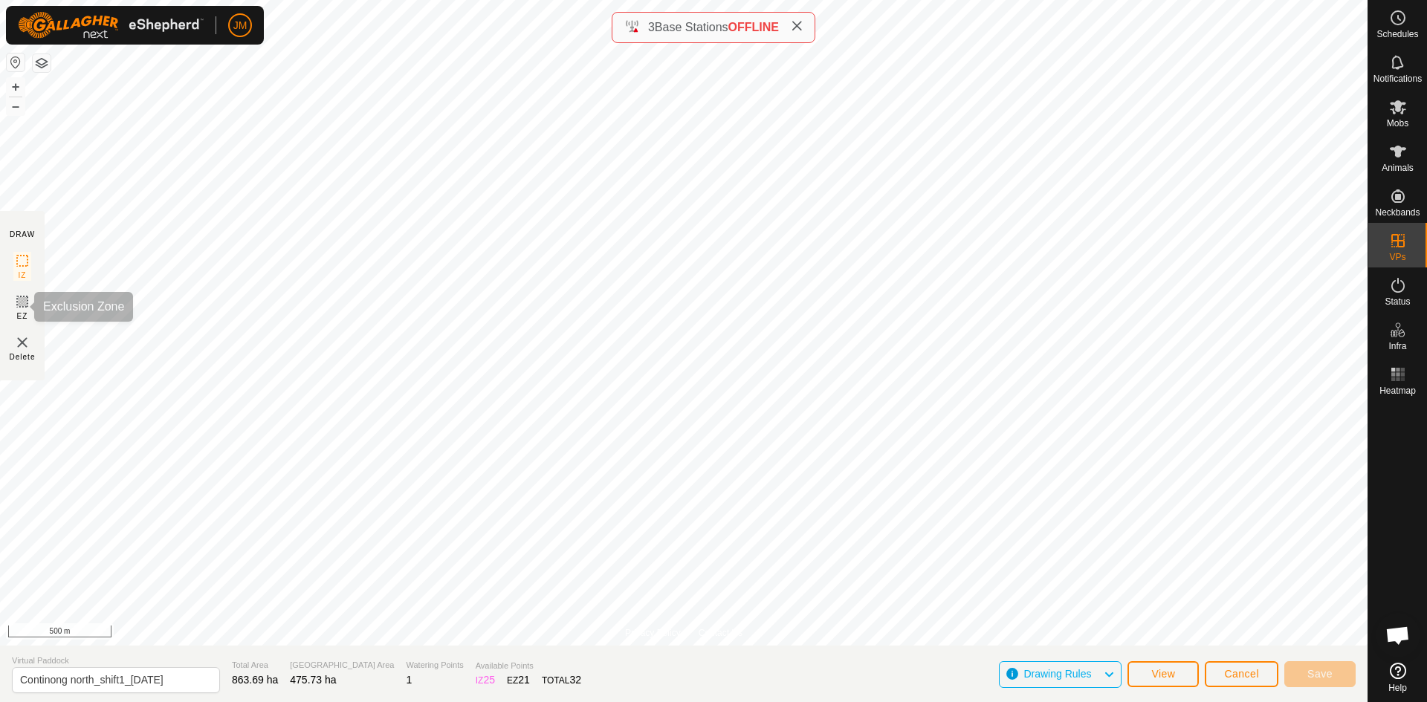
click at [22, 303] on icon at bounding box center [22, 302] width 18 height 18
click at [1234, 677] on span "Cancel" at bounding box center [1241, 674] width 35 height 12
click at [1241, 674] on span "Cancel" at bounding box center [1241, 674] width 35 height 12
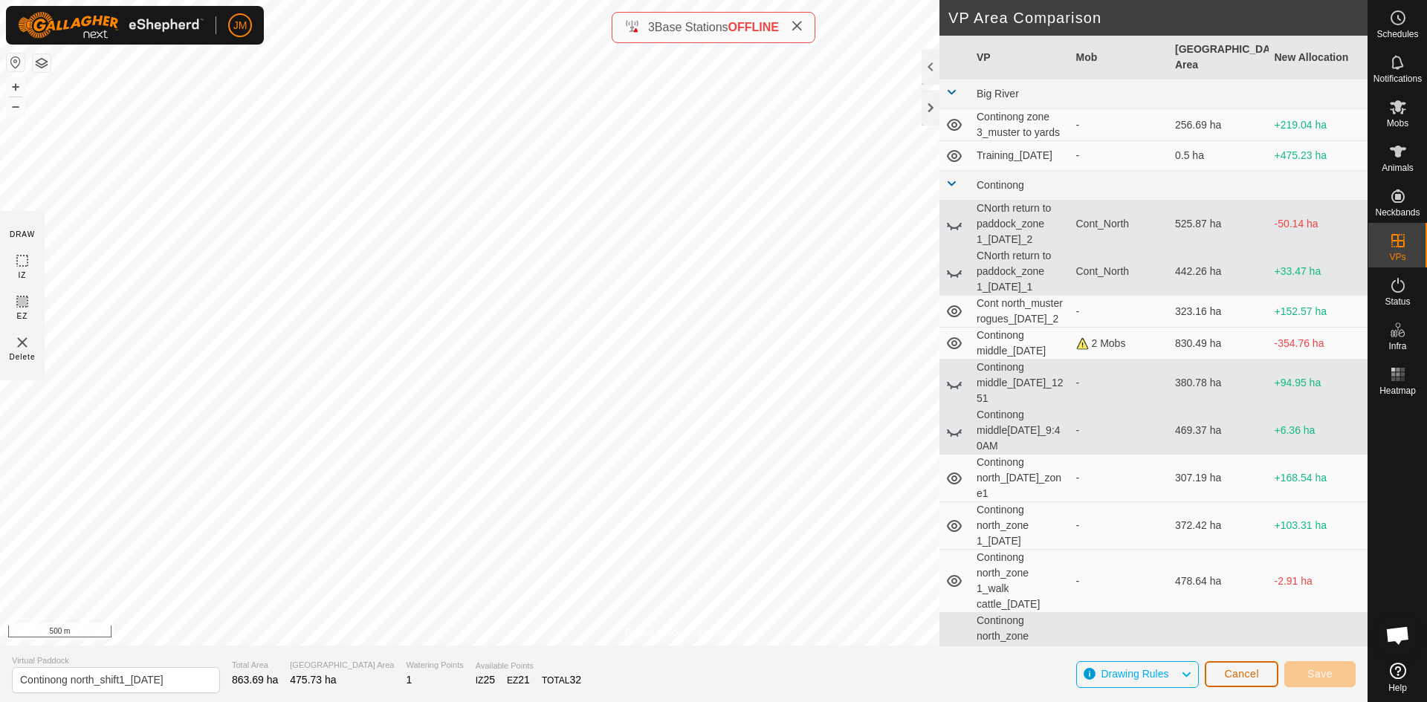
click at [1232, 671] on span "Cancel" at bounding box center [1241, 674] width 35 height 12
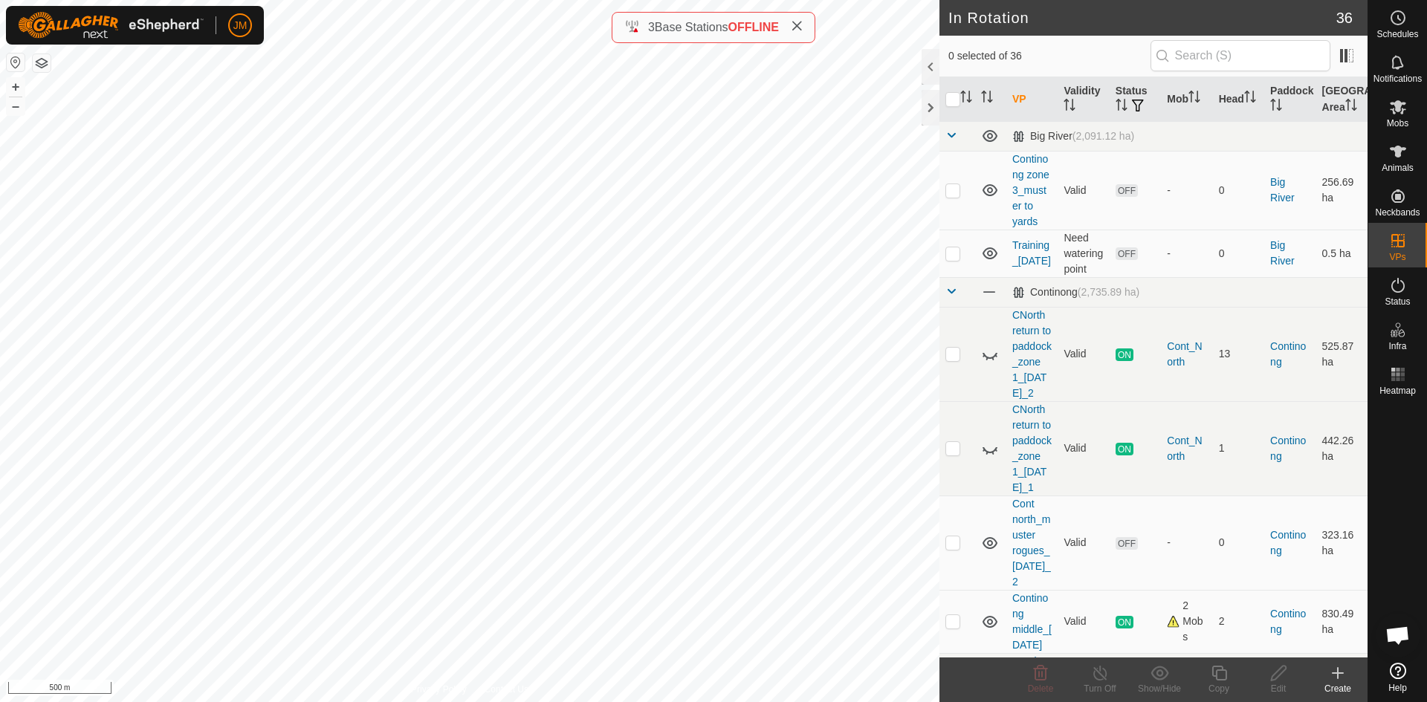
click at [1341, 671] on icon at bounding box center [1338, 673] width 18 height 18
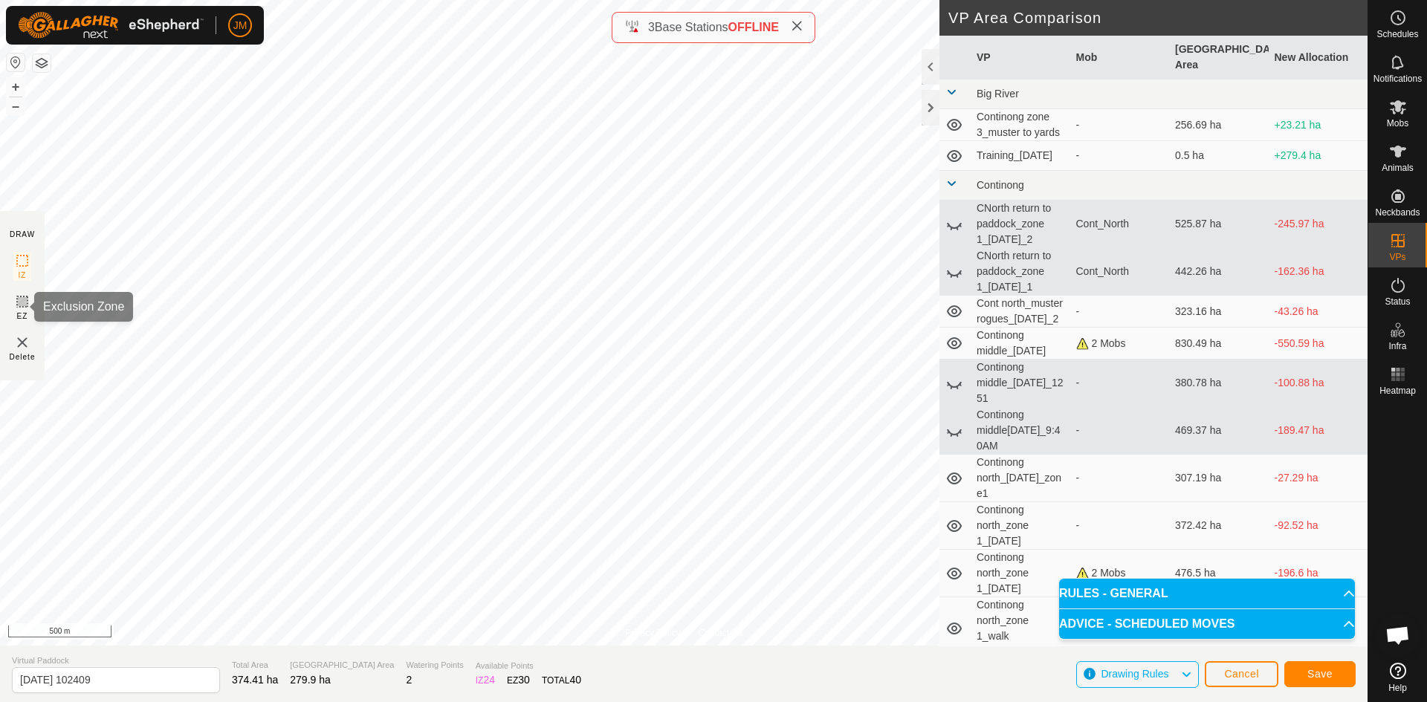
click at [21, 312] on span "EZ" at bounding box center [22, 316] width 11 height 11
click at [21, 86] on button "+" at bounding box center [16, 87] width 18 height 18
click at [13, 88] on button "+" at bounding box center [16, 87] width 18 height 18
click at [15, 88] on button "+" at bounding box center [16, 87] width 18 height 18
click at [16, 268] on icon at bounding box center [22, 261] width 18 height 18
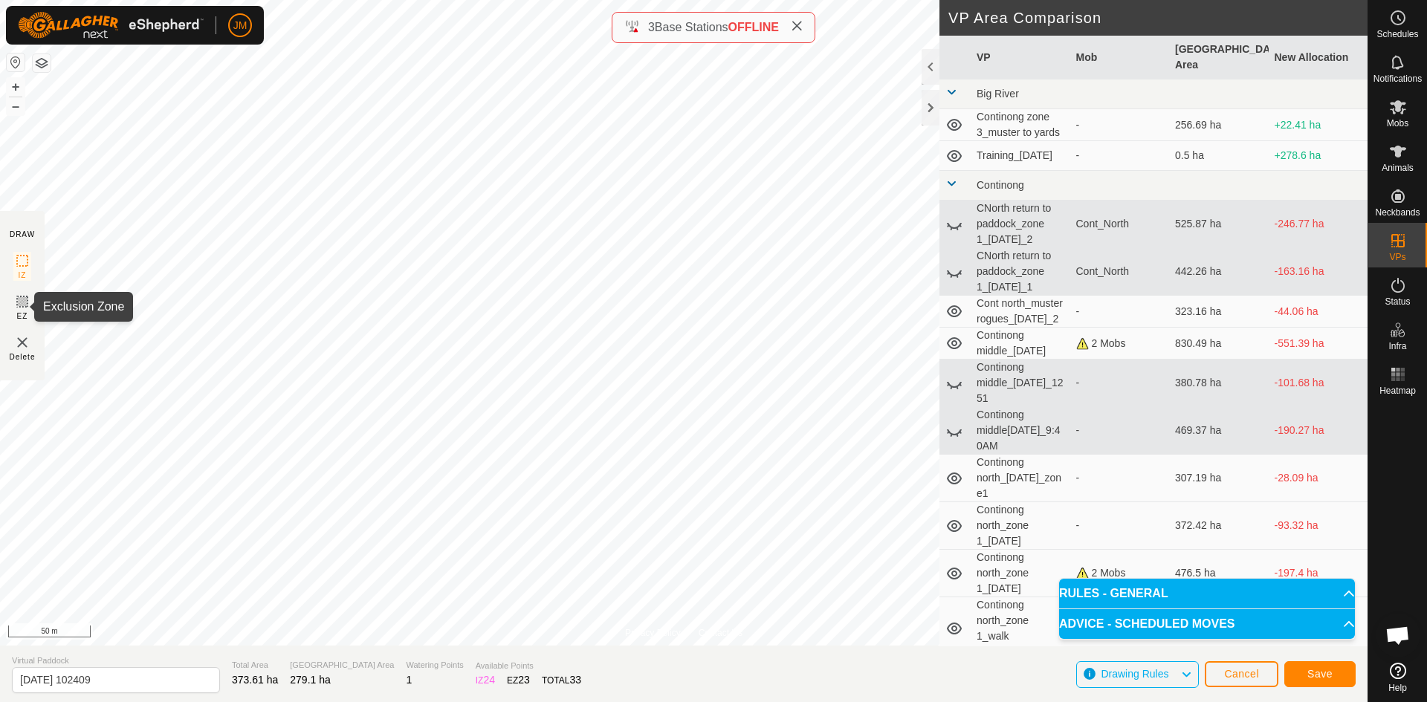
click at [27, 311] on span "EZ" at bounding box center [22, 316] width 11 height 11
click at [23, 267] on rect at bounding box center [22, 261] width 12 height 12
click at [13, 108] on button "–" at bounding box center [16, 106] width 18 height 18
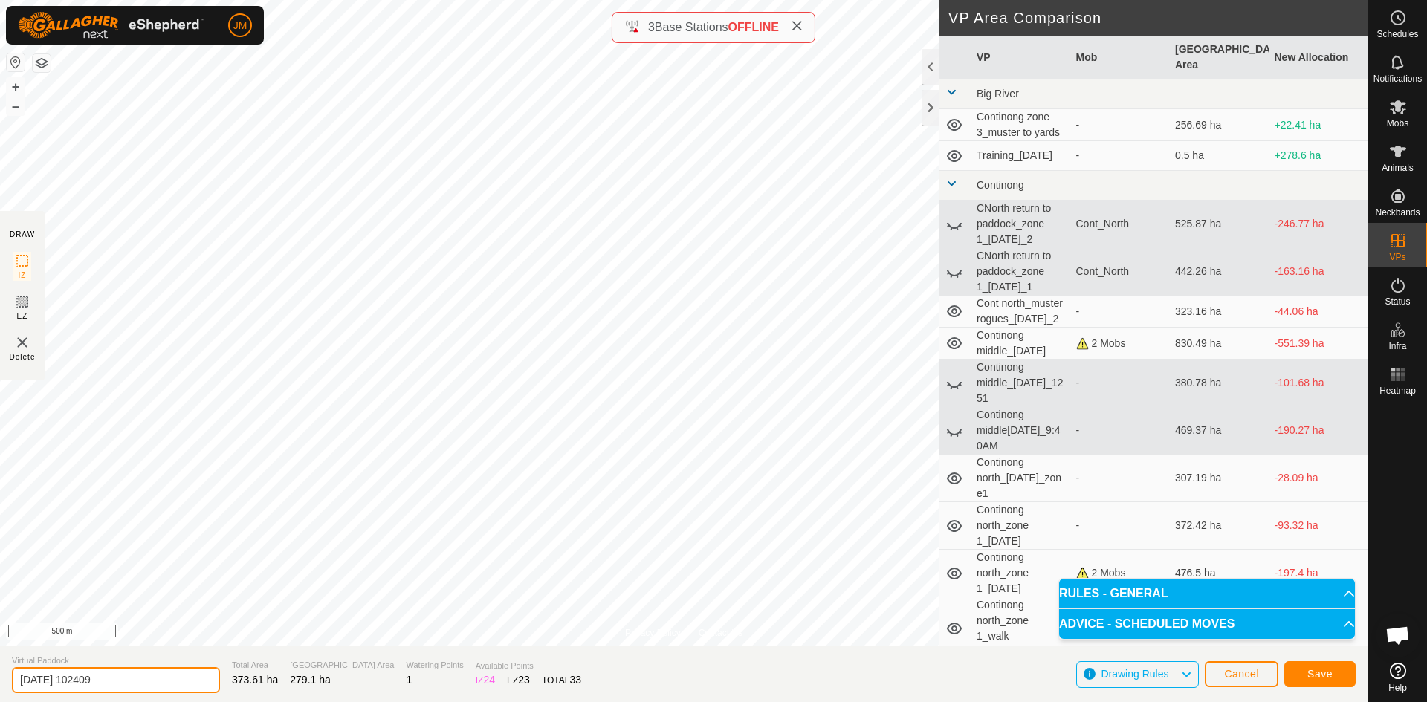
drag, startPoint x: 158, startPoint y: 673, endPoint x: -21, endPoint y: 664, distance: 178.6
click at [0, 664] on html "JM Schedules Notifications Mobs Animals Neckbands VPs Status Infra Heatmap Help…" at bounding box center [713, 351] width 1427 height 702
type input "Continong north_shift1_[DATE]"
click at [25, 305] on icon at bounding box center [22, 301] width 9 height 9
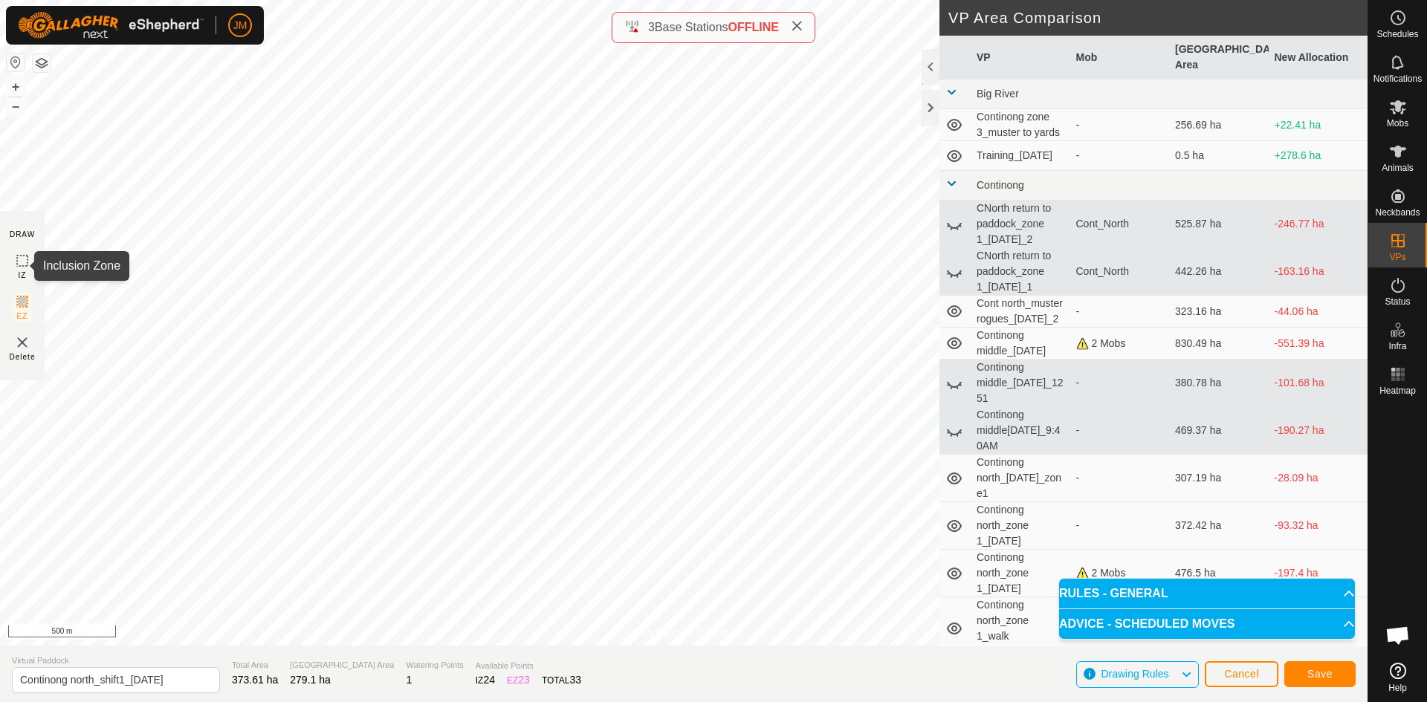
click at [23, 267] on rect at bounding box center [22, 261] width 12 height 12
click at [1319, 676] on span "Save" at bounding box center [1319, 674] width 25 height 12
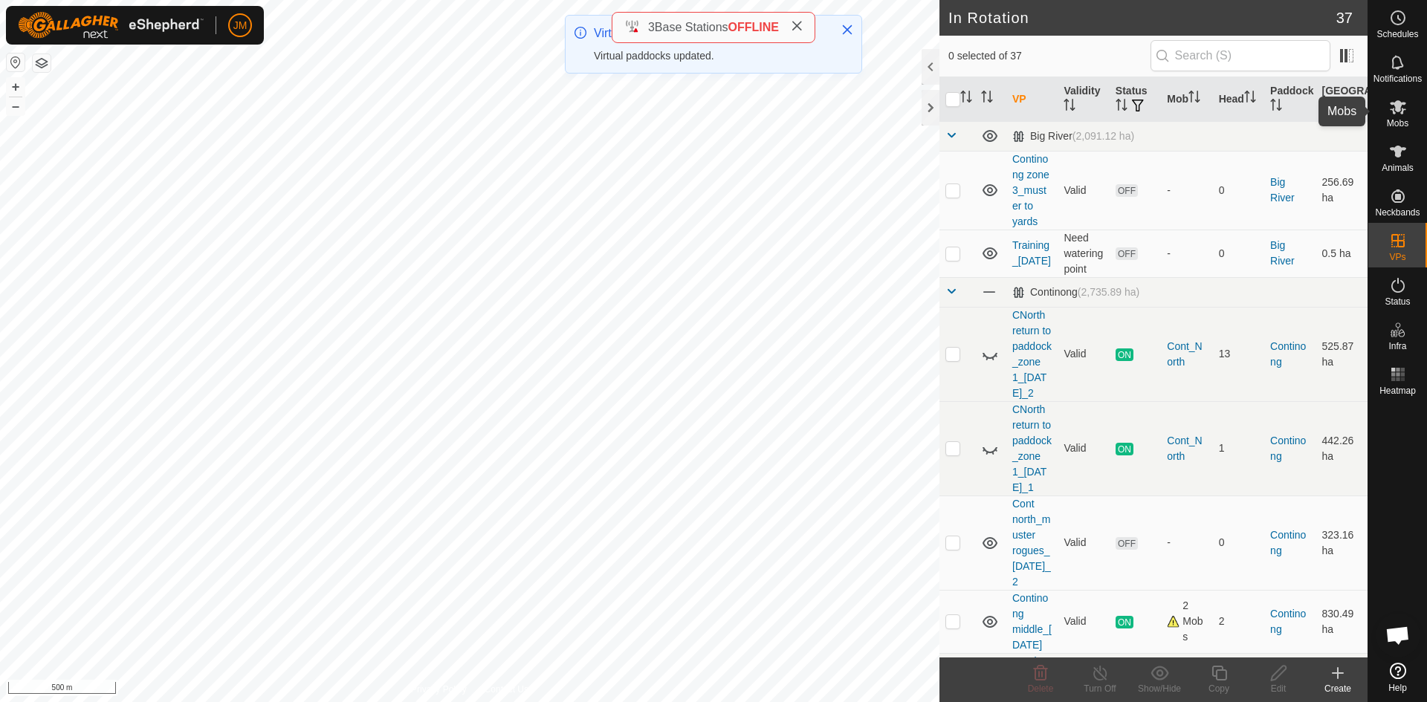
click at [1399, 109] on icon at bounding box center [1398, 107] width 16 height 14
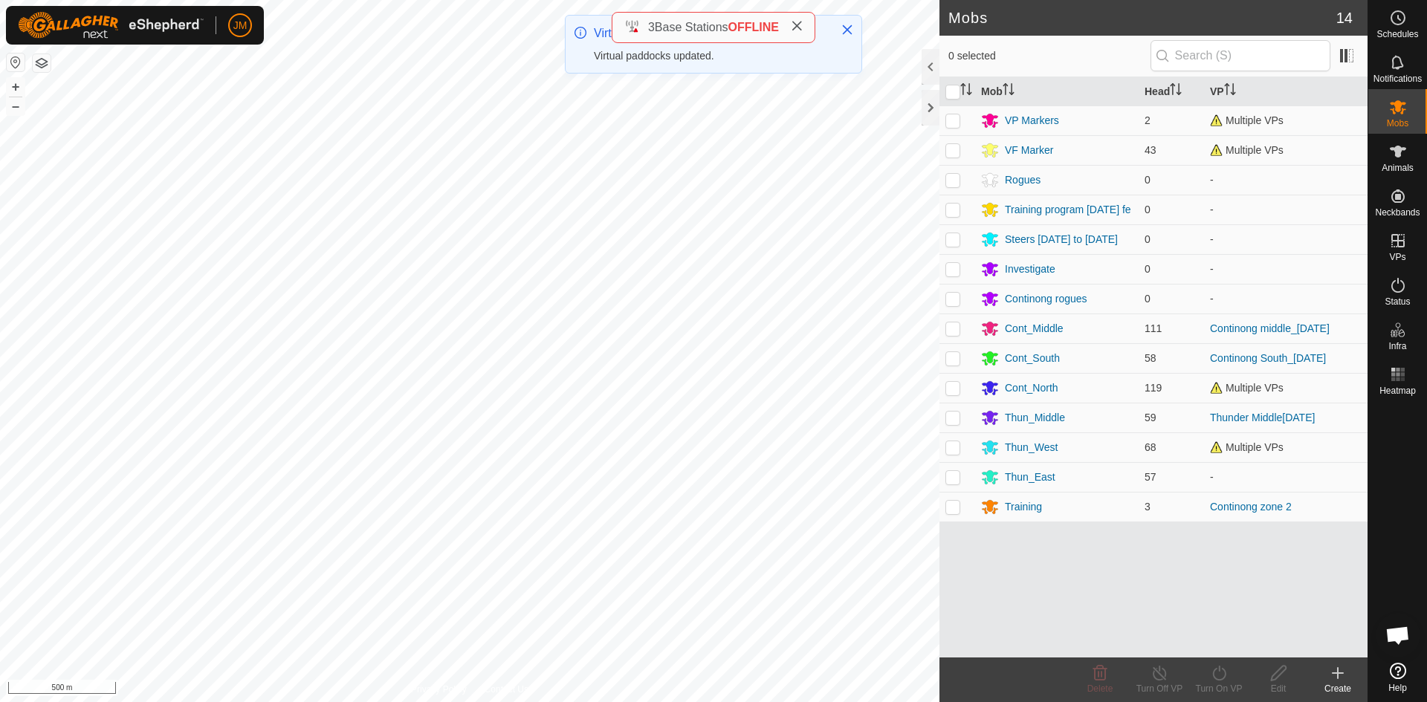
click at [797, 28] on icon at bounding box center [797, 26] width 12 height 12
click at [853, 30] on button "Close" at bounding box center [847, 29] width 21 height 21
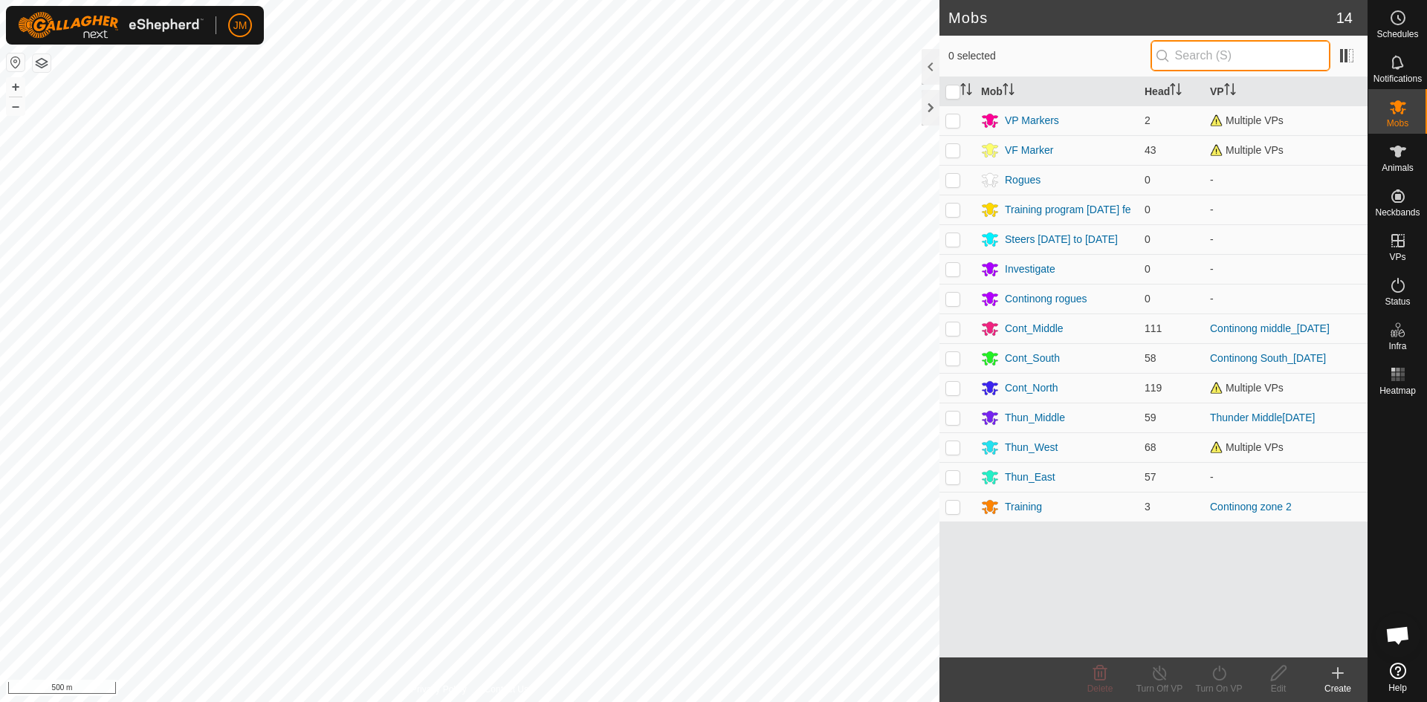
click at [1184, 56] on input "text" at bounding box center [1241, 55] width 180 height 31
click at [953, 392] on p-checkbox at bounding box center [952, 388] width 15 height 12
checkbox input "true"
click at [968, 94] on icon "Activate to sort" at bounding box center [969, 93] width 5 height 3
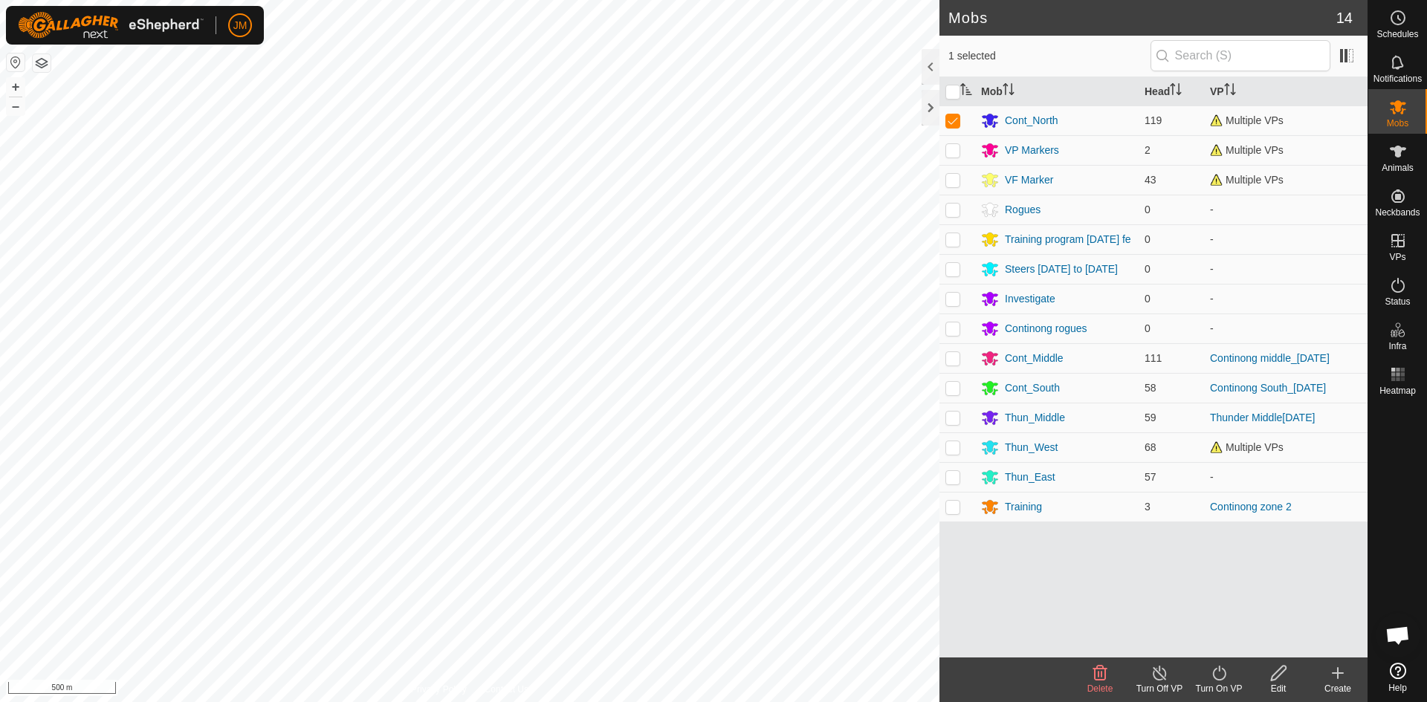
click at [1218, 679] on icon at bounding box center [1219, 673] width 19 height 18
click at [1229, 641] on link "Now" at bounding box center [1263, 641] width 147 height 30
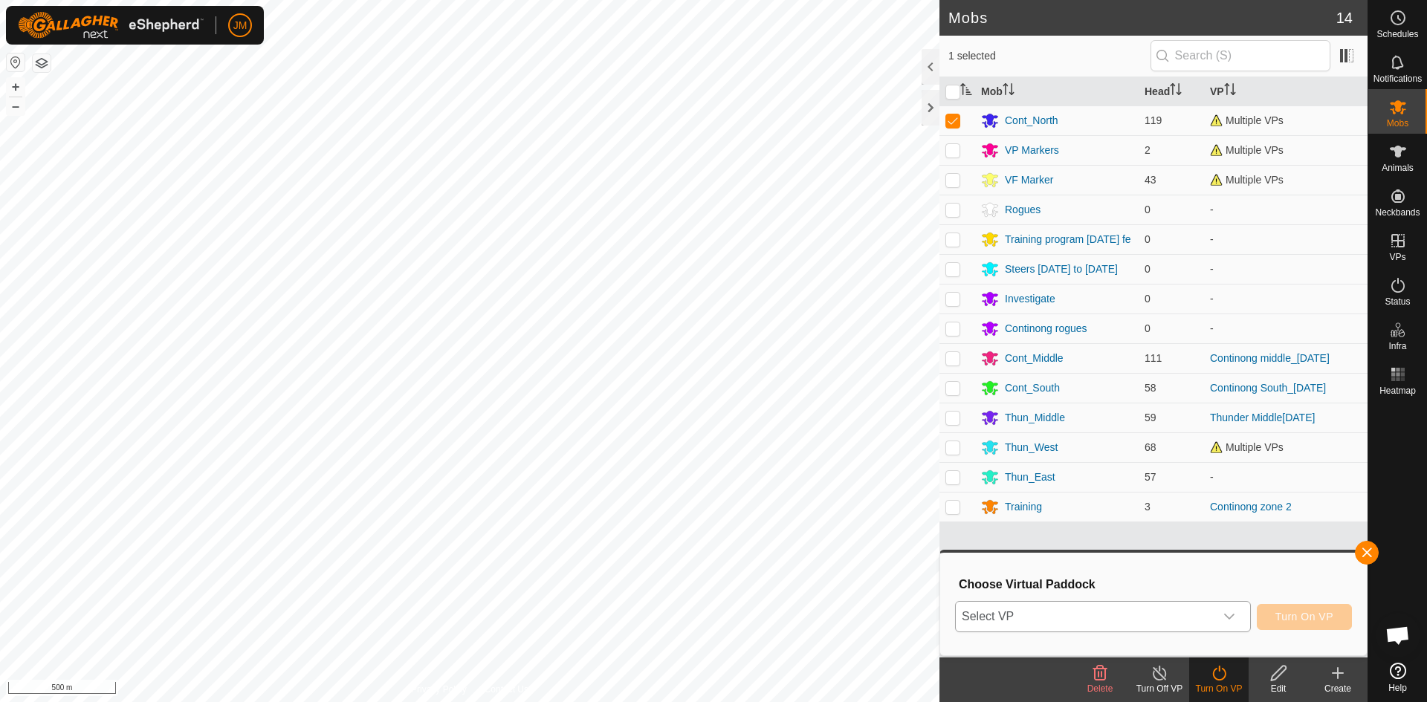
click at [1189, 621] on span "Select VP" at bounding box center [1085, 617] width 259 height 30
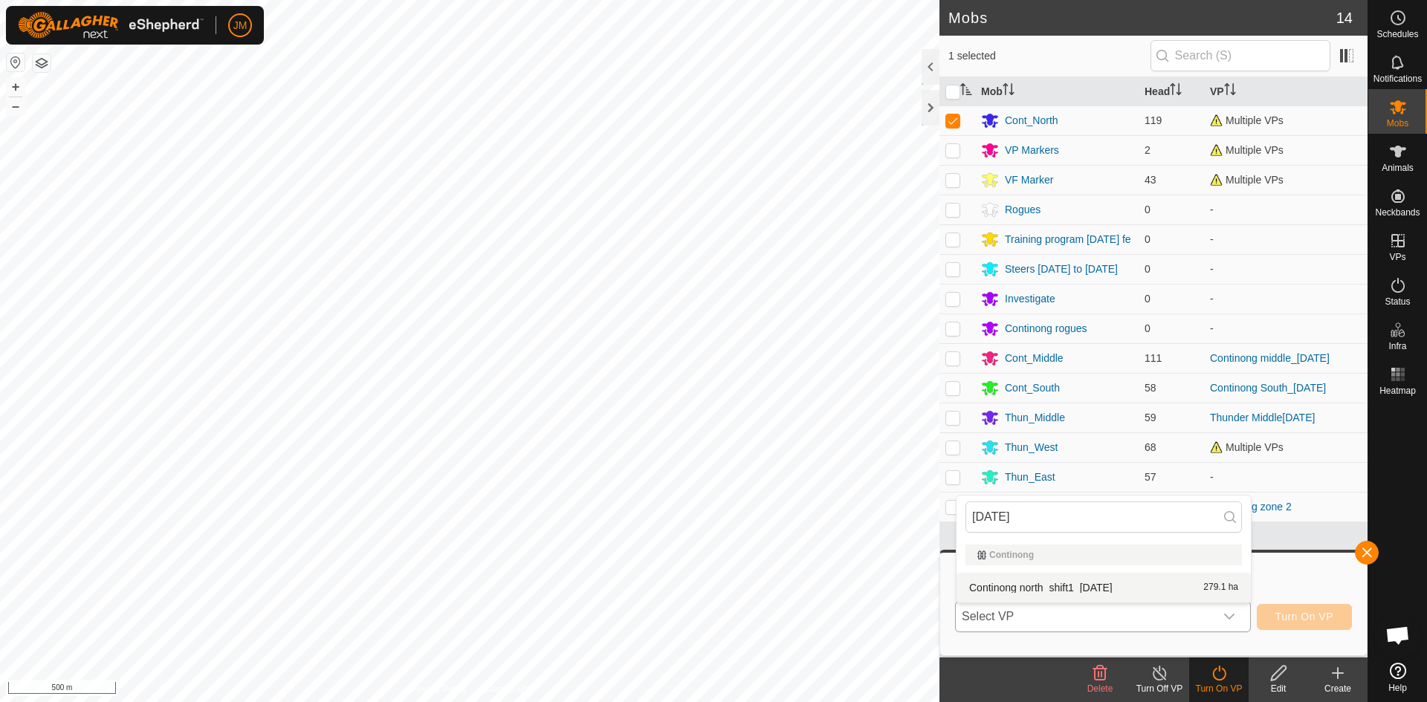
type input "[DATE]"
click at [1171, 583] on li "Continong north_shift1_[DATE] 279.1 ha" at bounding box center [1104, 588] width 294 height 30
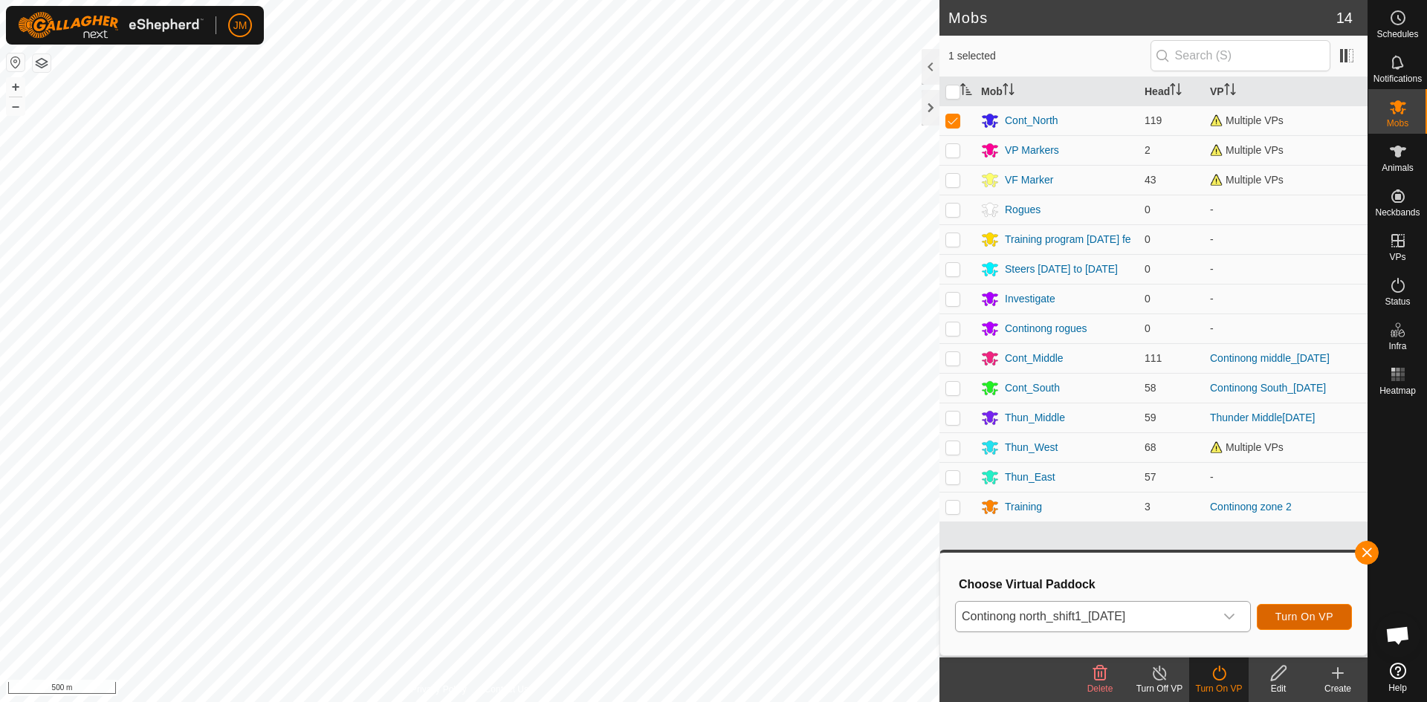
click at [1304, 615] on span "Turn On VP" at bounding box center [1304, 617] width 58 height 12
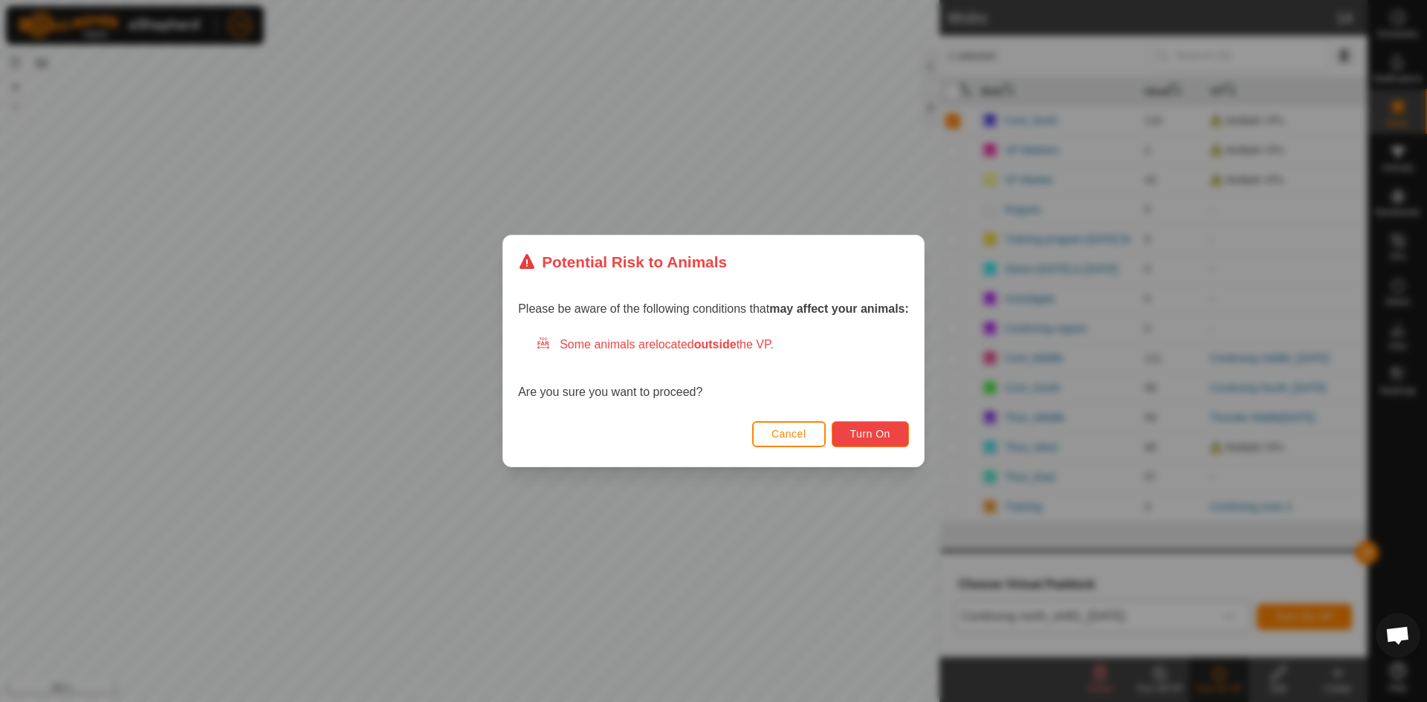
click at [877, 435] on span "Turn On" at bounding box center [870, 434] width 40 height 12
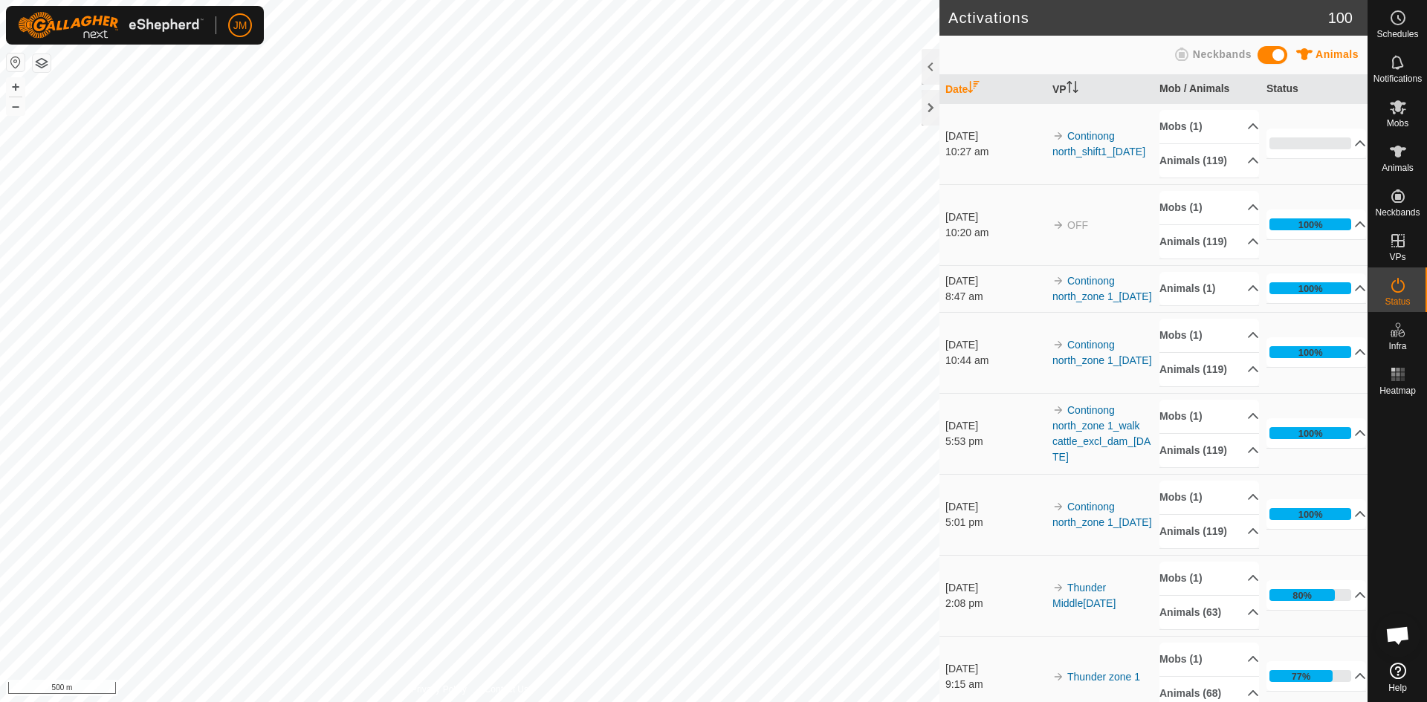
click at [931, 107] on div at bounding box center [931, 108] width 18 height 36
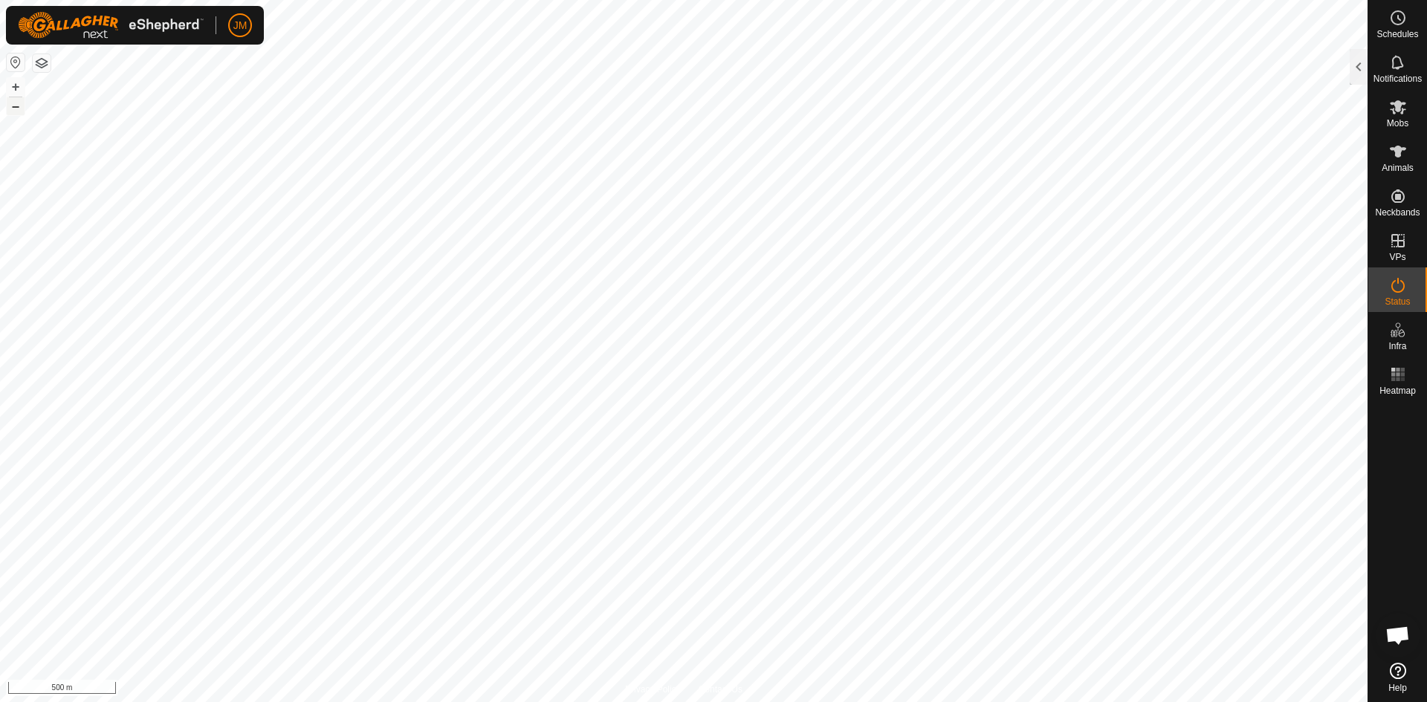
click at [13, 109] on button "–" at bounding box center [16, 106] width 18 height 18
click at [1356, 70] on div at bounding box center [1359, 67] width 18 height 36
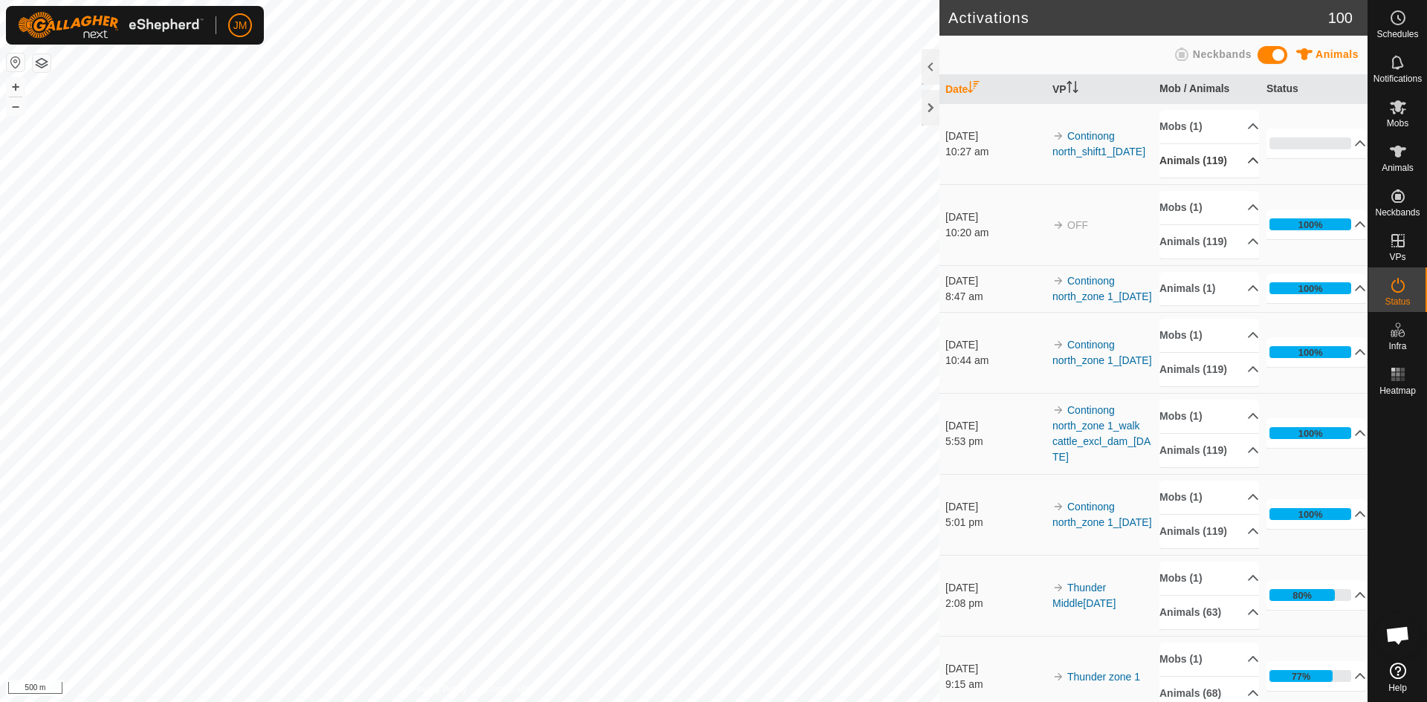
click at [1223, 161] on p-accordion-header "Animals (119)" at bounding box center [1210, 160] width 100 height 33
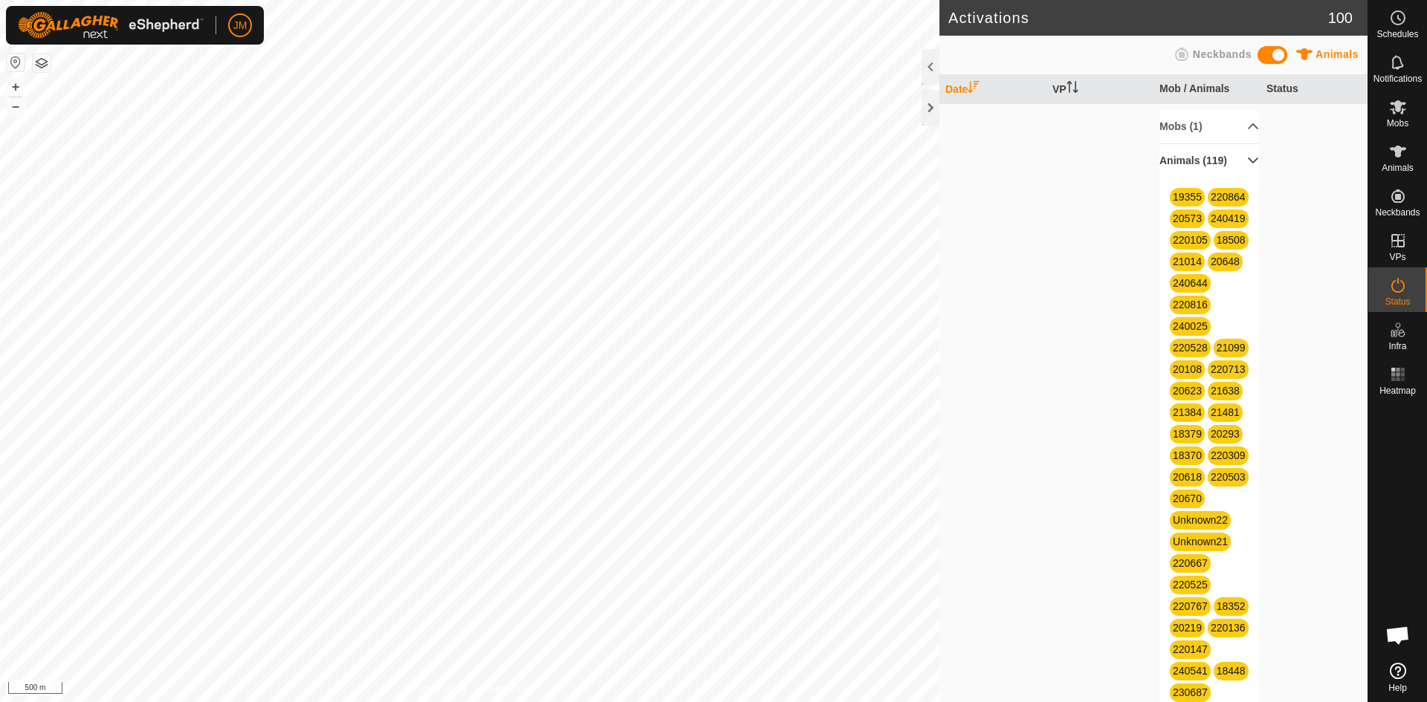
click at [1237, 155] on p-accordion-header "Animals (119)" at bounding box center [1210, 160] width 100 height 33
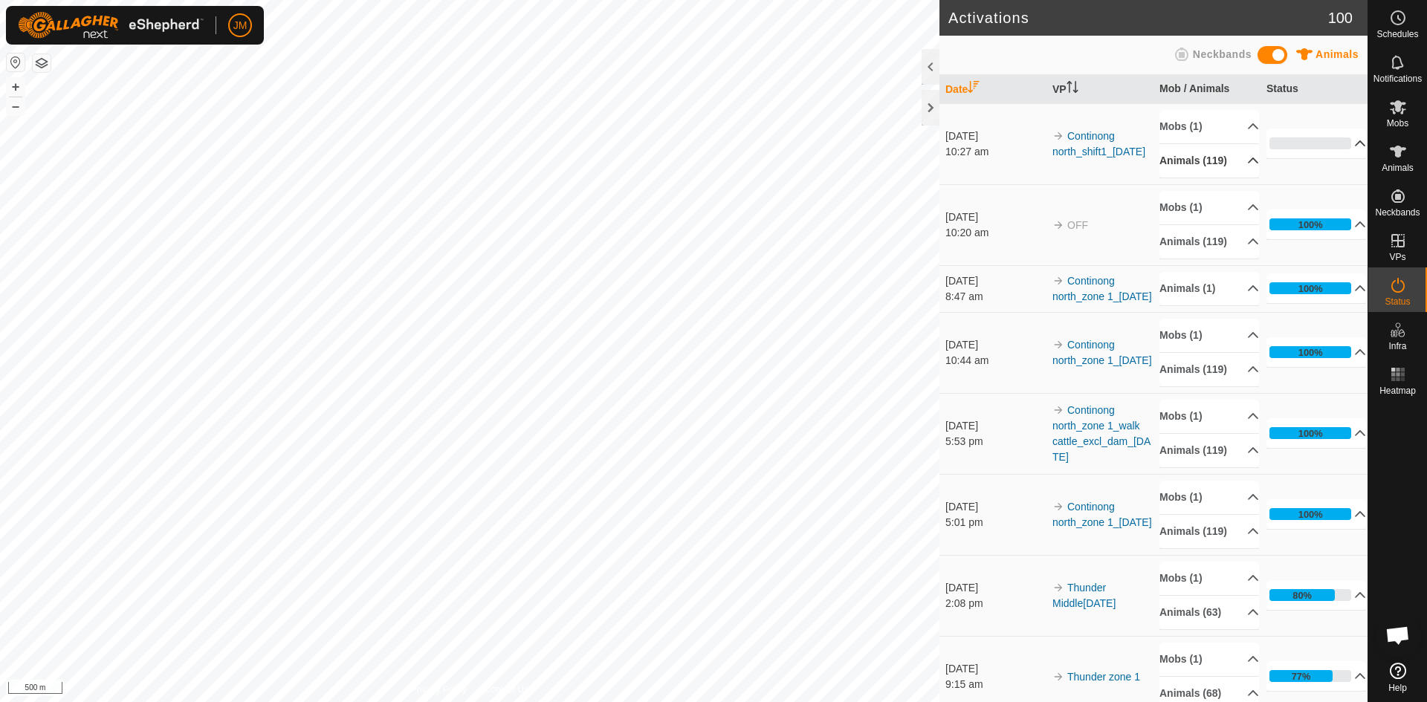
click at [1343, 139] on p-accordion-header "0%" at bounding box center [1317, 144] width 100 height 30
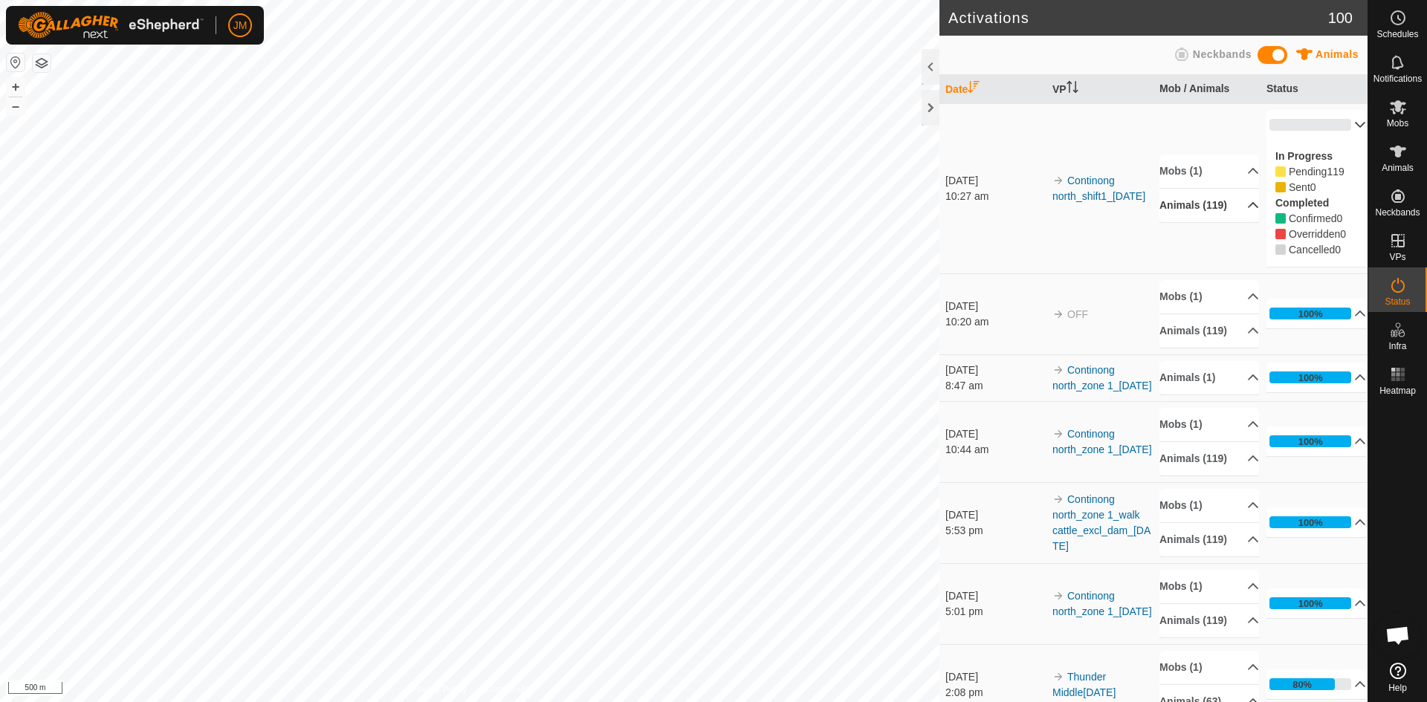
click at [1348, 126] on p-accordion-header "0%" at bounding box center [1317, 125] width 100 height 30
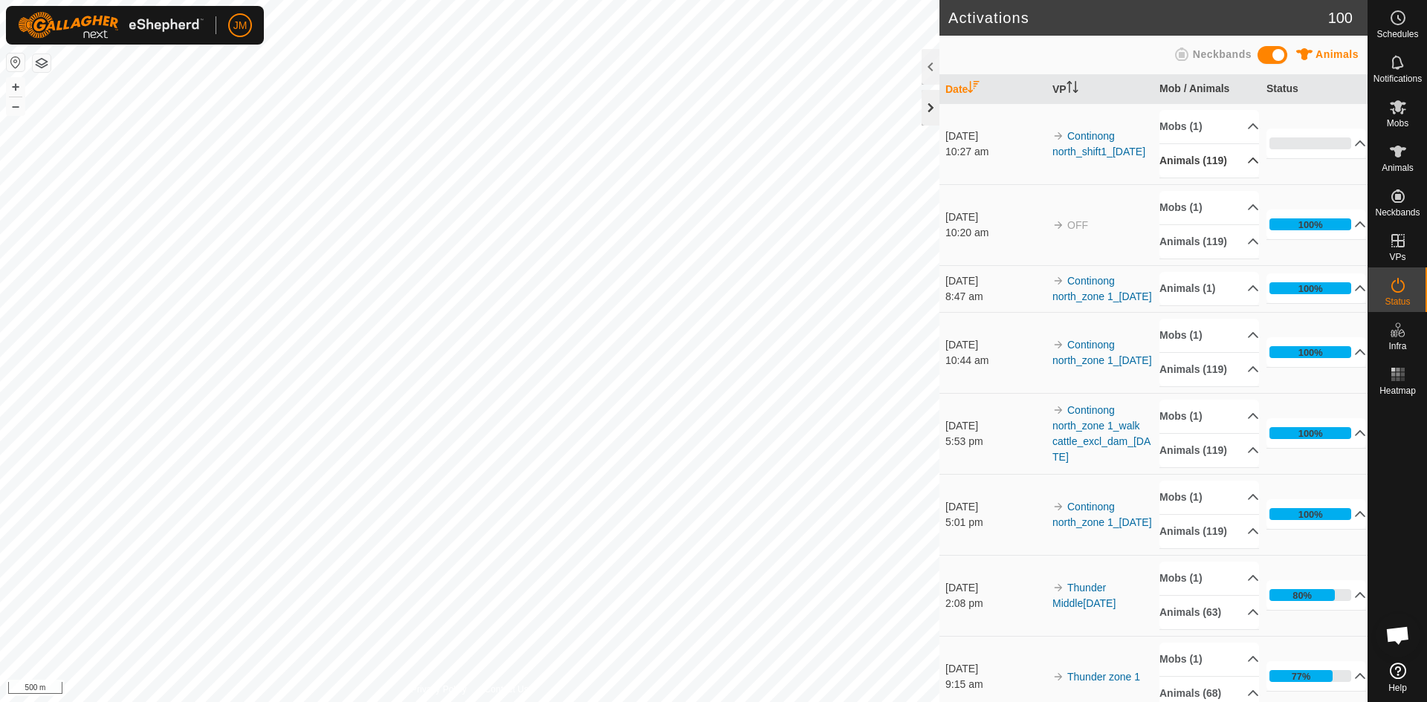
click at [932, 120] on div at bounding box center [931, 108] width 18 height 36
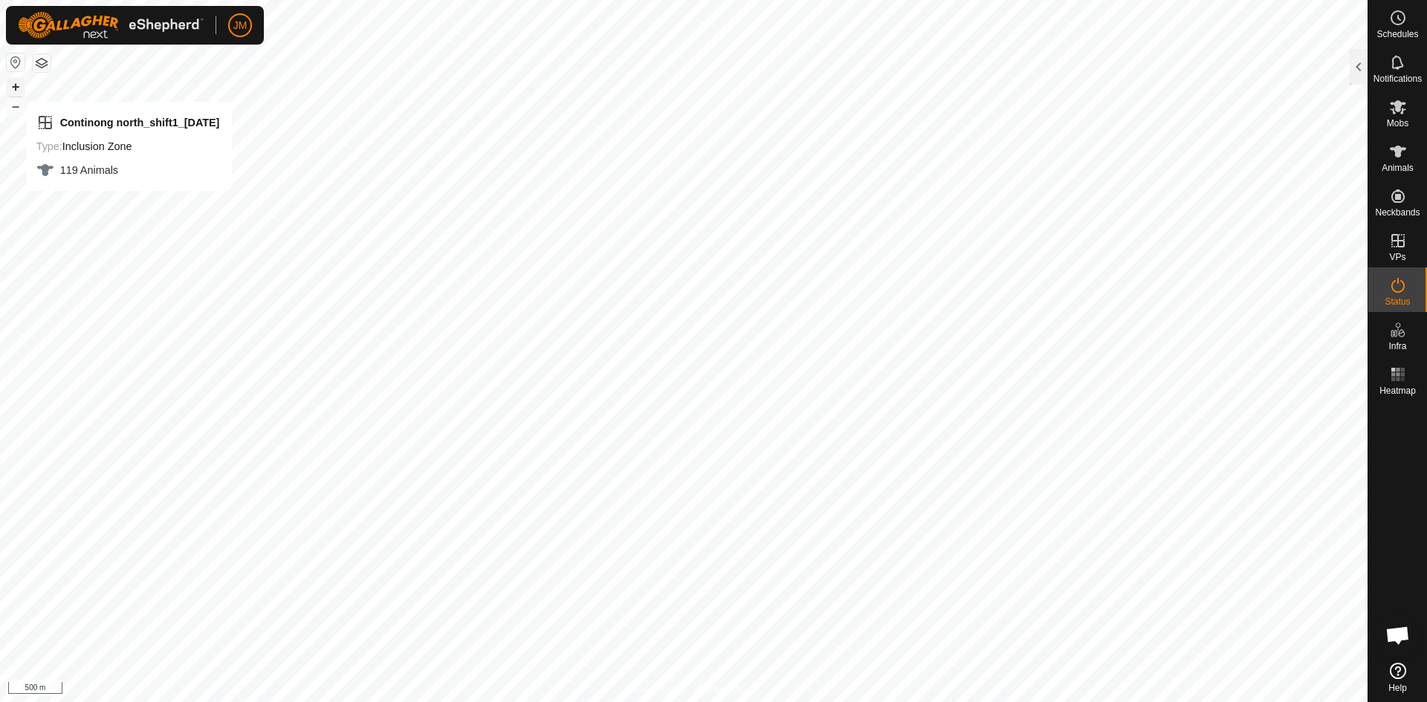
click at [14, 87] on button "+" at bounding box center [16, 87] width 18 height 18
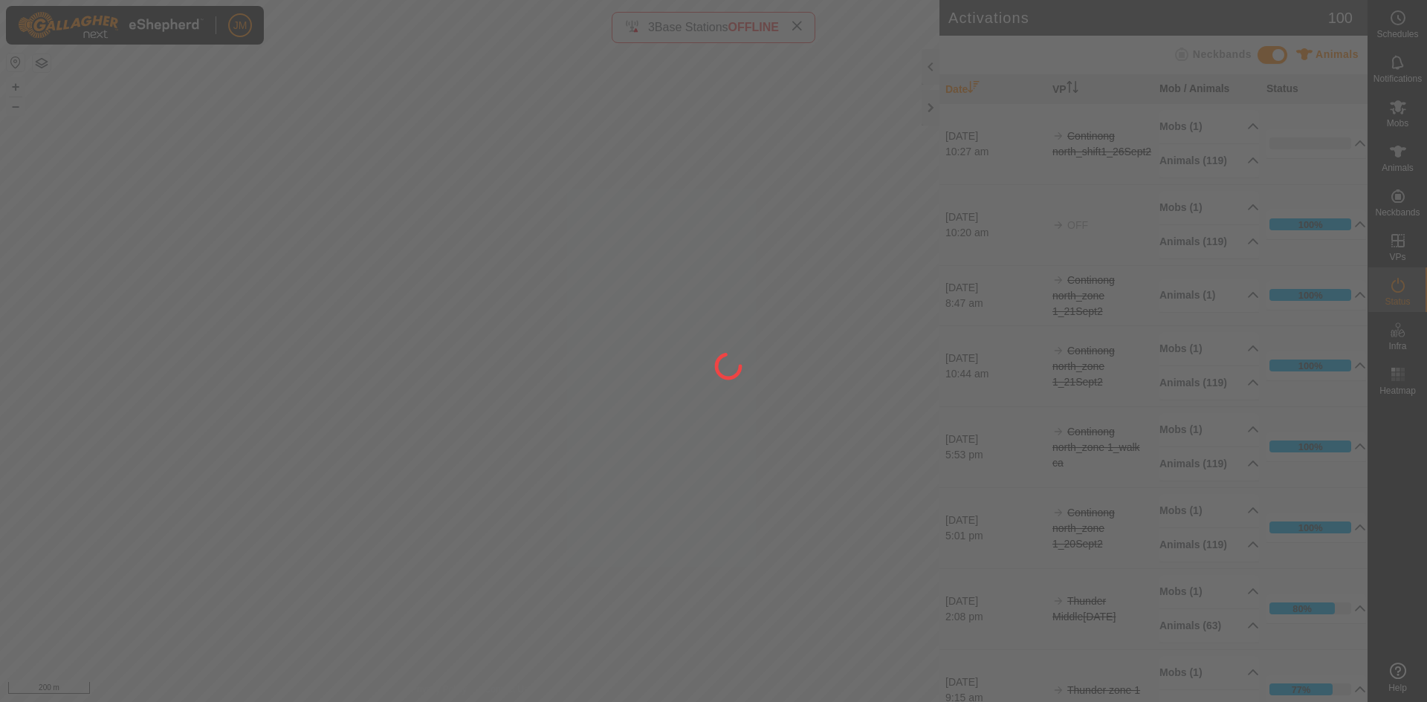
click at [931, 110] on div at bounding box center [713, 351] width 1427 height 702
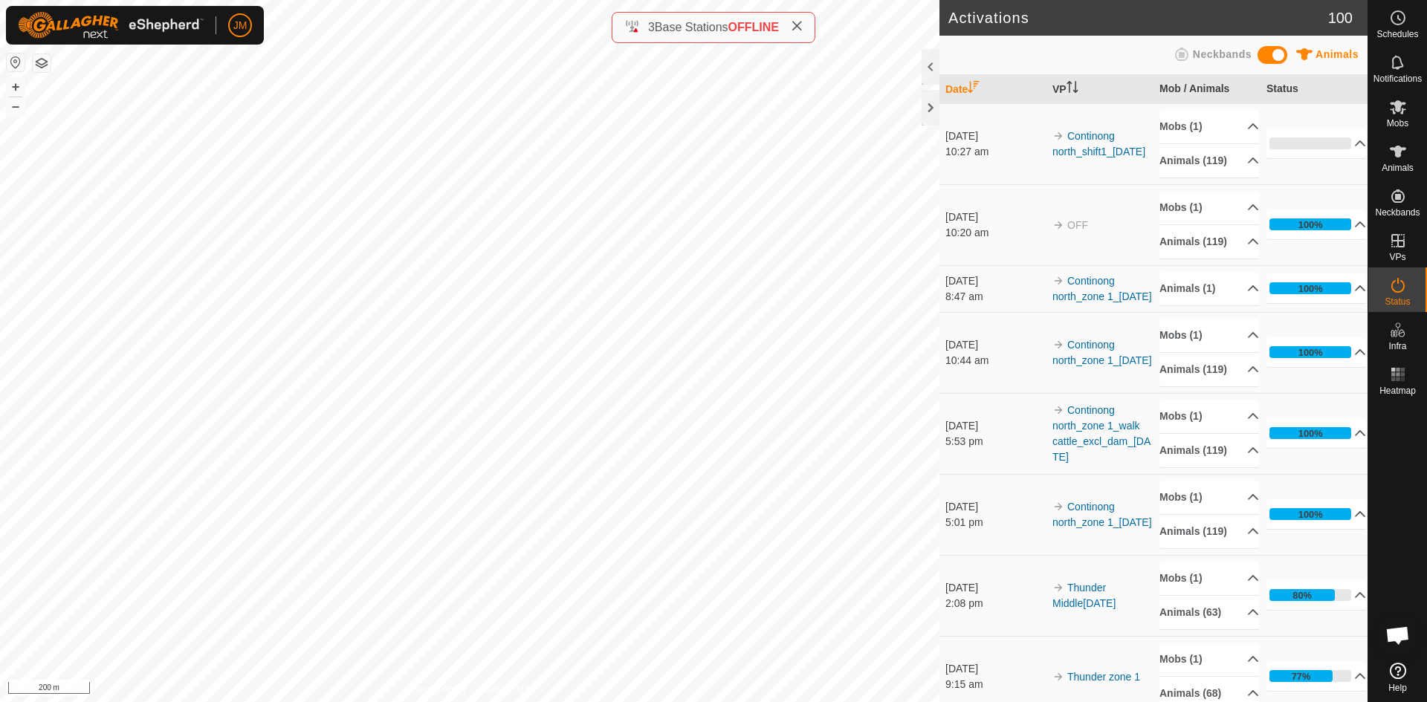
click at [948, 88] on th "Date" at bounding box center [992, 89] width 107 height 29
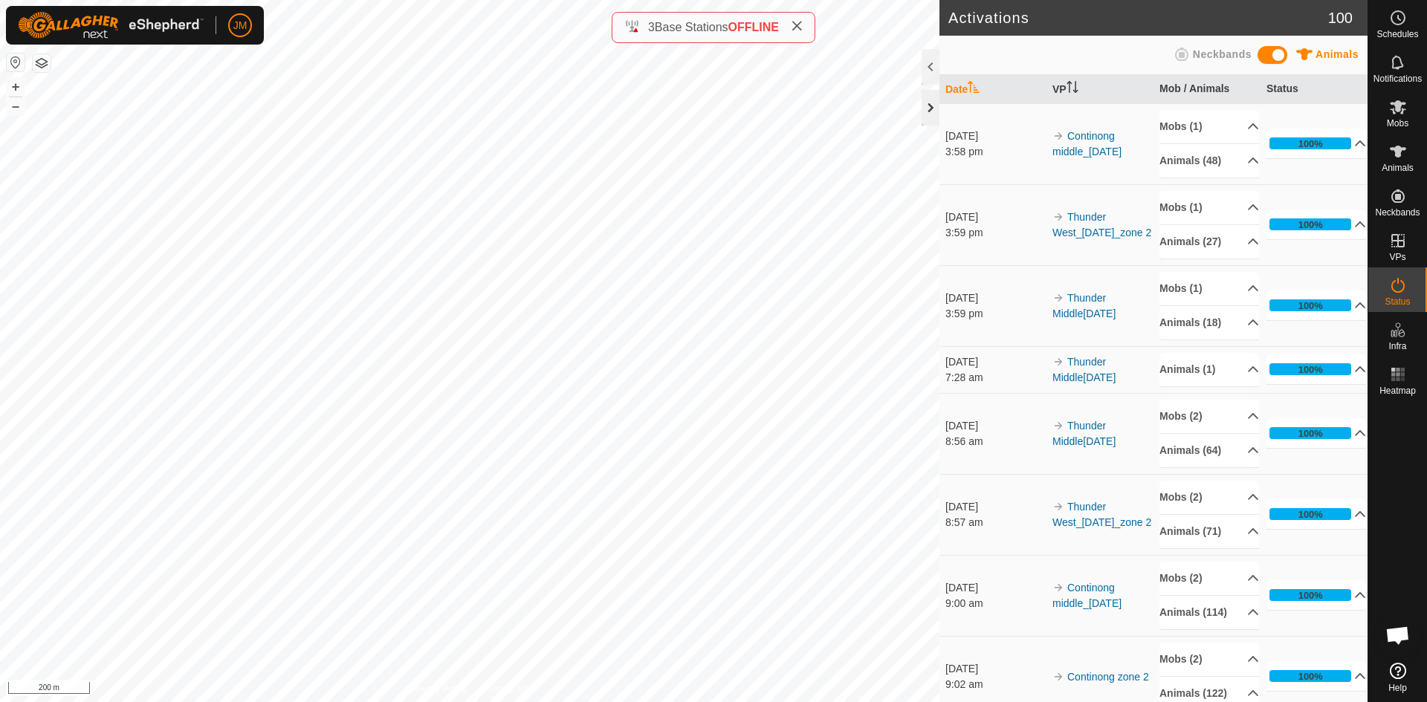
click at [931, 104] on div at bounding box center [931, 108] width 18 height 36
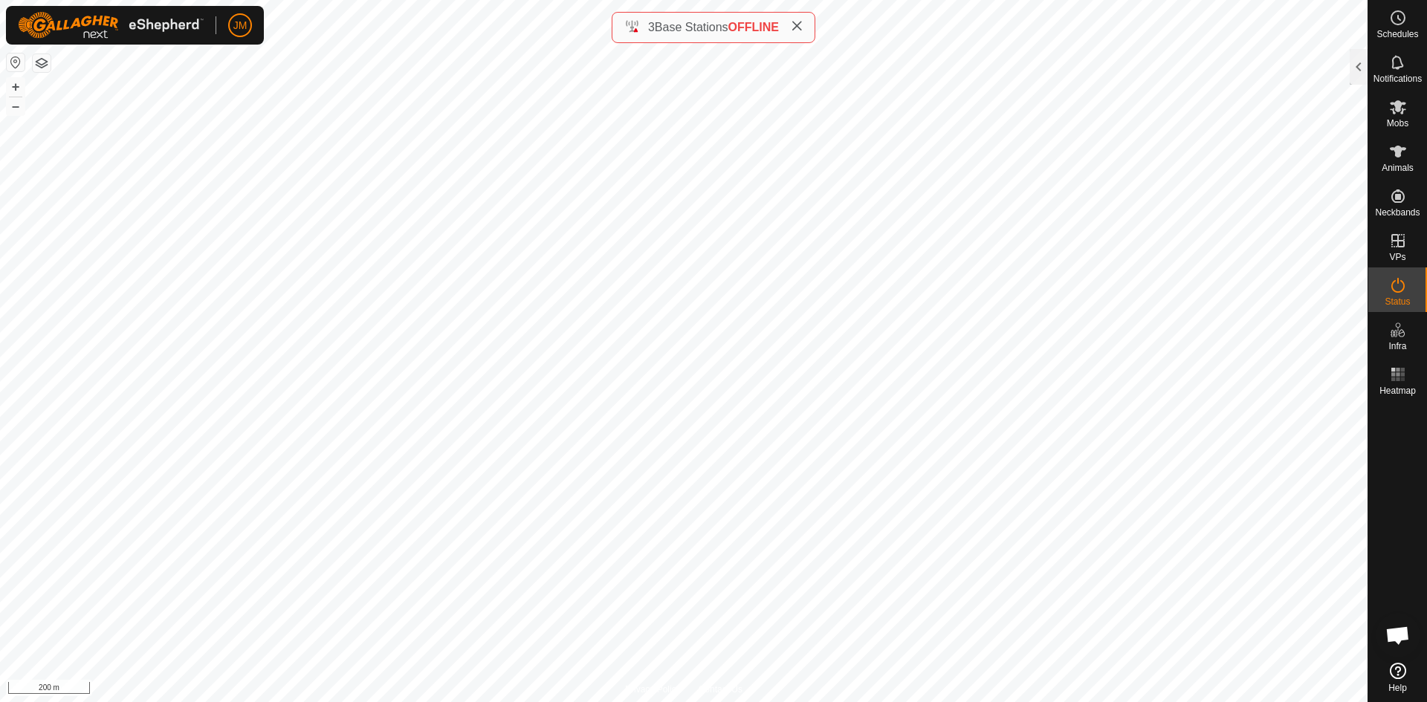
click at [801, 28] on icon at bounding box center [797, 26] width 12 height 12
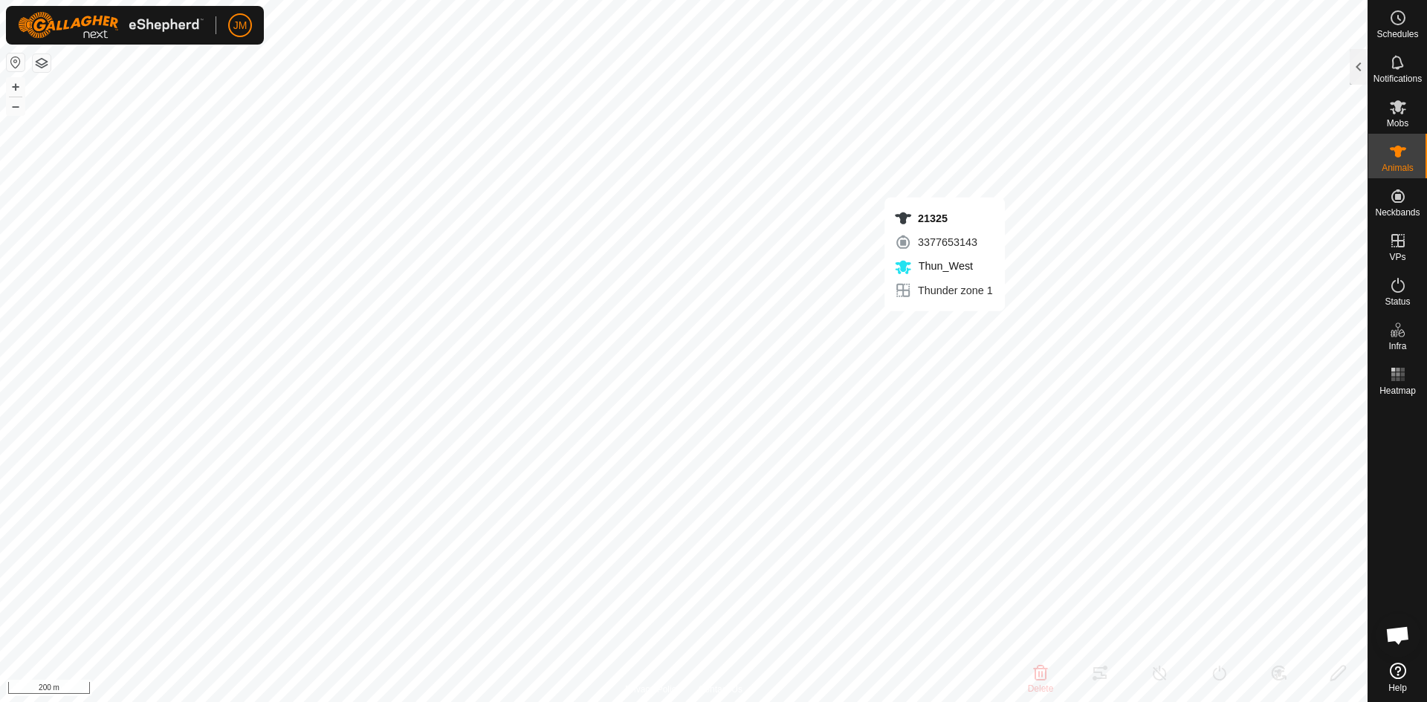
type input "21325"
type input "-"
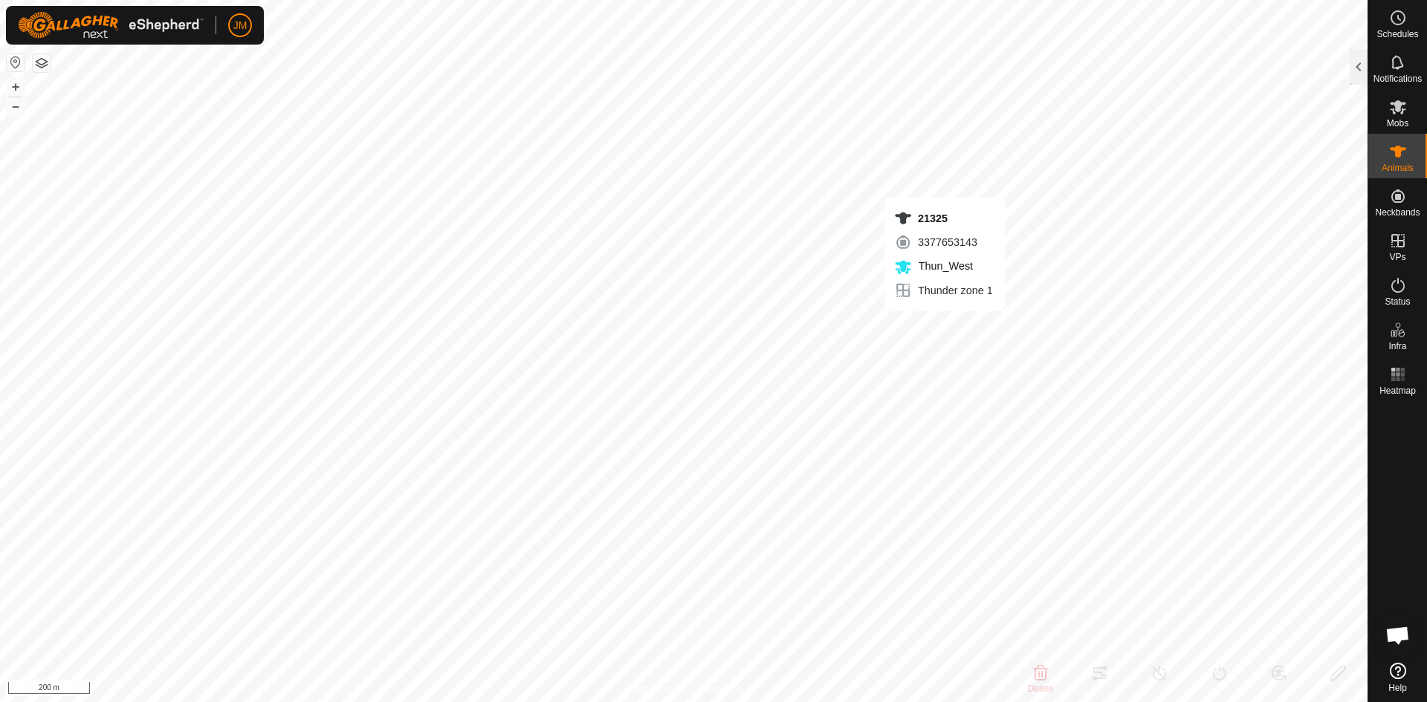
type input "-"
click at [17, 86] on button "+" at bounding box center [16, 87] width 18 height 18
type input "18357"
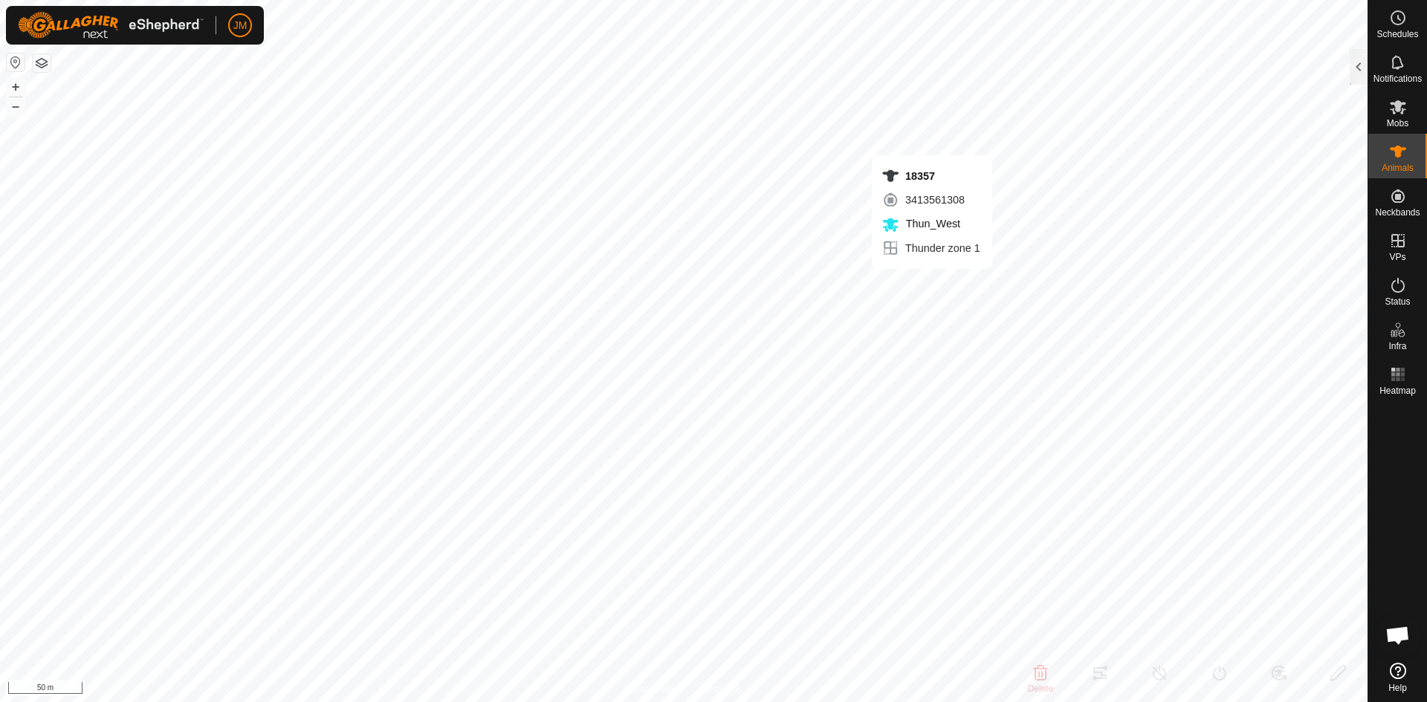
type input "-"
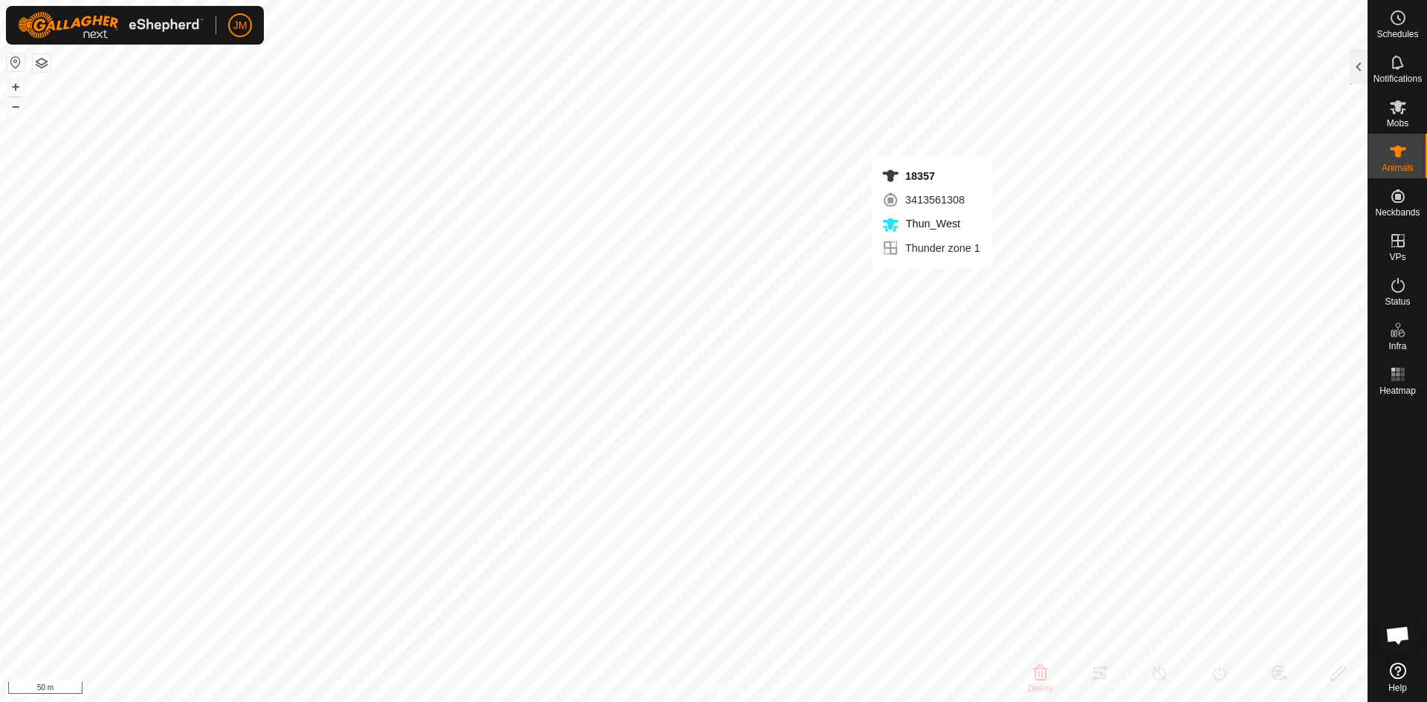
type input "-"
click at [13, 102] on button "–" at bounding box center [16, 106] width 18 height 18
click at [17, 108] on button "–" at bounding box center [16, 106] width 18 height 18
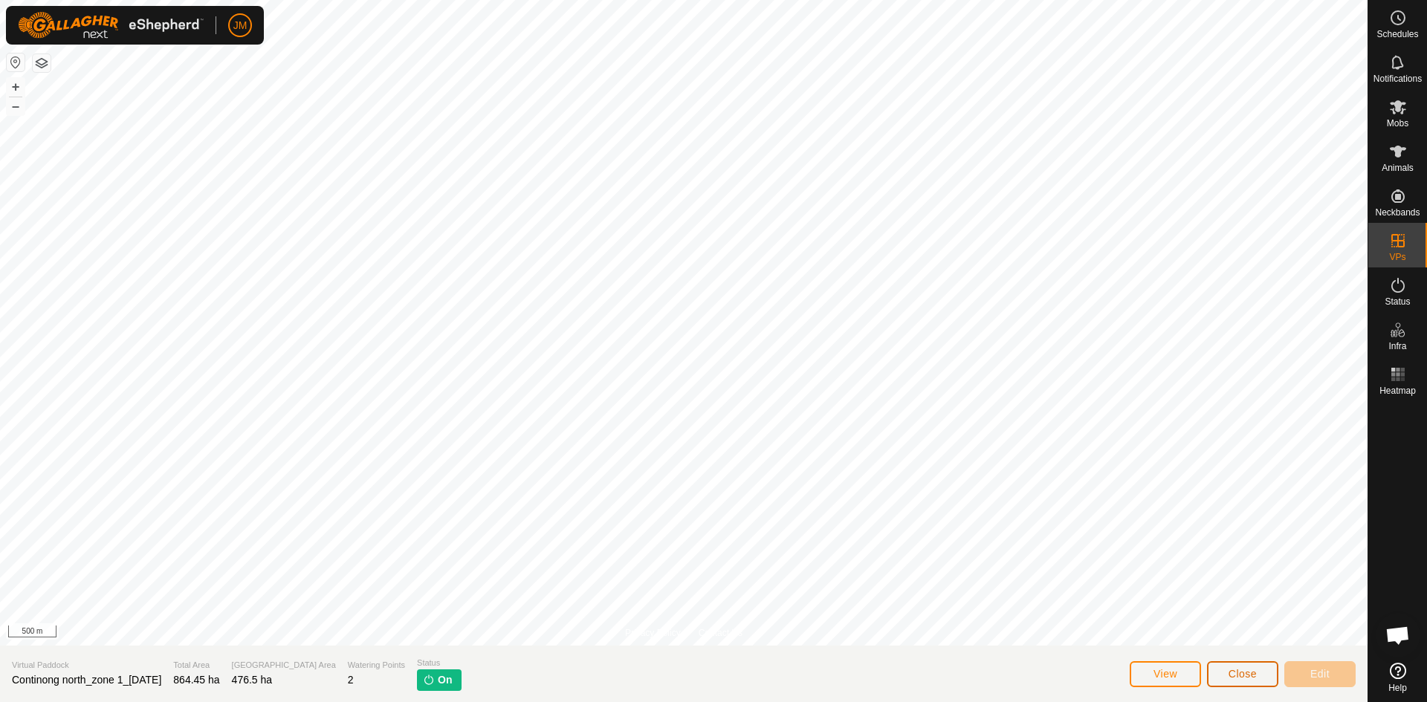
click at [1242, 676] on span "Close" at bounding box center [1243, 674] width 28 height 12
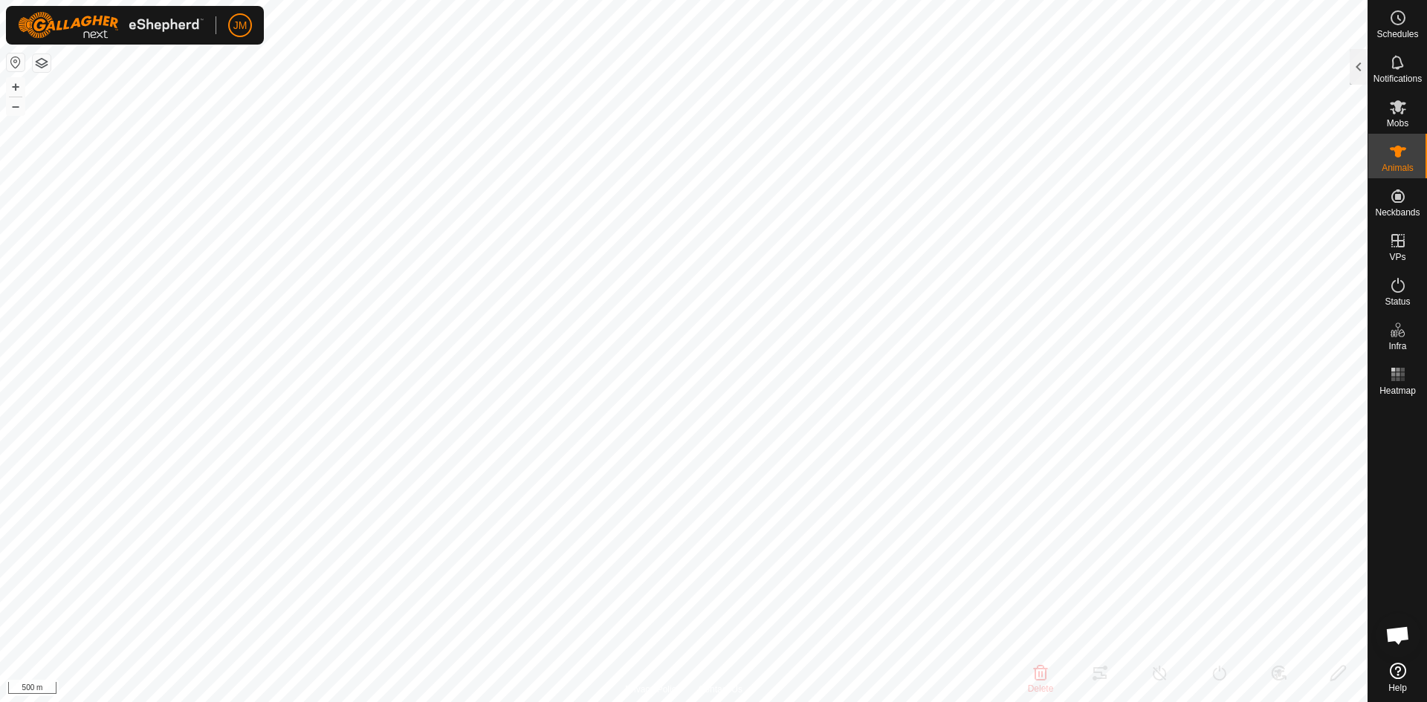
type input "18357"
type input "-"
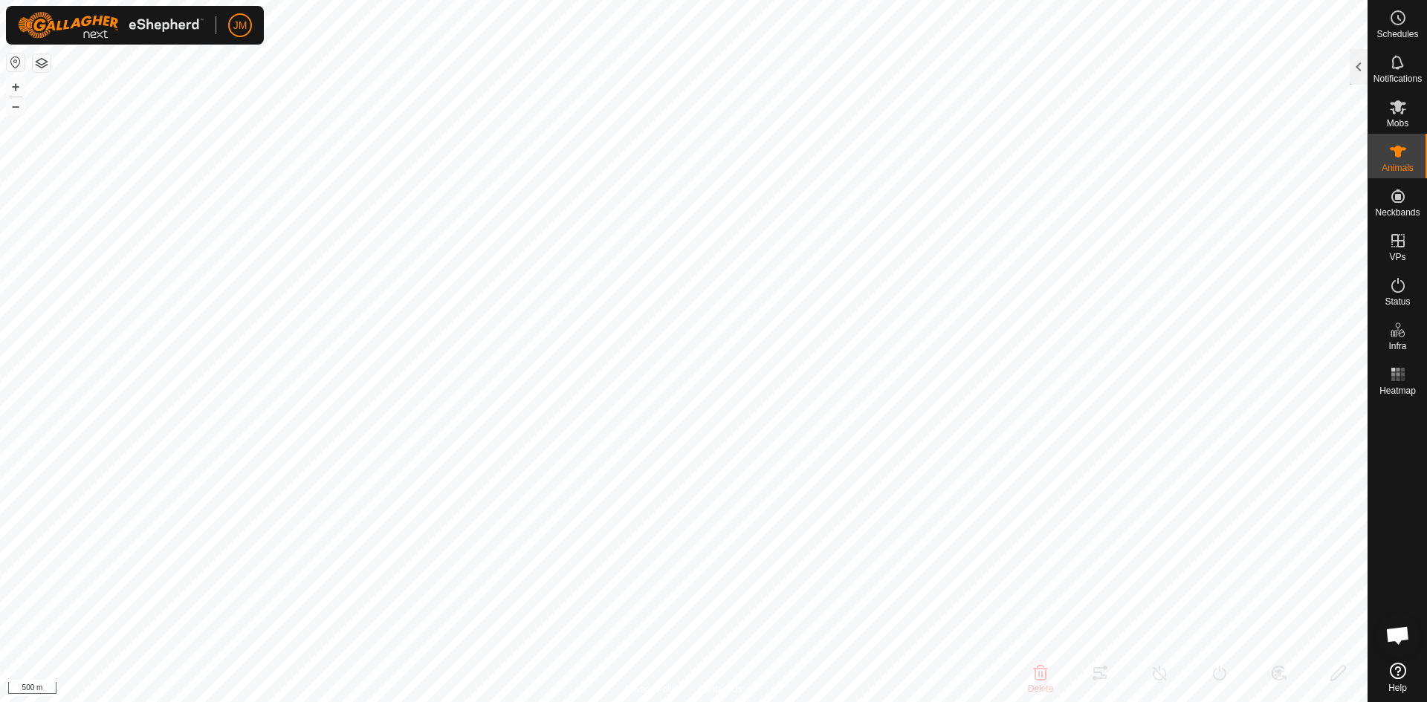
type input "-"
click at [1391, 282] on icon at bounding box center [1398, 285] width 18 height 18
click at [1365, 80] on div at bounding box center [1359, 67] width 18 height 36
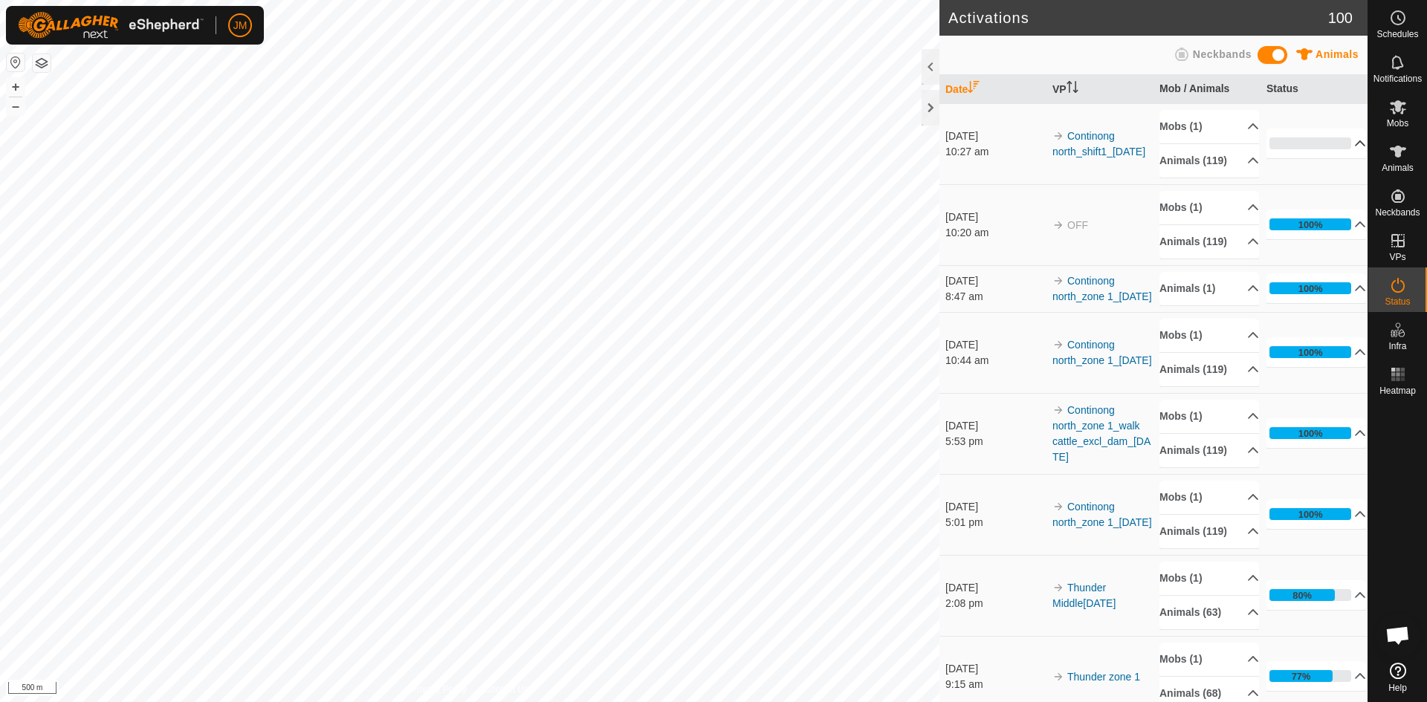
click at [1333, 145] on p-accordion-header "0%" at bounding box center [1317, 144] width 100 height 30
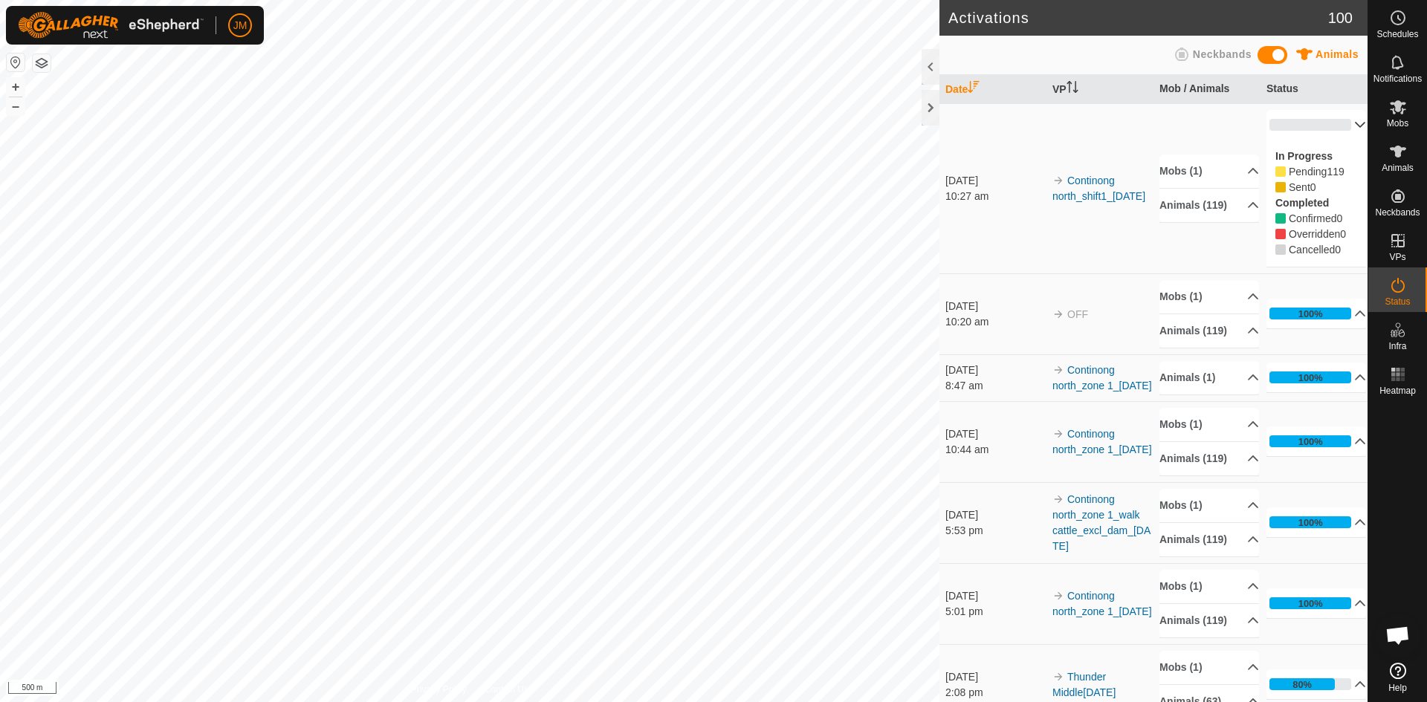
click at [1342, 124] on p-accordion-header "0%" at bounding box center [1317, 125] width 100 height 30
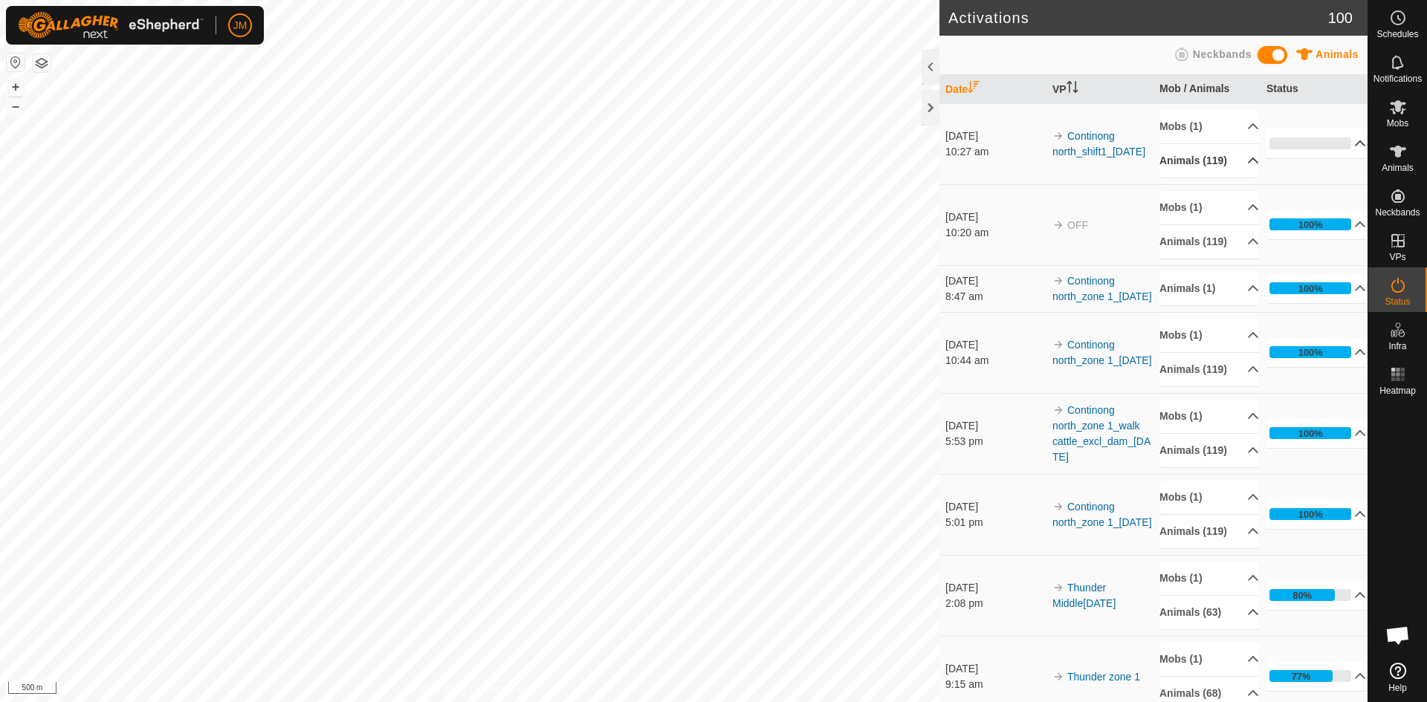
click at [1236, 164] on p-accordion-header "Animals (119)" at bounding box center [1210, 160] width 100 height 33
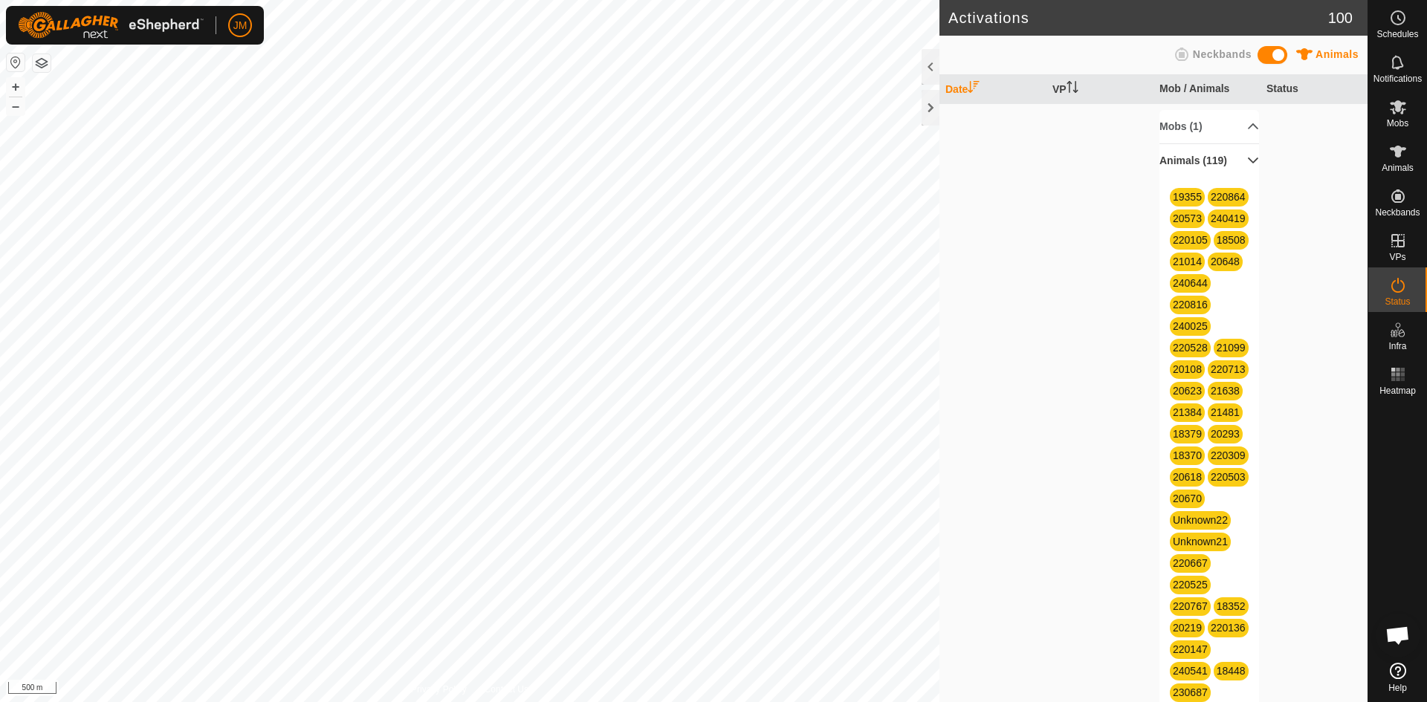
click at [1238, 160] on p-accordion-header "Animals (119)" at bounding box center [1210, 160] width 100 height 33
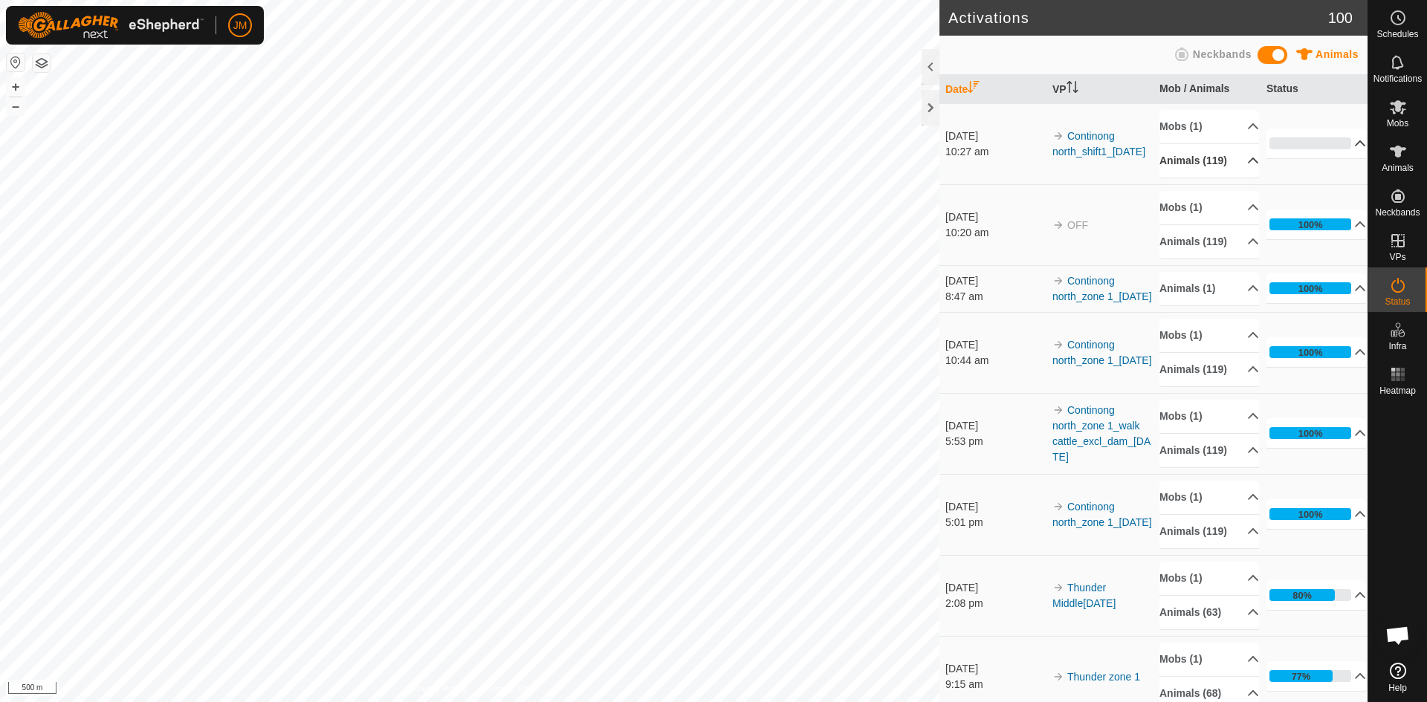
click at [1238, 160] on p-accordion-header "Animals (119)" at bounding box center [1210, 160] width 100 height 33
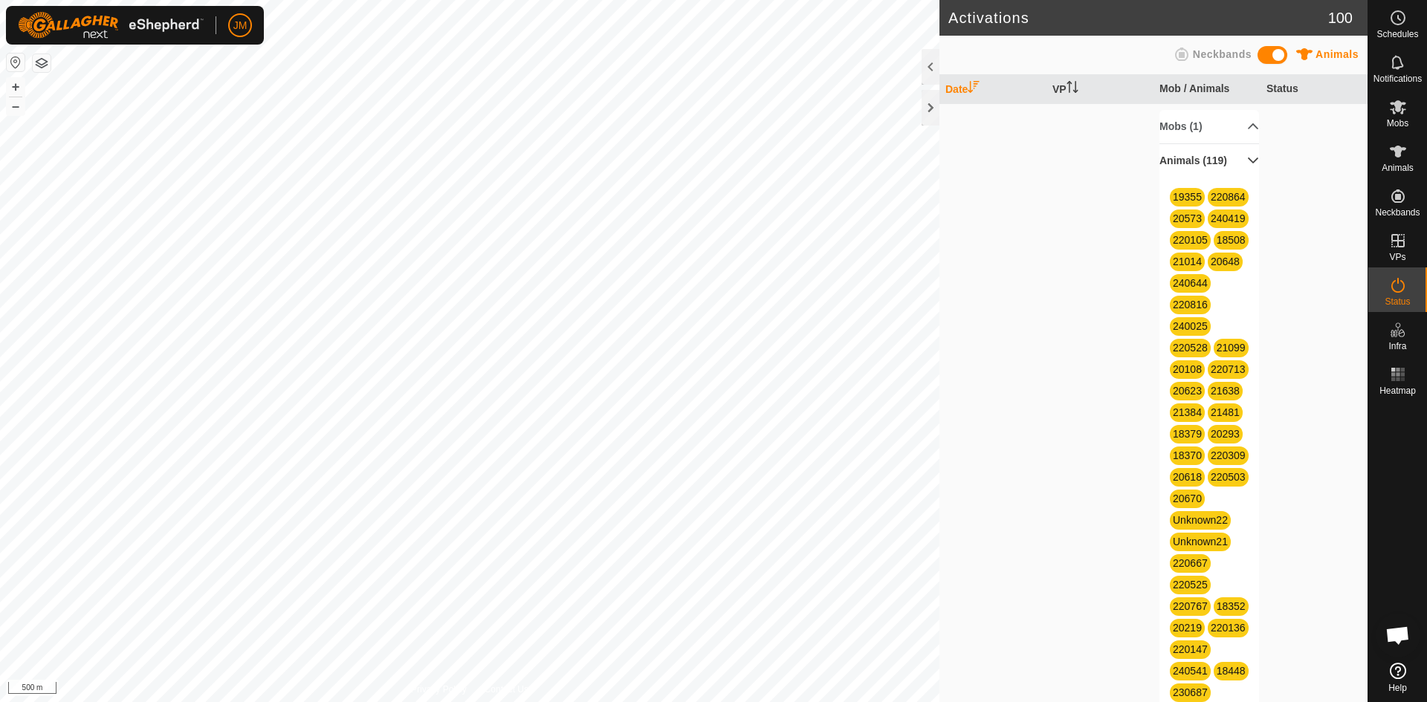
click at [1238, 155] on p-accordion-header "Animals (119)" at bounding box center [1210, 160] width 100 height 33
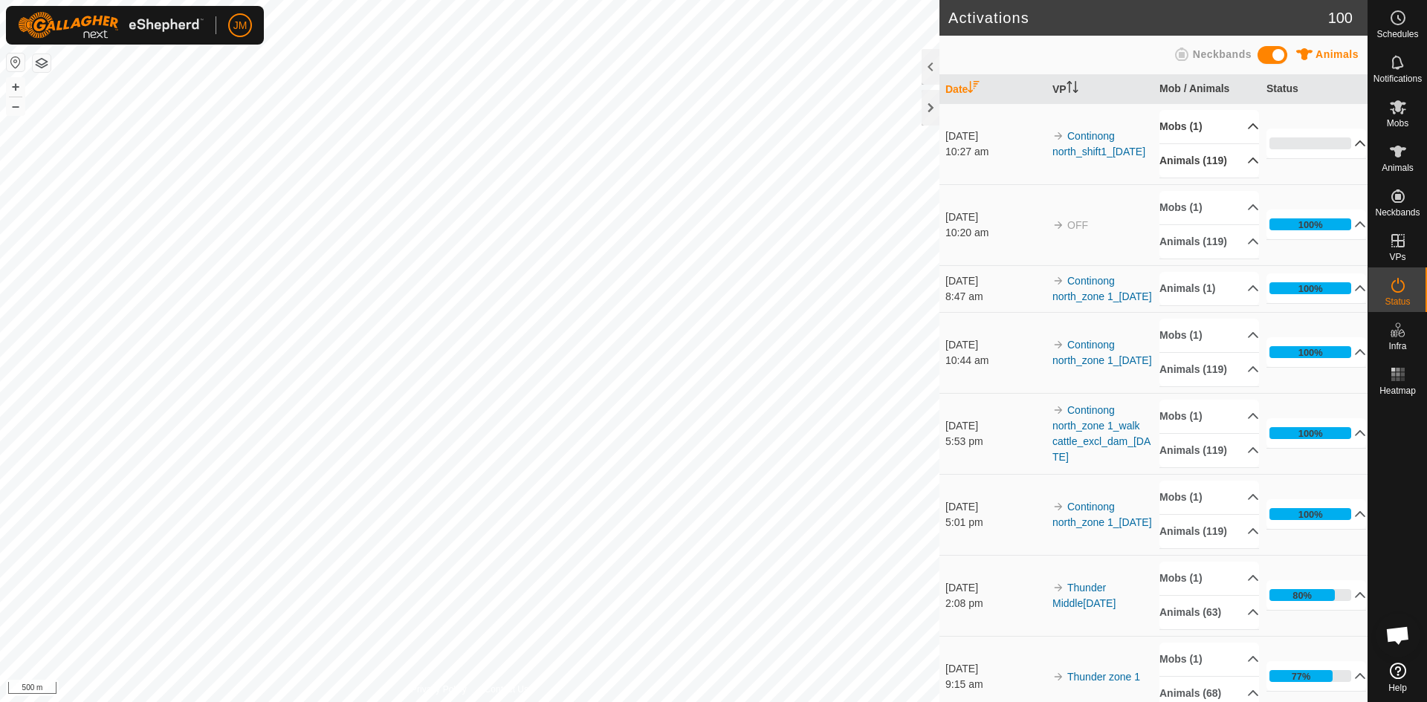
click at [1238, 124] on p-accordion-header "Mobs (1)" at bounding box center [1210, 126] width 100 height 33
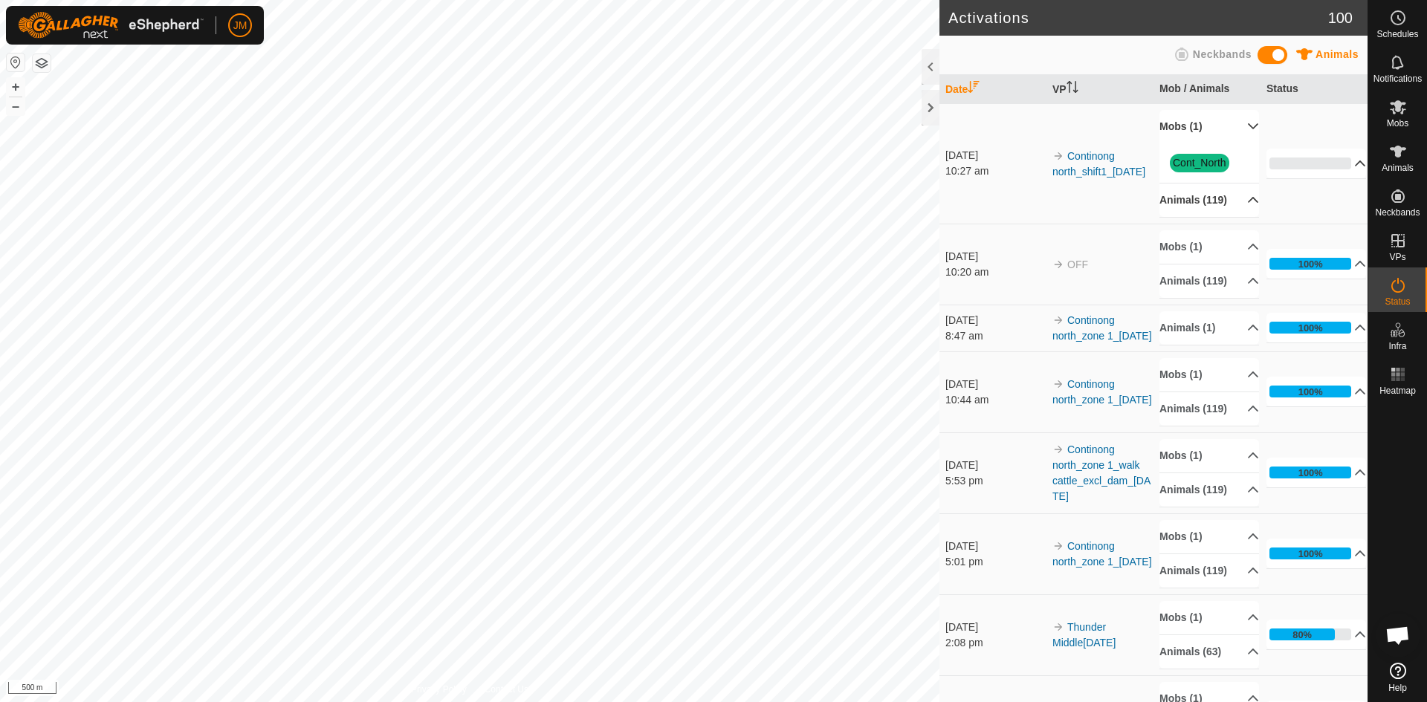
click at [1241, 123] on p-accordion-header "Mobs (1)" at bounding box center [1210, 126] width 100 height 33
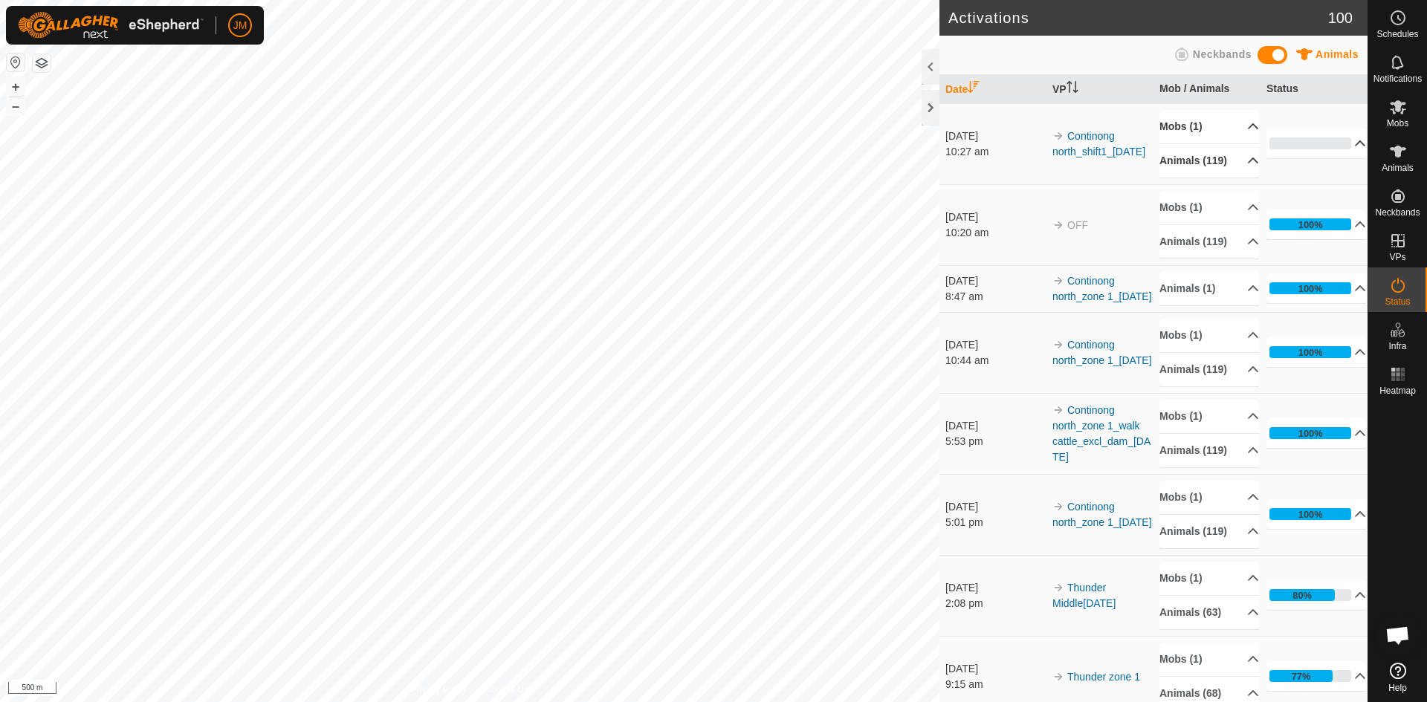
click at [1241, 123] on p-accordion-header "Mobs (1)" at bounding box center [1210, 126] width 100 height 33
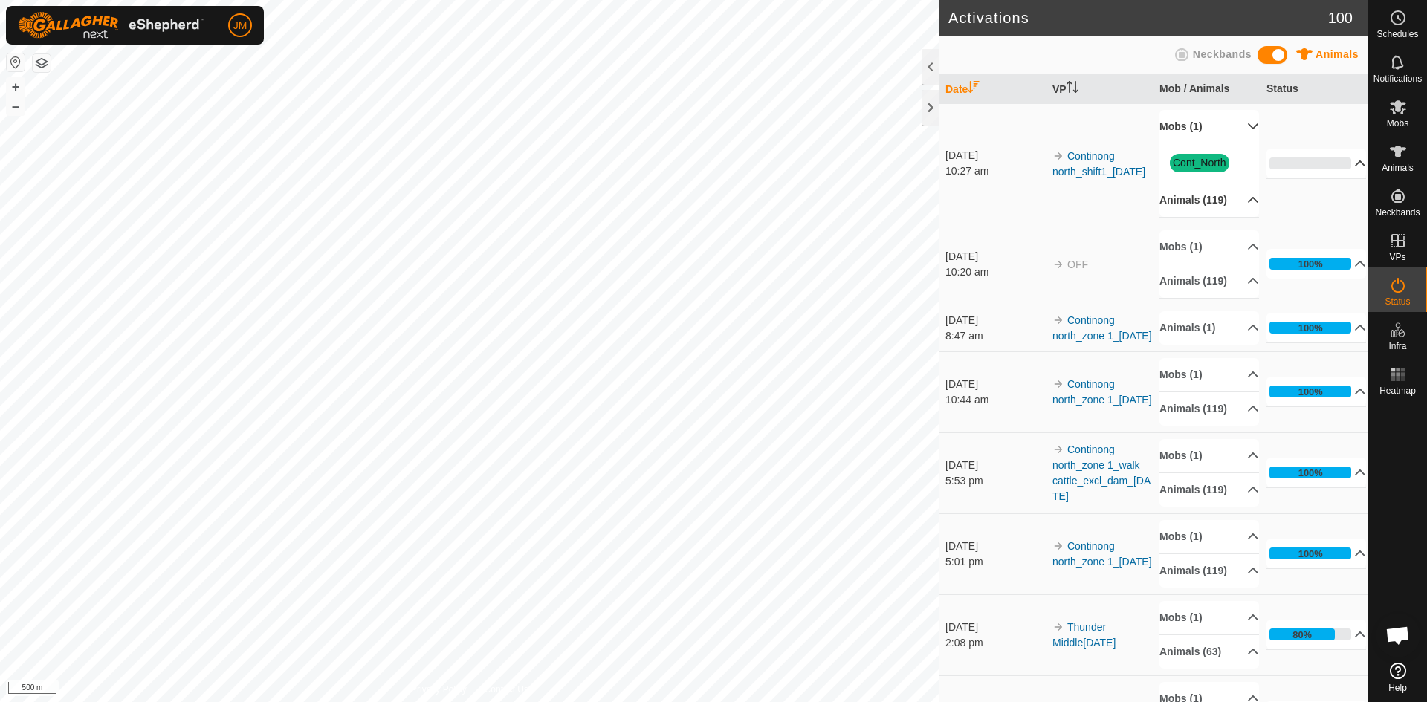
click at [1240, 124] on p-accordion-header "Mobs (1)" at bounding box center [1210, 126] width 100 height 33
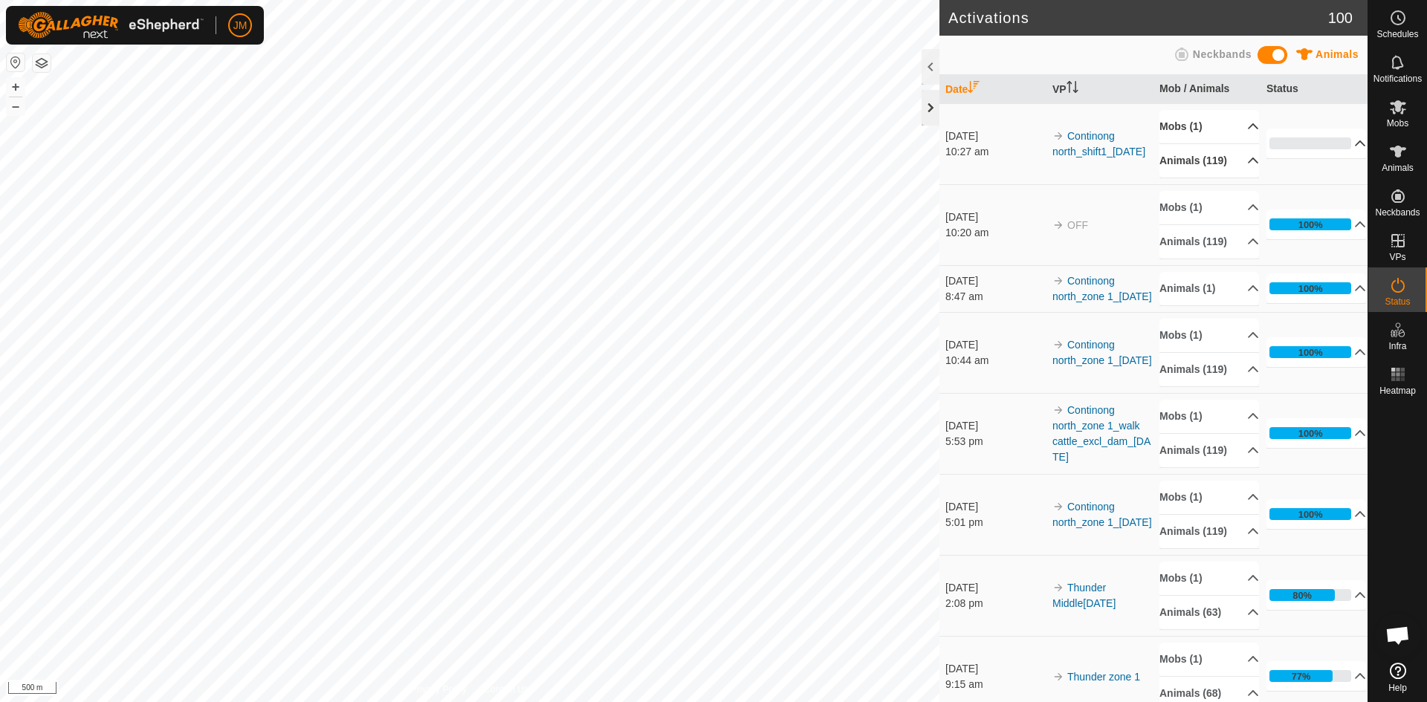
click at [933, 110] on div at bounding box center [931, 108] width 18 height 36
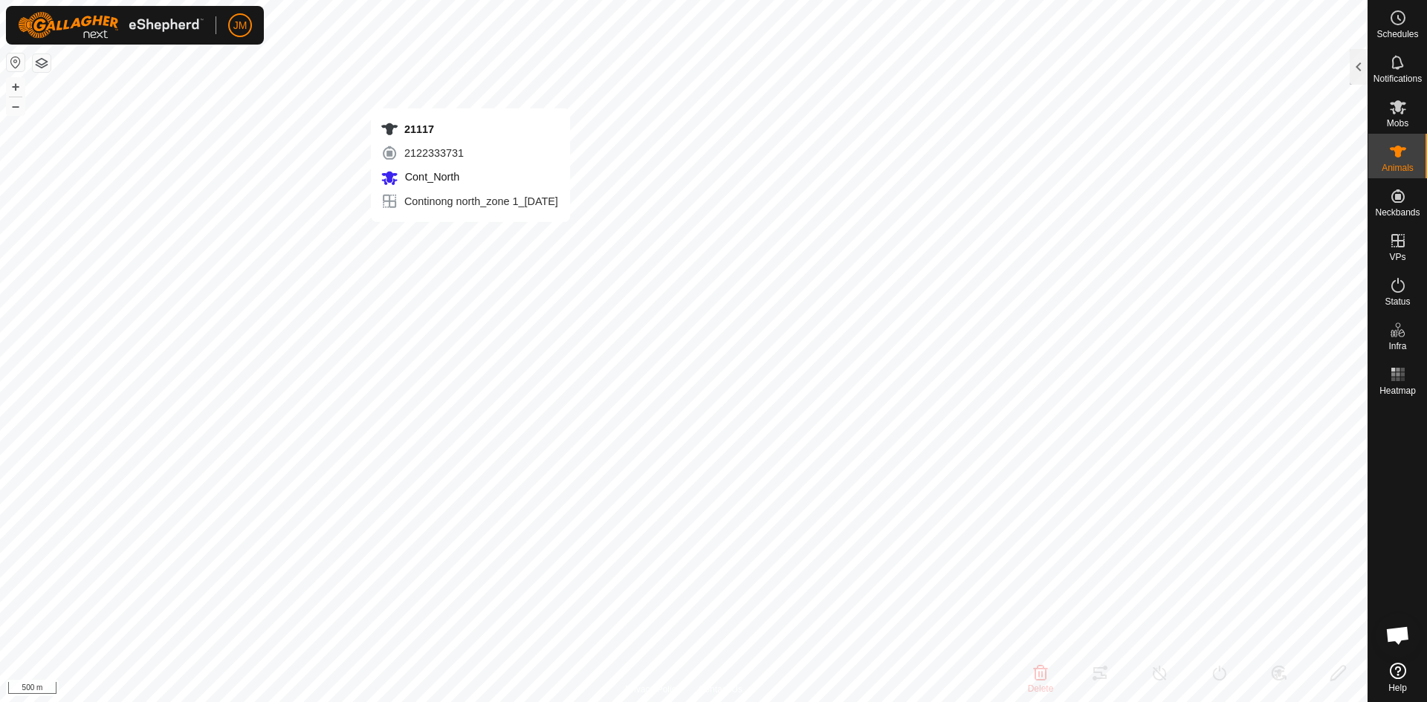
type input "21117"
type input "-"
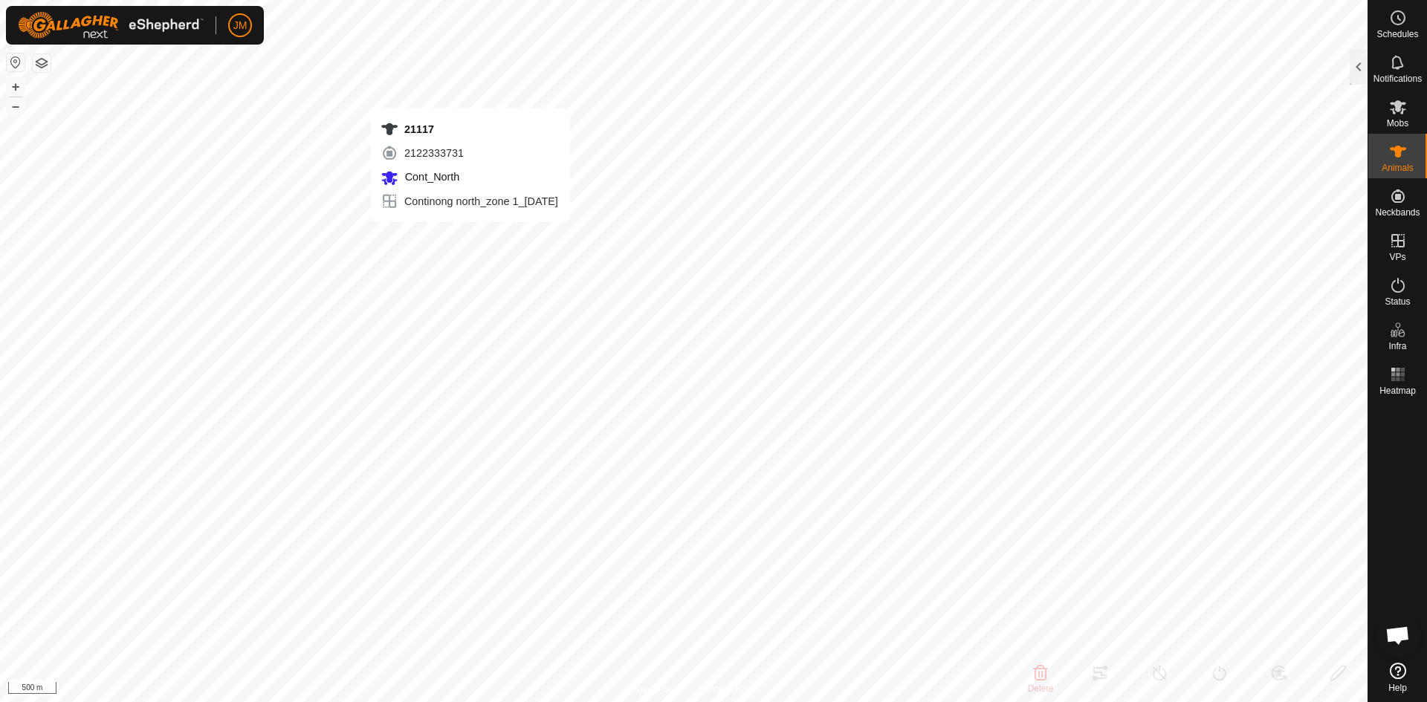
type input "-"
type input "18809"
type input "-"
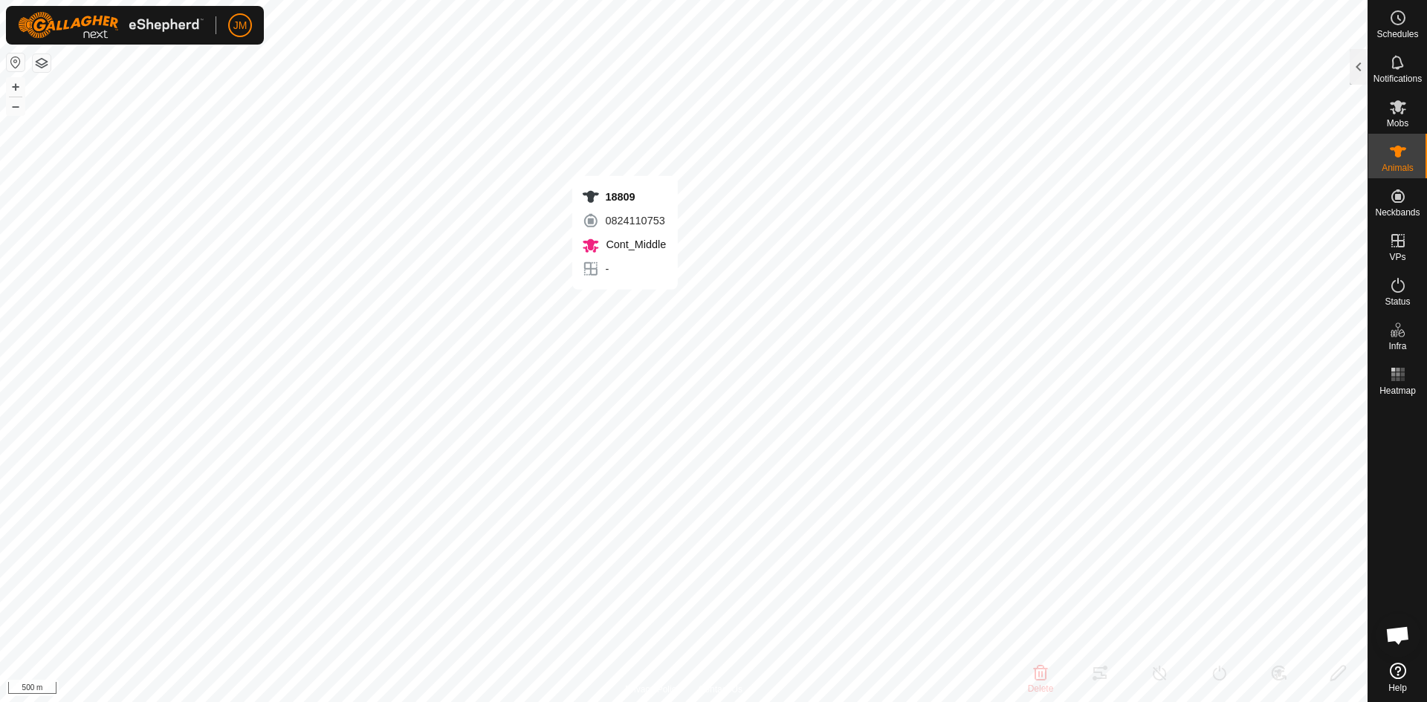
type input "-"
type input "0 kg"
type input "-"
type input "240780"
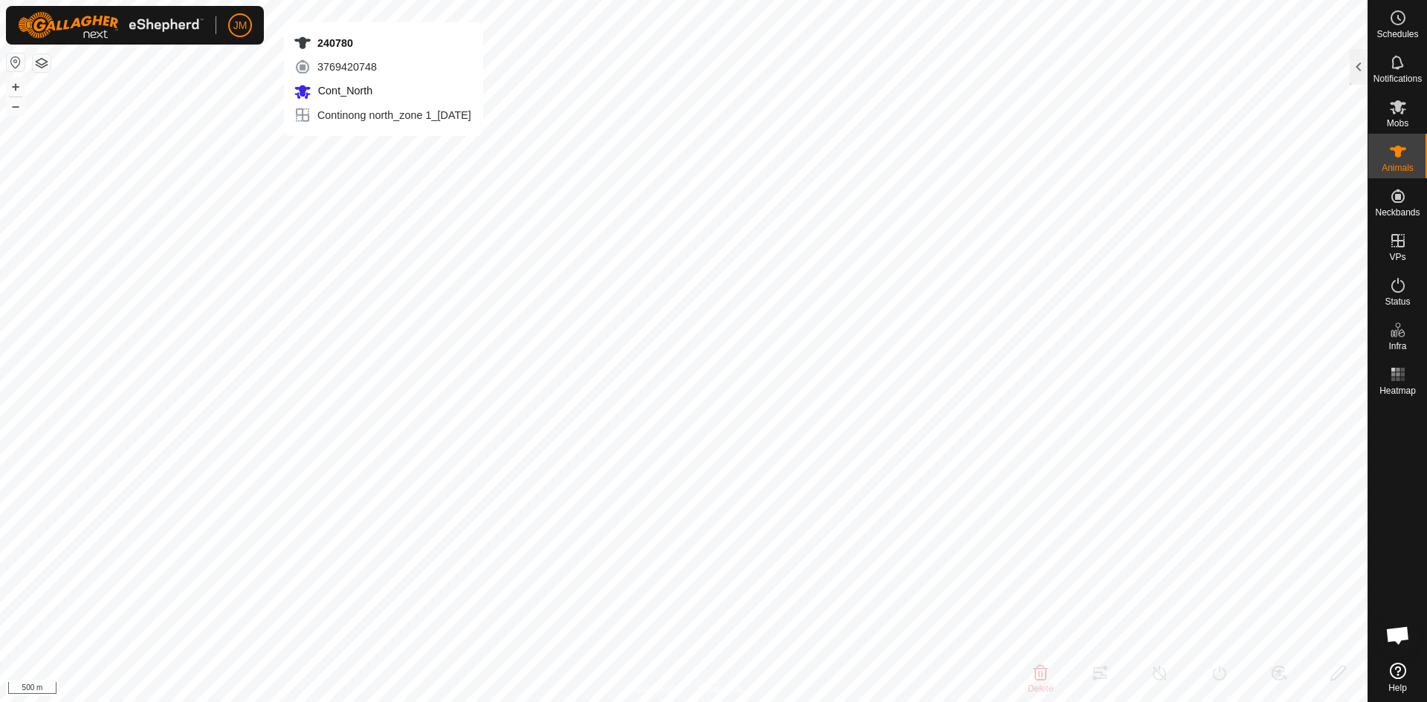
type input "-"
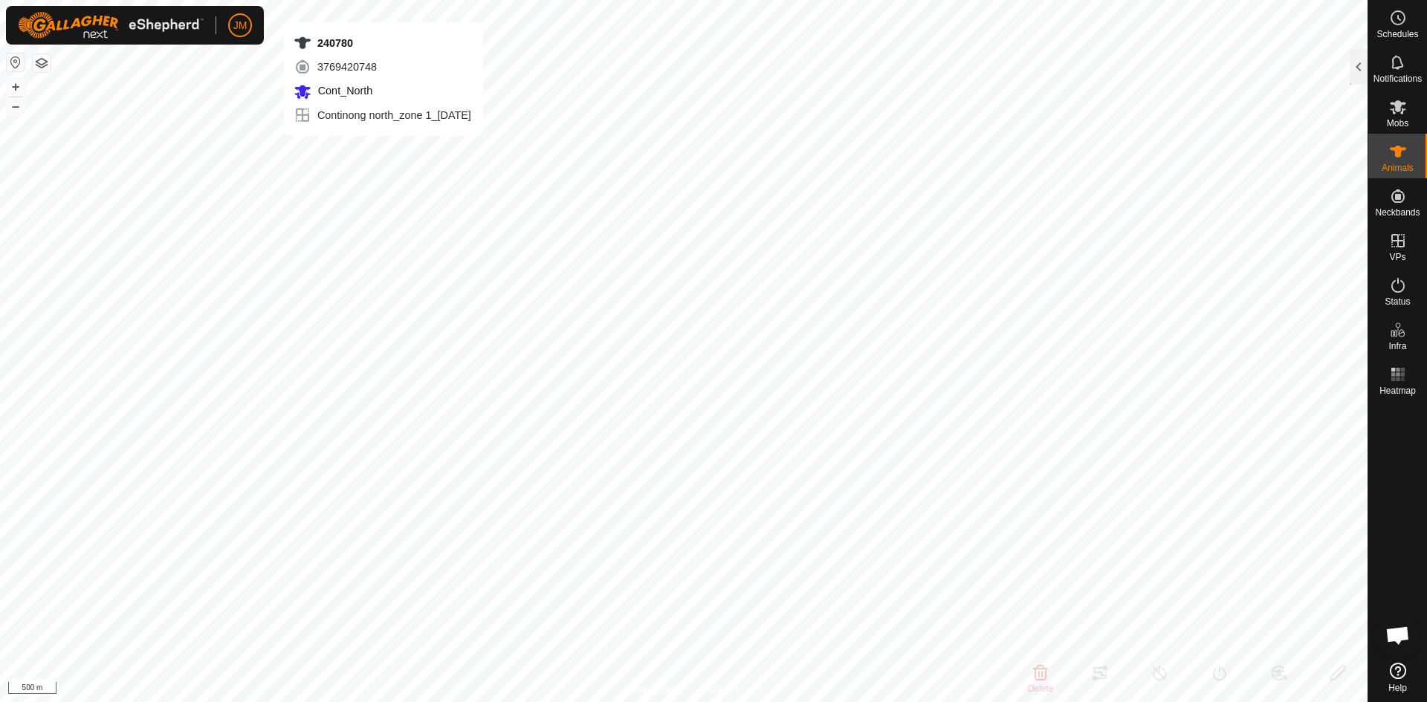
type input "-"
type input "21117"
type input "-"
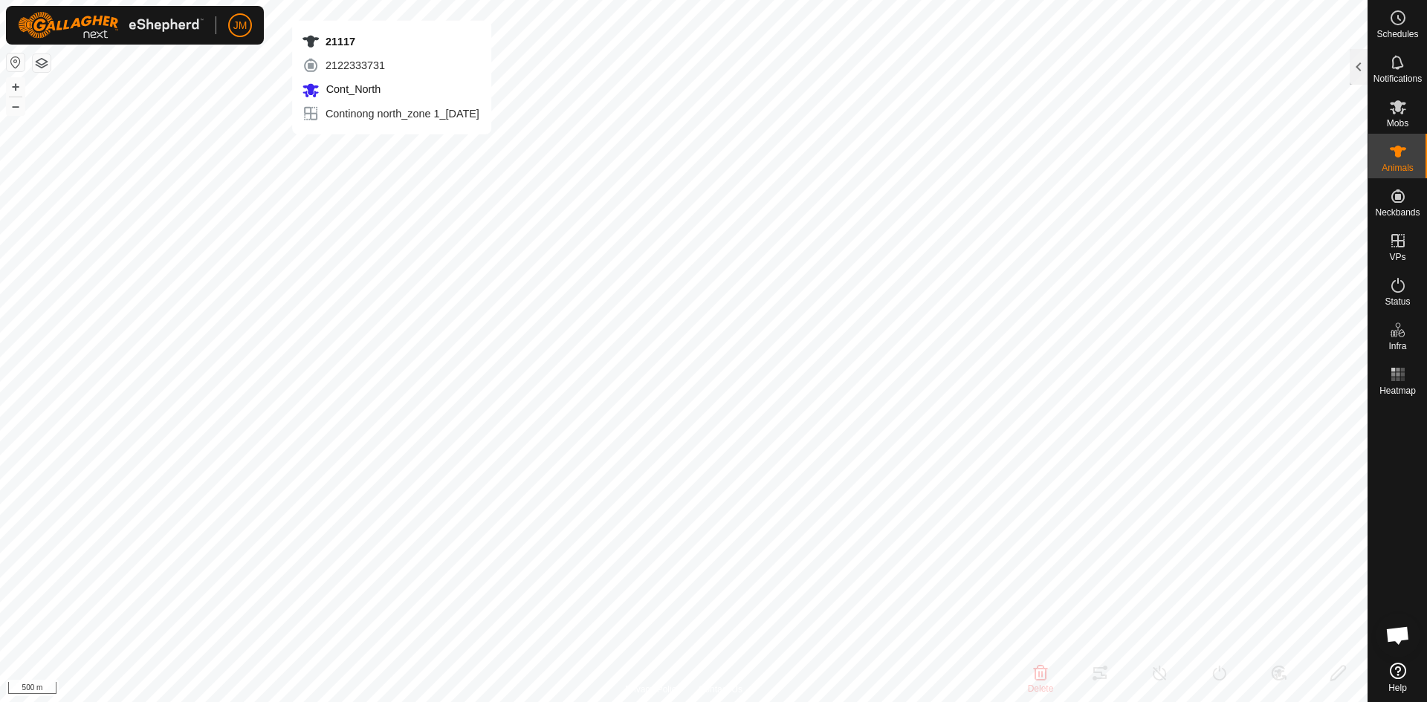
type input "-"
type input "240780"
type input "-"
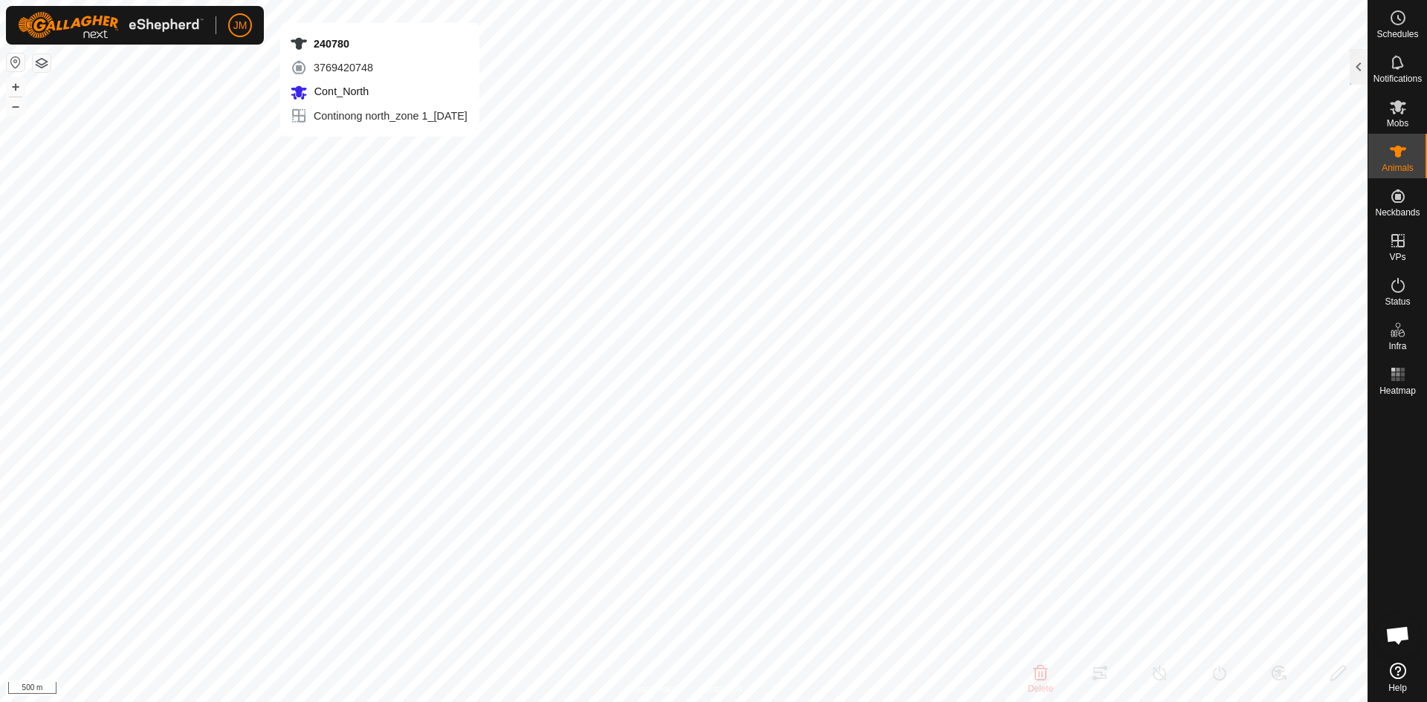
type input "-"
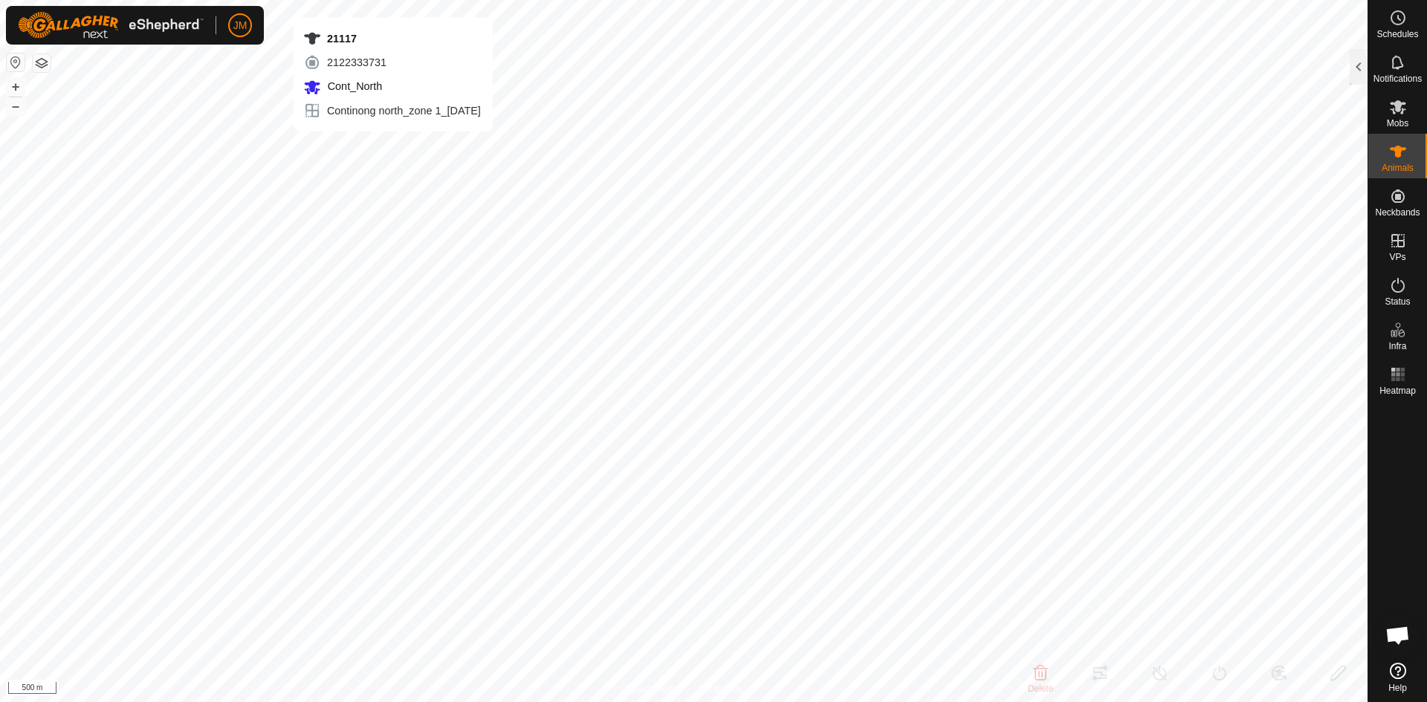
type input "21117"
type input "-"
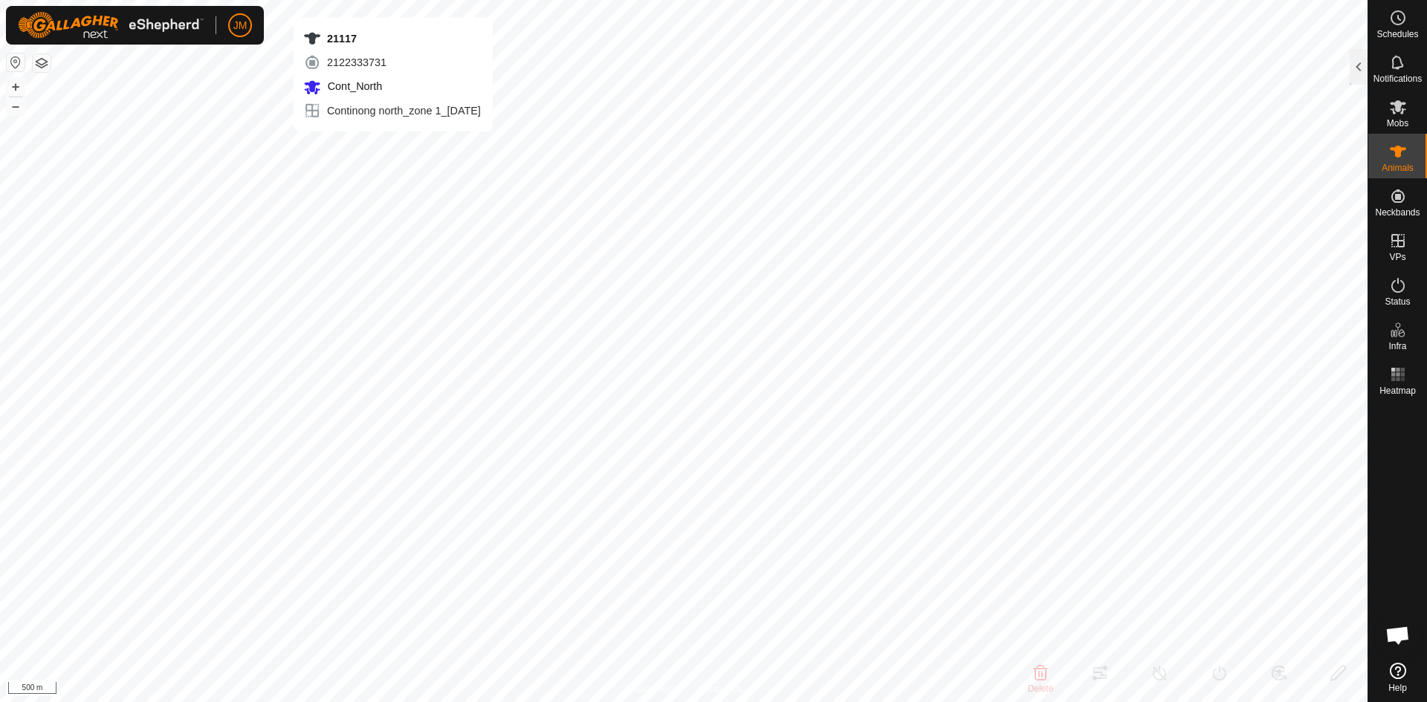
type input "-"
type input "240780"
type input "-"
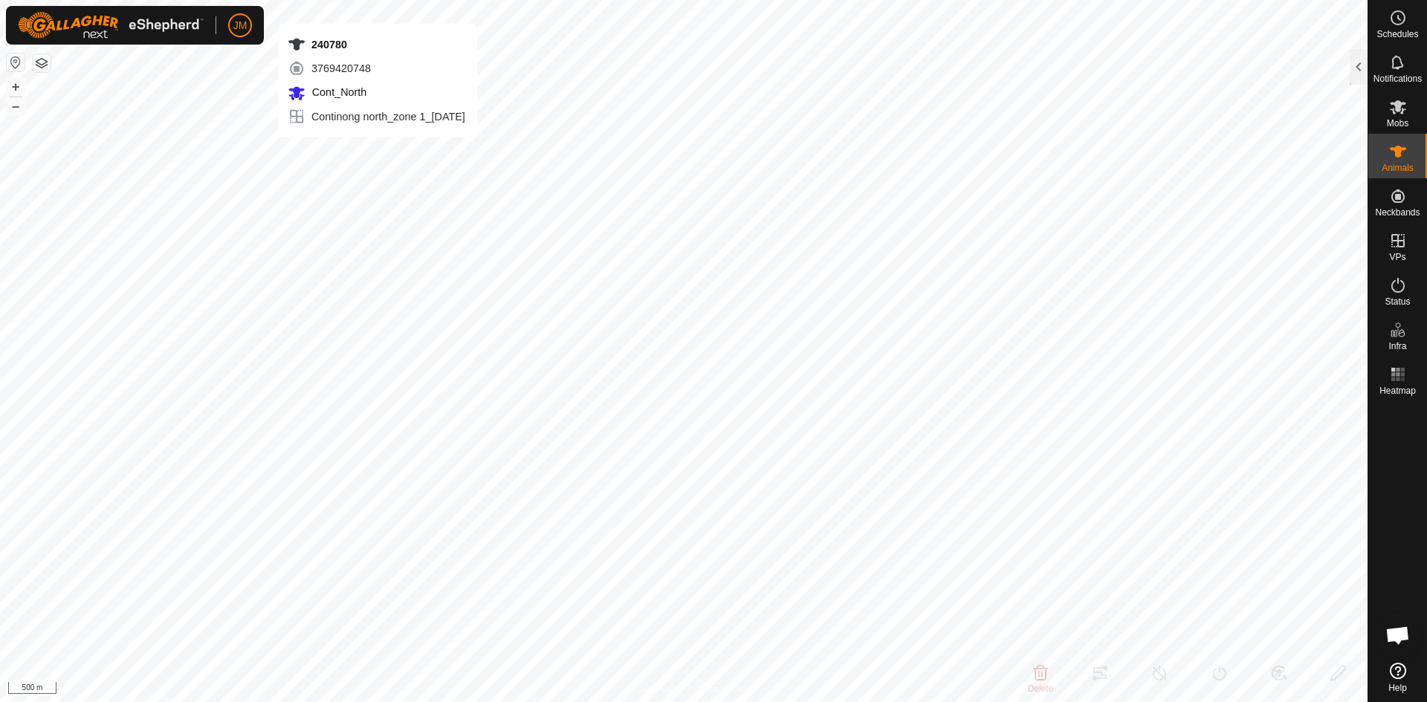
type input "-"
click at [16, 90] on button "+" at bounding box center [16, 87] width 18 height 18
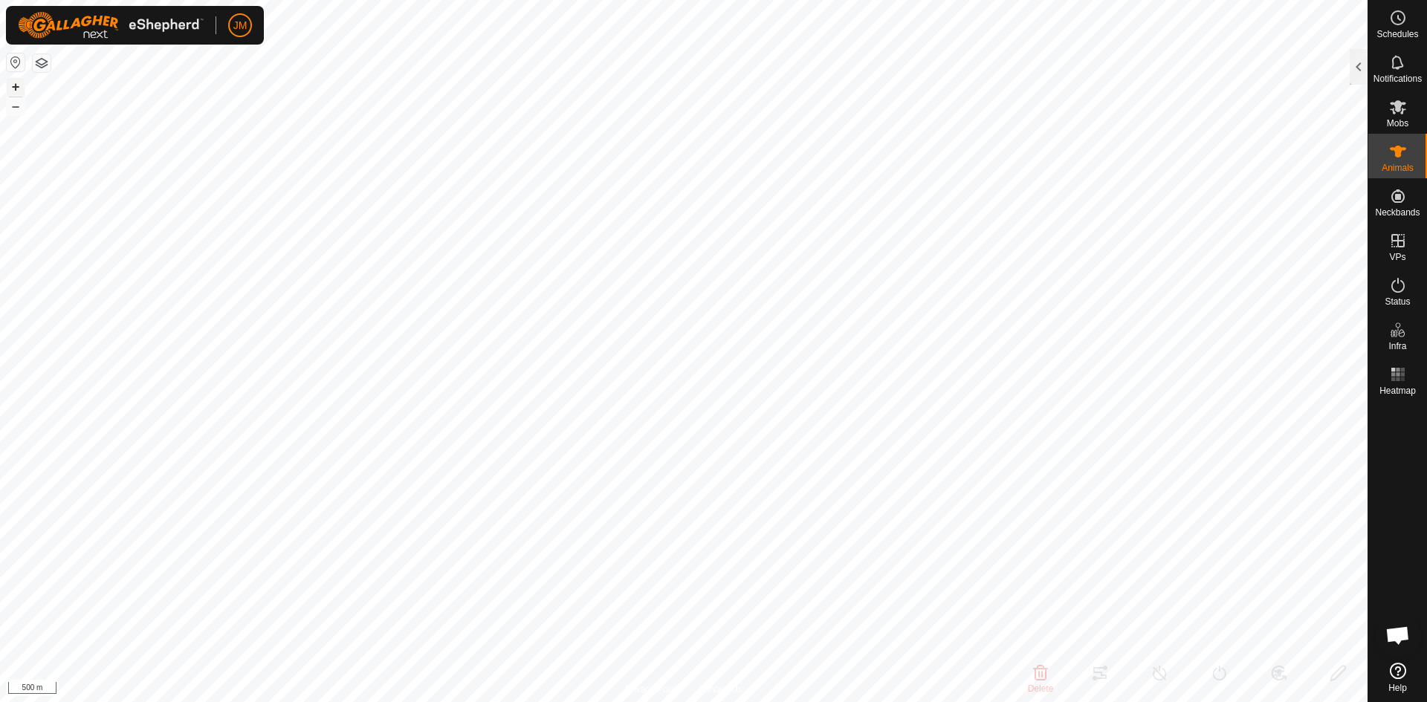
click at [16, 90] on button "+" at bounding box center [16, 87] width 18 height 18
type input "20219"
type input "-"
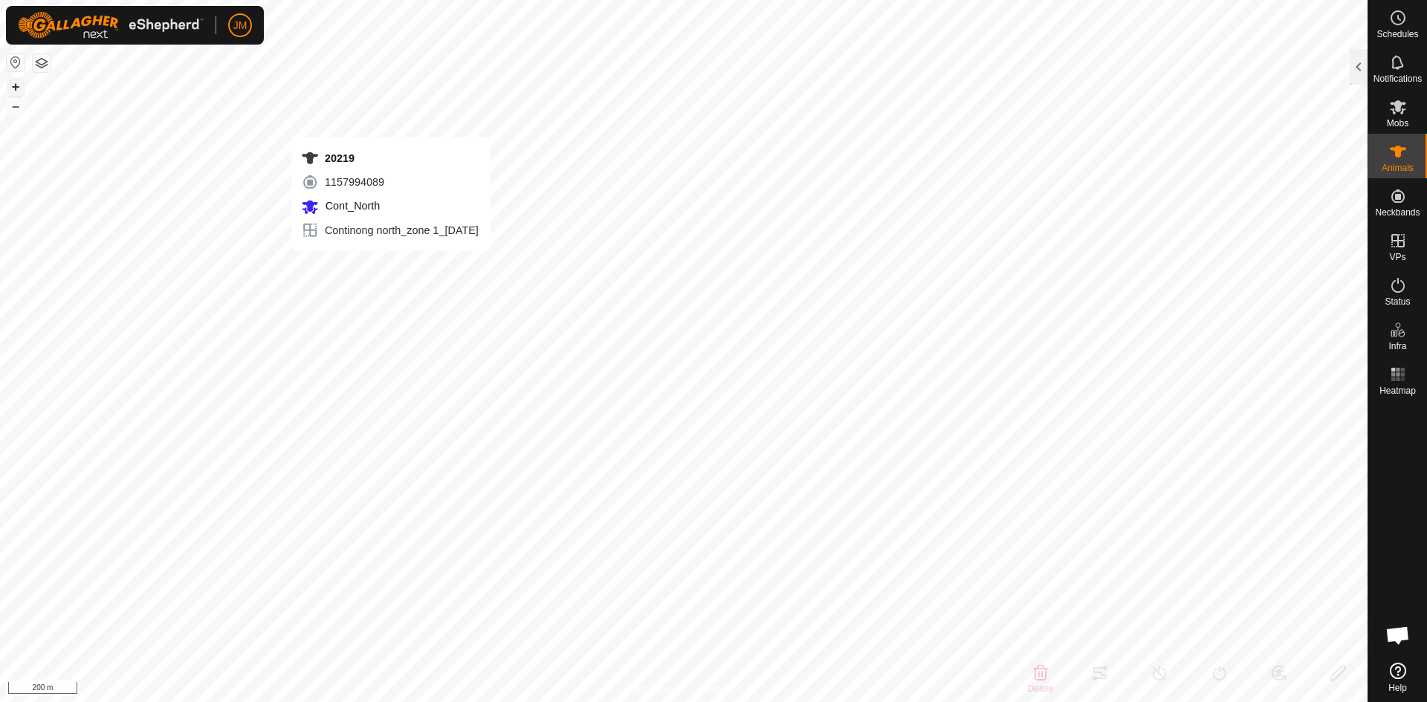
type input "-"
click at [1397, 288] on icon at bounding box center [1398, 285] width 18 height 18
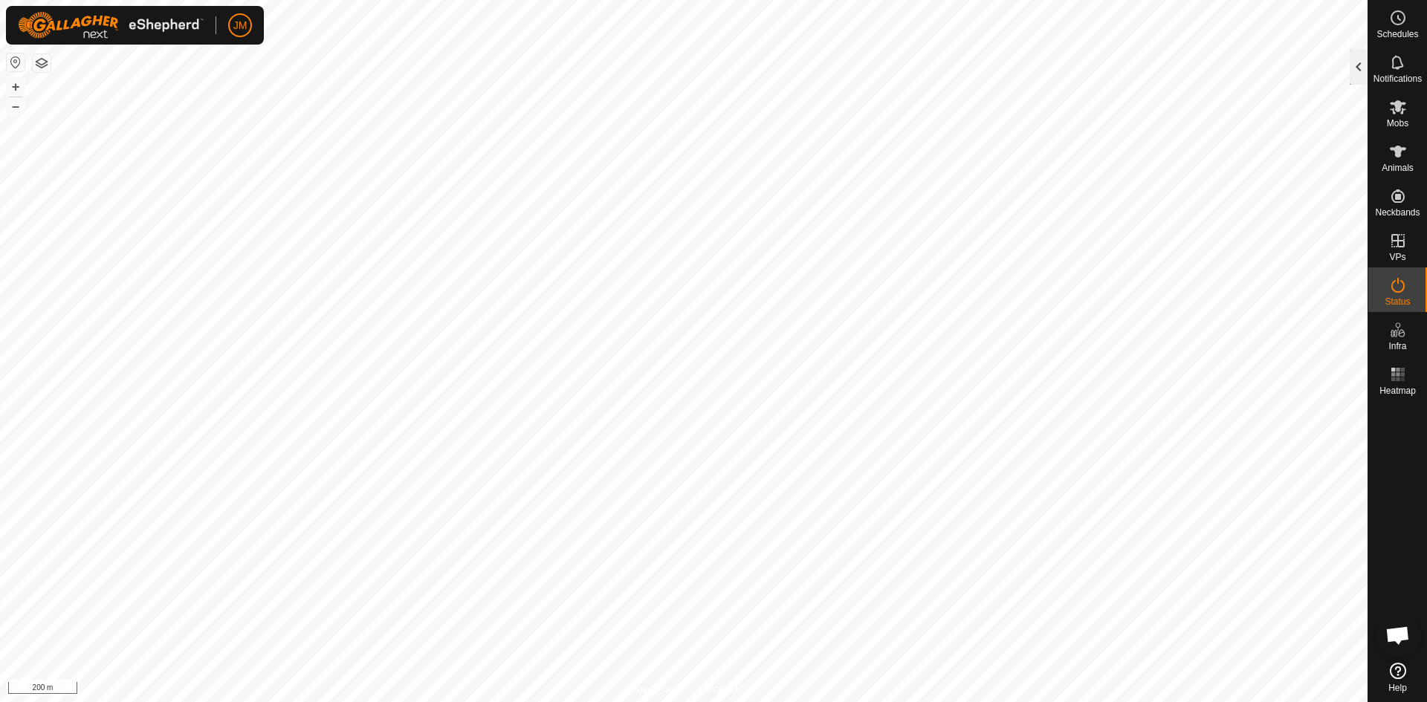
click at [1360, 69] on div at bounding box center [1359, 67] width 18 height 36
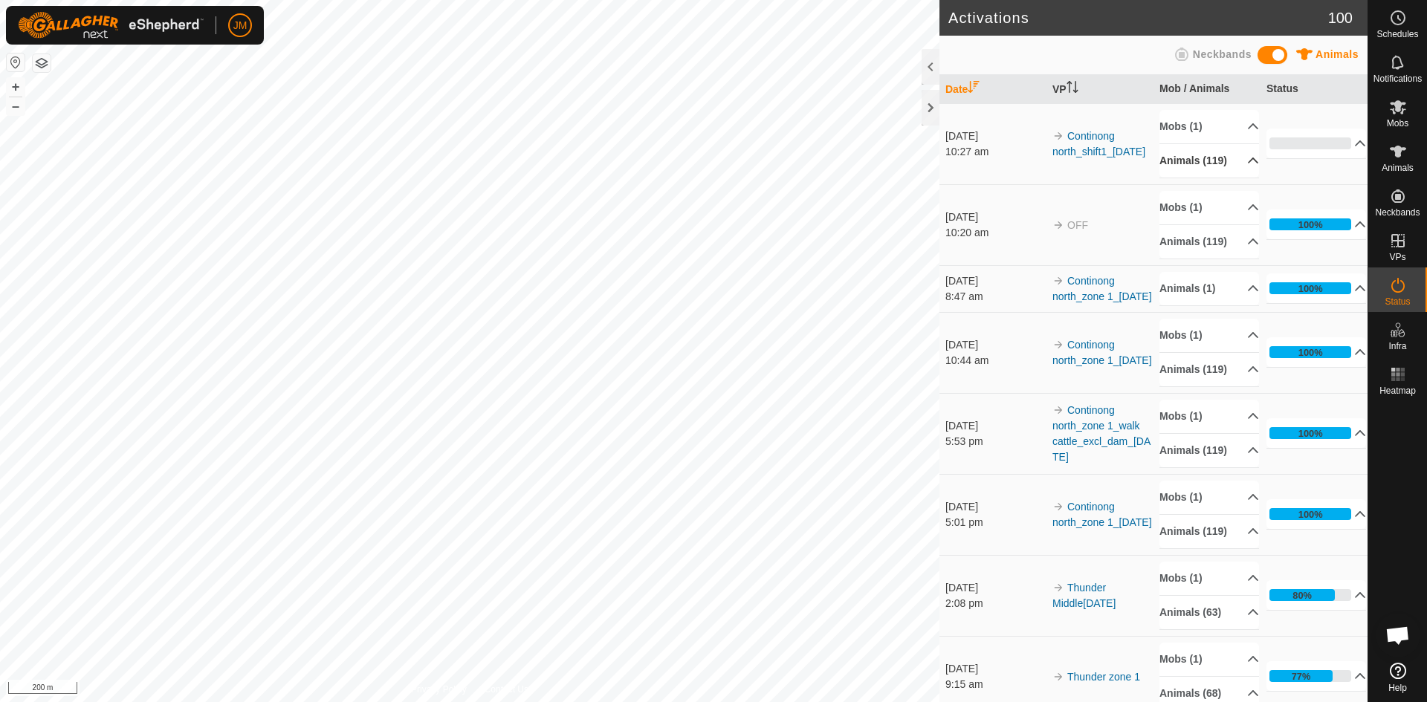
click at [1229, 165] on p-accordion-header "Animals (119)" at bounding box center [1210, 160] width 100 height 33
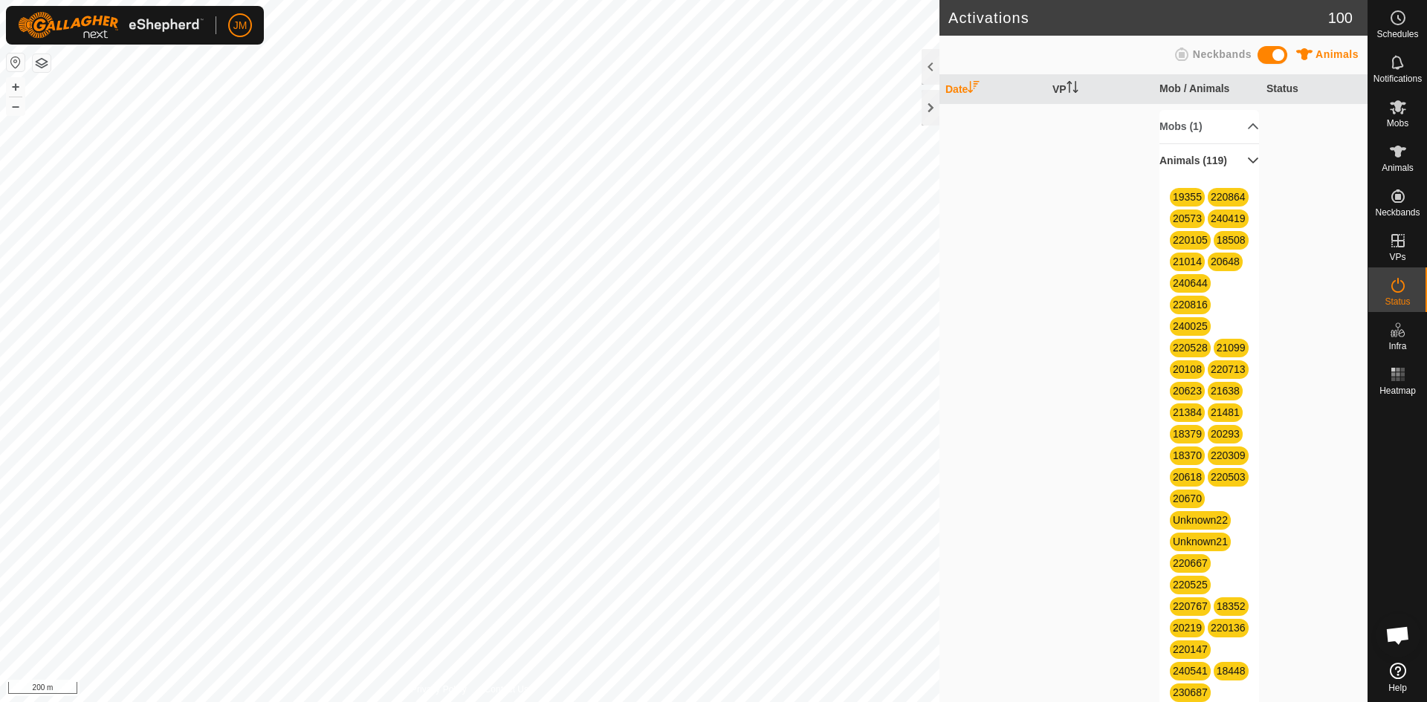
click at [1235, 158] on p-accordion-header "Animals (119)" at bounding box center [1210, 160] width 100 height 33
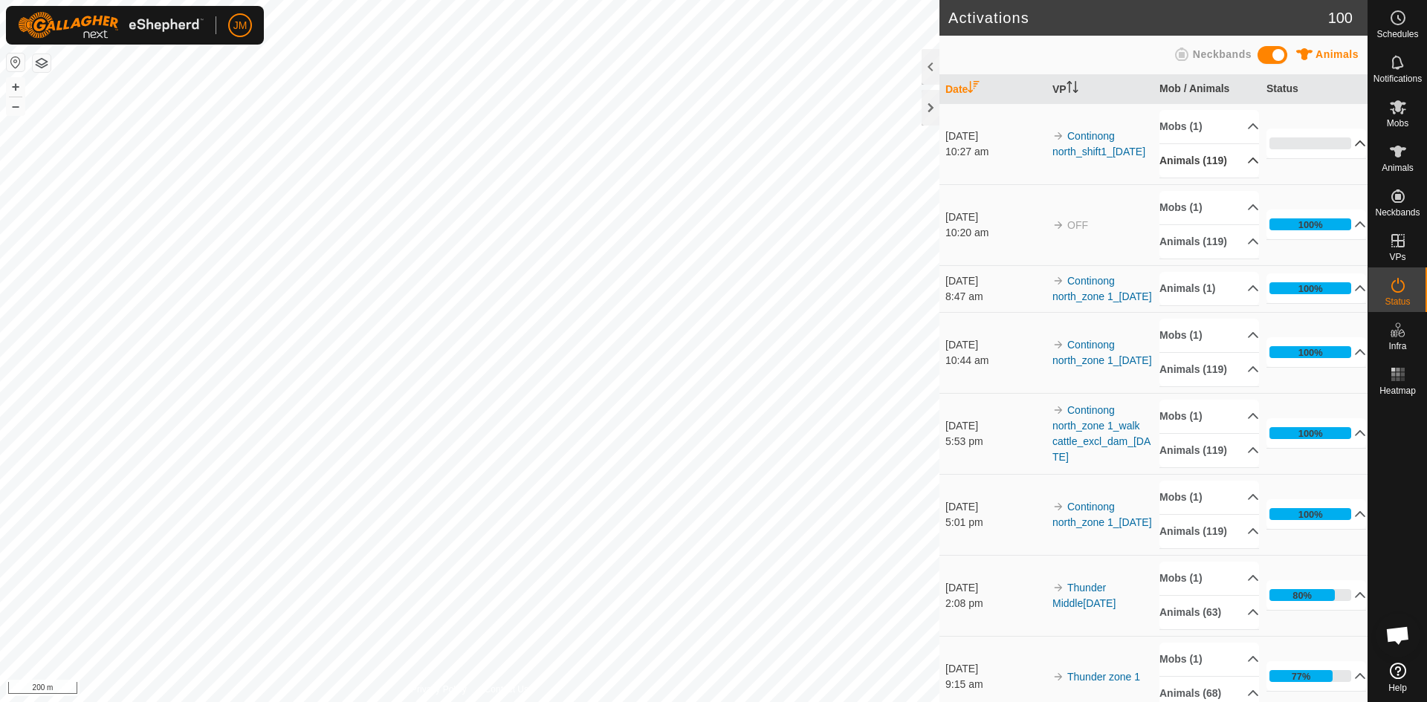
click at [1339, 140] on p-accordion-header "0%" at bounding box center [1317, 144] width 100 height 30
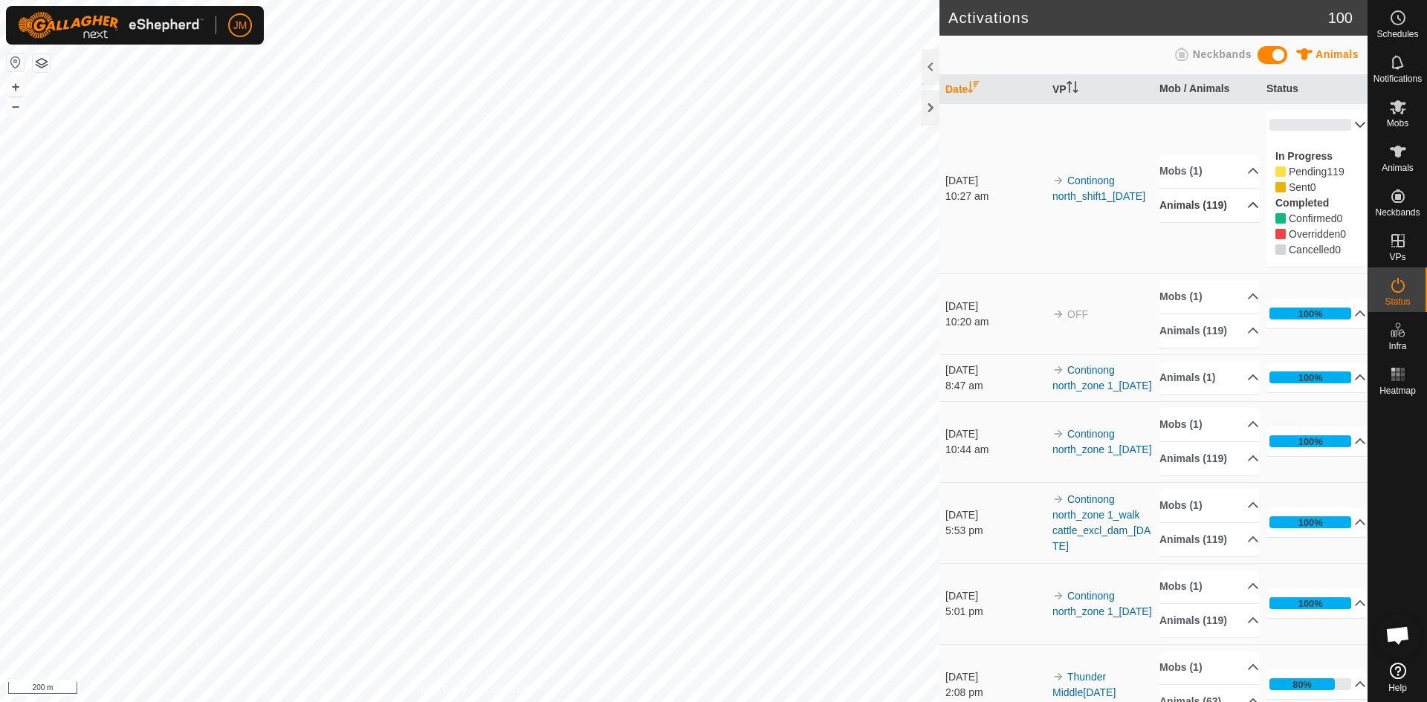
click at [1342, 129] on p-accordion-header "0%" at bounding box center [1317, 125] width 100 height 30
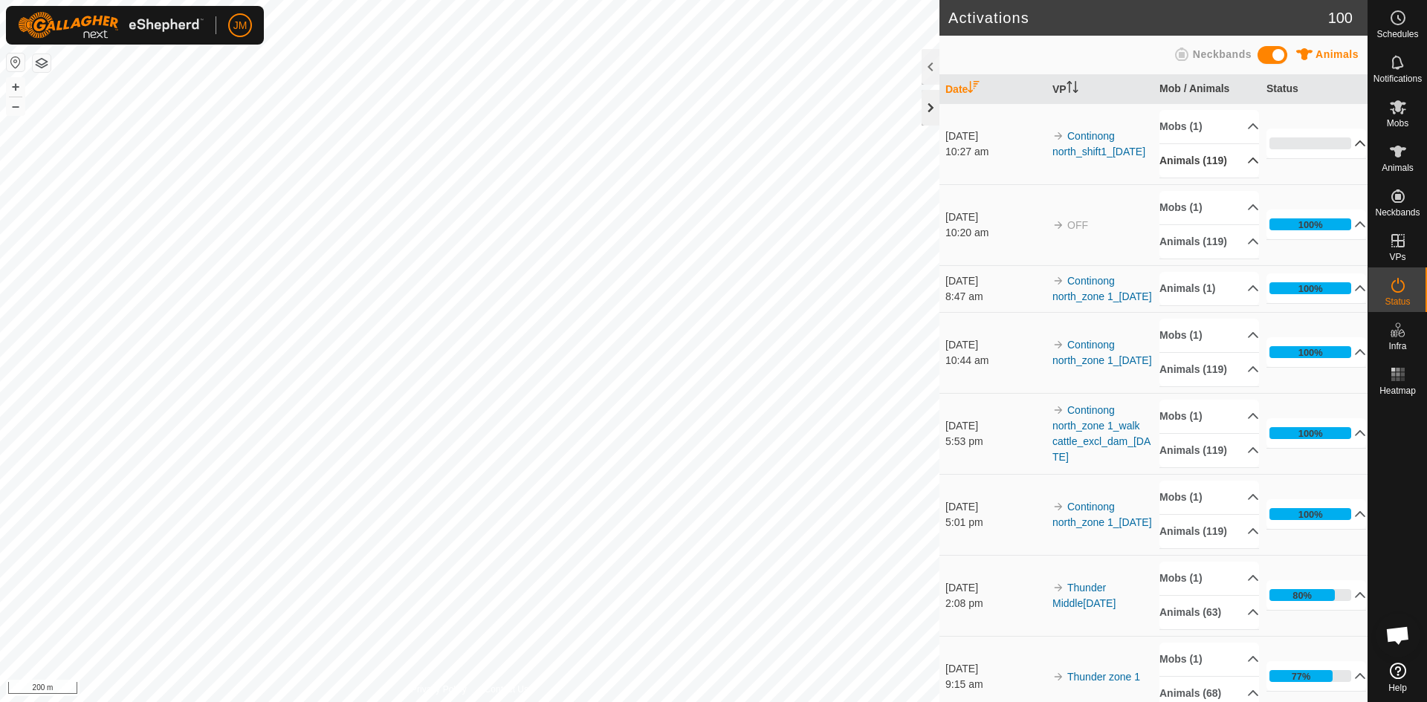
click at [925, 123] on div at bounding box center [931, 108] width 18 height 36
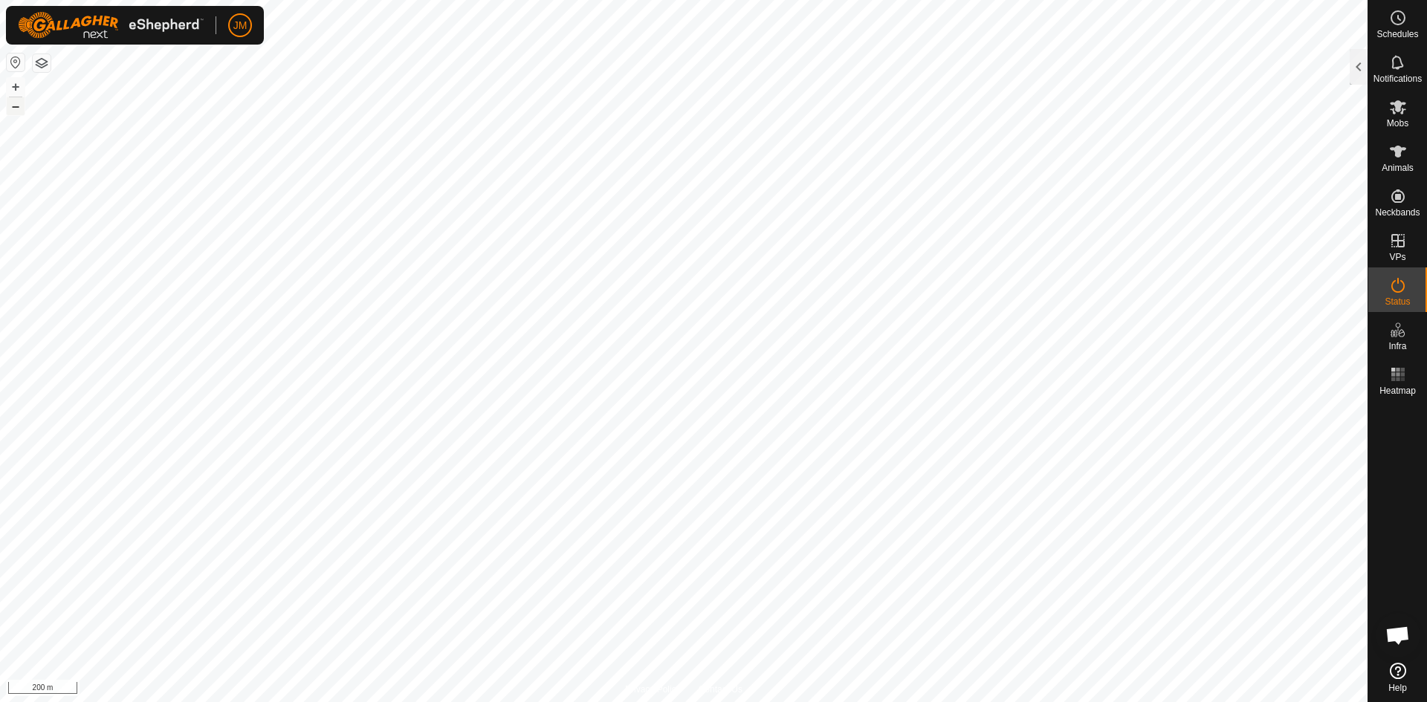
click at [18, 107] on button "–" at bounding box center [16, 106] width 18 height 18
type input "21117"
type input "-"
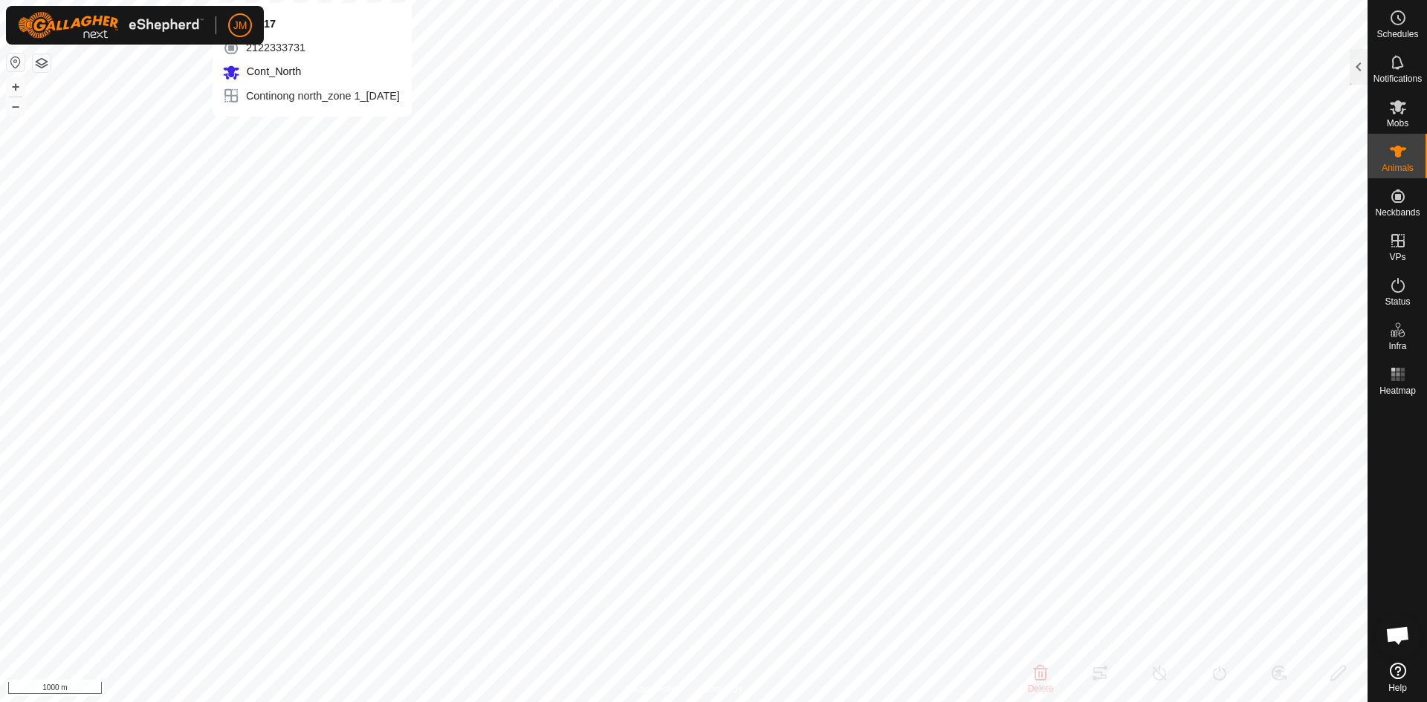
type input "-"
type input "240780"
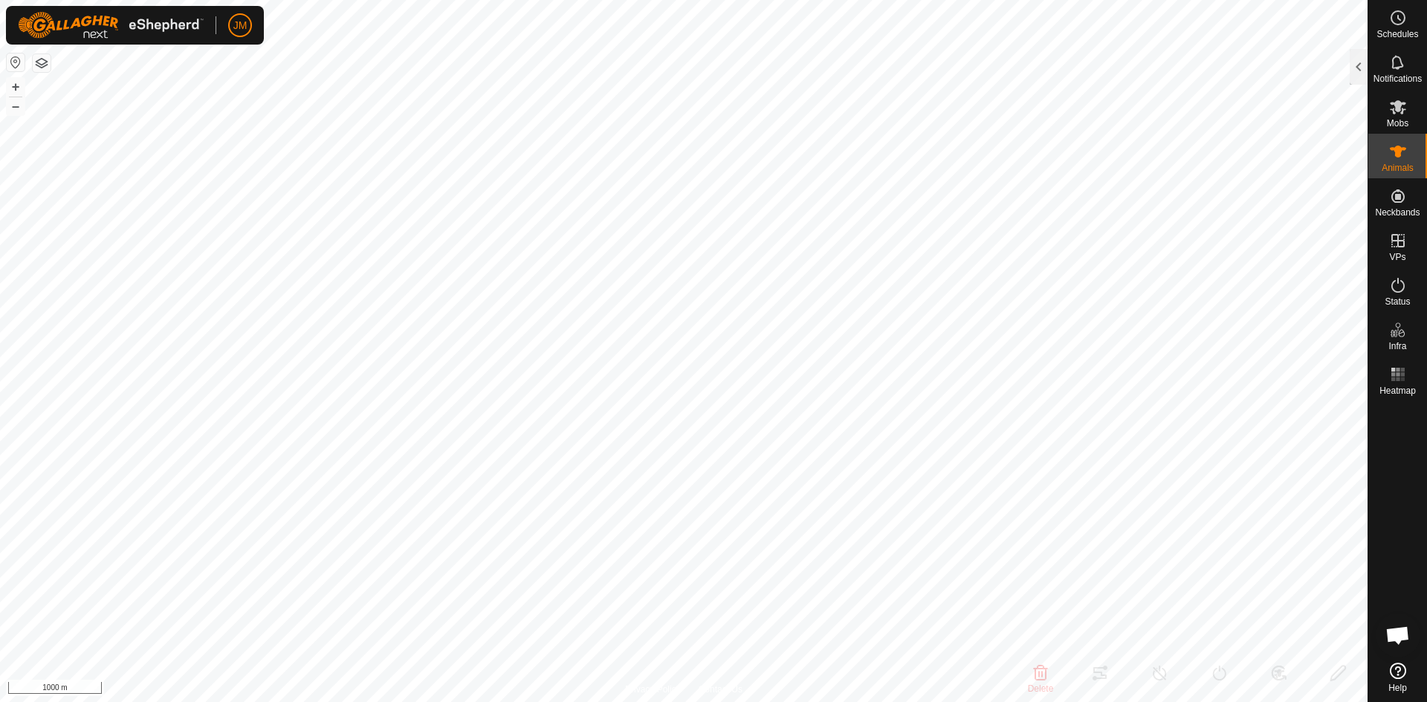
type input "-"
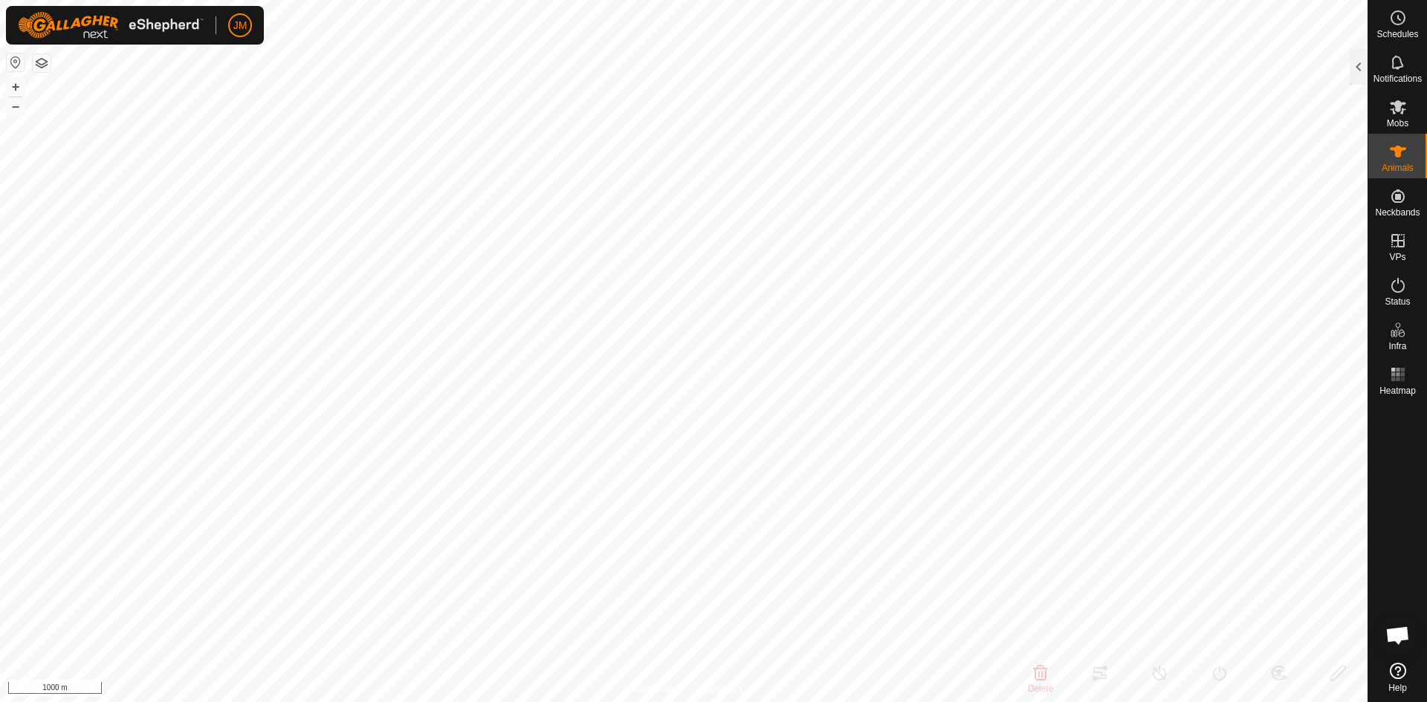
type input "-"
type input "240780"
